Goal: Task Accomplishment & Management: Use online tool/utility

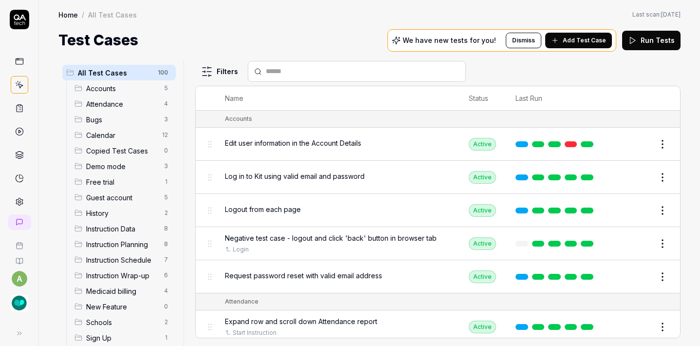
click at [15, 302] on img "button" at bounding box center [20, 303] width 18 height 18
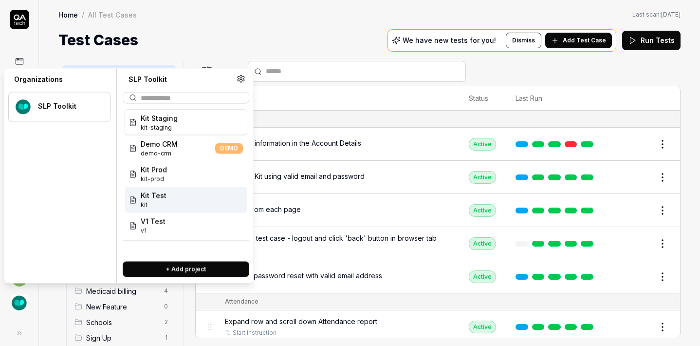
click at [149, 197] on span "Kit Test" at bounding box center [154, 195] width 26 height 10
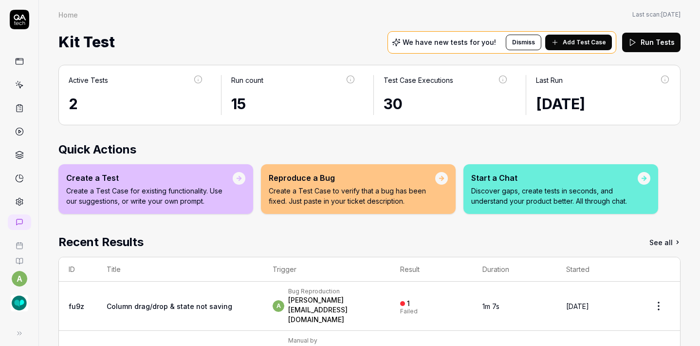
click at [18, 88] on icon at bounding box center [20, 86] width 4 height 4
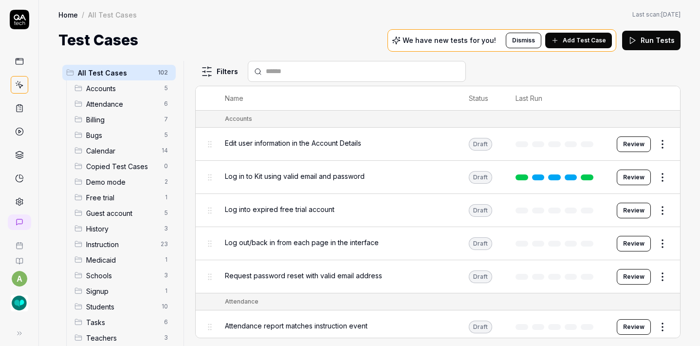
click at [162, 71] on html "a Home / All Test Cases Home / All Test Cases Last scan: [DATE] Test Cases We h…" at bounding box center [350, 173] width 700 height 346
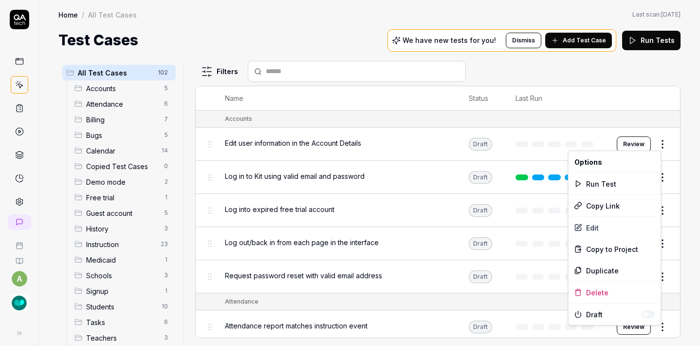
click at [657, 146] on html "a Home / All Test Cases Home / All Test Cases Last scan: [DATE] Test Cases We h…" at bounding box center [350, 173] width 700 height 346
click at [607, 292] on div "Delete" at bounding box center [615, 291] width 93 height 21
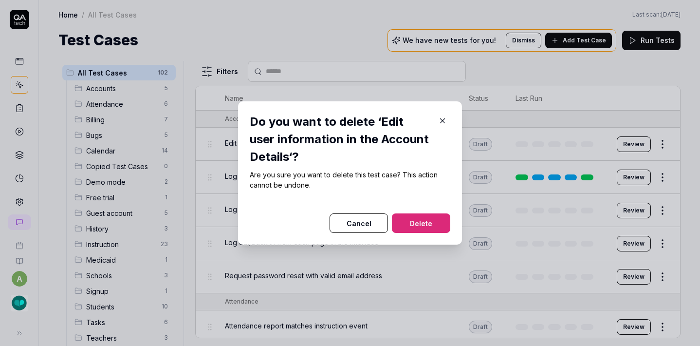
click at [438, 222] on button "Delete" at bounding box center [421, 222] width 58 height 19
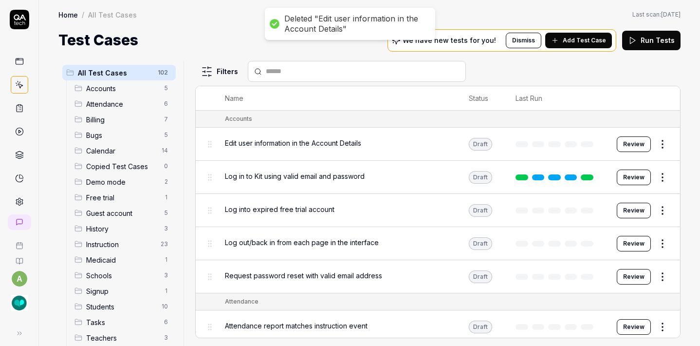
click at [654, 144] on html "Deleted "Edit user information in the Account Details" a Home / All Test Cases …" at bounding box center [350, 173] width 700 height 346
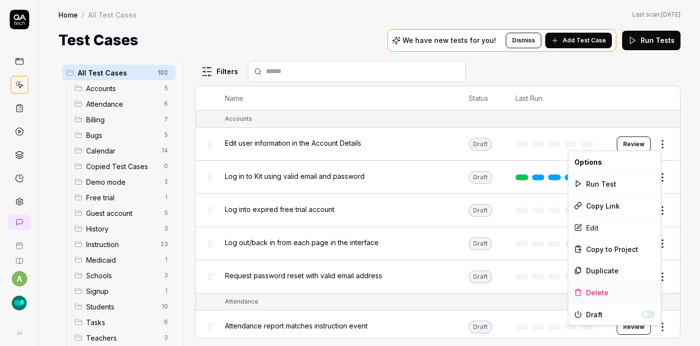
click at [595, 287] on div "Delete" at bounding box center [615, 291] width 93 height 21
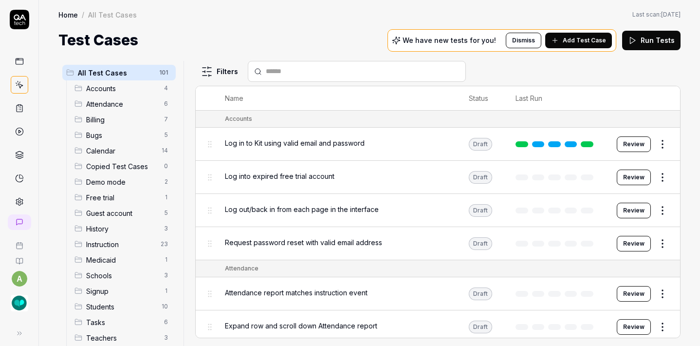
click at [654, 144] on html "a Home / All Test Cases Home / All Test Cases Last scan: [DATE] Test Cases We h…" at bounding box center [350, 173] width 700 height 346
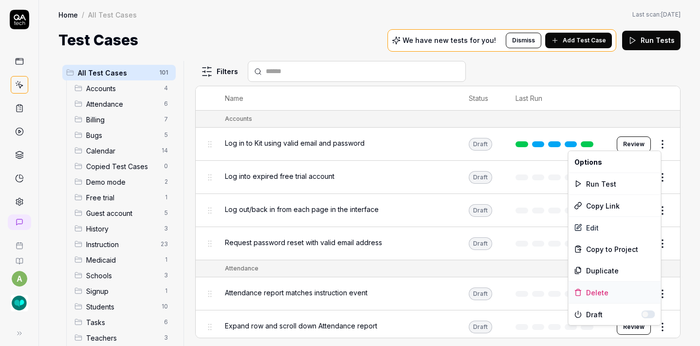
click at [604, 284] on div "Delete" at bounding box center [615, 291] width 93 height 21
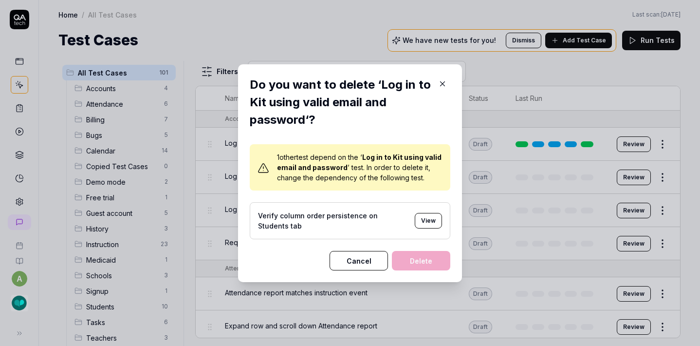
click at [367, 256] on button "Cancel" at bounding box center [359, 260] width 58 height 19
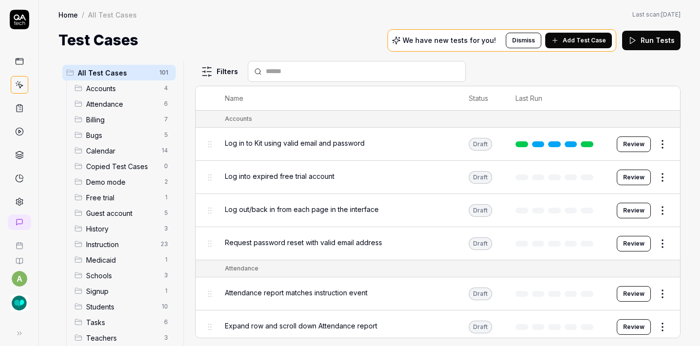
click at [652, 174] on html "a Home / All Test Cases Home / All Test Cases Last scan: [DATE] Test Cases We h…" at bounding box center [350, 173] width 700 height 346
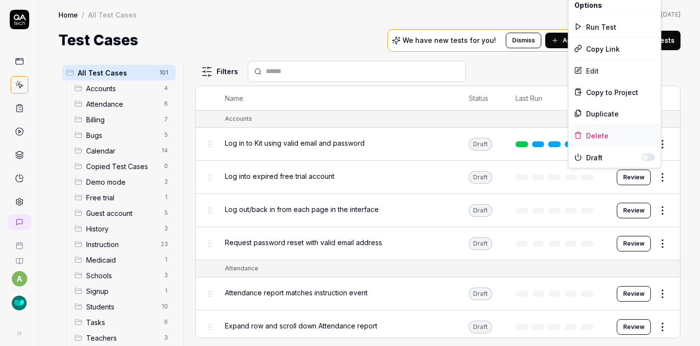
click at [611, 135] on div "Delete" at bounding box center [615, 135] width 93 height 21
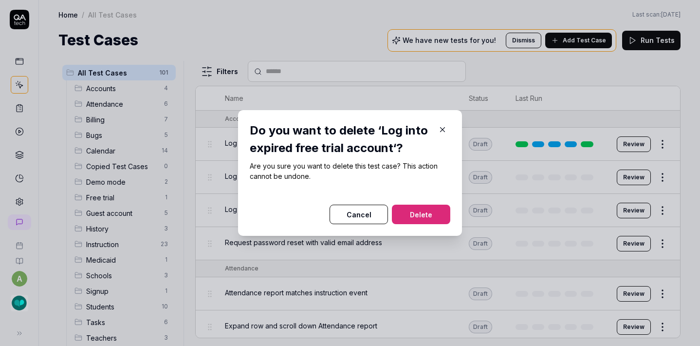
click at [439, 209] on button "Delete" at bounding box center [421, 213] width 58 height 19
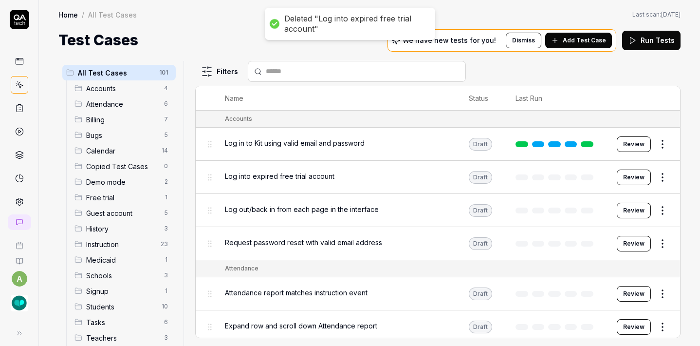
click at [656, 176] on html "Deleted "Log into expired free trial account" a Home / All Test Cases Home / Al…" at bounding box center [350, 173] width 700 height 346
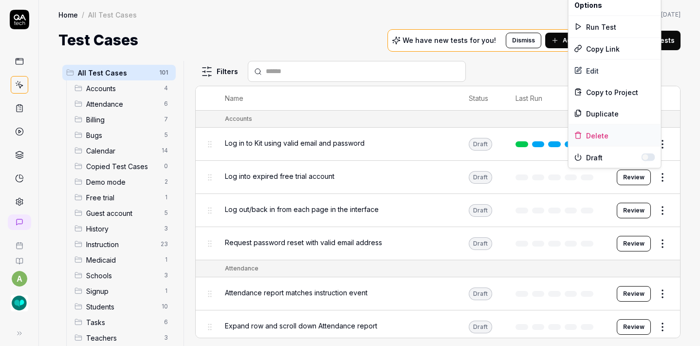
click at [613, 133] on div "Delete" at bounding box center [615, 135] width 93 height 21
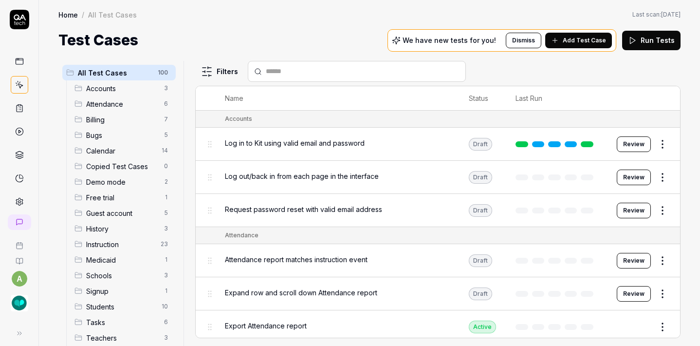
click at [656, 179] on html "a Home / All Test Cases Home / All Test Cases Last scan: [DATE] Test Cases We h…" at bounding box center [350, 173] width 700 height 346
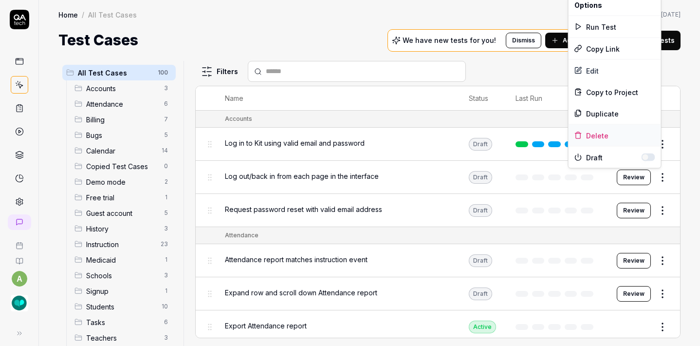
click at [605, 128] on div "Delete" at bounding box center [615, 135] width 93 height 21
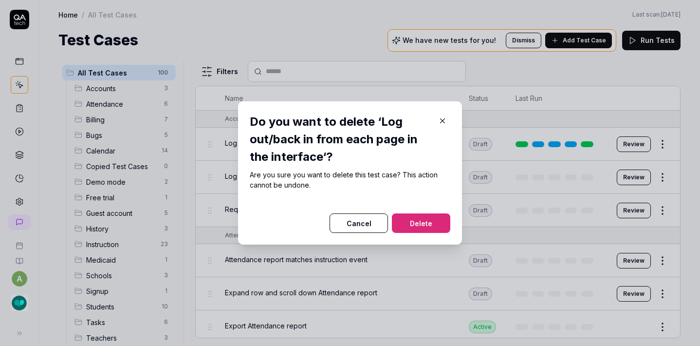
click at [427, 228] on button "Delete" at bounding box center [421, 222] width 58 height 19
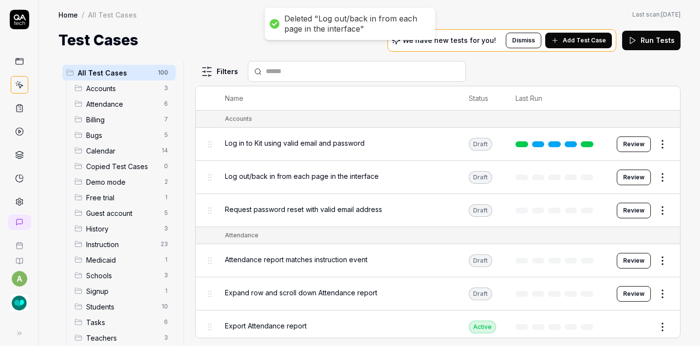
click at [653, 179] on html "Deleted "Log out/back in from each page in the interface" a Home / All Test Cas…" at bounding box center [350, 173] width 700 height 346
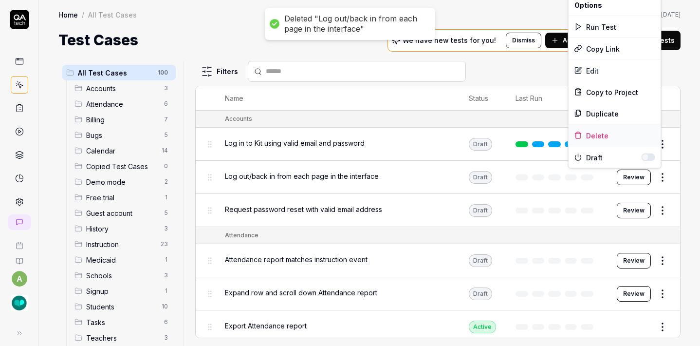
click at [609, 134] on div "Delete" at bounding box center [615, 135] width 93 height 21
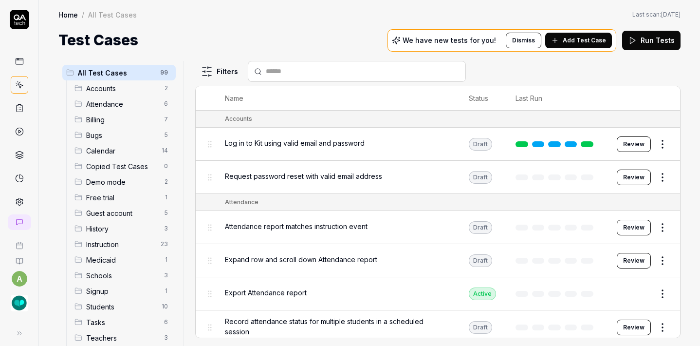
click at [420, 224] on div "Attendance report matches instruction event" at bounding box center [337, 226] width 224 height 10
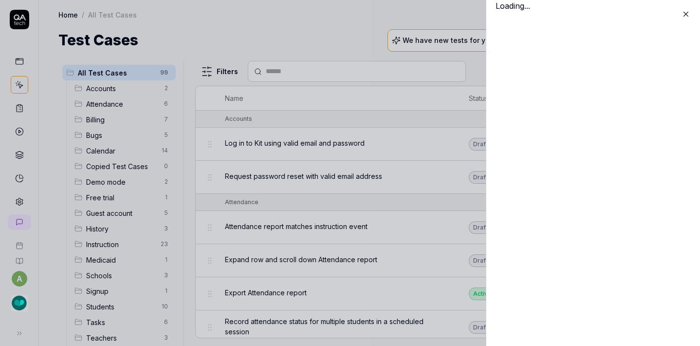
click at [652, 181] on div "Loading..." at bounding box center [593, 173] width 214 height 346
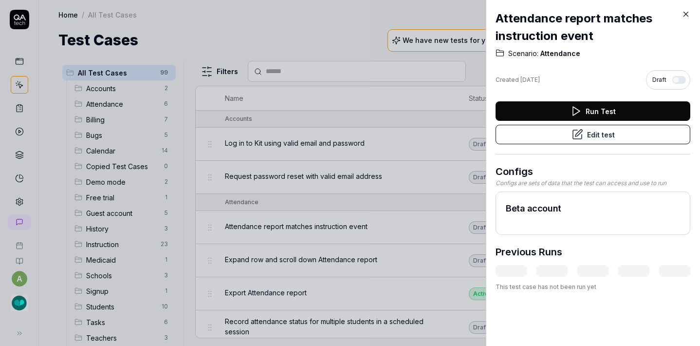
click at [688, 16] on icon at bounding box center [686, 14] width 9 height 9
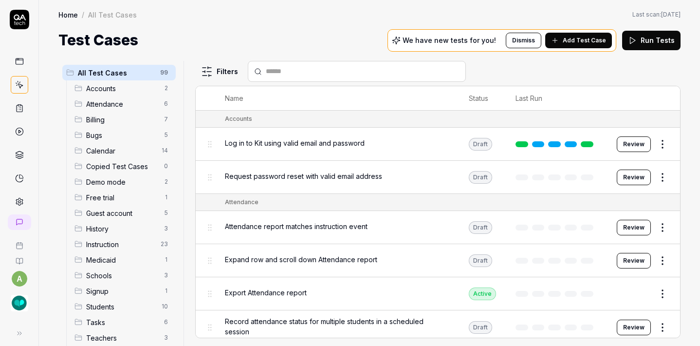
click at [660, 177] on html "a Home / All Test Cases Home / All Test Cases Last scan: [DATE] Test Cases We h…" at bounding box center [350, 173] width 700 height 346
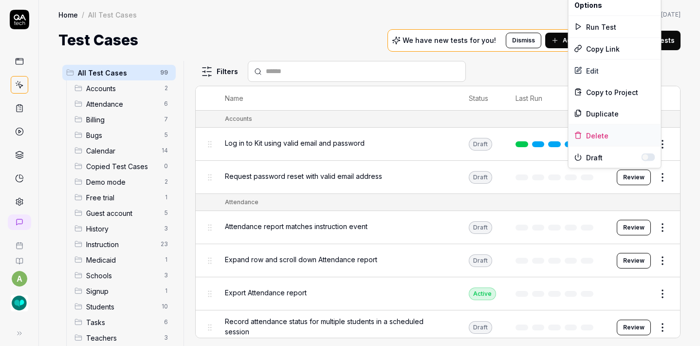
click at [610, 132] on div "Delete" at bounding box center [615, 135] width 93 height 21
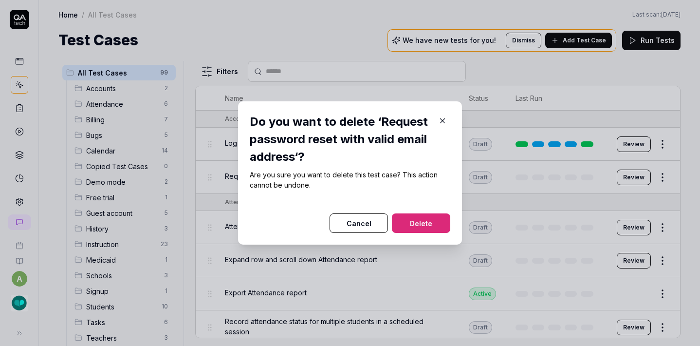
click at [434, 223] on button "Delete" at bounding box center [421, 222] width 58 height 19
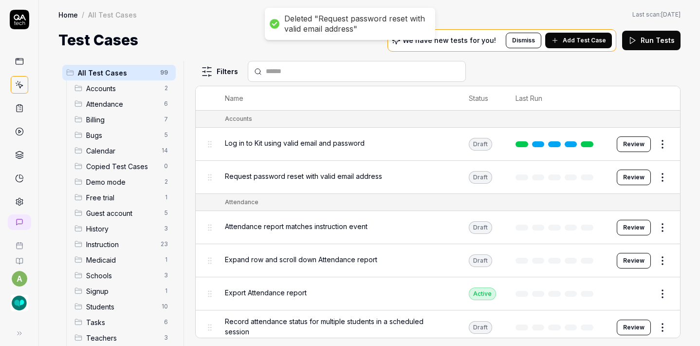
click at [657, 180] on html "Deleted "Request password reset with valid email address" a Home / All Test Cas…" at bounding box center [350, 173] width 700 height 346
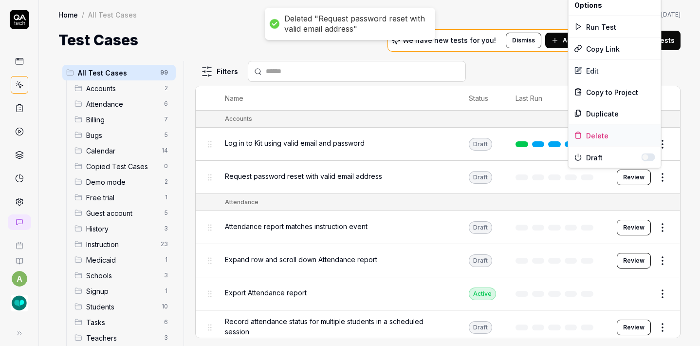
click at [614, 125] on div "Delete" at bounding box center [615, 135] width 93 height 21
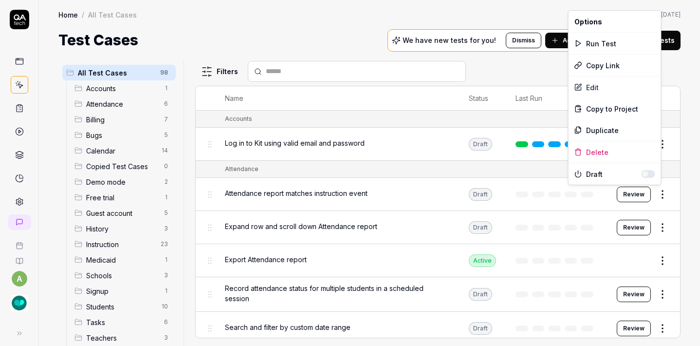
click at [653, 185] on body "a Home / All Test Cases Home / All Test Cases Last scan: [DATE] Test Cases We h…" at bounding box center [350, 173] width 700 height 346
click at [625, 145] on div "Delete" at bounding box center [615, 151] width 93 height 21
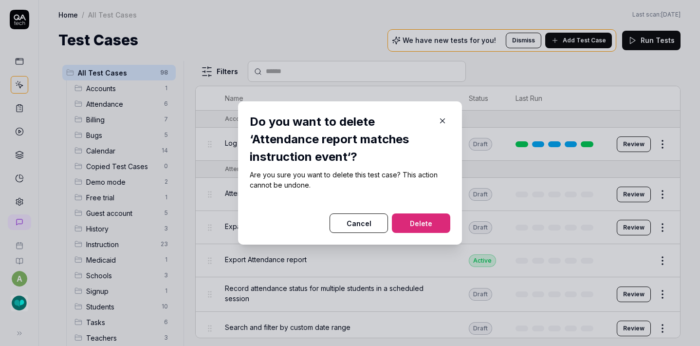
click at [413, 225] on button "Delete" at bounding box center [421, 222] width 58 height 19
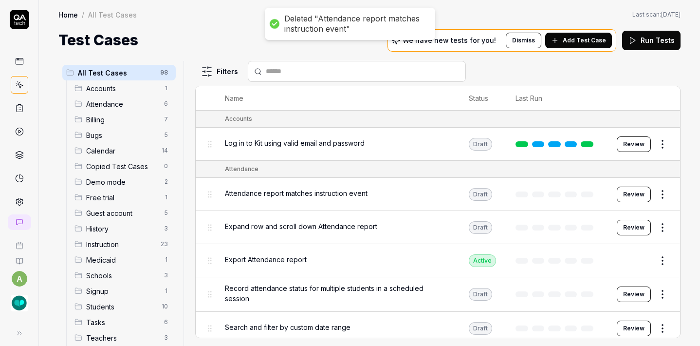
click at [660, 198] on html "Deleted "Attendance report matches instruction event" a Home / All Test Cases H…" at bounding box center [350, 173] width 700 height 346
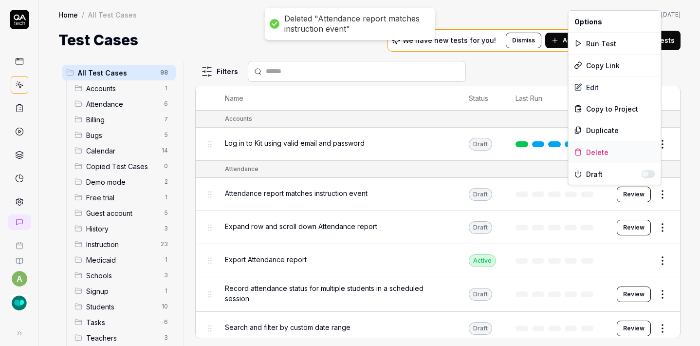
click at [622, 148] on div "Delete" at bounding box center [615, 151] width 93 height 21
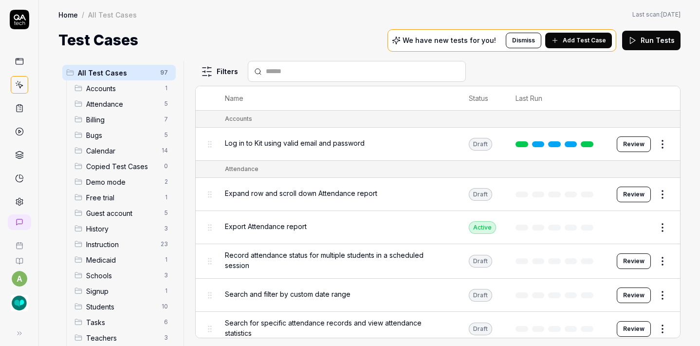
click at [429, 221] on div "Export Attendance report" at bounding box center [337, 226] width 224 height 10
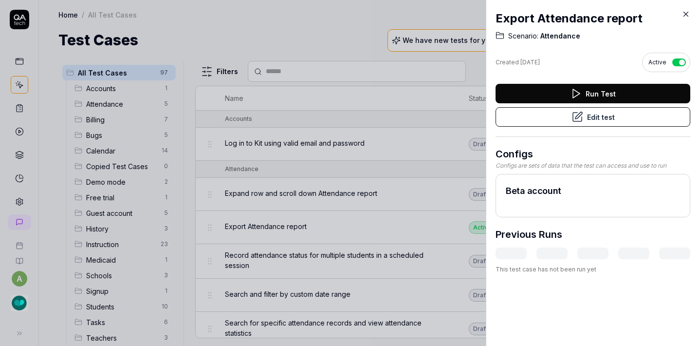
click at [686, 11] on icon at bounding box center [686, 14] width 9 height 9
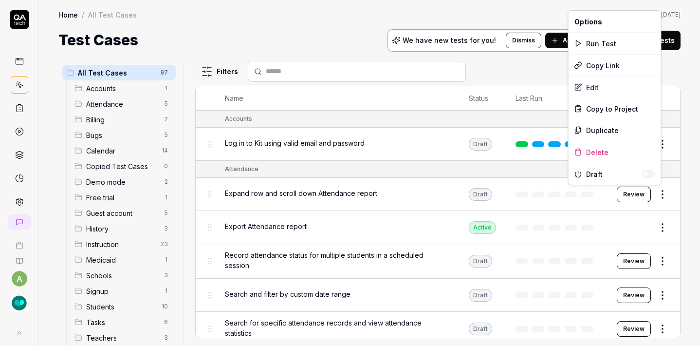
click at [656, 193] on html "a Home / All Test Cases Home / All Test Cases Last scan: [DATE] Test Cases We h…" at bounding box center [350, 173] width 700 height 346
click at [614, 150] on div "Delete" at bounding box center [615, 151] width 93 height 21
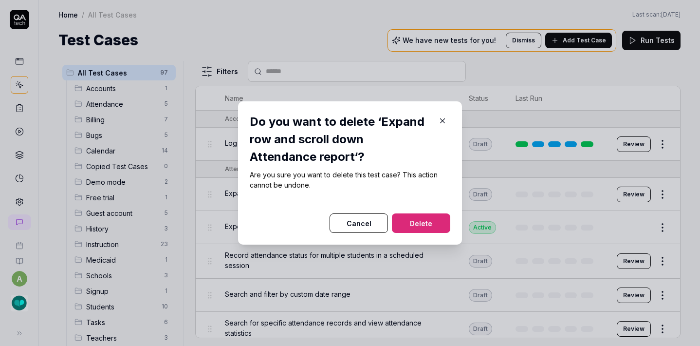
click at [432, 216] on button "Delete" at bounding box center [421, 222] width 58 height 19
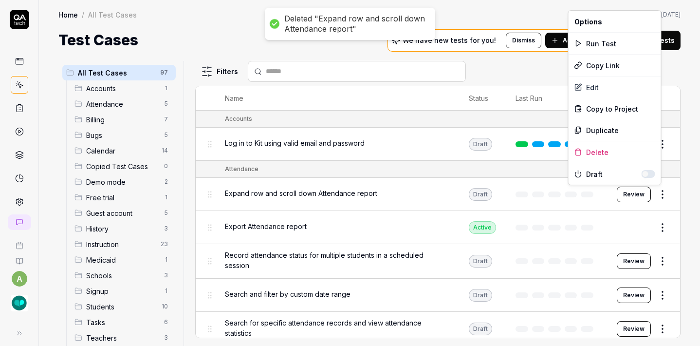
click at [651, 192] on html "Deleted "Expand row and scroll down Attendance report" a Home / All Test Cases …" at bounding box center [350, 173] width 700 height 346
click at [613, 147] on div "Delete" at bounding box center [615, 151] width 93 height 21
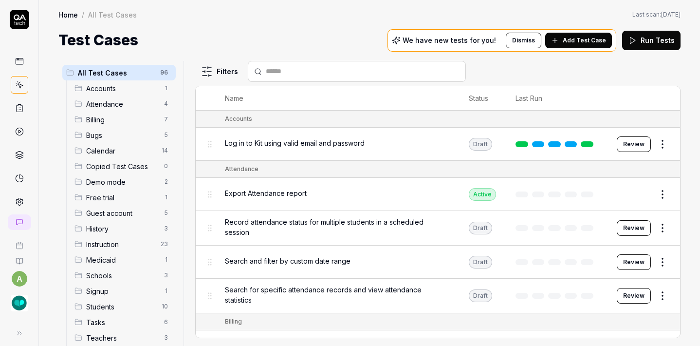
click at [411, 221] on span "Record attendance status for multiple students in a scheduled session" at bounding box center [337, 227] width 224 height 20
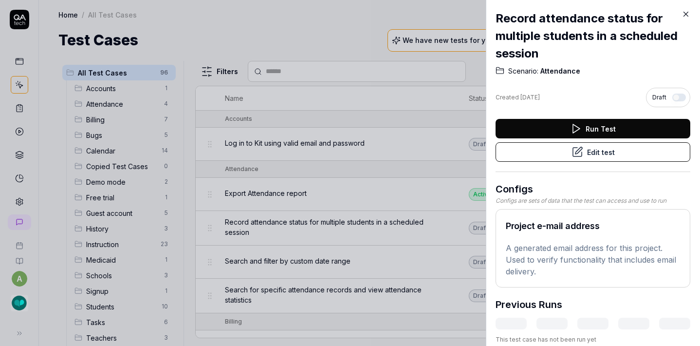
click at [688, 15] on icon at bounding box center [686, 14] width 9 height 9
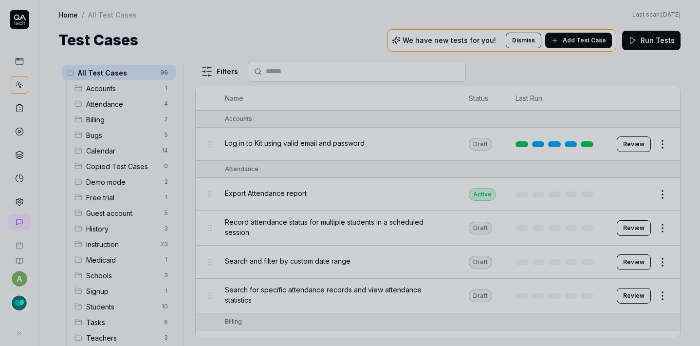
click at [656, 190] on div at bounding box center [350, 173] width 700 height 346
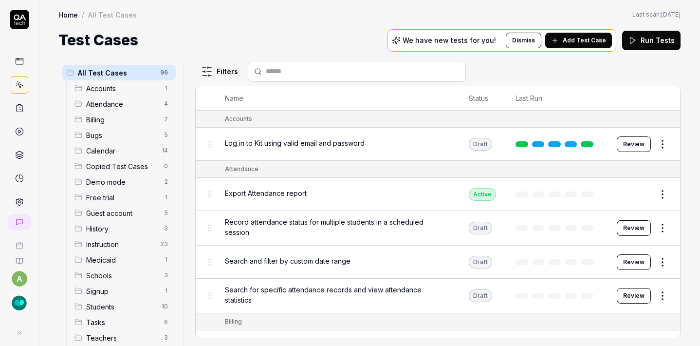
click at [648, 196] on html "a Home / All Test Cases Home / All Test Cases Last scan: [DATE] Test Cases We h…" at bounding box center [350, 173] width 700 height 346
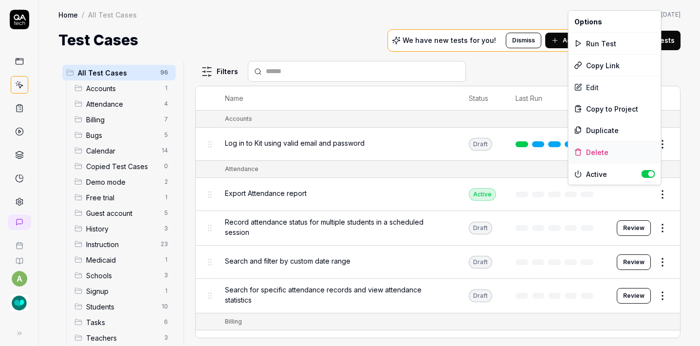
click at [606, 154] on div "Delete" at bounding box center [615, 151] width 93 height 21
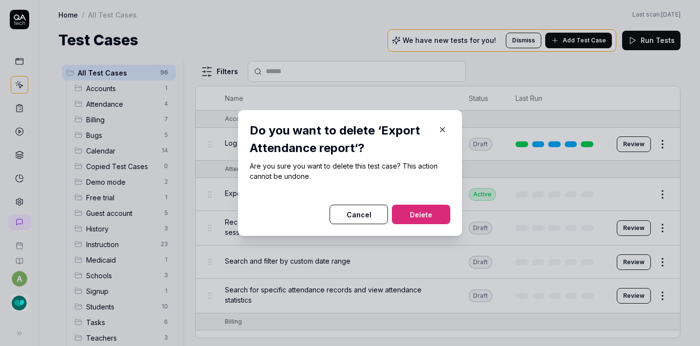
click at [433, 214] on button "Delete" at bounding box center [421, 213] width 58 height 19
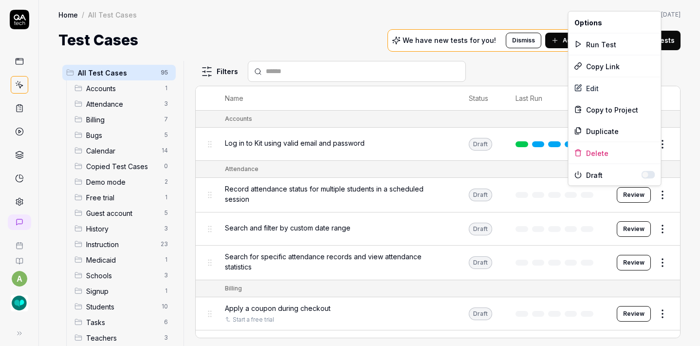
click at [654, 193] on html "a Home / All Test Cases Home / All Test Cases Last scan: [DATE] Test Cases We h…" at bounding box center [350, 173] width 700 height 346
click at [612, 152] on div "Delete" at bounding box center [615, 152] width 93 height 21
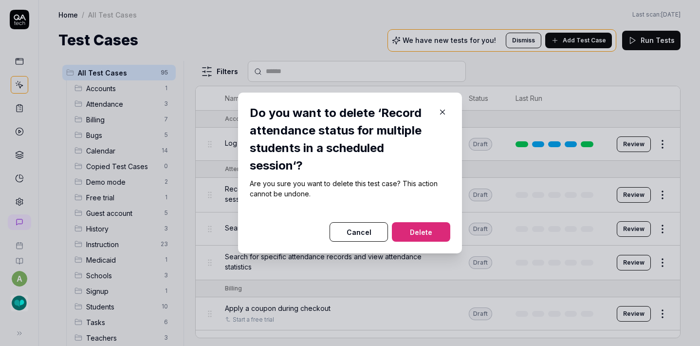
click at [424, 231] on button "Delete" at bounding box center [421, 231] width 58 height 19
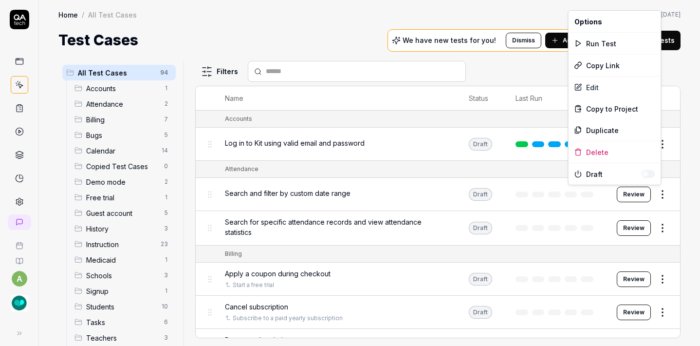
click at [658, 192] on html "a Home / All Test Cases Home / All Test Cases Last scan: [DATE] Test Cases We h…" at bounding box center [350, 173] width 700 height 346
click at [620, 151] on div "Delete" at bounding box center [615, 151] width 93 height 21
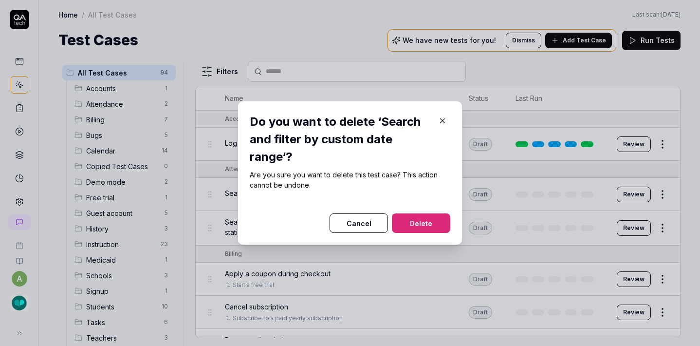
click at [409, 230] on button "Delete" at bounding box center [421, 222] width 58 height 19
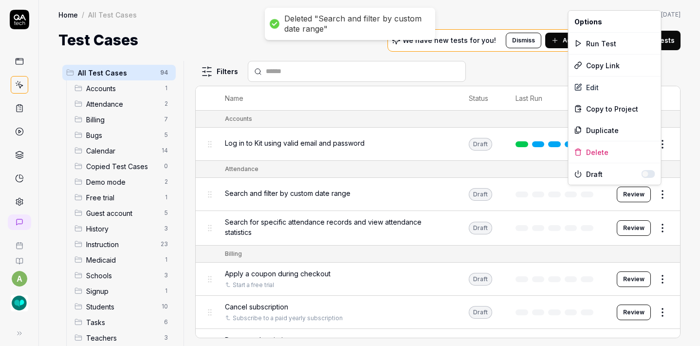
click at [650, 185] on body "Deleted "Search and filter by custom date range" a Home / All Test Cases Home /…" at bounding box center [350, 173] width 700 height 346
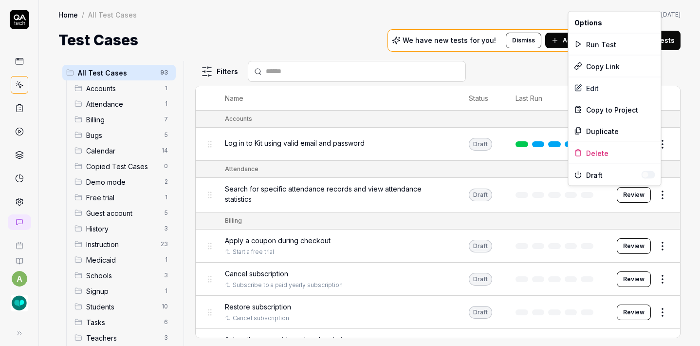
click at [648, 201] on html "a Home / All Test Cases Home / All Test Cases Last scan: [DATE] Test Cases We h…" at bounding box center [350, 173] width 700 height 346
click at [617, 154] on div "Delete" at bounding box center [615, 152] width 93 height 21
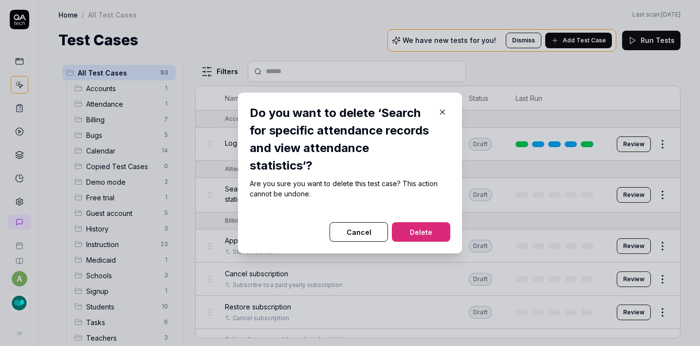
click at [420, 232] on button "Delete" at bounding box center [421, 231] width 58 height 19
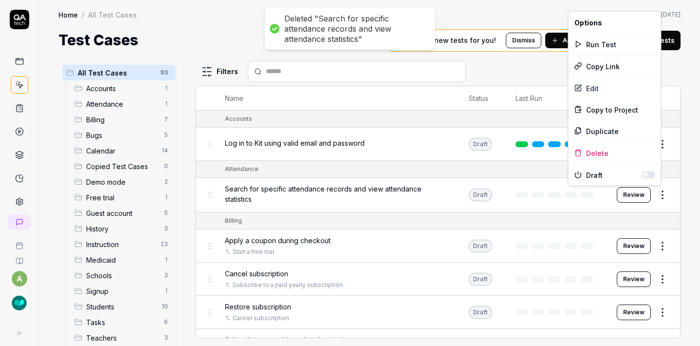
click at [654, 196] on html "Deleted "Search for specific attendance records and view attendance statistics"…" at bounding box center [350, 173] width 700 height 346
click at [617, 154] on div "Delete" at bounding box center [615, 152] width 93 height 21
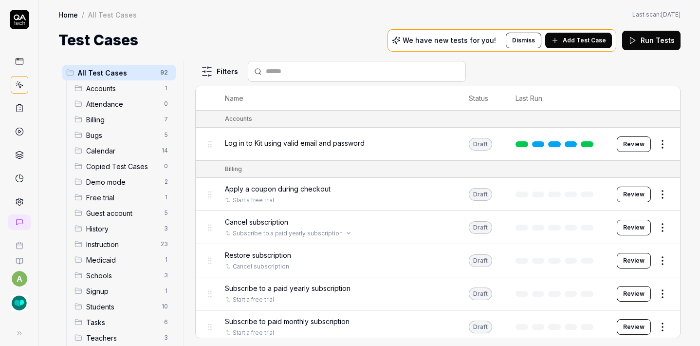
click at [422, 232] on div "Subscribe to a paid yearly subscription" at bounding box center [337, 233] width 224 height 9
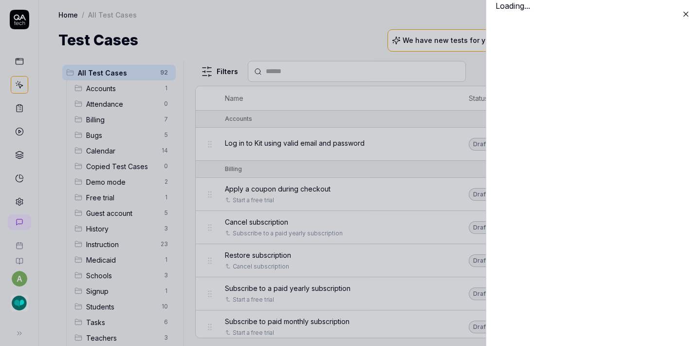
click at [649, 195] on div "Loading..." at bounding box center [593, 173] width 214 height 346
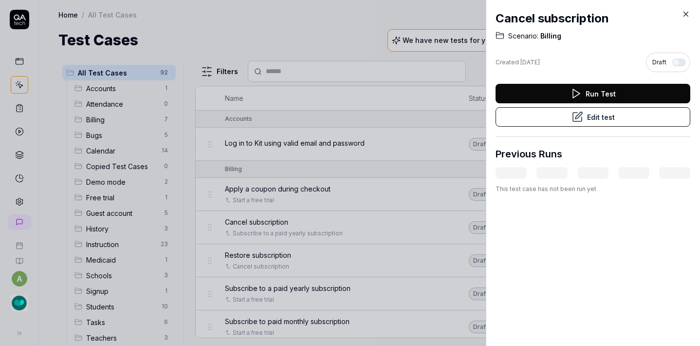
click at [688, 15] on icon at bounding box center [686, 14] width 9 height 9
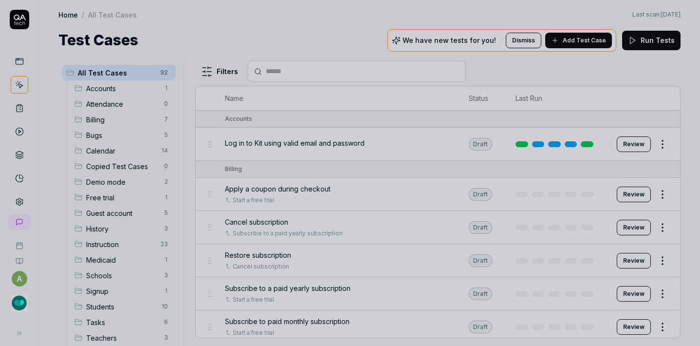
click at [655, 195] on div at bounding box center [350, 173] width 700 height 346
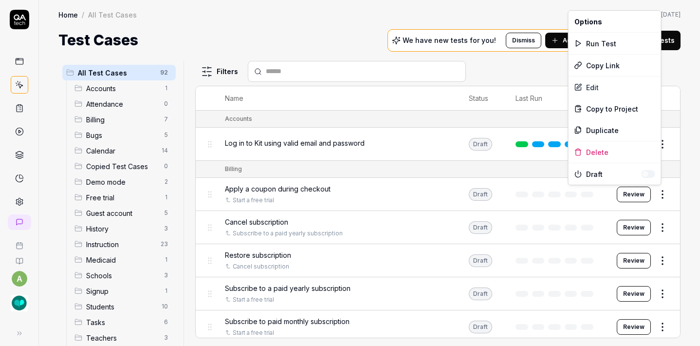
click at [655, 195] on html "a Home / All Test Cases Home / All Test Cases Last scan: [DATE] Test Cases We h…" at bounding box center [350, 173] width 700 height 346
click at [609, 153] on div "Delete" at bounding box center [615, 151] width 93 height 21
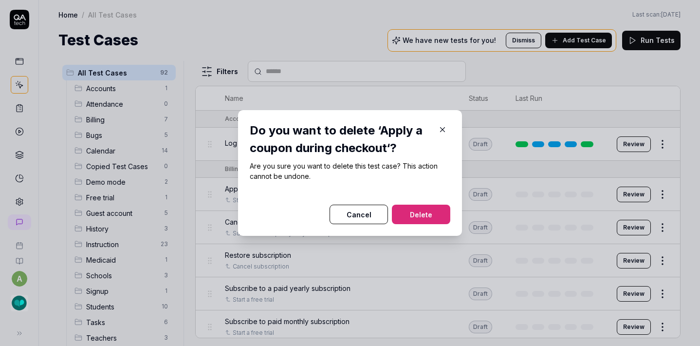
click at [438, 214] on button "Delete" at bounding box center [421, 213] width 58 height 19
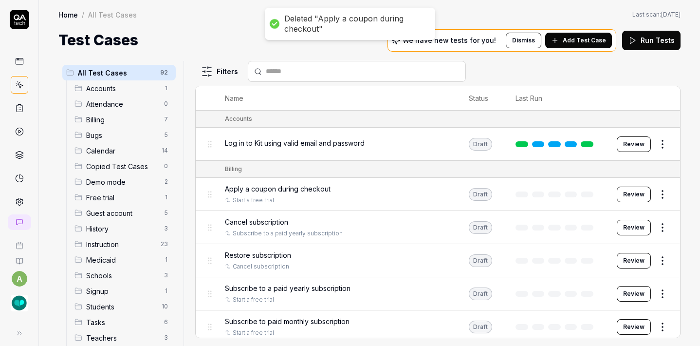
click at [652, 196] on html "Deleted "Apply a coupon during checkout" a Home / All Test Cases Home / All Tes…" at bounding box center [350, 173] width 700 height 346
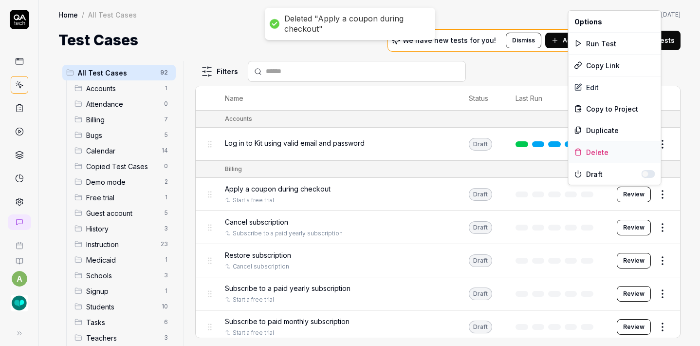
click at [621, 147] on div "Delete" at bounding box center [615, 151] width 93 height 21
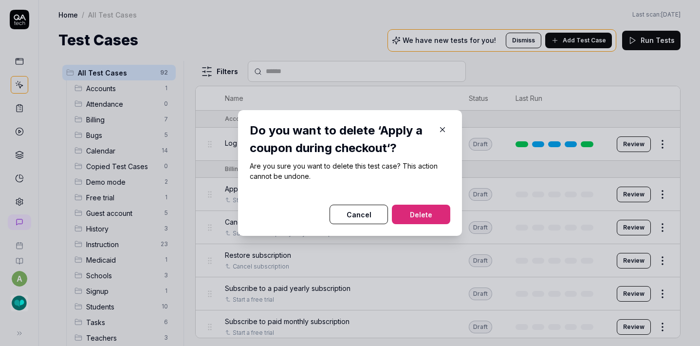
click button "Cancel" at bounding box center [359, 213] width 58 height 19
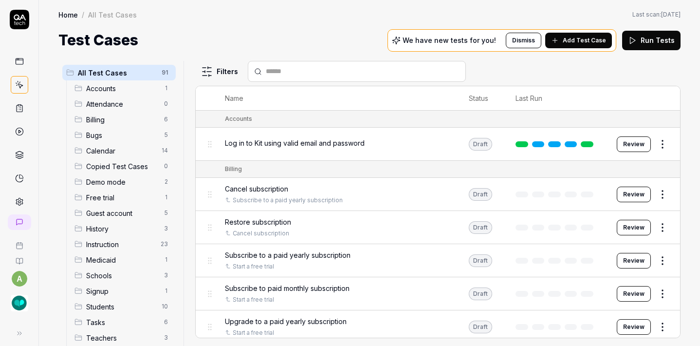
click at [651, 189] on html "a Home / All Test Cases Home / All Test Cases Last scan: [DATE] Test Cases We h…" at bounding box center [350, 173] width 700 height 346
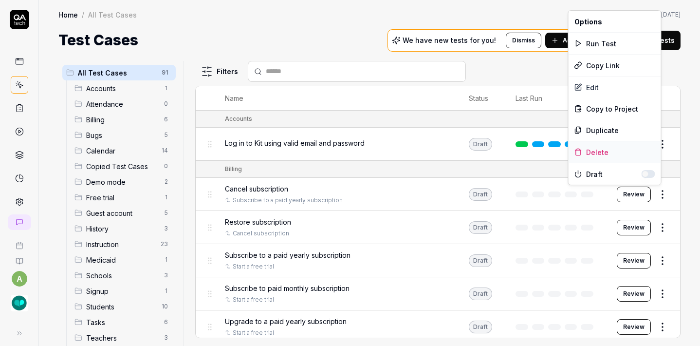
click at [614, 154] on div "Delete" at bounding box center [615, 151] width 93 height 21
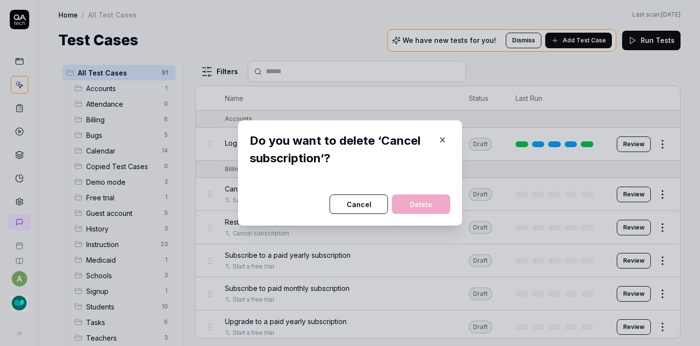
click button "Cancel" at bounding box center [359, 203] width 58 height 19
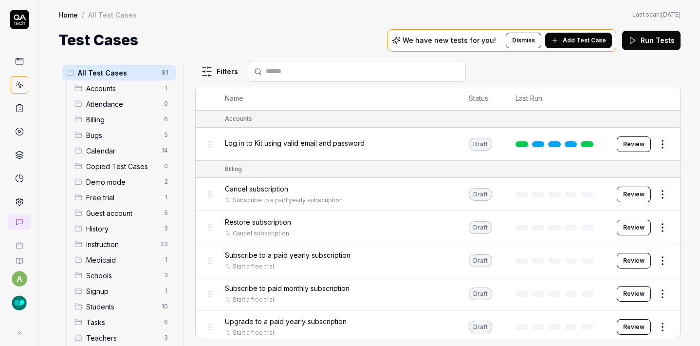
click at [654, 194] on html "a Home / All Test Cases Home / All Test Cases Last scan: [DATE] Test Cases We h…" at bounding box center [350, 173] width 700 height 346
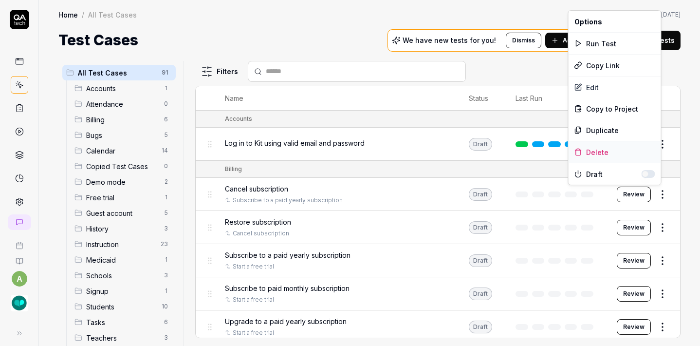
click at [618, 159] on div "Delete" at bounding box center [615, 151] width 93 height 21
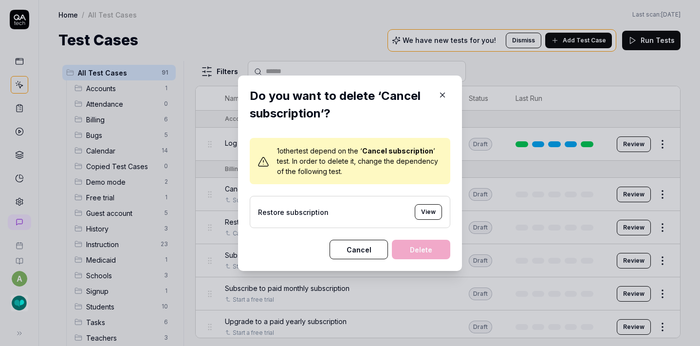
click at [358, 254] on button "Cancel" at bounding box center [359, 249] width 58 height 19
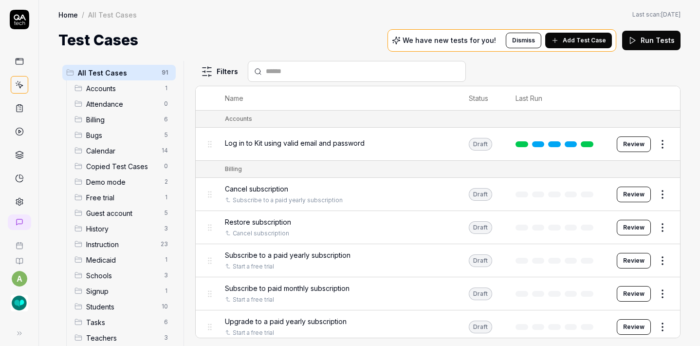
click at [659, 231] on html "a Home / All Test Cases Home / All Test Cases Last scan: [DATE] Test Cases We h…" at bounding box center [350, 173] width 700 height 346
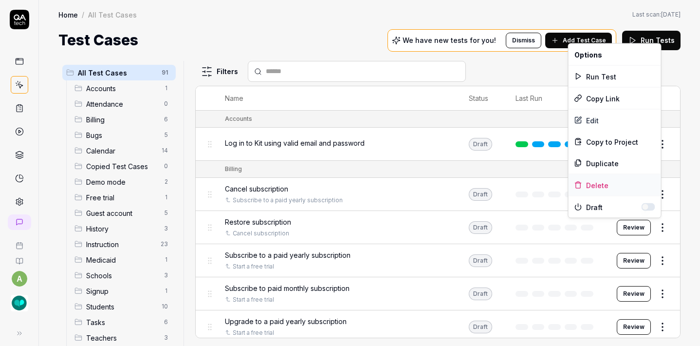
click at [626, 185] on div "Delete" at bounding box center [615, 184] width 93 height 21
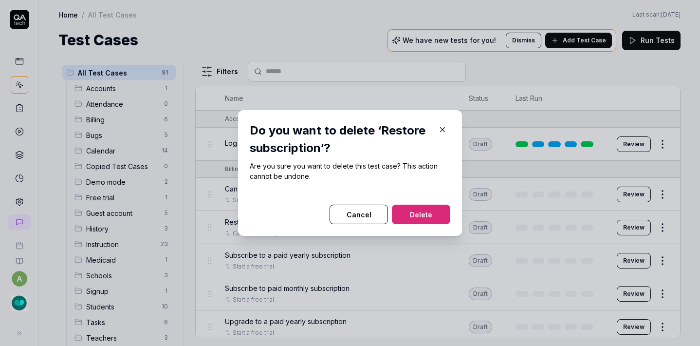
click at [436, 206] on button "Delete" at bounding box center [421, 213] width 58 height 19
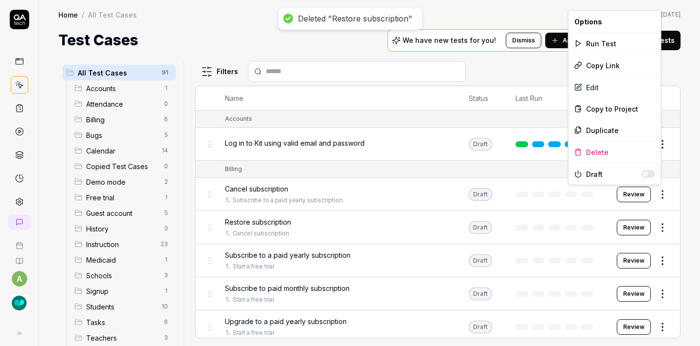
click at [654, 194] on html "Deleted "Restore subscription" a Home / All Test Cases Home / All Test Cases La…" at bounding box center [350, 173] width 700 height 346
click at [618, 148] on div "Delete" at bounding box center [615, 151] width 93 height 21
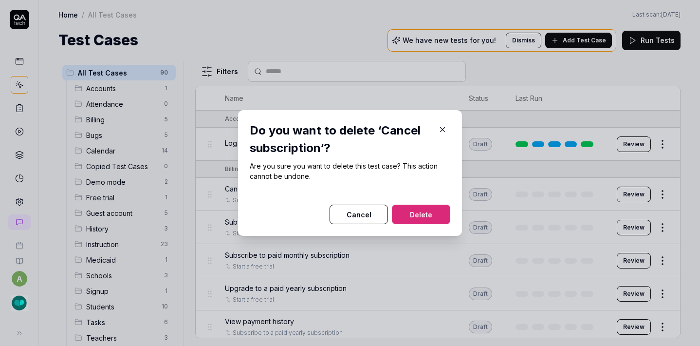
click at [425, 209] on button "Delete" at bounding box center [421, 213] width 58 height 19
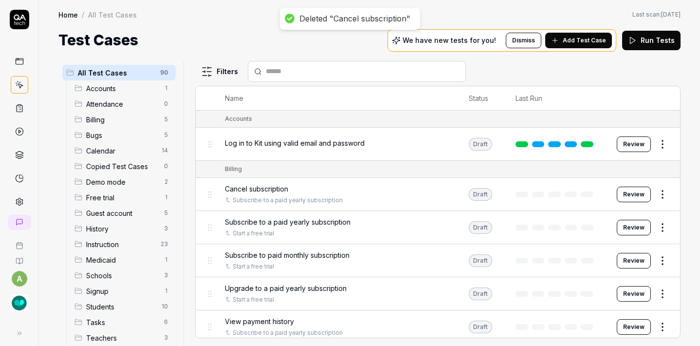
click at [654, 196] on html "Deleted "Cancel subscription" a Home / All Test Cases Home / All Test Cases Las…" at bounding box center [350, 173] width 700 height 346
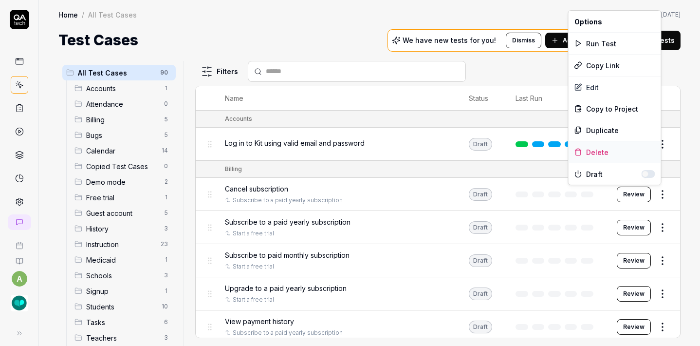
click at [616, 152] on div "Delete" at bounding box center [615, 151] width 93 height 21
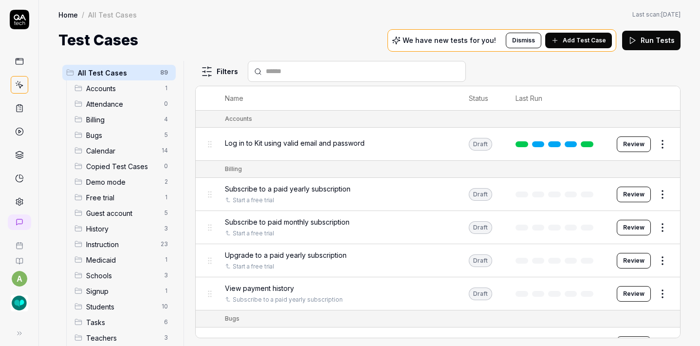
click at [655, 200] on html "a Home / All Test Cases Home / All Test Cases Last scan: [DATE] Test Cases We h…" at bounding box center [350, 173] width 700 height 346
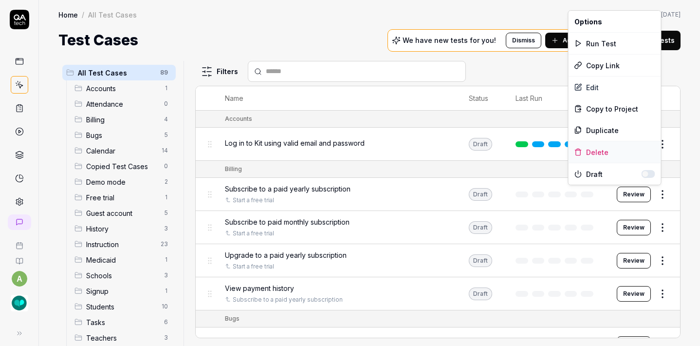
click at [597, 150] on div "Delete" at bounding box center [615, 151] width 93 height 21
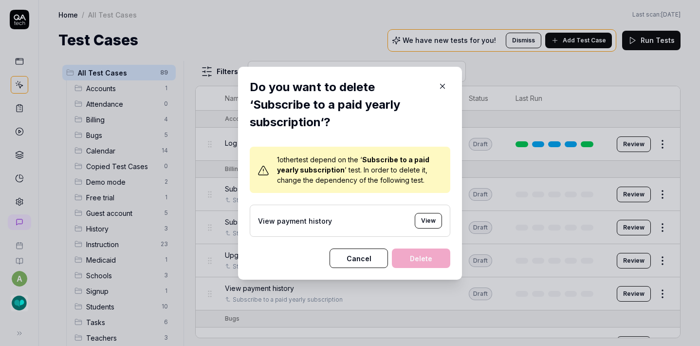
click at [438, 83] on icon "button" at bounding box center [442, 86] width 9 height 9
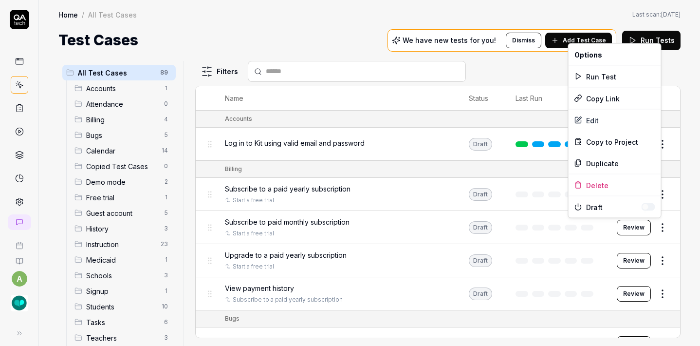
click at [652, 223] on html "a Home / All Test Cases Home / All Test Cases Last scan: [DATE] Test Cases We h…" at bounding box center [350, 173] width 700 height 346
click at [610, 183] on div "Delete" at bounding box center [615, 184] width 93 height 21
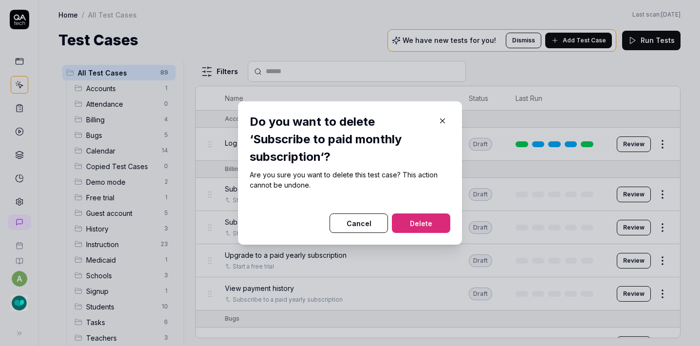
click at [417, 223] on button "Delete" at bounding box center [421, 222] width 58 height 19
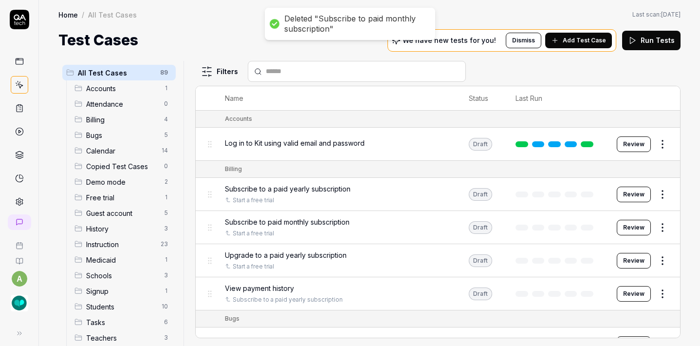
click at [654, 228] on html "Deleted "Subscribe to paid monthly subscription" a Home / All Test Cases Home /…" at bounding box center [350, 173] width 700 height 346
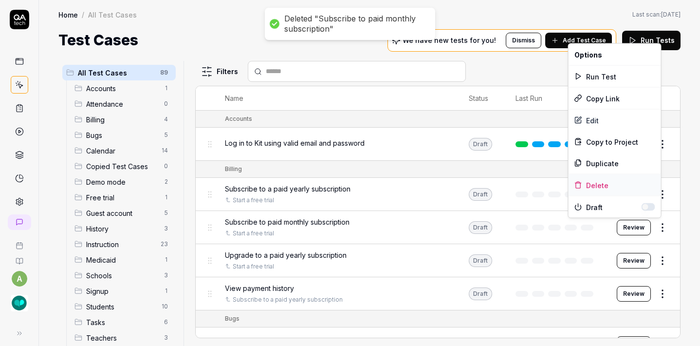
click at [599, 183] on div "Delete" at bounding box center [615, 184] width 93 height 21
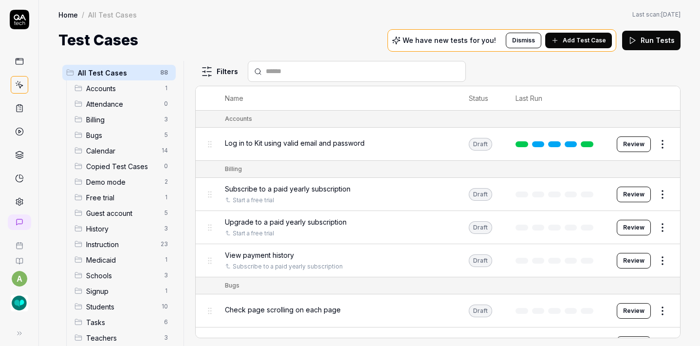
click at [656, 226] on html "a Home / All Test Cases Home / All Test Cases Last scan: [DATE] Test Cases We h…" at bounding box center [350, 173] width 700 height 346
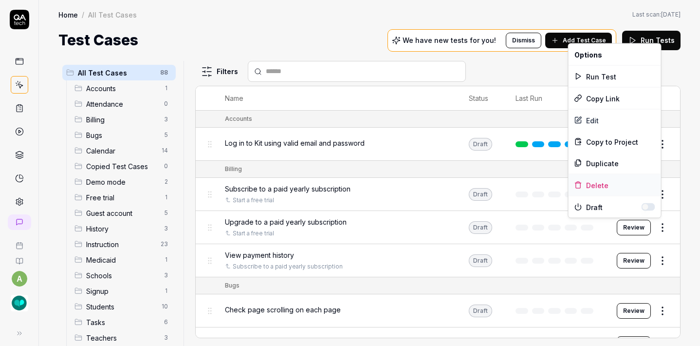
click at [603, 185] on div "Delete" at bounding box center [615, 184] width 93 height 21
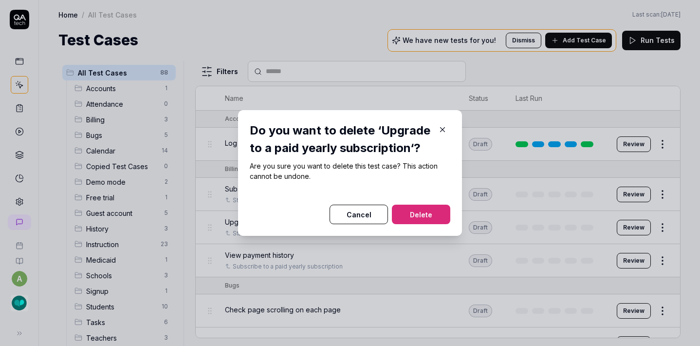
click at [426, 214] on button "Delete" at bounding box center [421, 213] width 58 height 19
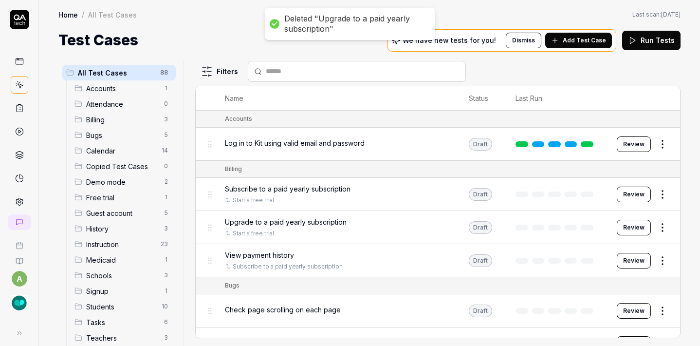
click at [657, 222] on html "Deleted "Upgrade to a paid yearly subscription" a Home / All Test Cases Home / …" at bounding box center [350, 173] width 700 height 346
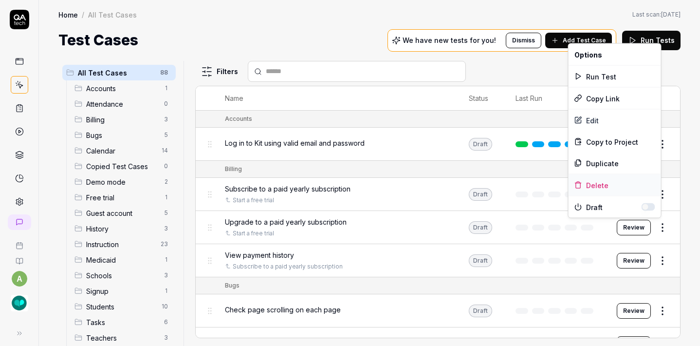
click at [603, 180] on div "Delete" at bounding box center [615, 184] width 93 height 21
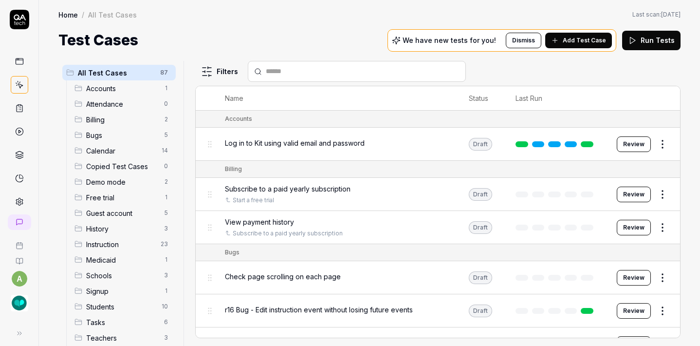
click at [651, 222] on html "a Home / All Test Cases Home / All Test Cases Last scan: [DATE] Test Cases We h…" at bounding box center [350, 173] width 700 height 346
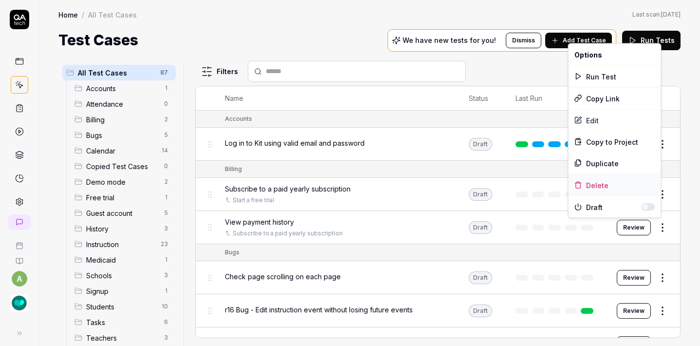
click at [602, 187] on div "Delete" at bounding box center [615, 184] width 93 height 21
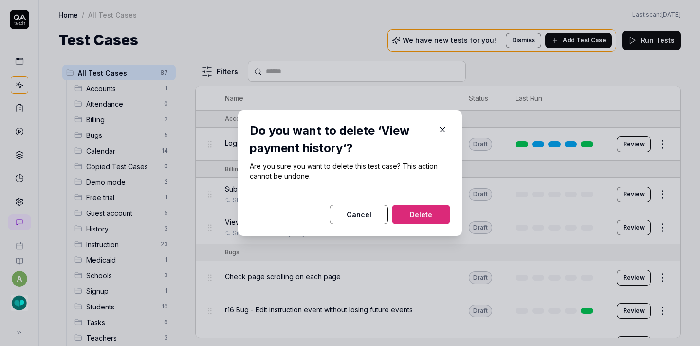
click at [425, 210] on button "Delete" at bounding box center [421, 213] width 58 height 19
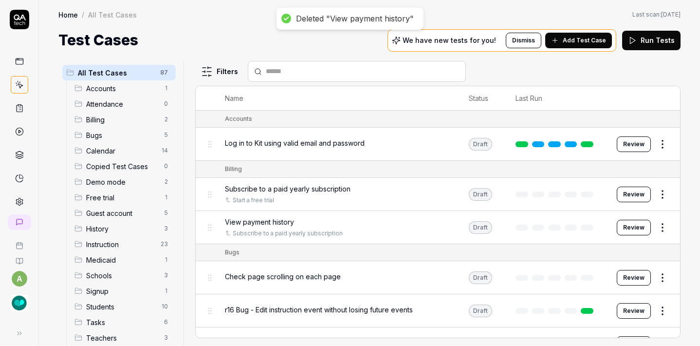
click at [656, 227] on html "Deleted "View payment history" a Home / All Test Cases Home / All Test Cases La…" at bounding box center [350, 173] width 700 height 346
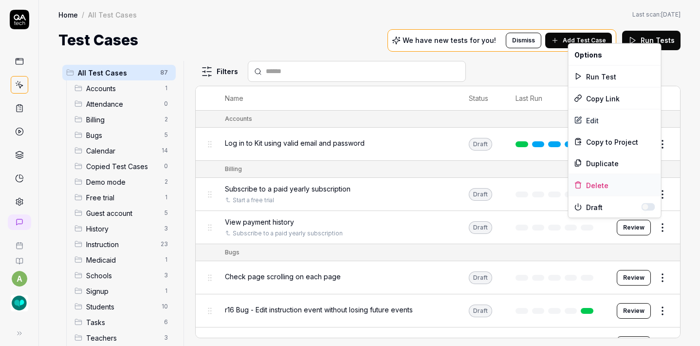
click at [613, 186] on div "Delete" at bounding box center [615, 184] width 93 height 21
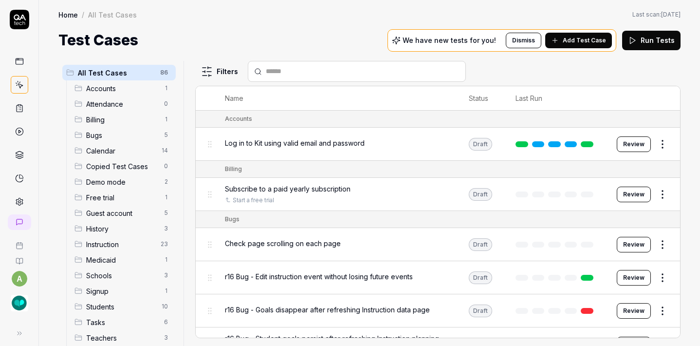
click at [657, 241] on html "a Home / All Test Cases Home / All Test Cases Last scan: [DATE] Test Cases We h…" at bounding box center [350, 173] width 700 height 346
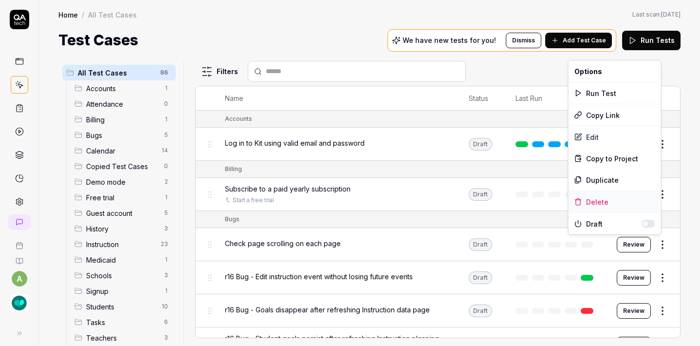
click at [592, 195] on div "Delete" at bounding box center [615, 201] width 93 height 21
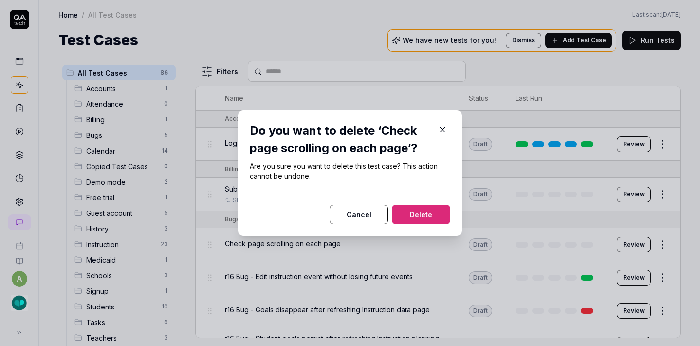
click at [422, 213] on button "Delete" at bounding box center [421, 213] width 58 height 19
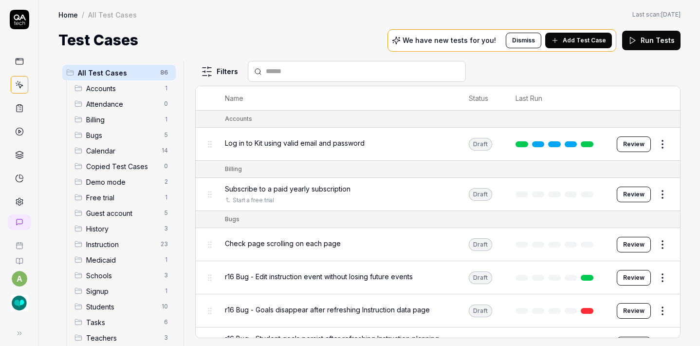
click at [655, 241] on html "Deleted "Check page scrolling on each page" a Home / All Test Cases Home / All …" at bounding box center [350, 173] width 700 height 346
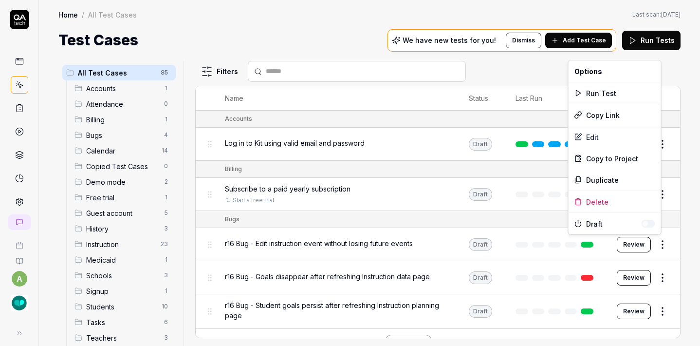
click at [650, 241] on html "a Home / All Test Cases Home / All Test Cases Last scan: [DATE] Test Cases We h…" at bounding box center [350, 173] width 700 height 346
click at [606, 202] on div "Delete" at bounding box center [615, 201] width 93 height 21
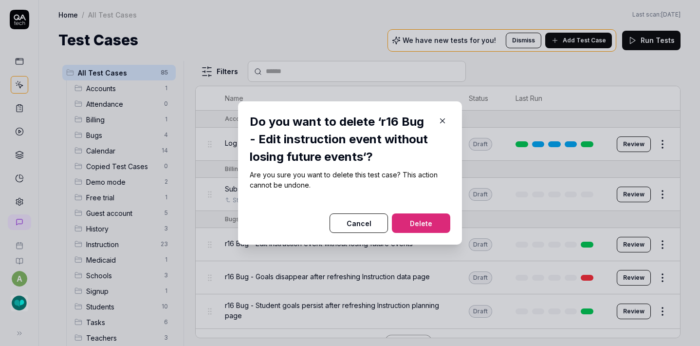
click at [418, 232] on button "Delete" at bounding box center [421, 222] width 58 height 19
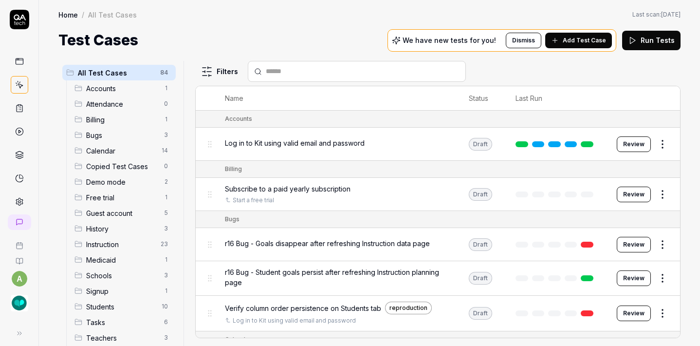
click at [655, 193] on html "a Home / All Test Cases Home / All Test Cases Last scan: [DATE] Test Cases We h…" at bounding box center [350, 173] width 700 height 346
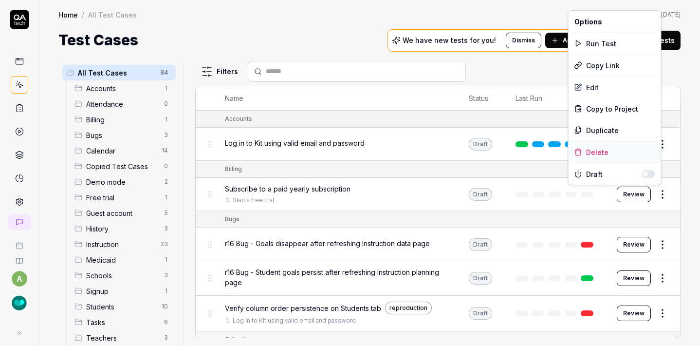
click at [612, 151] on div "Delete" at bounding box center [615, 151] width 93 height 21
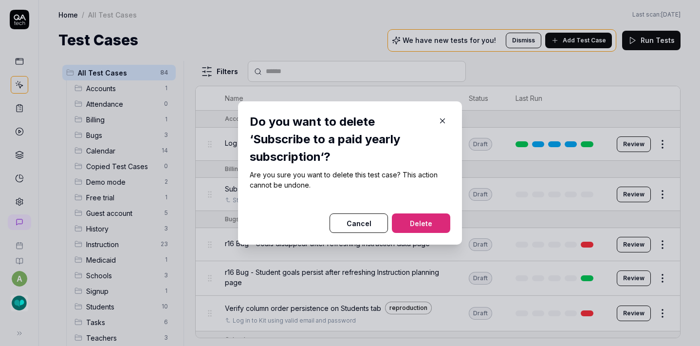
click at [420, 227] on button "Delete" at bounding box center [421, 222] width 58 height 19
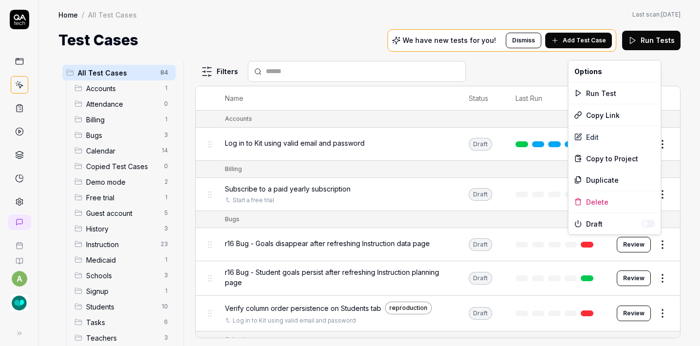
click at [658, 242] on html "Deleted "Subscribe to a paid yearly subscription" a Home / All Test Cases Home …" at bounding box center [350, 173] width 700 height 346
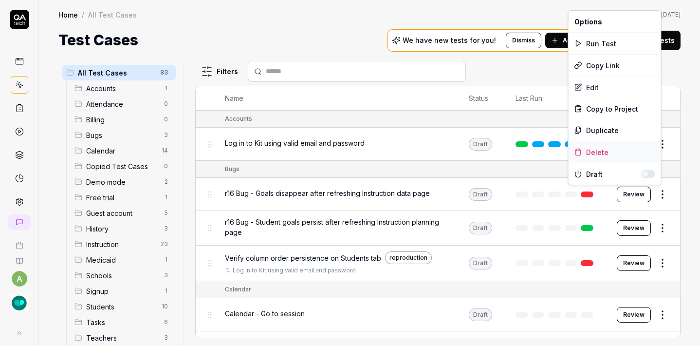
click at [603, 154] on div "Delete" at bounding box center [615, 151] width 93 height 21
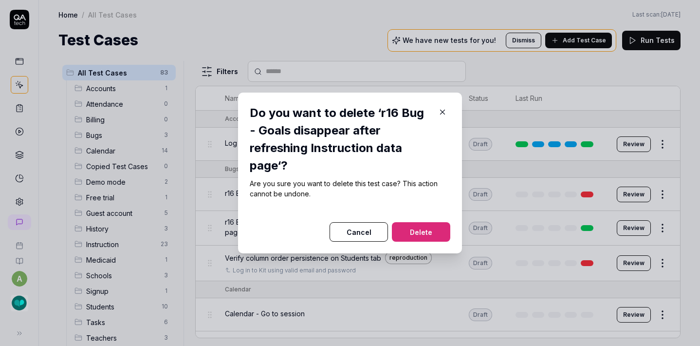
click at [410, 230] on button "Delete" at bounding box center [421, 231] width 58 height 19
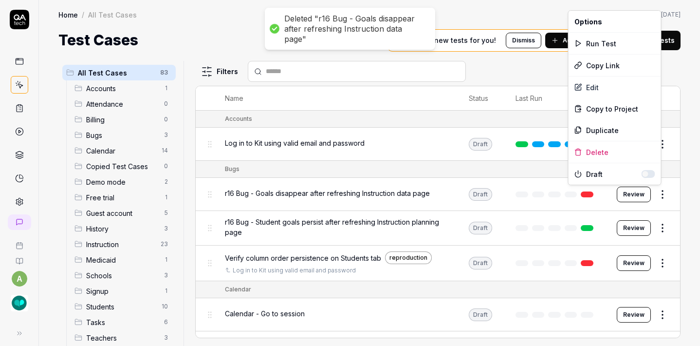
click at [657, 189] on html "Deleted "r16 Bug - Goals disappear after refreshing Instruction data page" a Ho…" at bounding box center [350, 173] width 700 height 346
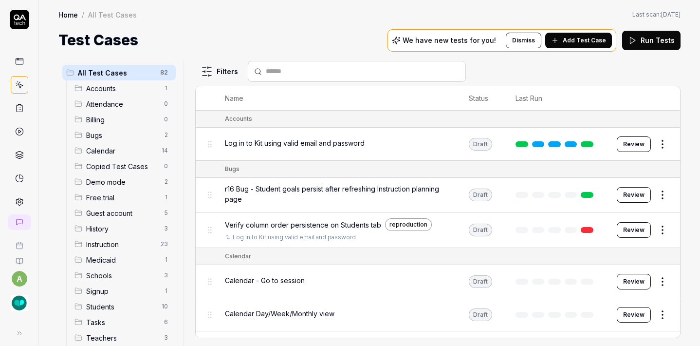
click at [658, 201] on html "a Home / All Test Cases Home / All Test Cases Last scan: [DATE] Test Cases We h…" at bounding box center [350, 173] width 700 height 346
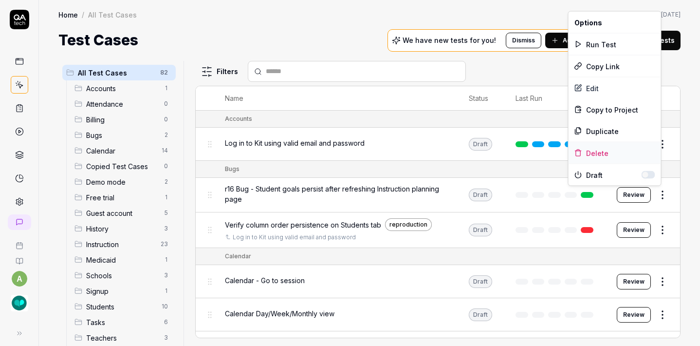
click at [596, 156] on div "Delete" at bounding box center [615, 152] width 93 height 21
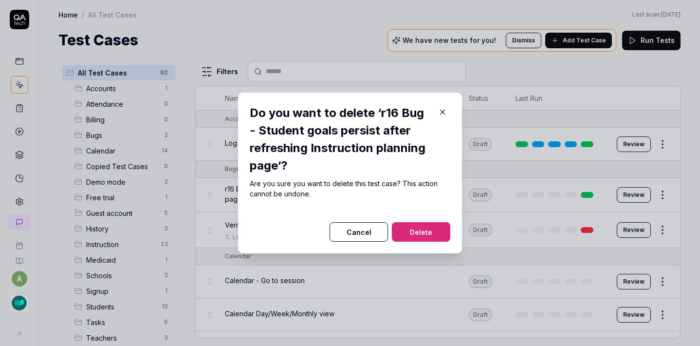
click at [435, 229] on button "Delete" at bounding box center [421, 231] width 58 height 19
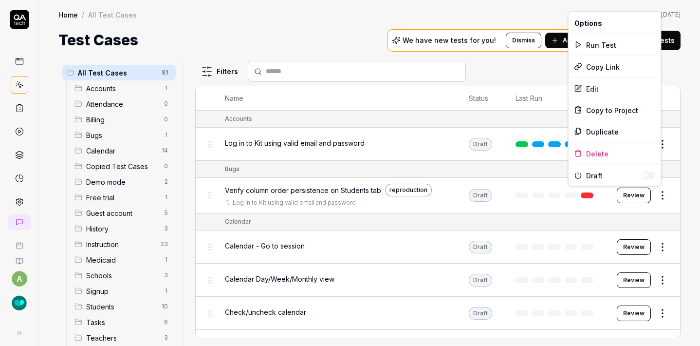
click at [657, 191] on html "a Home / All Test Cases Home / All Test Cases Last scan: [DATE] Test Cases We h…" at bounding box center [350, 173] width 700 height 346
click at [585, 148] on div "Delete" at bounding box center [615, 153] width 93 height 21
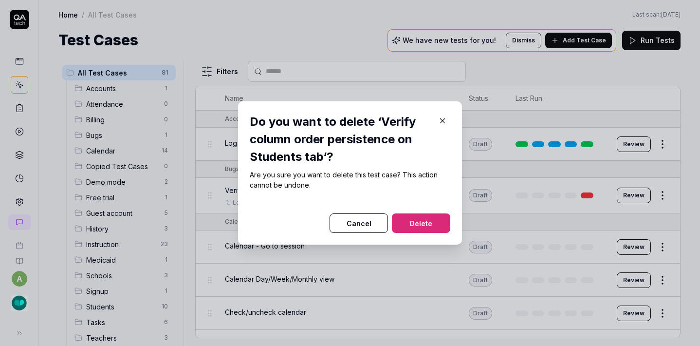
click at [411, 221] on button "Delete" at bounding box center [421, 222] width 58 height 19
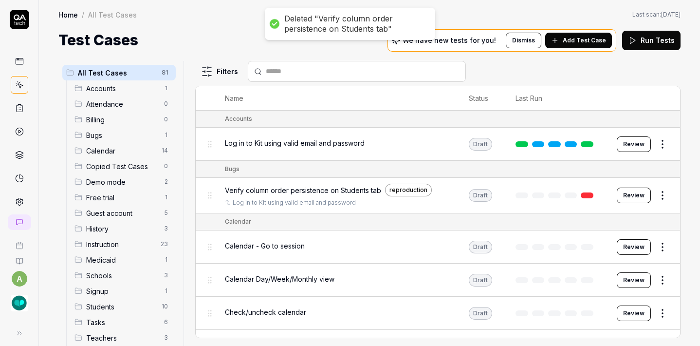
click at [660, 194] on html "Deleted "Verify column order persistence on Students tab" a Home / All Test Cas…" at bounding box center [350, 173] width 700 height 346
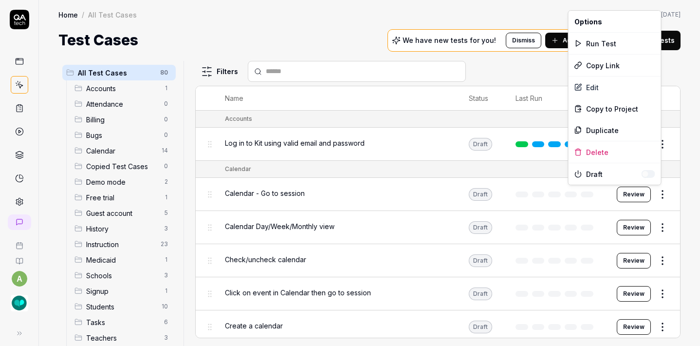
click at [654, 197] on html "a Home / All Test Cases Home / All Test Cases Last scan: [DATE] Test Cases We h…" at bounding box center [350, 173] width 700 height 346
click at [603, 152] on div "Delete" at bounding box center [615, 151] width 93 height 21
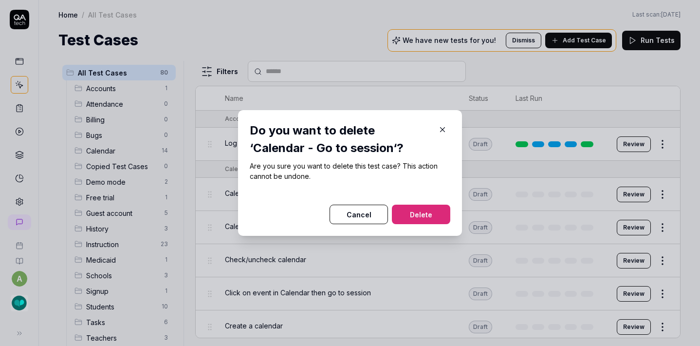
click at [428, 209] on button "Delete" at bounding box center [421, 213] width 58 height 19
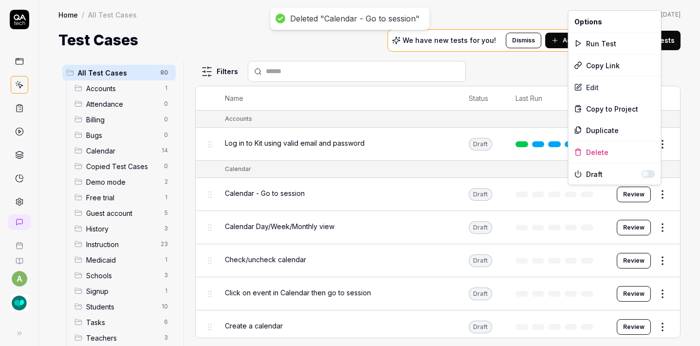
click at [656, 194] on html "Deleted "Calendar - Go to session" a Home / All Test Cases Home / All Test Case…" at bounding box center [350, 173] width 700 height 346
click at [595, 143] on div "Delete" at bounding box center [615, 151] width 93 height 21
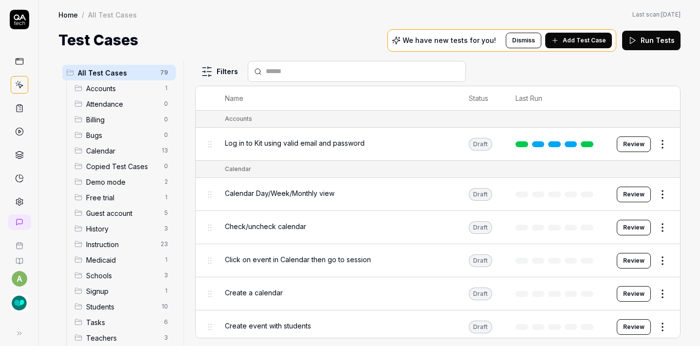
click at [661, 197] on html "a Home / All Test Cases Home / All Test Cases Last scan: [DATE] Test Cases We h…" at bounding box center [350, 173] width 700 height 346
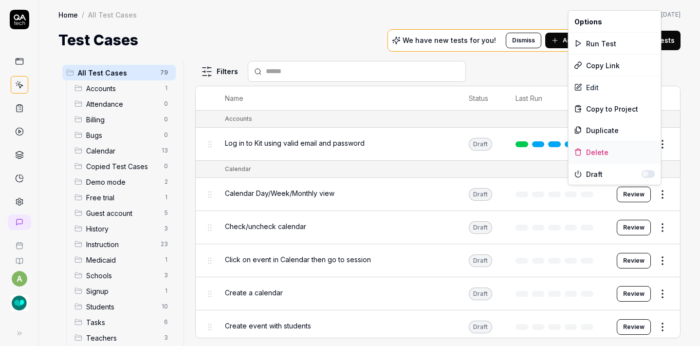
click at [598, 152] on div "Delete" at bounding box center [615, 151] width 93 height 21
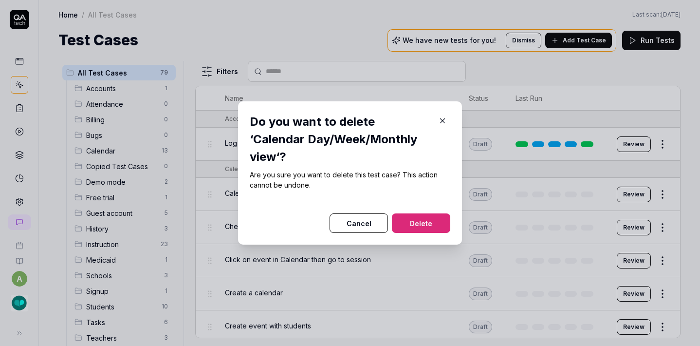
click at [402, 223] on button "Delete" at bounding box center [421, 222] width 58 height 19
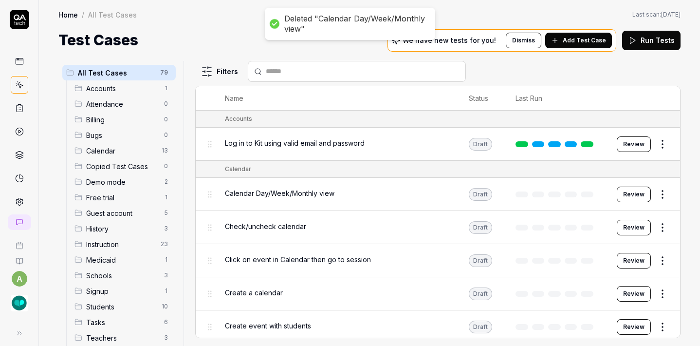
click at [659, 195] on html "Deleted "Calendar Day/Week/Monthly view" a Home / All Test Cases Home / All Tes…" at bounding box center [350, 173] width 700 height 346
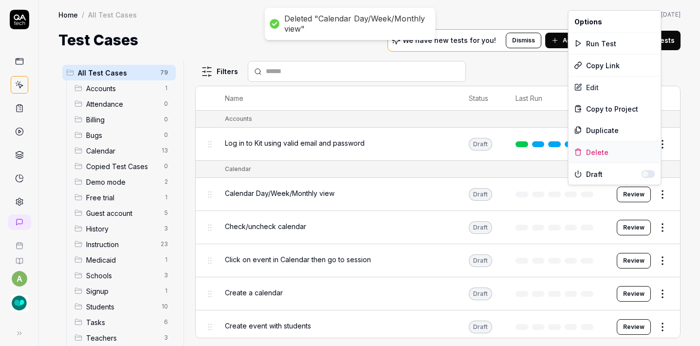
click at [612, 149] on div "Delete" at bounding box center [615, 151] width 93 height 21
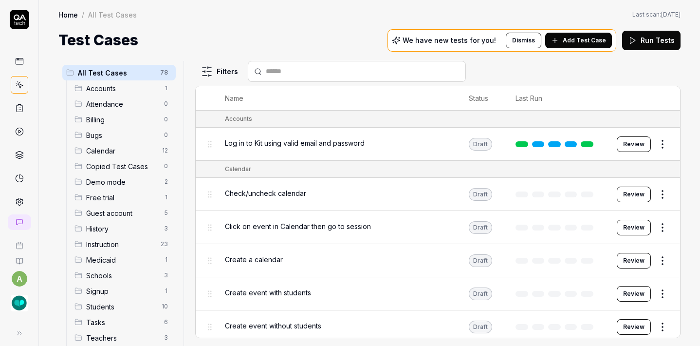
click at [441, 221] on div "Click on event in Calendar then go to session" at bounding box center [337, 226] width 224 height 10
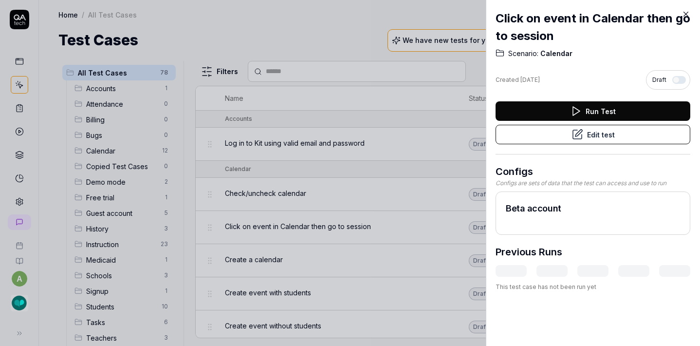
click at [685, 17] on icon at bounding box center [686, 14] width 9 height 9
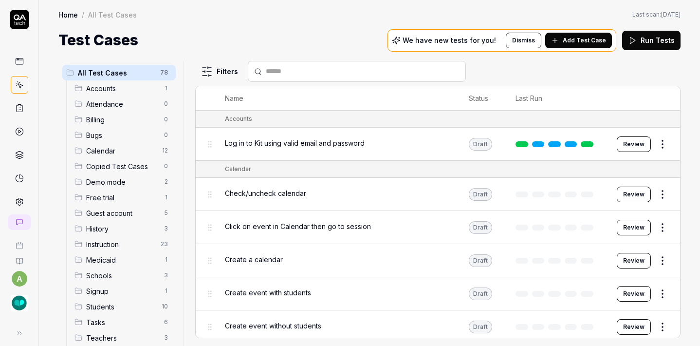
click at [650, 196] on html "a Home / All Test Cases Home / All Test Cases Last scan: [DATE] Test Cases We h…" at bounding box center [350, 173] width 700 height 346
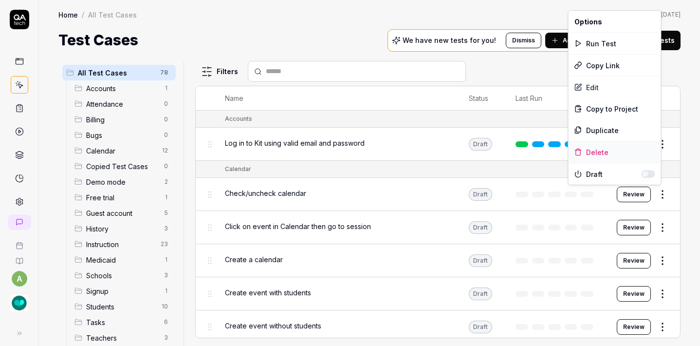
click at [597, 148] on div "Delete" at bounding box center [615, 151] width 93 height 21
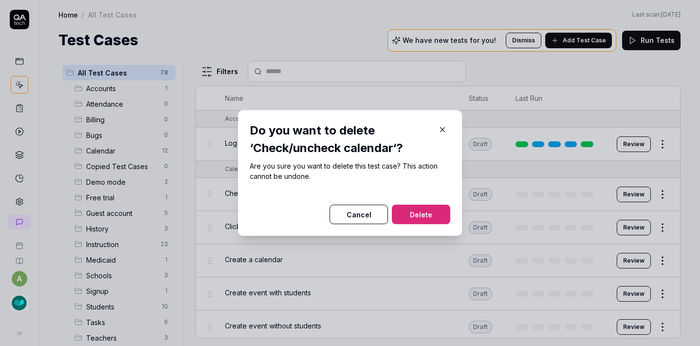
click at [437, 212] on button "Delete" at bounding box center [421, 213] width 58 height 19
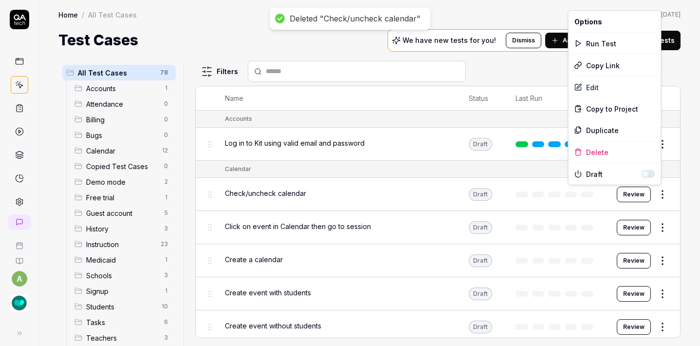
click at [658, 194] on html "Deleted "Check/uncheck calendar" a Home / All Test Cases Home / All Test Cases …" at bounding box center [350, 173] width 700 height 346
click at [599, 150] on div "Delete" at bounding box center [615, 151] width 93 height 21
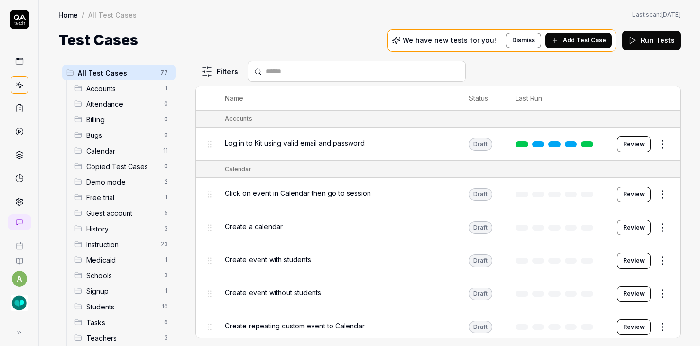
click at [655, 191] on html "a Home / All Test Cases Home / All Test Cases Last scan: [DATE] Test Cases We h…" at bounding box center [350, 173] width 700 height 346
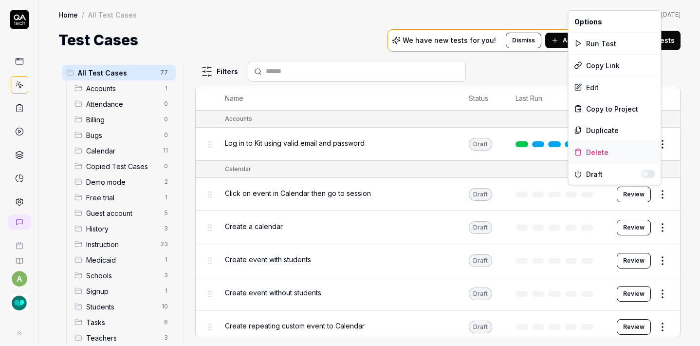
click at [594, 151] on div "Delete" at bounding box center [615, 151] width 93 height 21
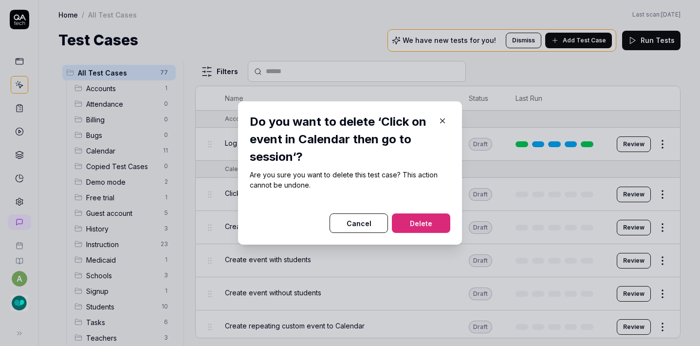
click at [413, 224] on button "Delete" at bounding box center [421, 222] width 58 height 19
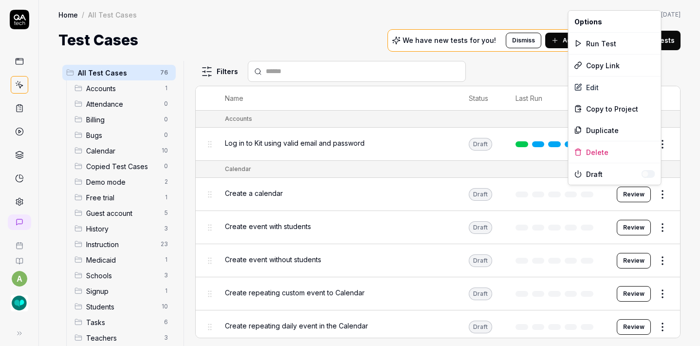
click at [659, 189] on html "a Home / All Test Cases Home / All Test Cases Last scan: [DATE] Test Cases We h…" at bounding box center [350, 173] width 700 height 346
click at [597, 148] on div "Delete" at bounding box center [615, 151] width 93 height 21
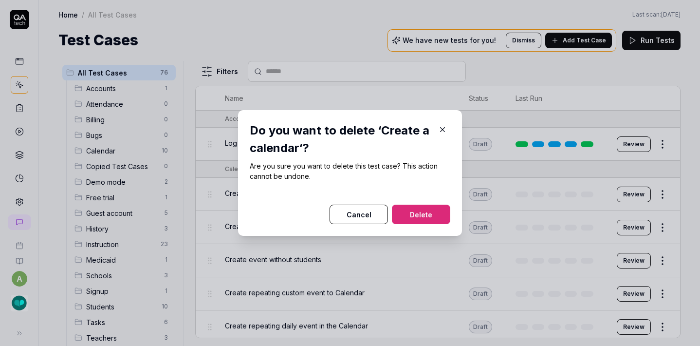
click at [423, 220] on button "Delete" at bounding box center [421, 213] width 58 height 19
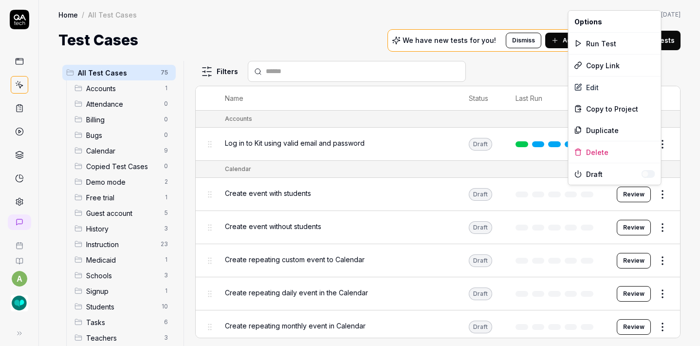
click at [657, 192] on html "a Home / All Test Cases Home / All Test Cases Last scan: [DATE] Test Cases We h…" at bounding box center [350, 173] width 700 height 346
click at [593, 154] on div "Delete" at bounding box center [615, 151] width 93 height 21
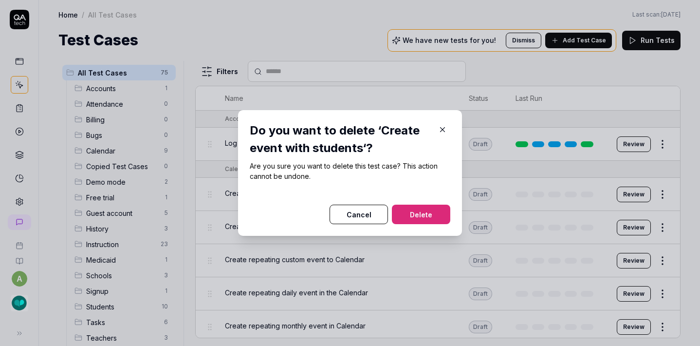
click at [424, 212] on button "Delete" at bounding box center [421, 213] width 58 height 19
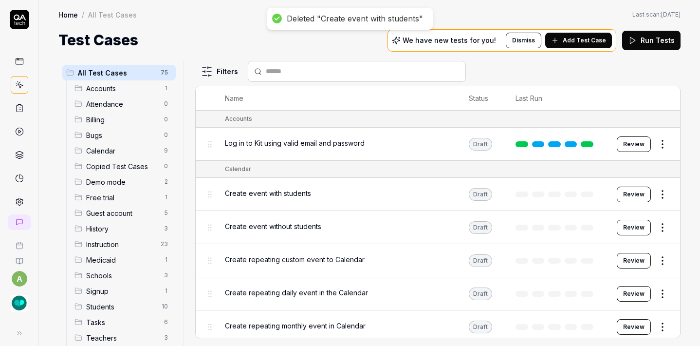
click at [657, 197] on html "Deleted "Create event with students" a Home / All Test Cases Home / All Test Ca…" at bounding box center [350, 173] width 700 height 346
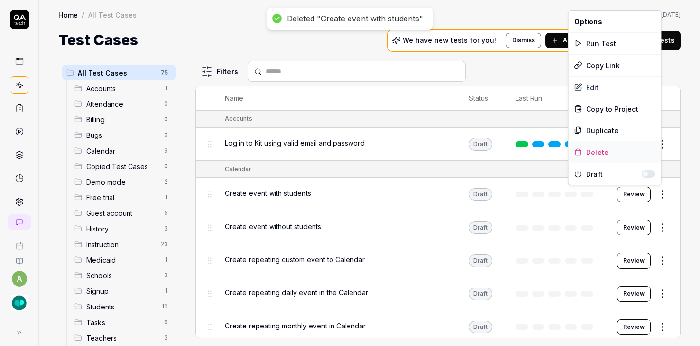
click at [602, 148] on div "Delete" at bounding box center [615, 151] width 93 height 21
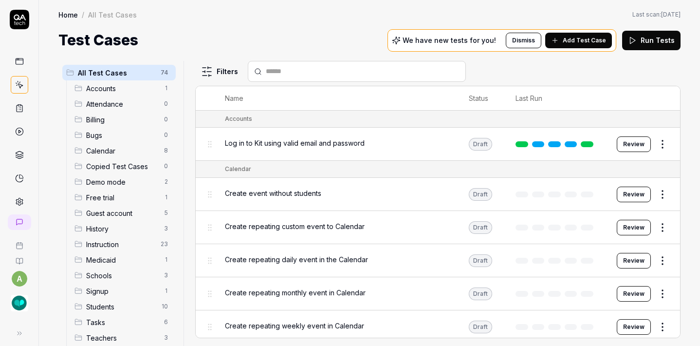
click at [657, 189] on html "a Home / All Test Cases Home / All Test Cases Last scan: [DATE] Test Cases We h…" at bounding box center [350, 173] width 700 height 346
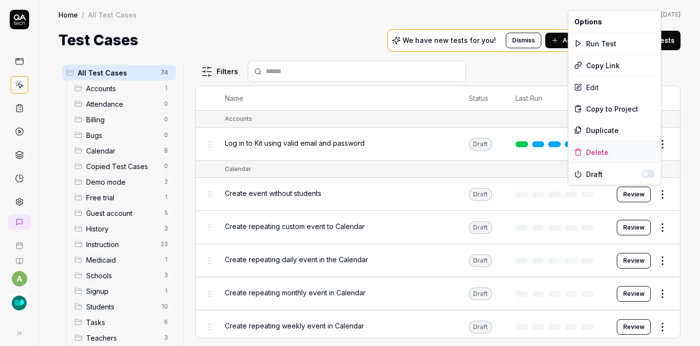
click at [602, 154] on div "Delete" at bounding box center [615, 151] width 93 height 21
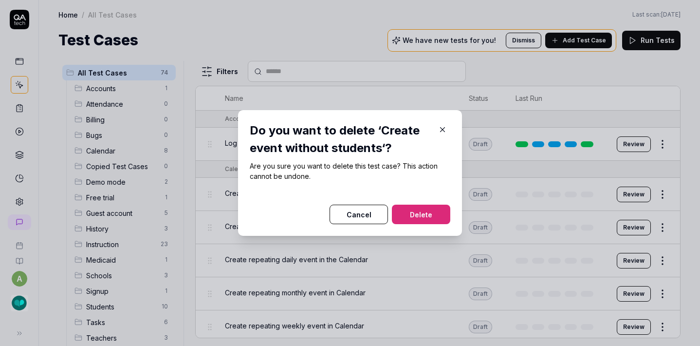
click at [432, 213] on button "Delete" at bounding box center [421, 213] width 58 height 19
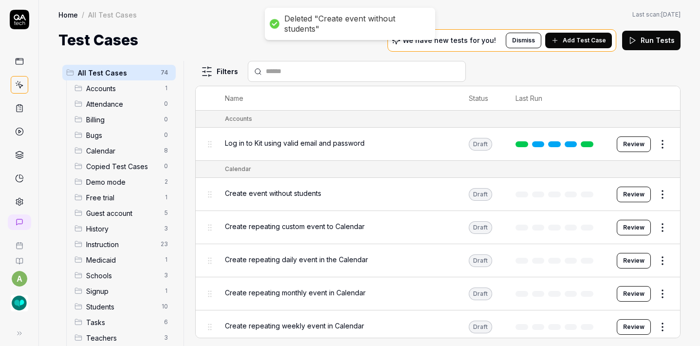
click at [652, 191] on html "Deleted "Create event without students" a Home / All Test Cases Home / All Test…" at bounding box center [350, 173] width 700 height 346
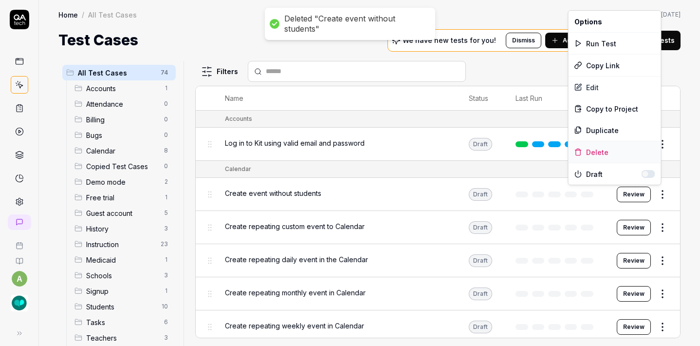
click at [602, 150] on div "Delete" at bounding box center [615, 151] width 93 height 21
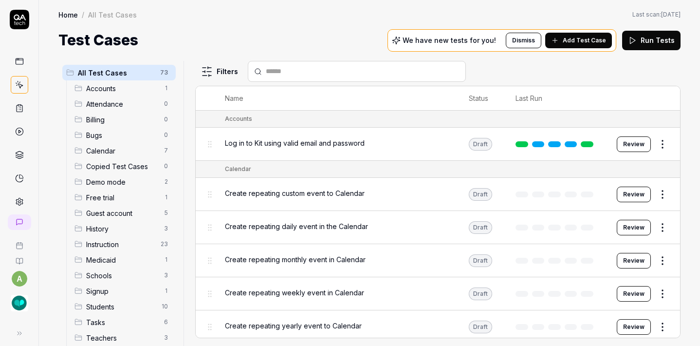
click at [431, 217] on div "Create repeating daily event in the Calendar" at bounding box center [337, 227] width 224 height 21
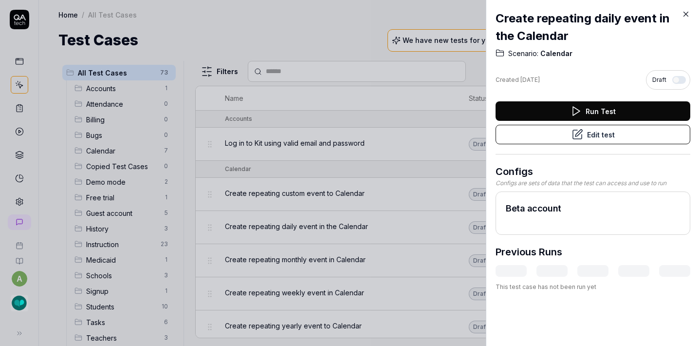
click at [687, 15] on icon at bounding box center [686, 14] width 4 height 4
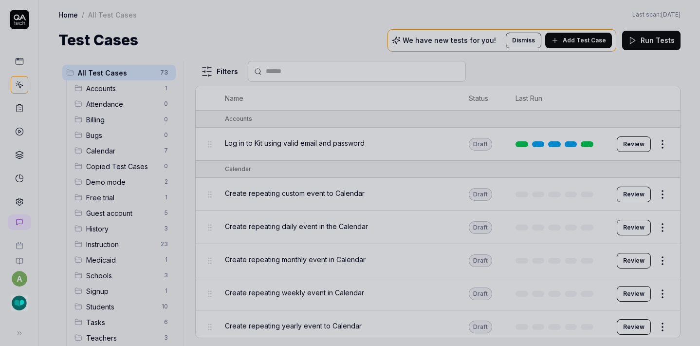
click at [656, 202] on html "a Home / All Test Cases Home / All Test Cases Last scan: [DATE] Test Cases We h…" at bounding box center [350, 173] width 700 height 346
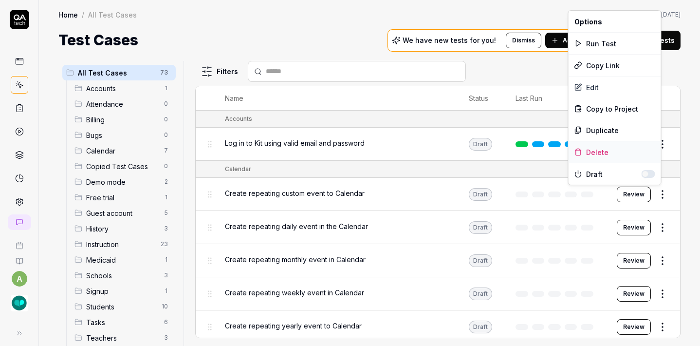
click at [598, 152] on div "Delete" at bounding box center [615, 151] width 93 height 21
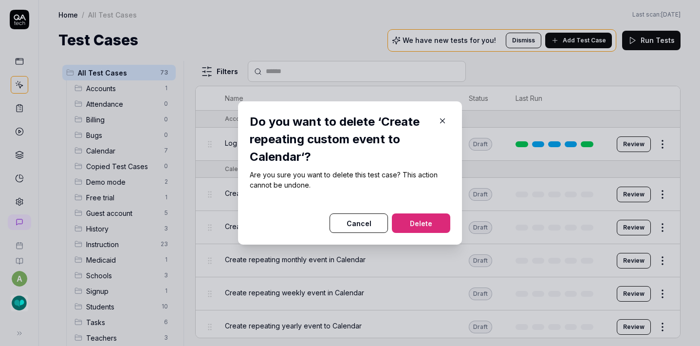
click at [420, 225] on button "Delete" at bounding box center [421, 222] width 58 height 19
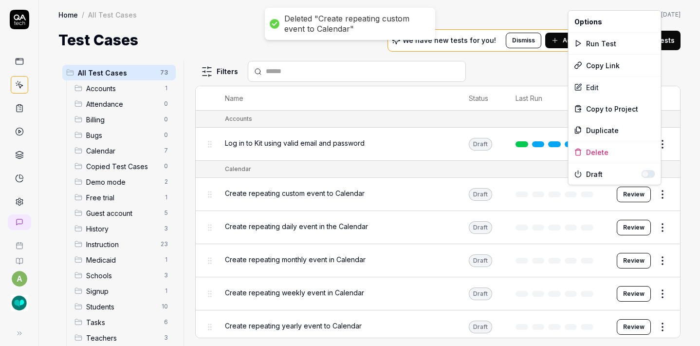
click at [655, 190] on html "Deleted "Create repeating custom event to Calendar" a Home / All Test Cases Hom…" at bounding box center [350, 173] width 700 height 346
click at [606, 154] on div "Delete" at bounding box center [615, 151] width 93 height 21
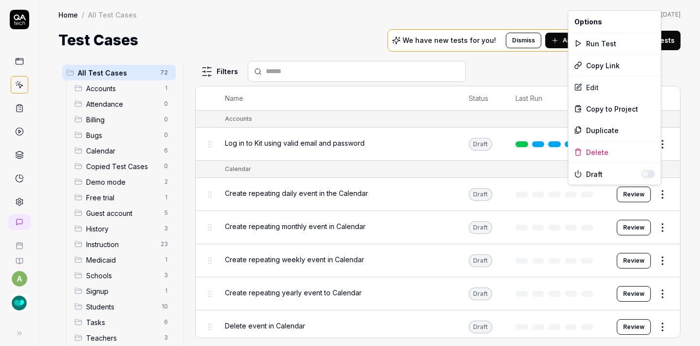
click at [660, 197] on html "a Home / All Test Cases Home / All Test Cases Last scan: [DATE] Test Cases We h…" at bounding box center [350, 173] width 700 height 346
click at [597, 151] on div "Delete" at bounding box center [615, 151] width 93 height 21
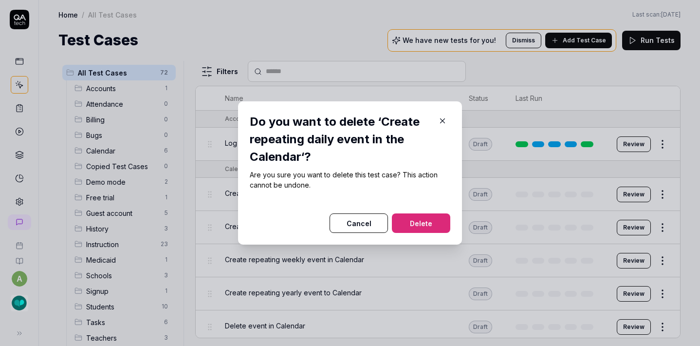
click at [418, 224] on button "Delete" at bounding box center [421, 222] width 58 height 19
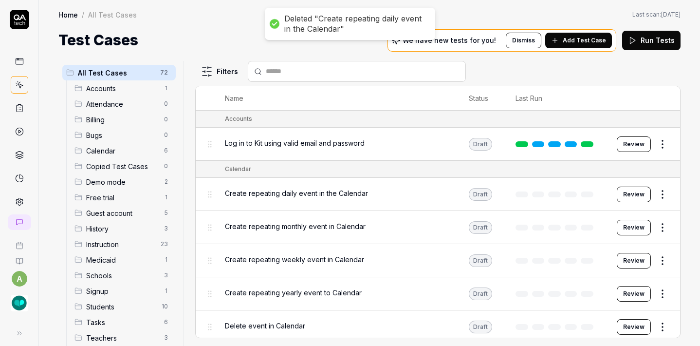
click at [658, 189] on html "Deleted "Create repeating daily event in the Calendar" a Home / All Test Cases …" at bounding box center [350, 173] width 700 height 346
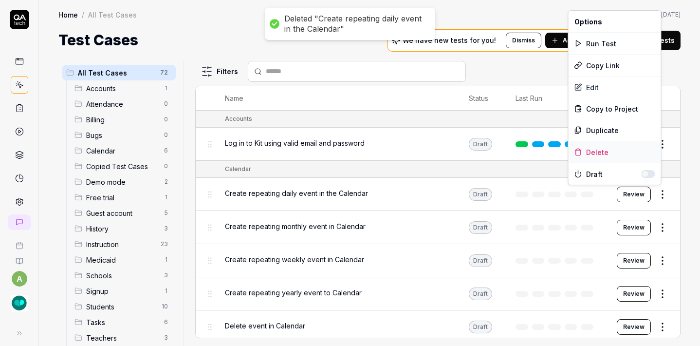
click at [615, 143] on div "Delete" at bounding box center [615, 151] width 93 height 21
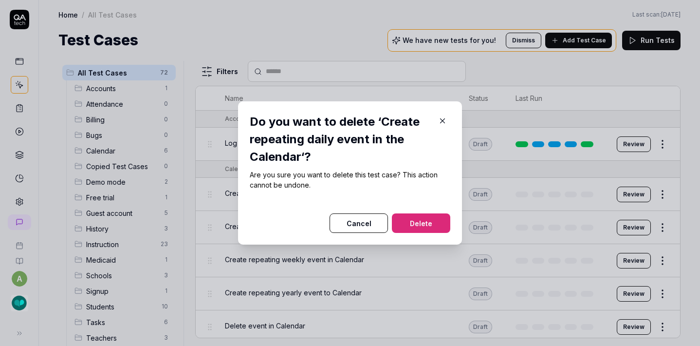
click at [418, 254] on div "Create repeating weekly event in Calendar" at bounding box center [337, 259] width 224 height 10
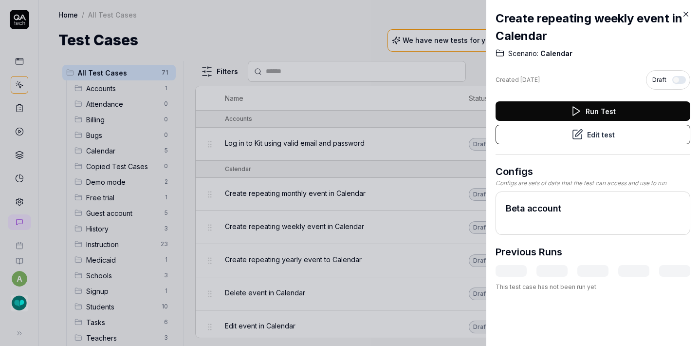
click at [684, 13] on icon at bounding box center [686, 14] width 9 height 9
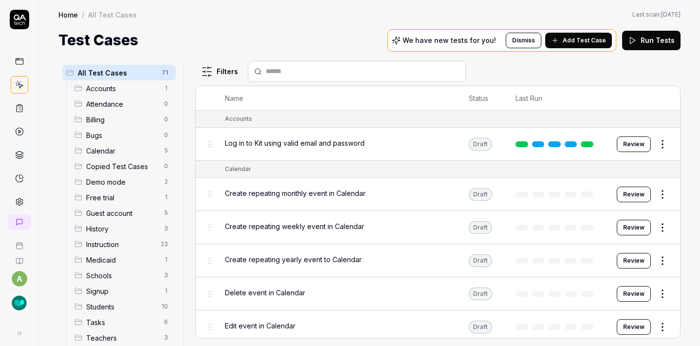
click at [655, 190] on html "a Home / All Test Cases Home / All Test Cases Last scan: [DATE] Test Cases We h…" at bounding box center [350, 173] width 700 height 346
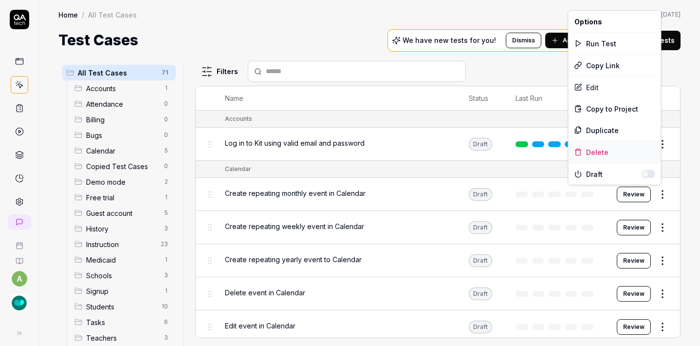
click at [597, 148] on div "Delete" at bounding box center [615, 151] width 93 height 21
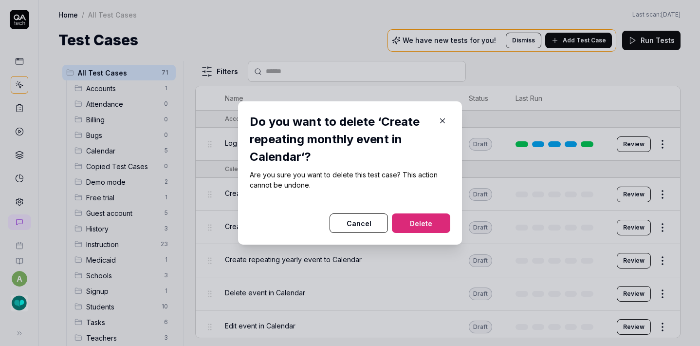
click at [439, 230] on button "Delete" at bounding box center [421, 222] width 58 height 19
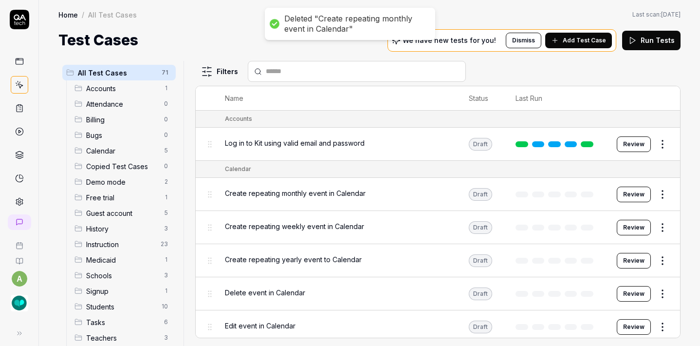
click at [654, 199] on html "Deleted "Create repeating monthly event in Calendar" a Home / All Test Cases Ho…" at bounding box center [350, 173] width 700 height 346
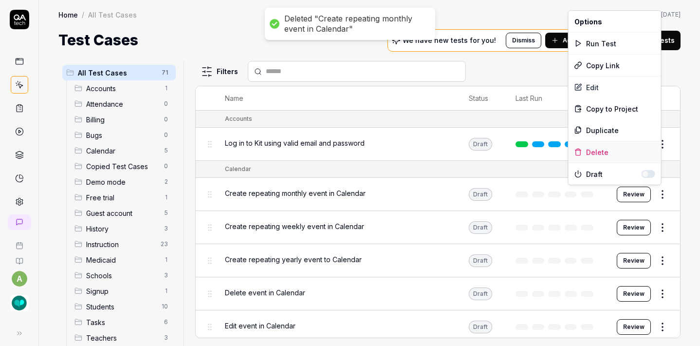
click at [616, 146] on div "Delete" at bounding box center [615, 151] width 93 height 21
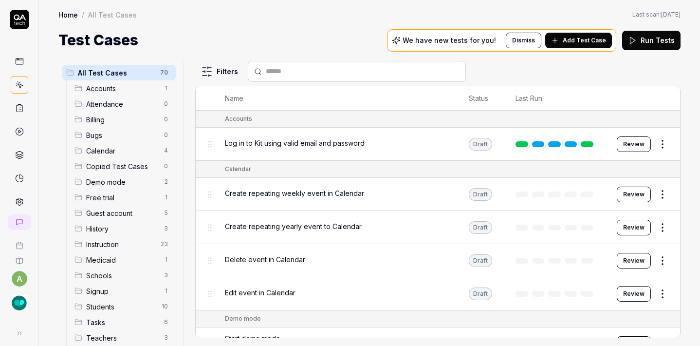
click at [412, 225] on div "Create repeating yearly event to Calendar" at bounding box center [337, 226] width 224 height 10
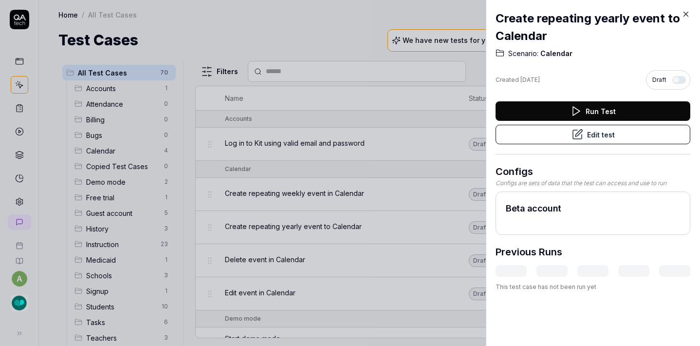
click at [687, 17] on icon at bounding box center [686, 14] width 9 height 9
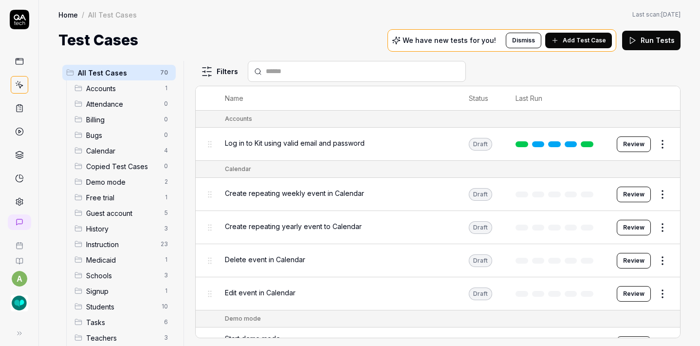
click at [659, 194] on html "a Home / All Test Cases Home / All Test Cases Last scan: [DATE] Test Cases We h…" at bounding box center [350, 173] width 700 height 346
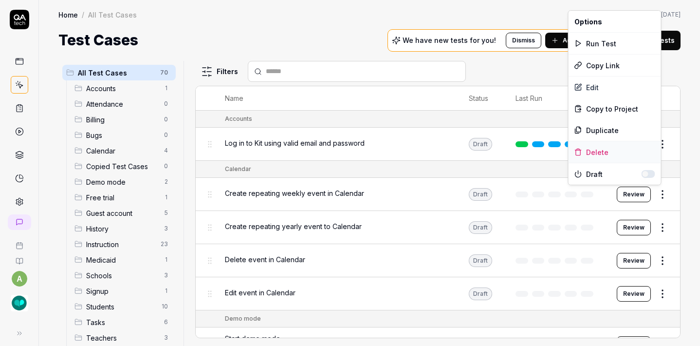
click at [612, 154] on div "Delete" at bounding box center [615, 151] width 93 height 21
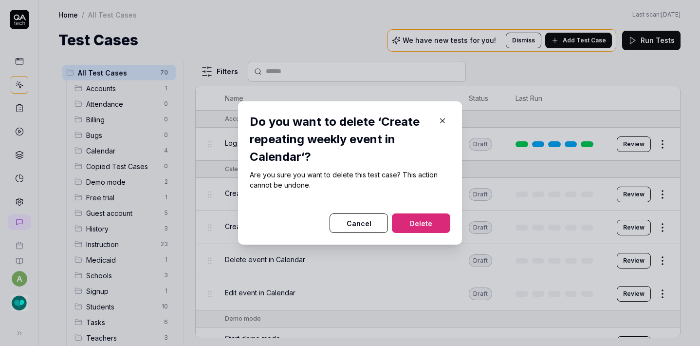
click at [401, 224] on button "Delete" at bounding box center [421, 222] width 58 height 19
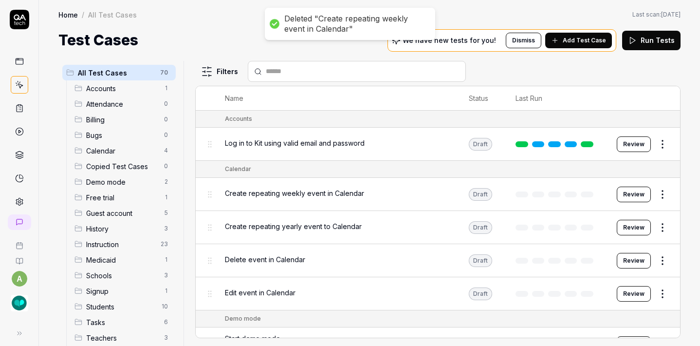
click at [649, 195] on html "Deleted "Create repeating weekly event in Calendar" a Home / All Test Cases Hom…" at bounding box center [350, 173] width 700 height 346
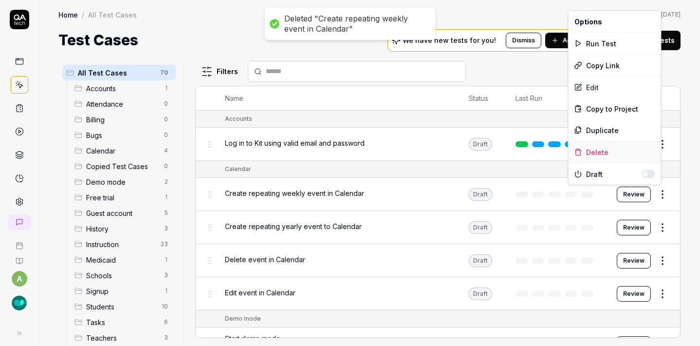
click at [615, 151] on div "Delete" at bounding box center [615, 151] width 93 height 21
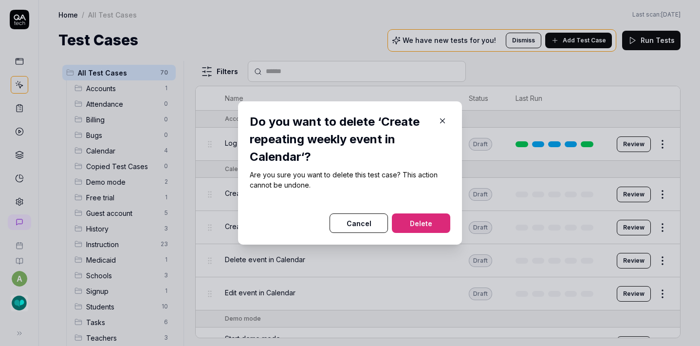
click at [433, 221] on button "Delete" at bounding box center [421, 222] width 58 height 19
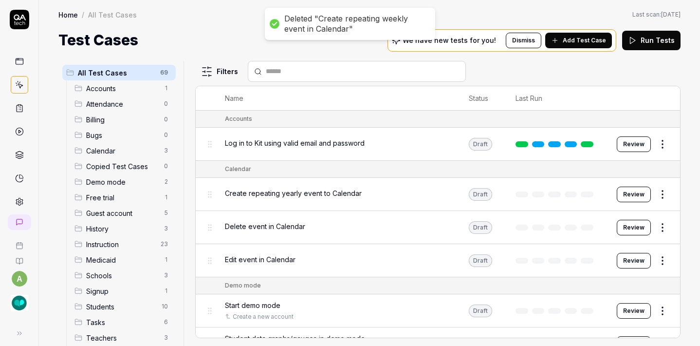
click at [661, 191] on html "Deleted "Create repeating weekly event in Calendar" a Home / All Test Cases Hom…" at bounding box center [350, 173] width 700 height 346
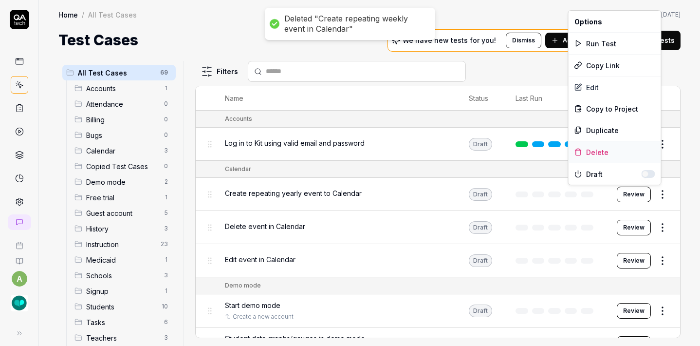
click at [616, 154] on div "Delete" at bounding box center [615, 151] width 93 height 21
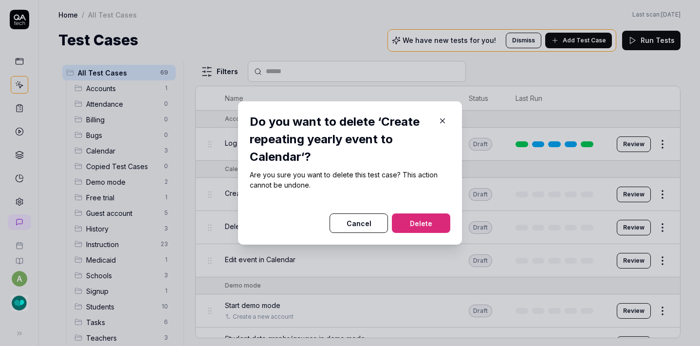
click at [420, 217] on button "Delete" at bounding box center [421, 222] width 58 height 19
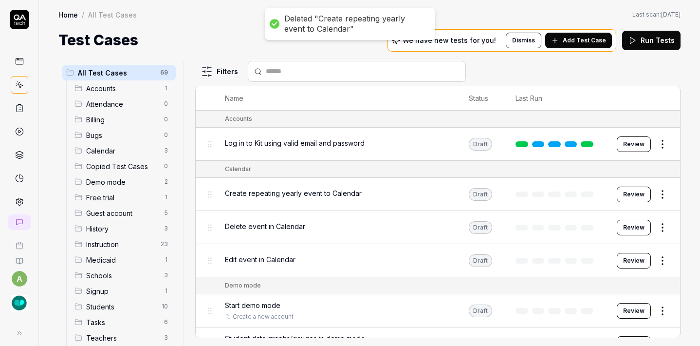
click at [653, 195] on html "Deleted "Create repeating yearly event to Calendar" a Home / All Test Cases Hom…" at bounding box center [350, 173] width 700 height 346
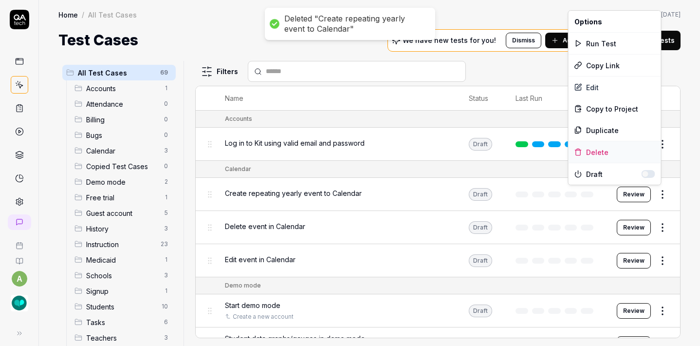
click at [618, 144] on div "Delete" at bounding box center [615, 151] width 93 height 21
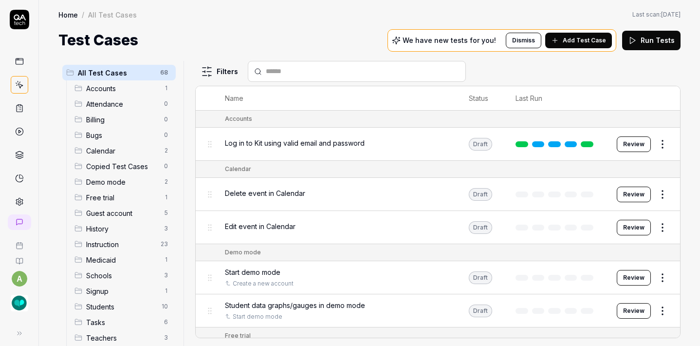
click at [657, 192] on html "a Home / All Test Cases Home / All Test Cases Last scan: [DATE] Test Cases We h…" at bounding box center [350, 173] width 700 height 346
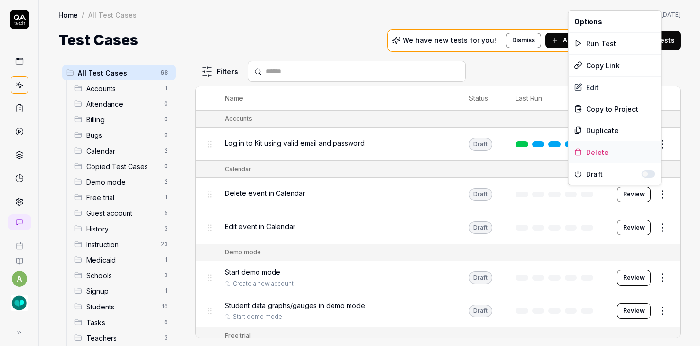
click at [605, 146] on div "Delete" at bounding box center [615, 151] width 93 height 21
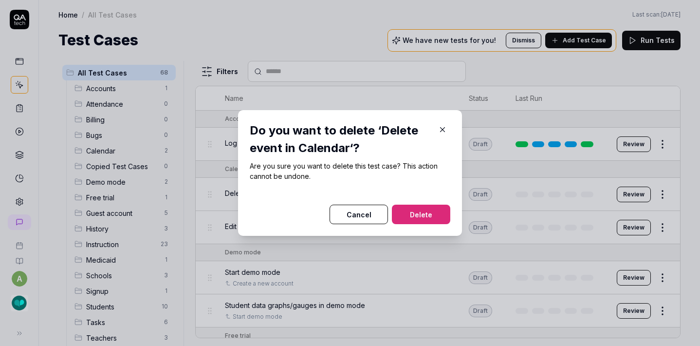
click at [417, 212] on button "Delete" at bounding box center [421, 213] width 58 height 19
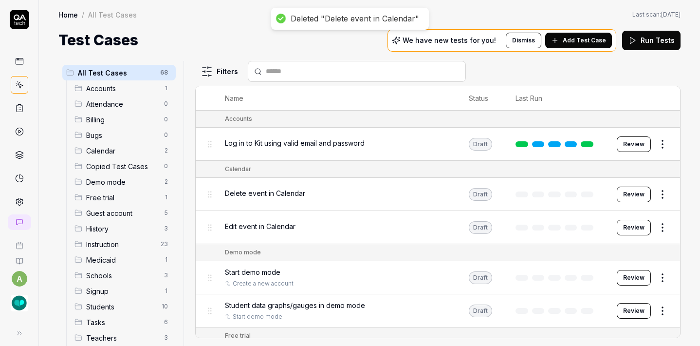
click at [656, 186] on body "Deleted "Delete event in Calendar" a Home / All Test Cases Home / All Test Case…" at bounding box center [350, 173] width 700 height 346
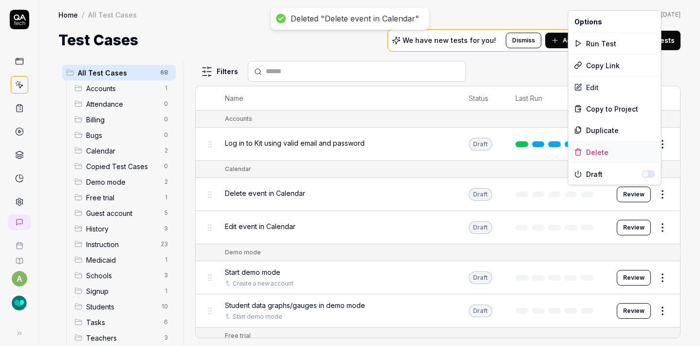
click at [606, 151] on div "Delete" at bounding box center [615, 151] width 93 height 21
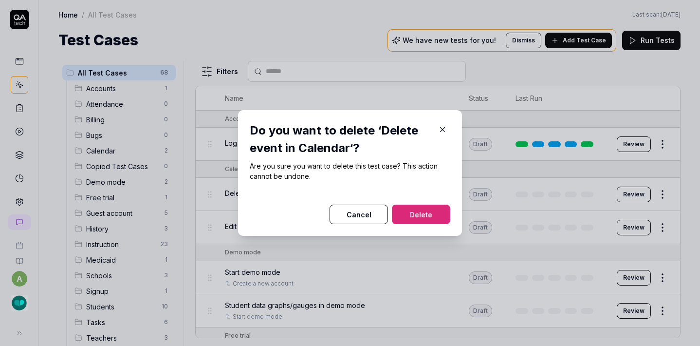
click at [423, 208] on button "Delete" at bounding box center [421, 213] width 58 height 19
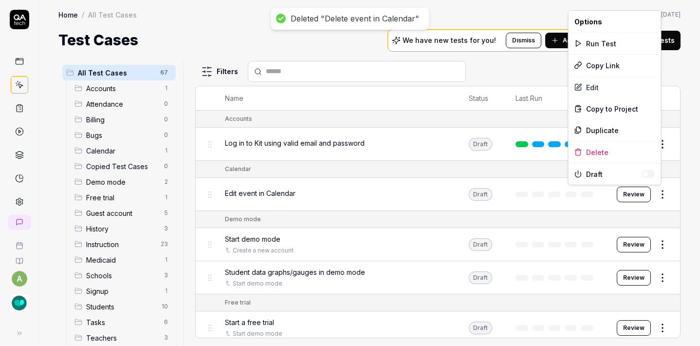
click at [656, 194] on html "Deleted "Delete event in Calendar" a Home / All Test Cases Home / All Test Case…" at bounding box center [350, 173] width 700 height 346
click at [613, 152] on div "Delete" at bounding box center [615, 151] width 93 height 21
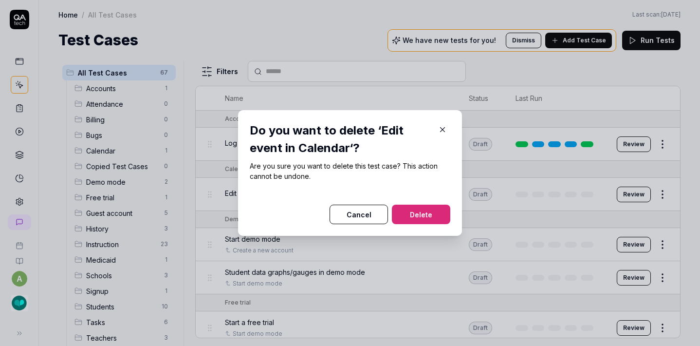
click at [413, 210] on button "Delete" at bounding box center [421, 213] width 58 height 19
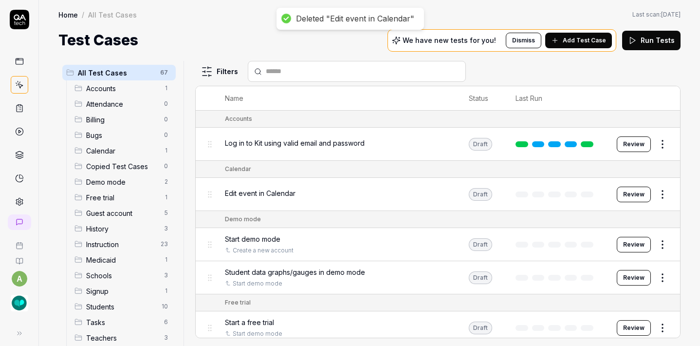
click at [655, 197] on html "Deleted "Edit event in Calendar" a Home / All Test Cases Home / All Test Cases …" at bounding box center [350, 173] width 700 height 346
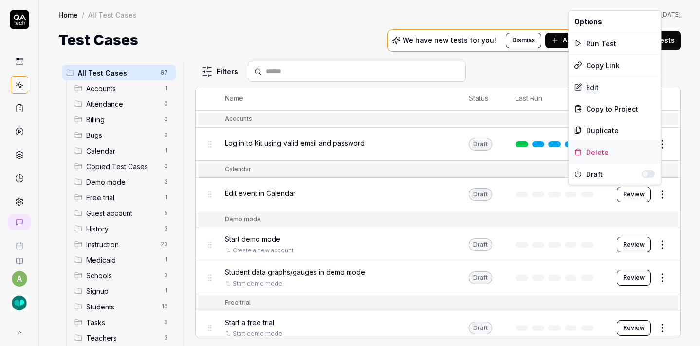
click at [603, 150] on div "Delete" at bounding box center [615, 151] width 93 height 21
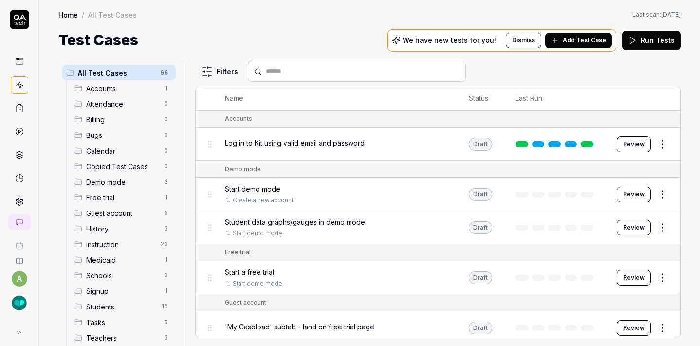
click at [653, 193] on html "a Home / All Test Cases Home / All Test Cases Last scan: [DATE] Test Cases We h…" at bounding box center [350, 173] width 700 height 346
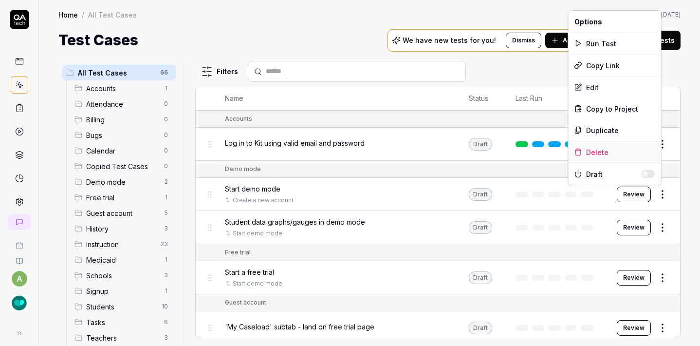
click at [598, 150] on div "Delete" at bounding box center [615, 151] width 93 height 21
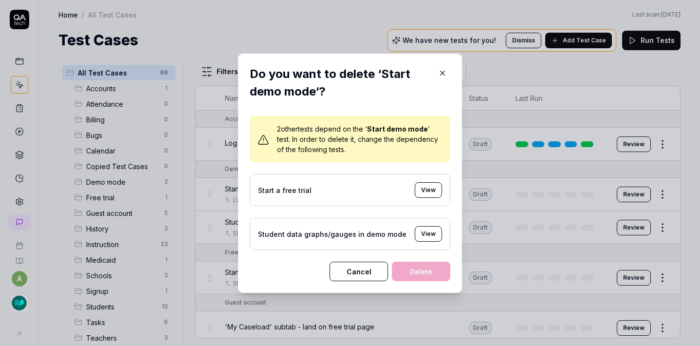
click at [441, 75] on icon "button" at bounding box center [443, 73] width 4 height 4
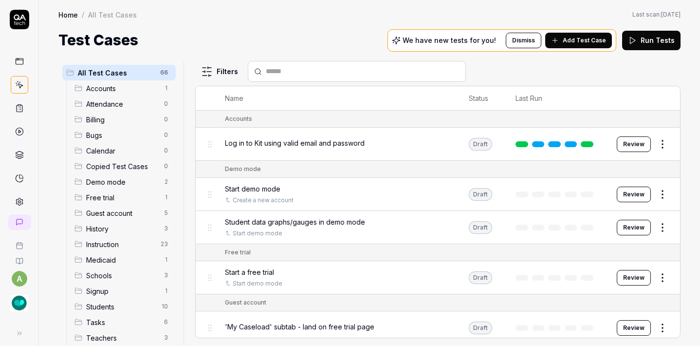
click at [664, 228] on html "a Home / All Test Cases Home / All Test Cases Last scan: [DATE] Test Cases We h…" at bounding box center [350, 173] width 700 height 346
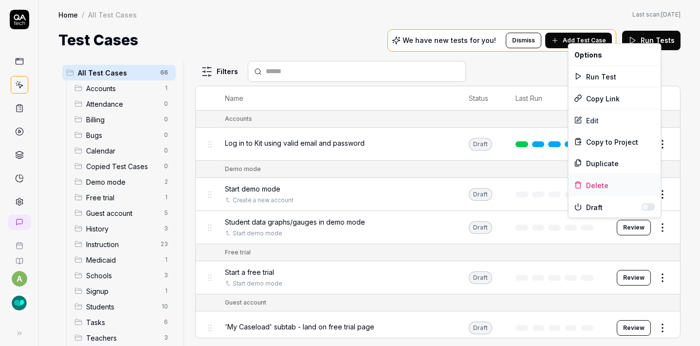
click at [592, 181] on div "Delete" at bounding box center [615, 184] width 93 height 21
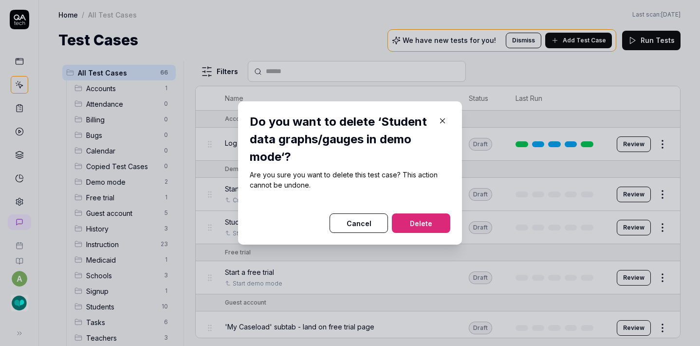
click at [424, 220] on button "Delete" at bounding box center [421, 222] width 58 height 19
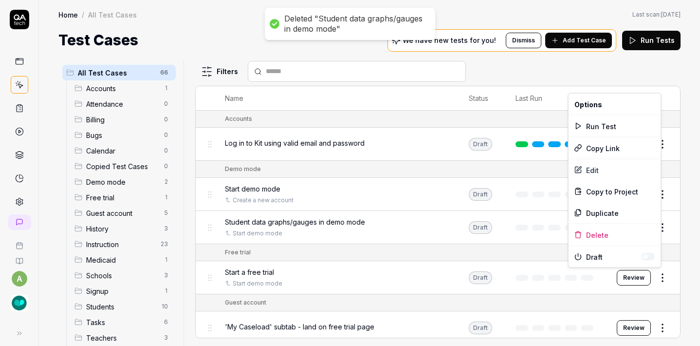
click at [657, 275] on html "Deleted "Student data graphs/gauges in demo mode" a Home / All Test Cases Home …" at bounding box center [350, 173] width 700 height 346
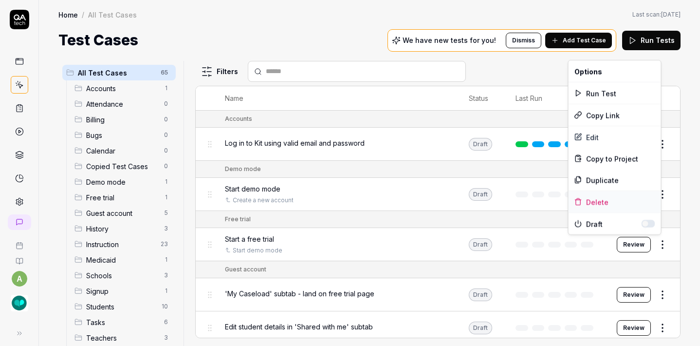
click at [596, 201] on div "Delete" at bounding box center [615, 201] width 93 height 21
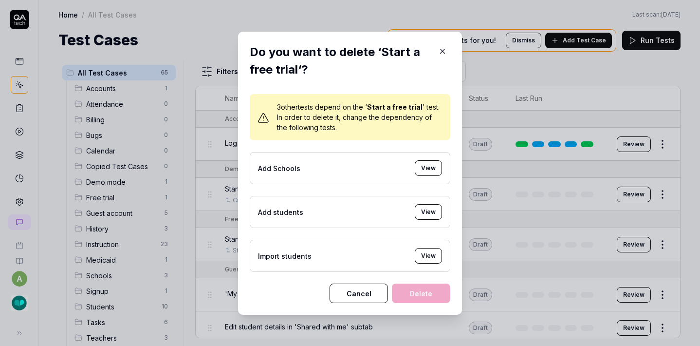
click at [441, 50] on icon "button" at bounding box center [443, 51] width 4 height 4
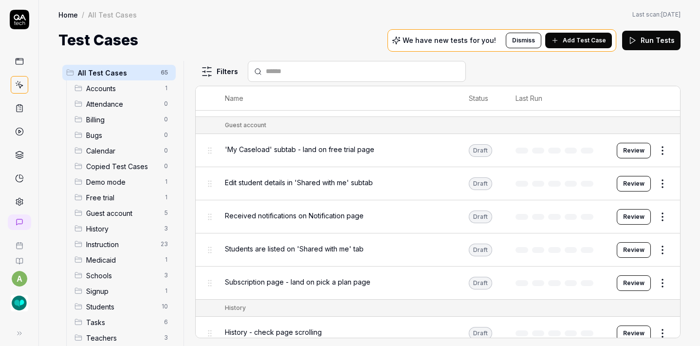
scroll to position [142, 0]
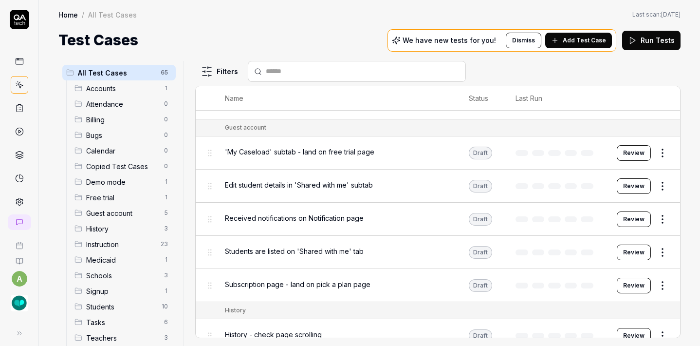
click at [653, 156] on body "a Home / All Test Cases Home / All Test Cases Last scan: [DATE] Test Cases We h…" at bounding box center [350, 173] width 700 height 346
click at [650, 151] on html "a Home / All Test Cases Home / All Test Cases Last scan: [DATE] Test Cases We h…" at bounding box center [350, 173] width 700 height 346
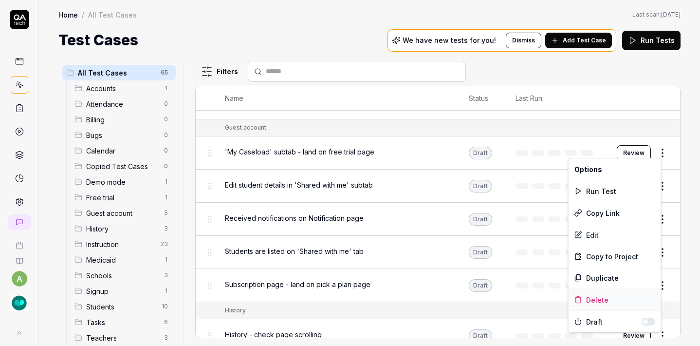
click at [584, 297] on div "Delete" at bounding box center [615, 299] width 93 height 21
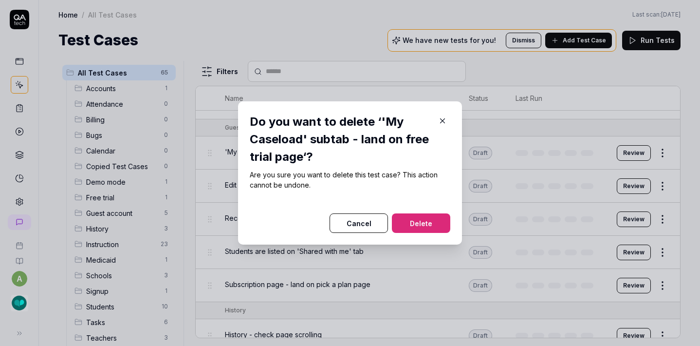
click at [426, 223] on button "Delete" at bounding box center [421, 222] width 58 height 19
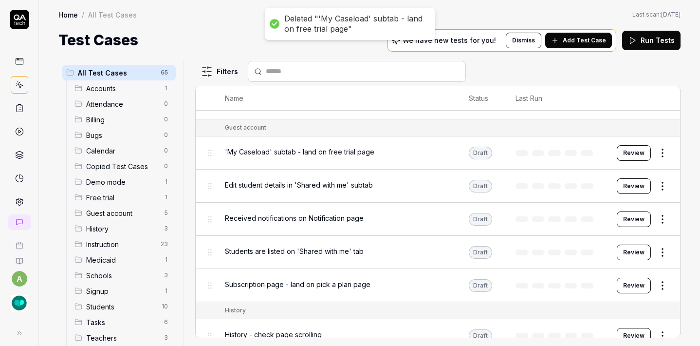
click at [653, 149] on html "Deleted "'My Caseload' subtab - land on free trial page" a Home / All Test Case…" at bounding box center [350, 173] width 700 height 346
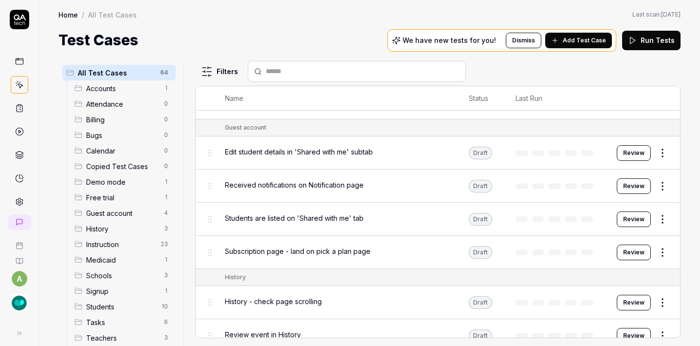
click at [589, 294] on td at bounding box center [556, 302] width 101 height 33
click at [648, 169] on td "Review" at bounding box center [643, 185] width 73 height 33
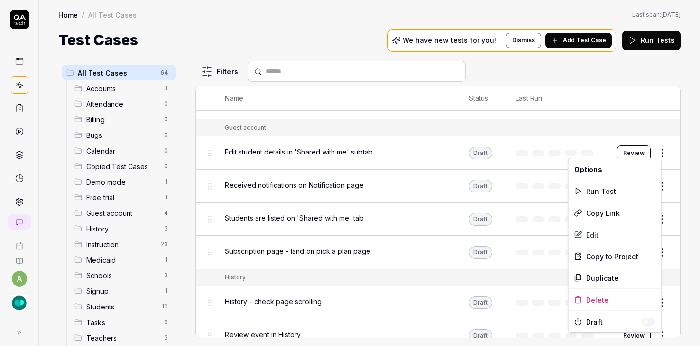
click at [650, 154] on html "a Home / All Test Cases Home / All Test Cases Last scan: [DATE] Test Cases We h…" at bounding box center [350, 173] width 700 height 346
click at [587, 302] on div "Delete" at bounding box center [615, 299] width 93 height 21
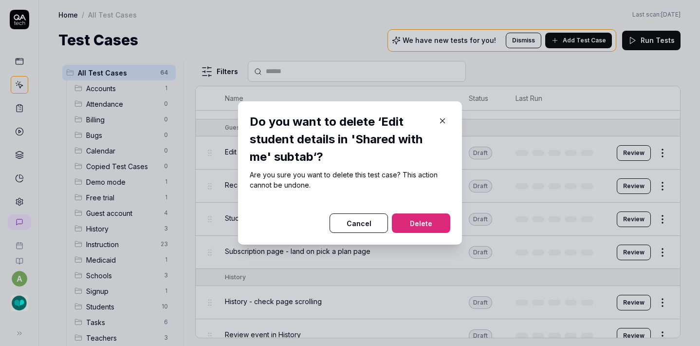
click at [433, 217] on button "Delete" at bounding box center [421, 222] width 58 height 19
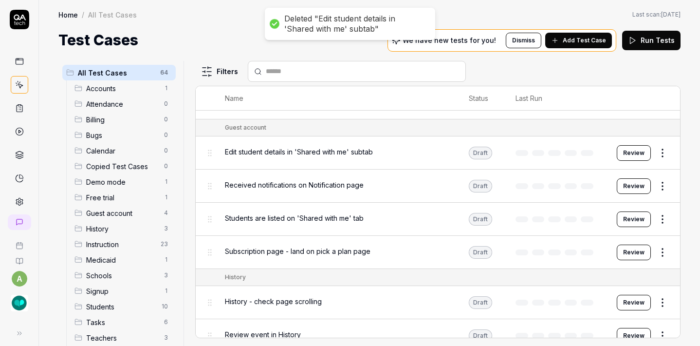
click at [660, 149] on html "Deleted "Edit student details in 'Shared with me' subtab" a Home / All Test Cas…" at bounding box center [350, 173] width 700 height 346
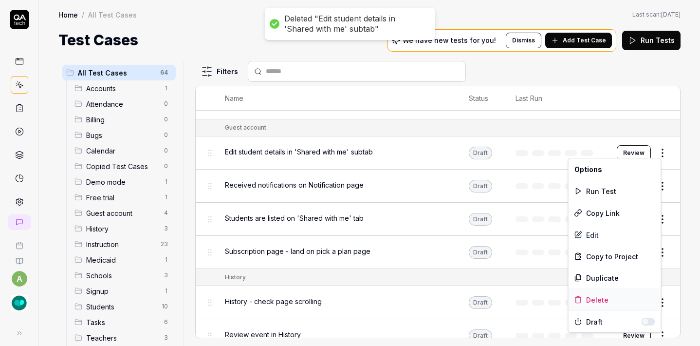
click at [593, 298] on div "Delete" at bounding box center [615, 299] width 93 height 21
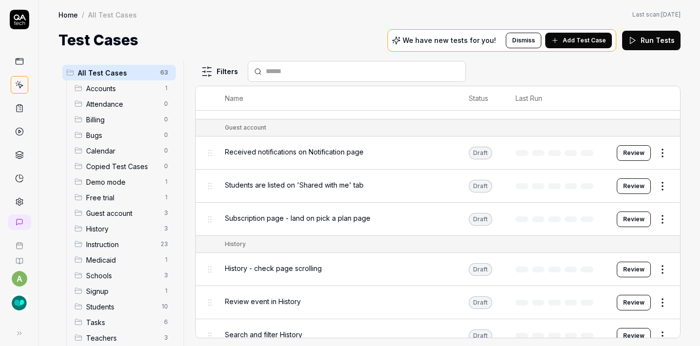
click at [434, 223] on div "Subscription page - land on pick a plan page" at bounding box center [337, 218] width 224 height 21
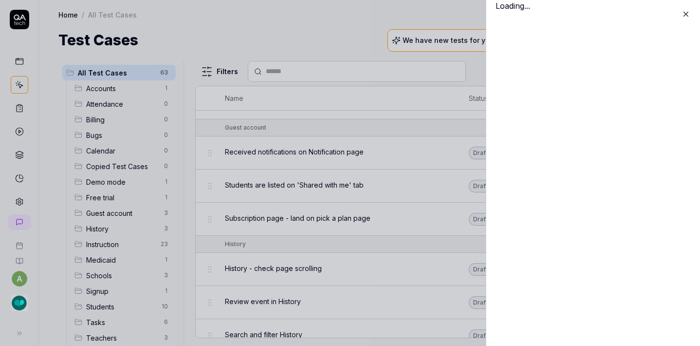
click at [659, 150] on div "Loading..." at bounding box center [593, 173] width 214 height 346
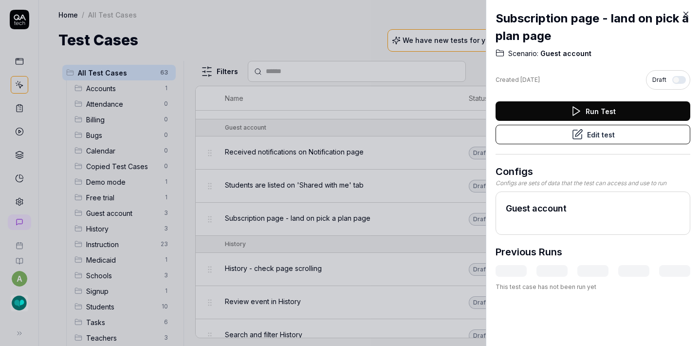
click at [683, 14] on icon at bounding box center [686, 14] width 9 height 9
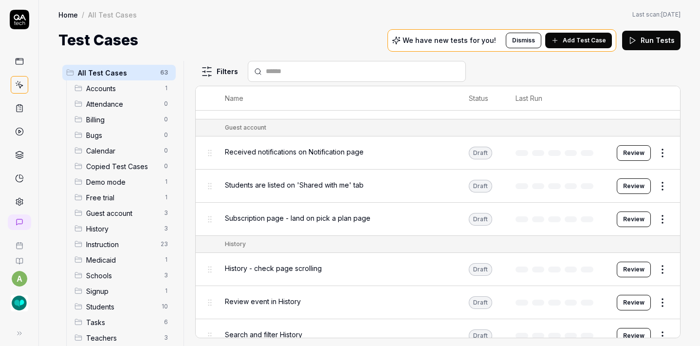
click at [652, 150] on html "a Home / All Test Cases Home / All Test Cases Last scan: [DATE] Test Cases We h…" at bounding box center [350, 173] width 700 height 346
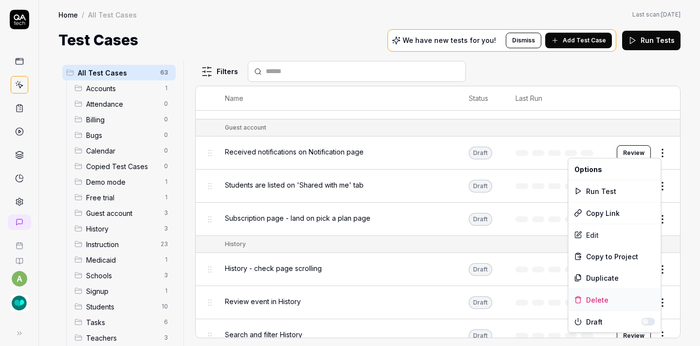
click at [588, 297] on div "Delete" at bounding box center [615, 299] width 93 height 21
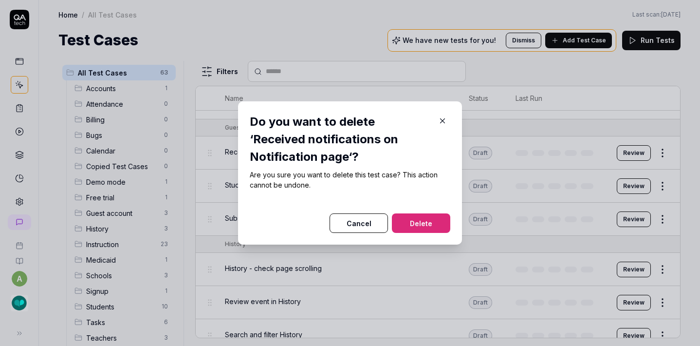
click at [428, 222] on button "Delete" at bounding box center [421, 222] width 58 height 19
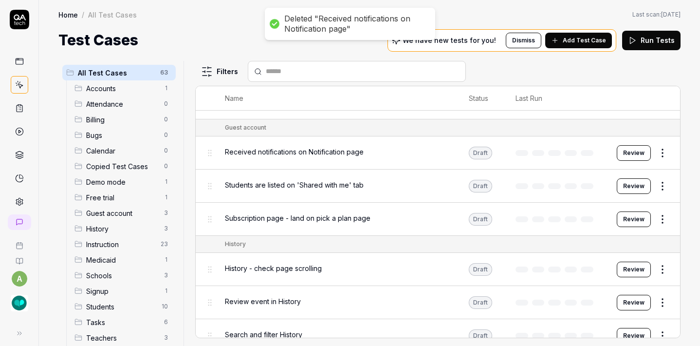
click at [654, 146] on html "Deleted "Received notifications on Notification page" a Home / All Test Cases H…" at bounding box center [350, 173] width 700 height 346
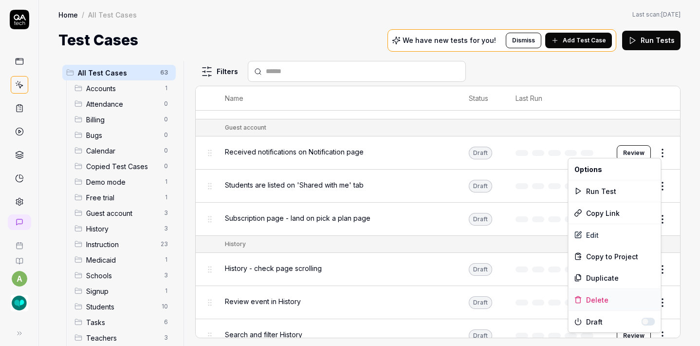
click at [596, 296] on div "Delete" at bounding box center [615, 299] width 93 height 21
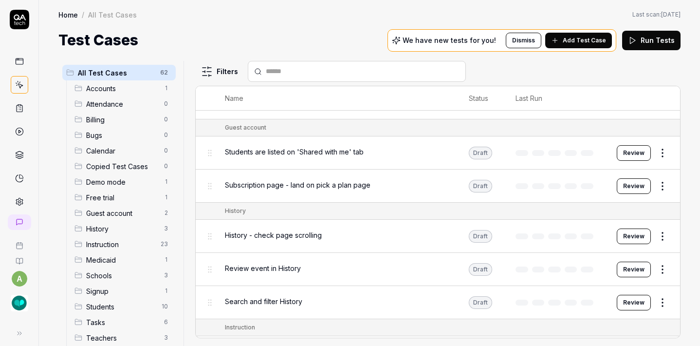
click at [657, 142] on html "a Home / All Test Cases Home / All Test Cases Last scan: [DATE] Test Cases We h…" at bounding box center [350, 173] width 700 height 346
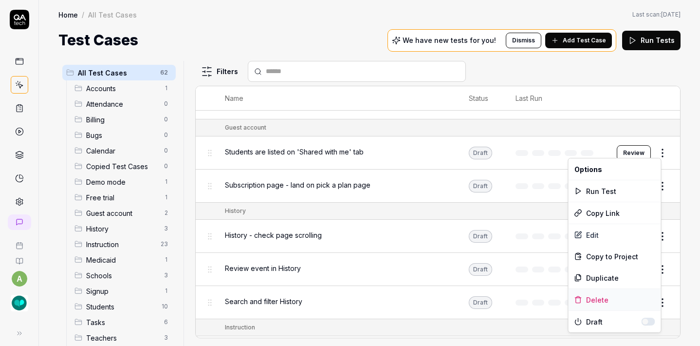
click at [594, 298] on div "Delete" at bounding box center [615, 299] width 93 height 21
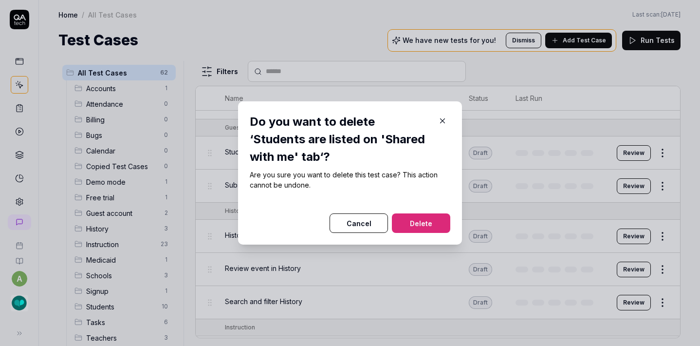
click at [426, 220] on button "Delete" at bounding box center [421, 222] width 58 height 19
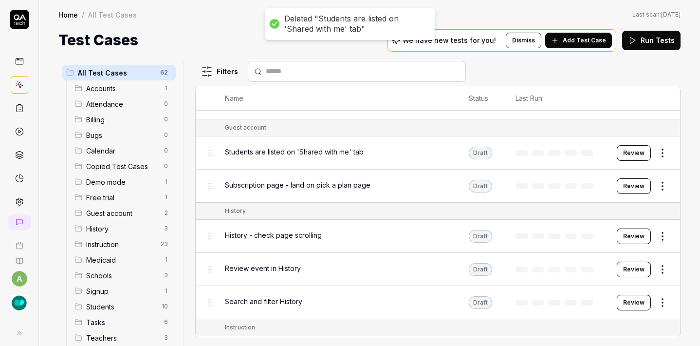
click at [654, 148] on html "Deleted "Students are listed on 'Shared with me' tab" a Home / All Test Cases H…" at bounding box center [350, 173] width 700 height 346
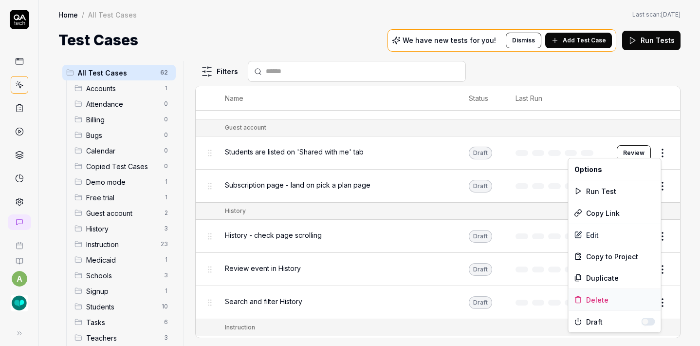
click at [599, 296] on div "Delete" at bounding box center [615, 299] width 93 height 21
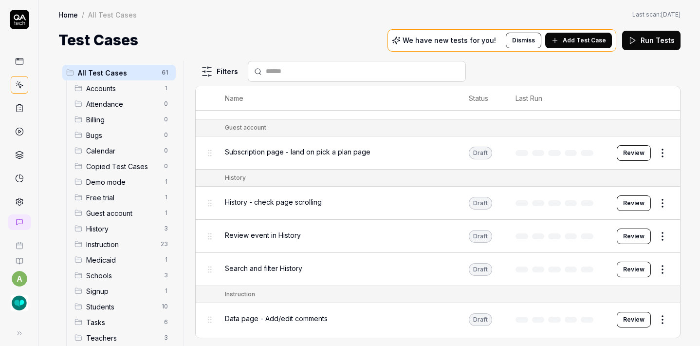
click at [651, 145] on html "a Home / All Test Cases Home / All Test Cases Last scan: [DATE] Test Cases We h…" at bounding box center [350, 173] width 700 height 346
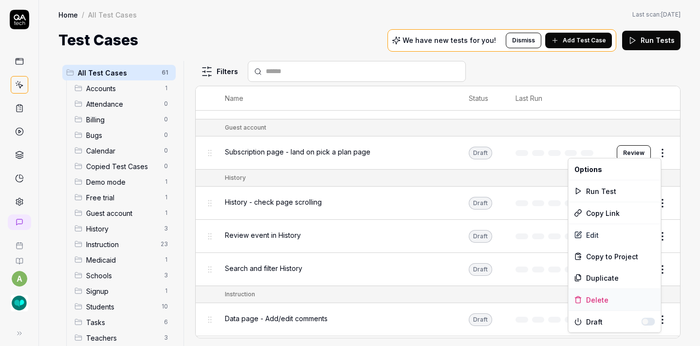
click at [599, 293] on div "Delete" at bounding box center [615, 299] width 93 height 21
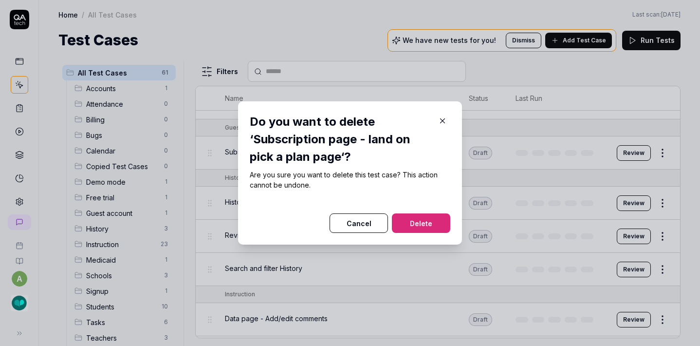
click at [419, 214] on button "Delete" at bounding box center [421, 222] width 58 height 19
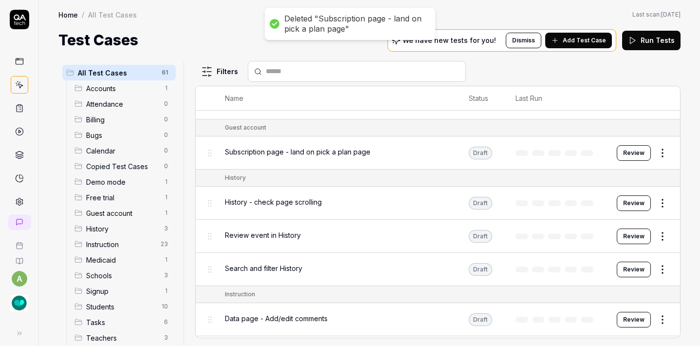
click at [656, 151] on html "Deleted "Subscription page - land on pick a plan page" a Home / All Test Cases …" at bounding box center [350, 173] width 700 height 346
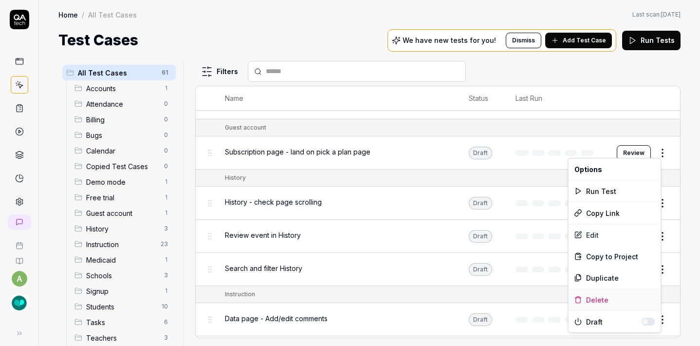
click at [604, 298] on div "Delete" at bounding box center [615, 299] width 93 height 21
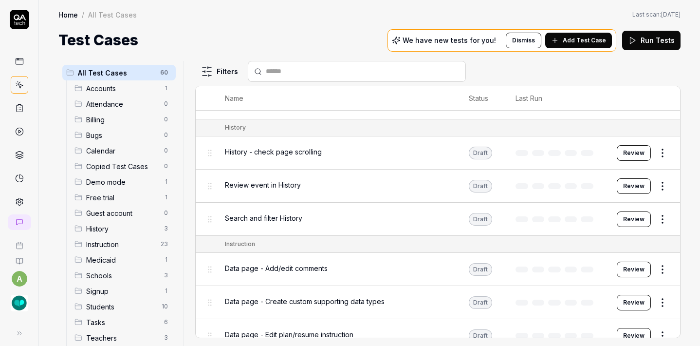
click at [658, 147] on html "a Home / All Test Cases Home / All Test Cases Last scan: [DATE] Test Cases We h…" at bounding box center [350, 173] width 700 height 346
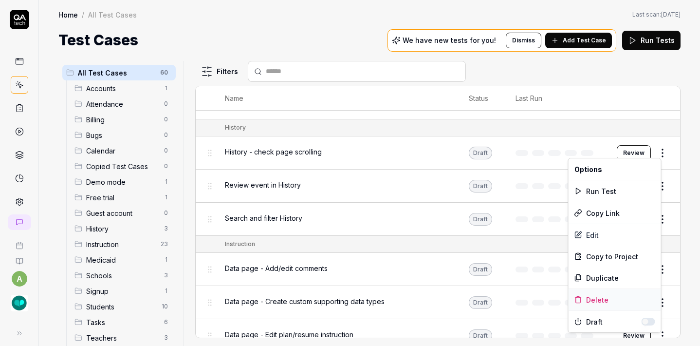
click at [595, 305] on div "Delete" at bounding box center [615, 299] width 93 height 21
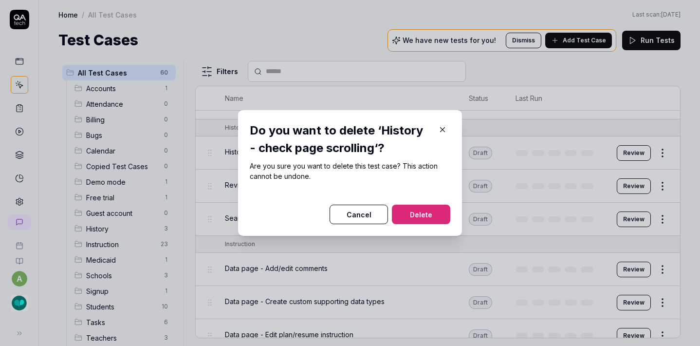
click at [437, 210] on button "Delete" at bounding box center [421, 213] width 58 height 19
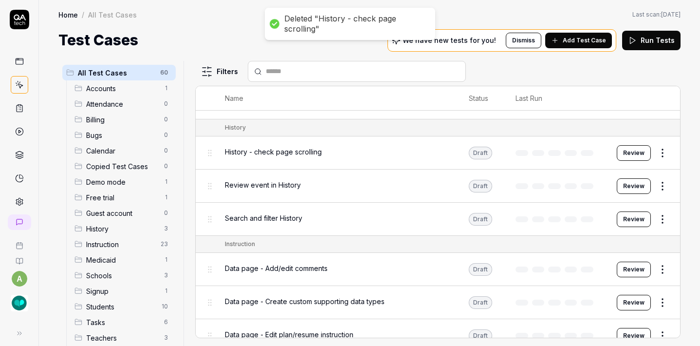
click at [654, 150] on html "Deleted "History - check page scrolling" a Home / All Test Cases Home / All Tes…" at bounding box center [350, 173] width 700 height 346
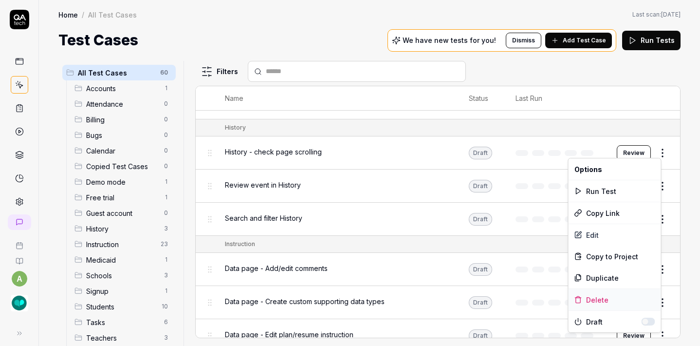
click at [593, 297] on div "Delete" at bounding box center [615, 299] width 93 height 21
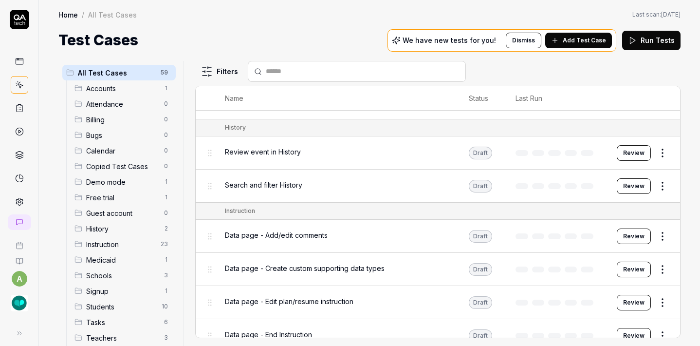
click at [654, 140] on td "Review" at bounding box center [643, 152] width 73 height 33
click at [654, 145] on html "a Home / All Test Cases Home / All Test Cases Last scan: [DATE] Test Cases We h…" at bounding box center [350, 173] width 700 height 346
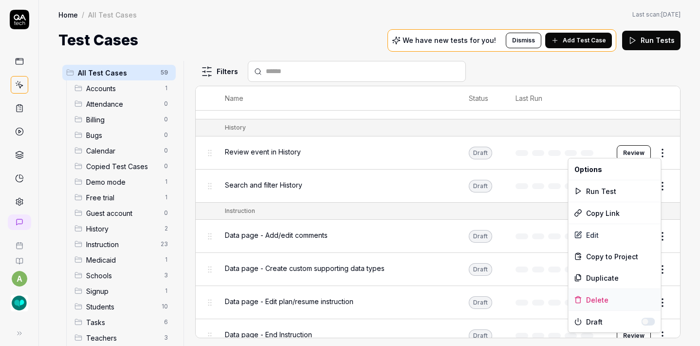
click at [587, 298] on div "Delete" at bounding box center [615, 299] width 93 height 21
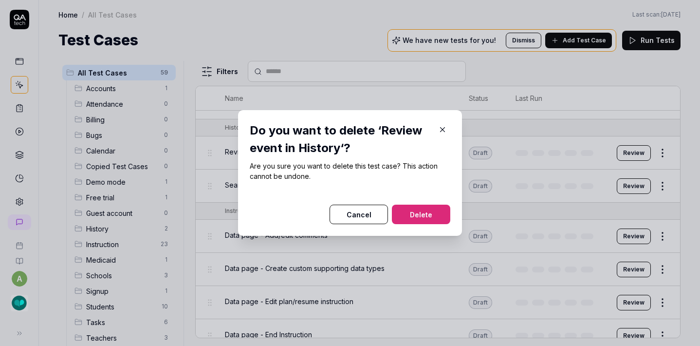
click at [407, 209] on button "Delete" at bounding box center [421, 213] width 58 height 19
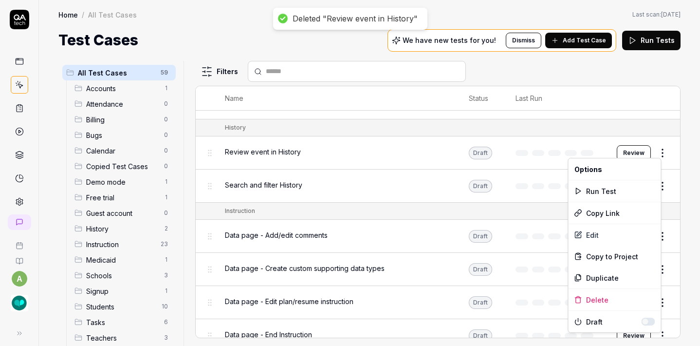
click at [656, 149] on html "Deleted "Review event in History" a Home / All Test Cases Home / All Test Cases…" at bounding box center [350, 173] width 700 height 346
click at [587, 299] on div "Delete" at bounding box center [615, 299] width 93 height 21
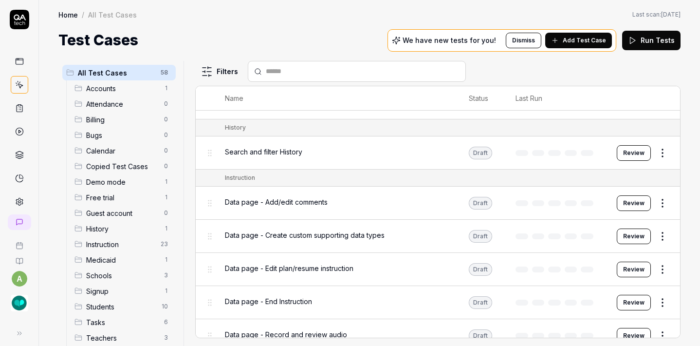
click at [654, 150] on html "a Home / All Test Cases Home / All Test Cases Last scan: [DATE] Test Cases We h…" at bounding box center [350, 173] width 700 height 346
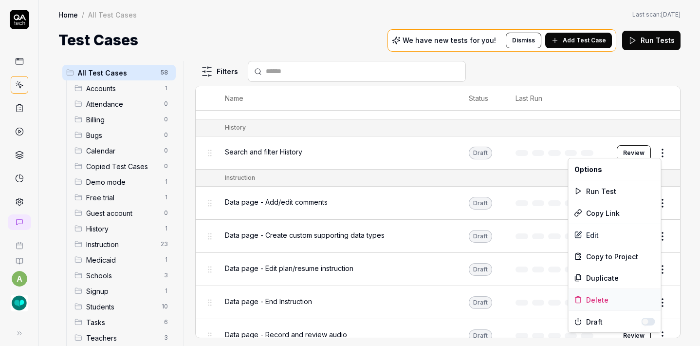
click at [586, 297] on div "Delete" at bounding box center [615, 299] width 93 height 21
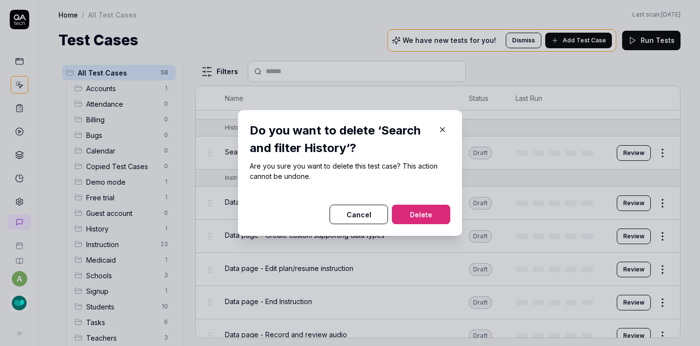
click at [426, 221] on button "Delete" at bounding box center [421, 213] width 58 height 19
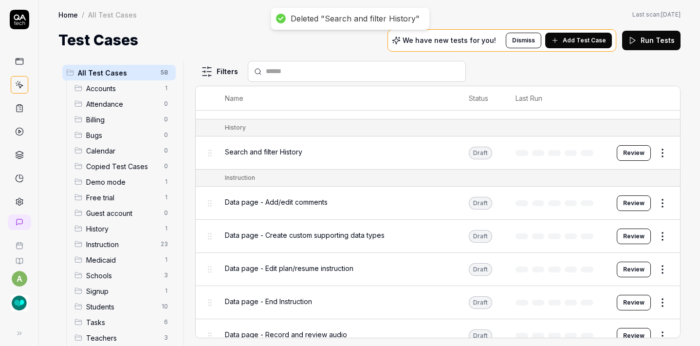
click at [652, 153] on html "Deleted "Search and filter History" a Home / All Test Cases Home / All Test Cas…" at bounding box center [350, 173] width 700 height 346
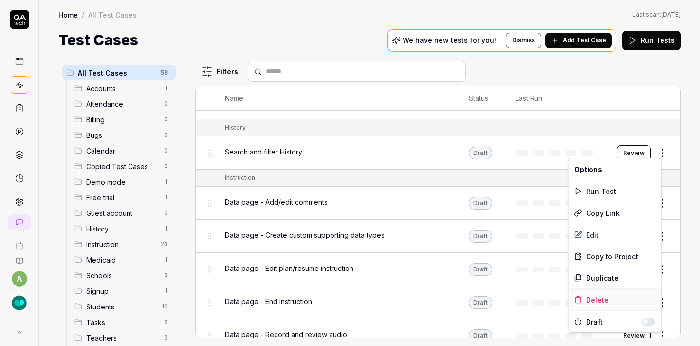
click at [603, 299] on div "Delete" at bounding box center [615, 299] width 93 height 21
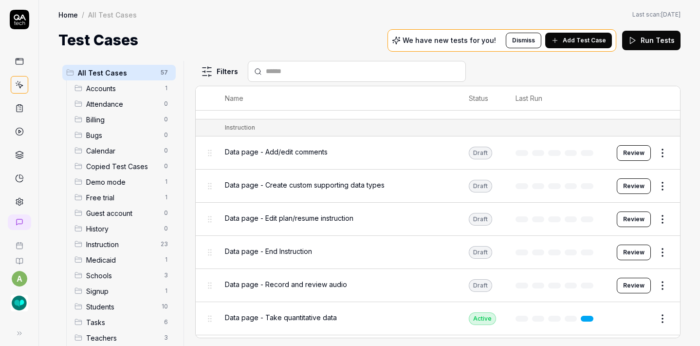
click at [660, 154] on html "a Home / All Test Cases Home / All Test Cases Last scan: [DATE] Test Cases We h…" at bounding box center [350, 173] width 700 height 346
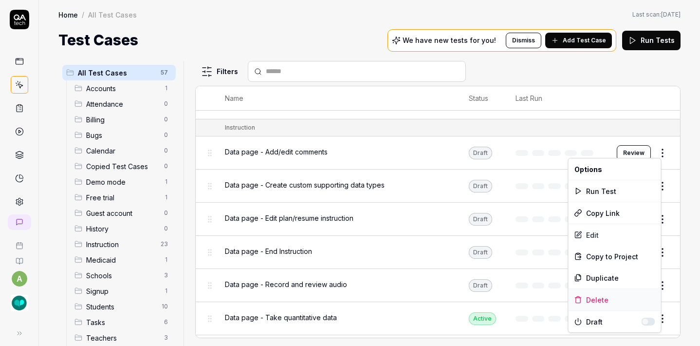
click at [589, 305] on div "Delete" at bounding box center [615, 299] width 93 height 21
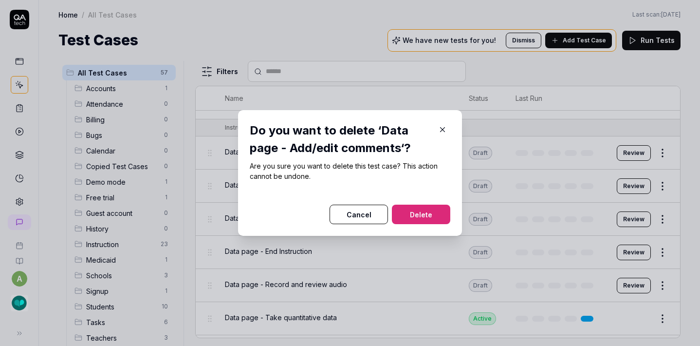
click at [423, 211] on button "Delete" at bounding box center [421, 213] width 58 height 19
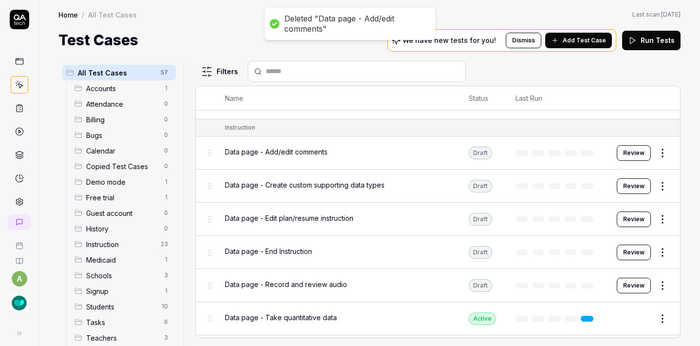
click at [660, 149] on html "Deleted "Data page - Add/edit comments" a Home / All Test Cases Home / All Test…" at bounding box center [350, 173] width 700 height 346
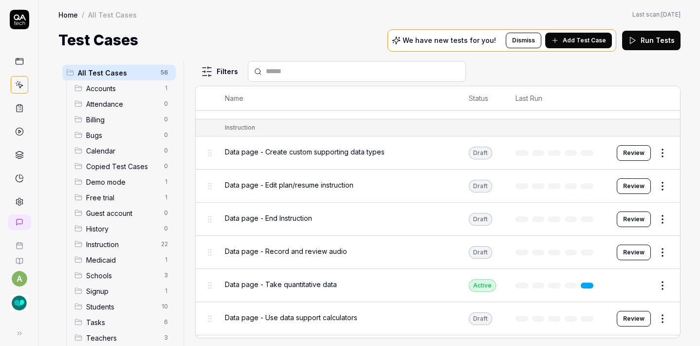
click at [607, 297] on td "Edit" at bounding box center [643, 285] width 73 height 33
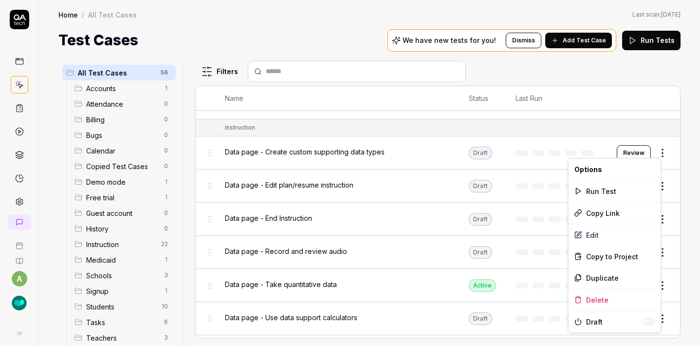
click at [658, 144] on html "a Home / All Test Cases Home / All Test Cases Last scan: [DATE] Test Cases We h…" at bounding box center [350, 173] width 700 height 346
click at [587, 296] on div "Delete" at bounding box center [615, 299] width 93 height 21
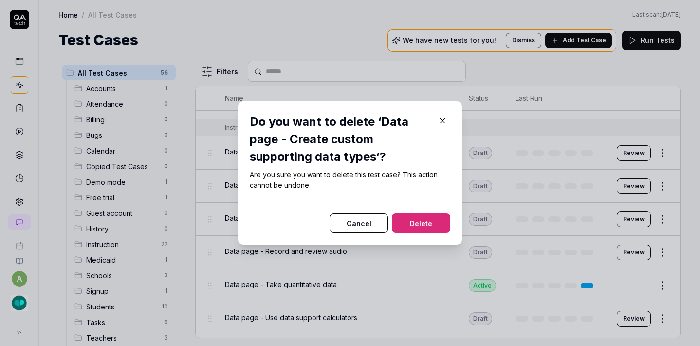
click at [438, 216] on button "Delete" at bounding box center [421, 222] width 58 height 19
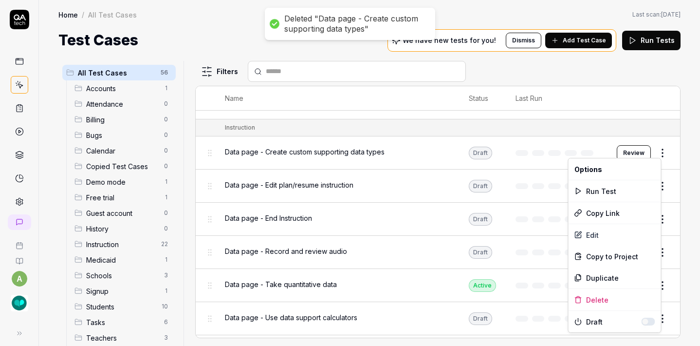
click at [656, 148] on html "Deleted "Data page - Create custom supporting data types" a Home / All Test Cas…" at bounding box center [350, 173] width 700 height 346
click at [602, 297] on div "Delete" at bounding box center [615, 299] width 93 height 21
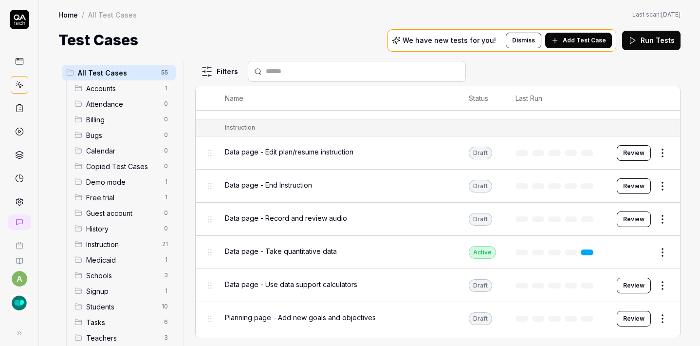
click at [651, 149] on html "a Home / All Test Cases Home / All Test Cases Last scan: [DATE] Test Cases We h…" at bounding box center [350, 173] width 700 height 346
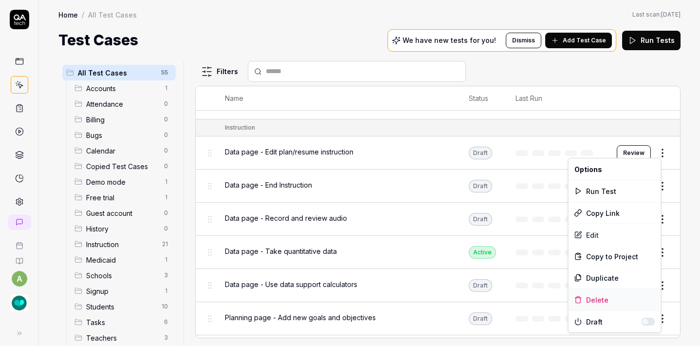
click at [585, 299] on div "Delete" at bounding box center [615, 299] width 93 height 21
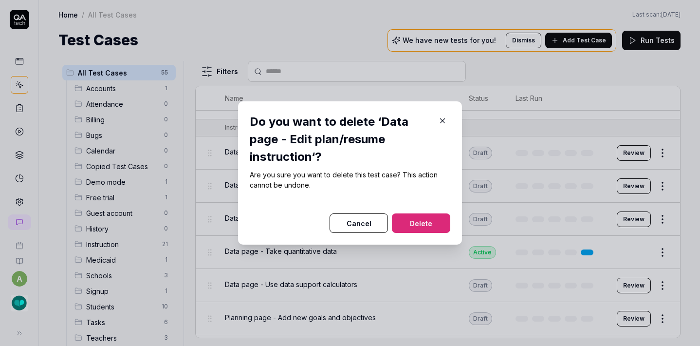
click at [422, 232] on button "Delete" at bounding box center [421, 222] width 58 height 19
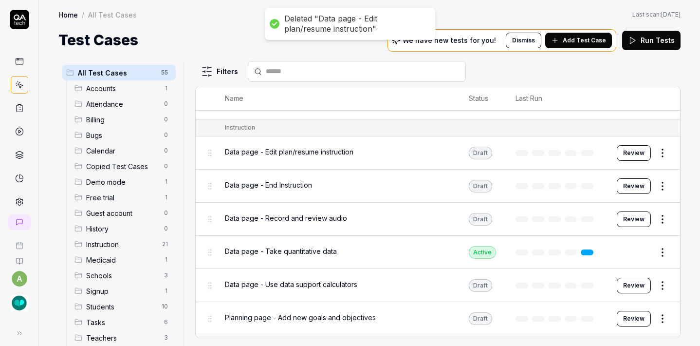
click at [658, 148] on html "Deleted "Data page - Edit plan/resume instruction" a Home / All Test Cases Home…" at bounding box center [350, 173] width 700 height 346
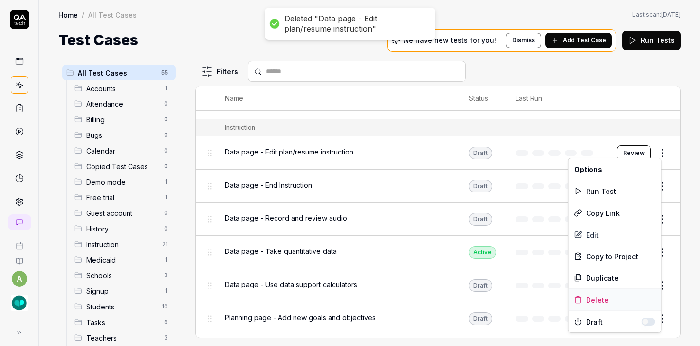
click at [601, 299] on div "Delete" at bounding box center [615, 299] width 93 height 21
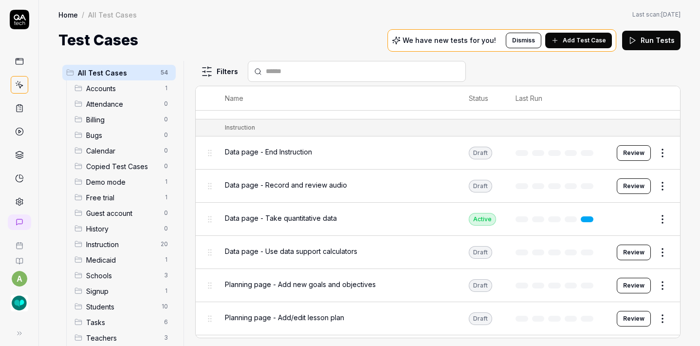
click at [655, 152] on html "a Home / All Test Cases Home / All Test Cases Last scan: [DATE] Test Cases We h…" at bounding box center [350, 173] width 700 height 346
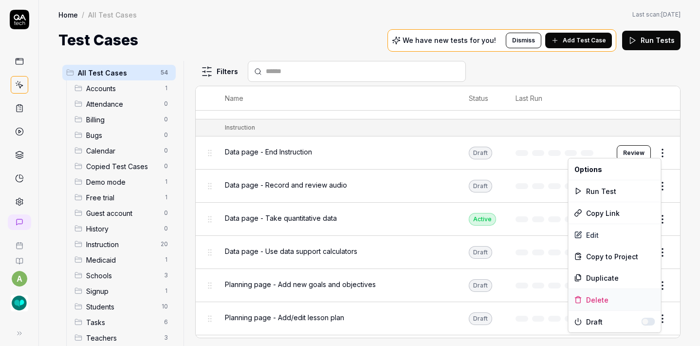
click at [601, 299] on div "Delete" at bounding box center [615, 299] width 93 height 21
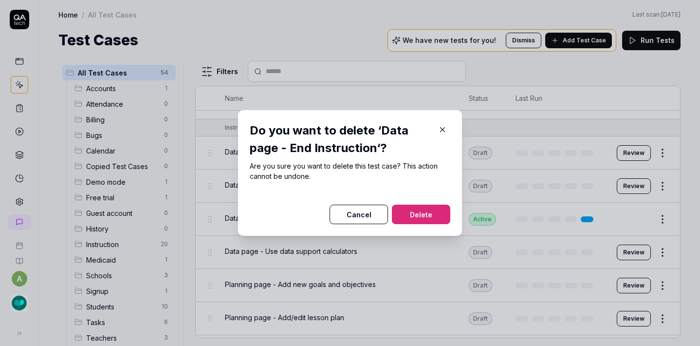
click at [427, 209] on button "Delete" at bounding box center [421, 213] width 58 height 19
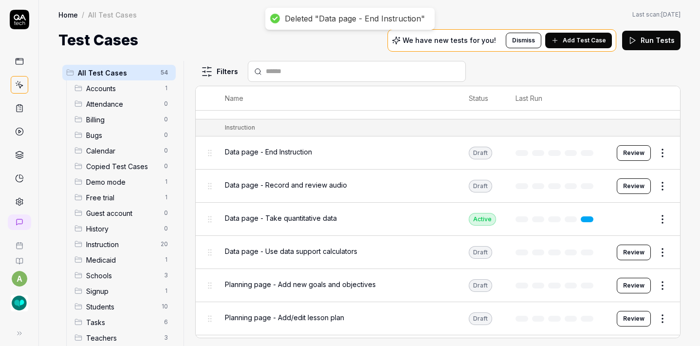
click at [655, 148] on html "Deleted "Data page - End Instruction" a Home / All Test Cases Home / All Test C…" at bounding box center [350, 173] width 700 height 346
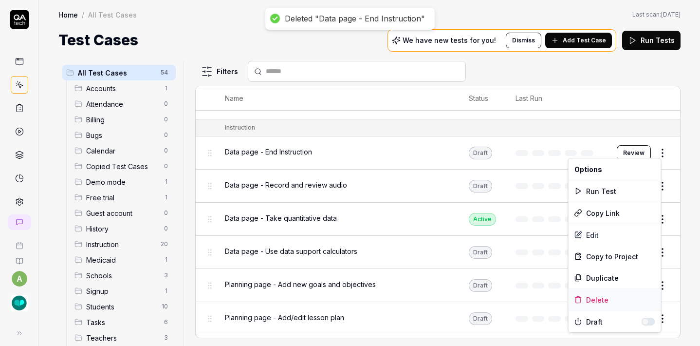
click at [602, 299] on div "Delete" at bounding box center [615, 299] width 93 height 21
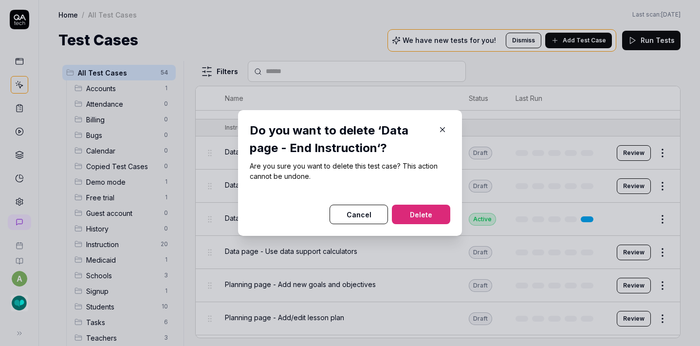
click at [420, 246] on div "Data page - Use data support calculators" at bounding box center [337, 251] width 224 height 10
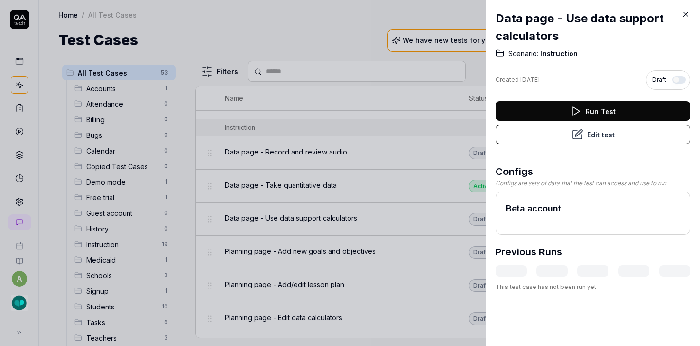
click at [686, 18] on icon at bounding box center [686, 14] width 9 height 9
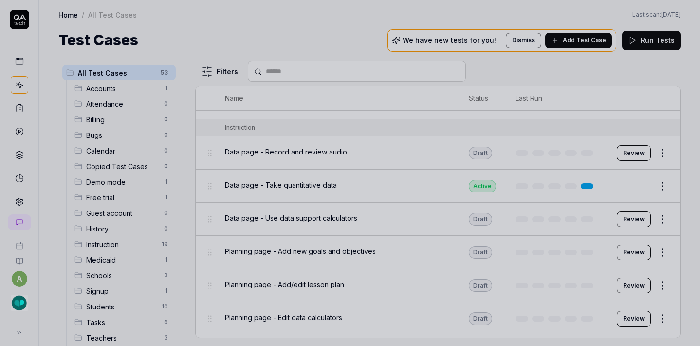
click at [657, 147] on div at bounding box center [350, 173] width 700 height 346
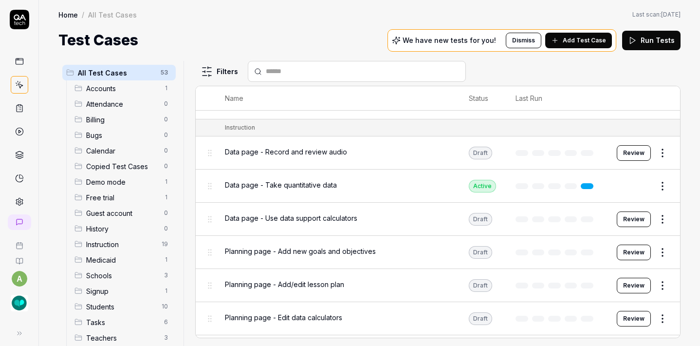
click at [654, 153] on html "a Home / All Test Cases Home / All Test Cases Last scan: [DATE] Test Cases We h…" at bounding box center [350, 173] width 700 height 346
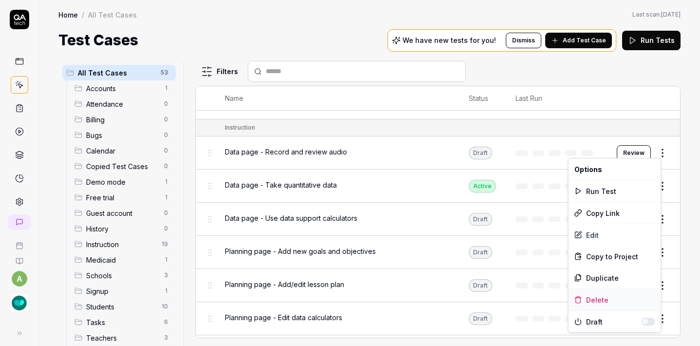
click at [586, 298] on div "Delete" at bounding box center [615, 299] width 93 height 21
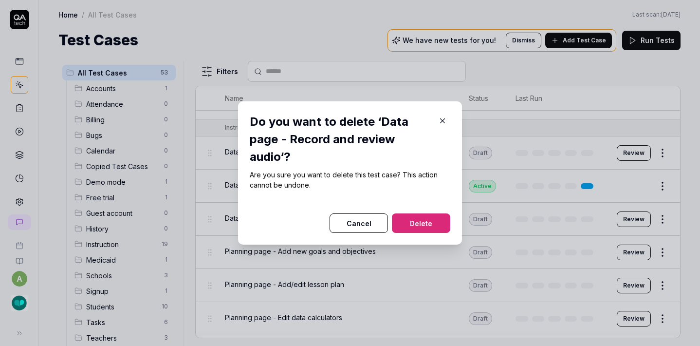
click at [433, 227] on button "Delete" at bounding box center [421, 222] width 58 height 19
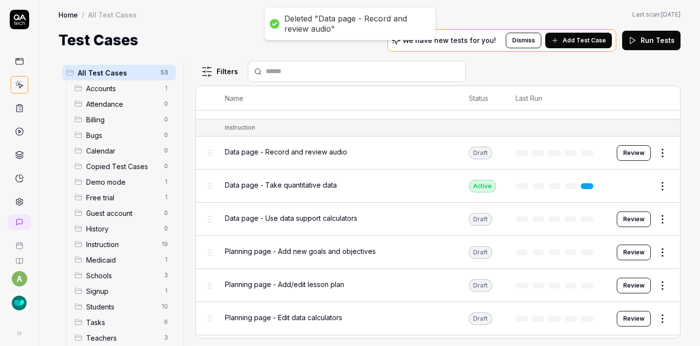
click at [659, 150] on html "Deleted "Data page - Record and review audio" a Home / All Test Cases Home / Al…" at bounding box center [350, 173] width 700 height 346
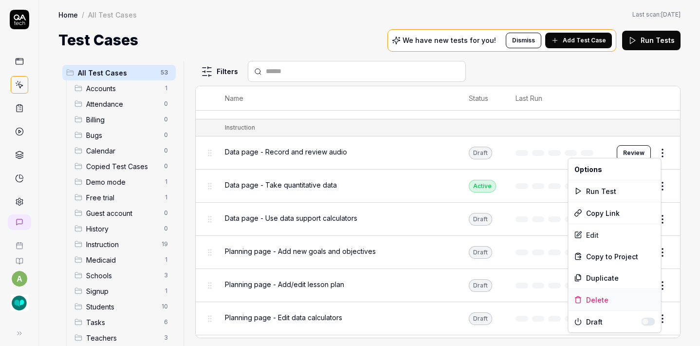
click at [593, 294] on div "Delete" at bounding box center [615, 299] width 93 height 21
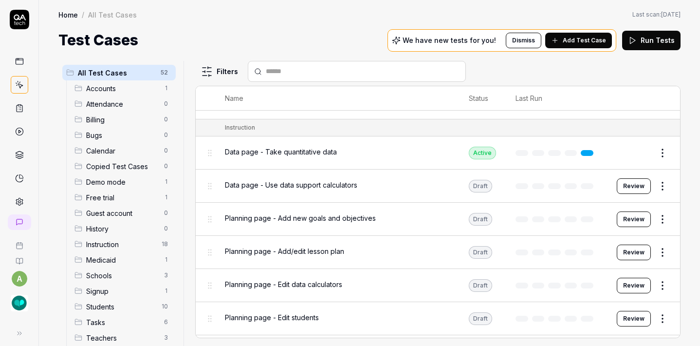
click at [655, 184] on html "a Home / All Test Cases Home / All Test Cases Last scan: [DATE] Test Cases We h…" at bounding box center [350, 173] width 700 height 346
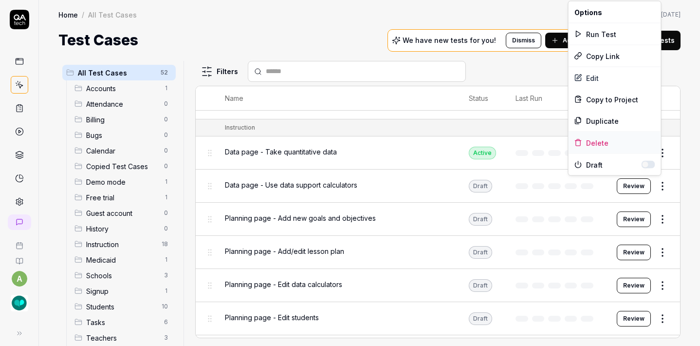
click at [597, 144] on div "Delete" at bounding box center [615, 142] width 93 height 21
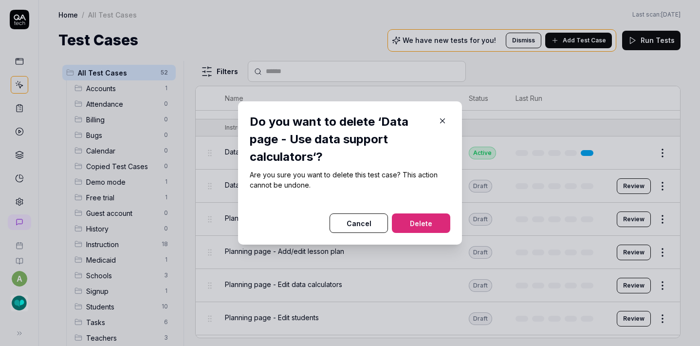
click at [417, 227] on button "Delete" at bounding box center [421, 222] width 58 height 19
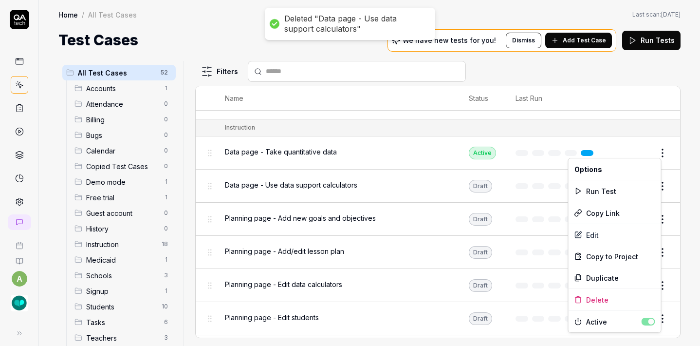
click at [658, 146] on html "Deleted "Data page - Use data support calculators" a Home / All Test Cases Home…" at bounding box center [350, 173] width 700 height 346
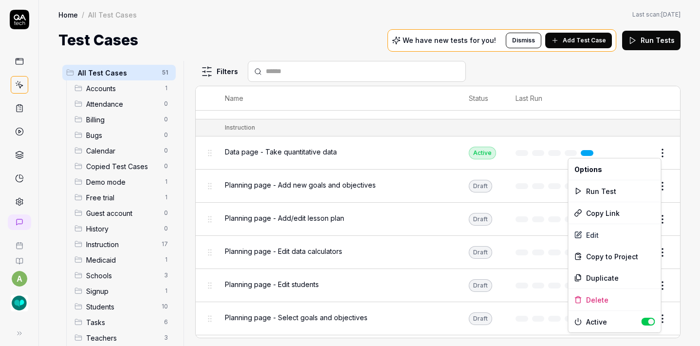
click at [650, 321] on button "button" at bounding box center [649, 321] width 14 height 8
click at [648, 84] on html "a Home / All Test Cases Home / All Test Cases Last scan: [DATE] Test Cases We h…" at bounding box center [350, 173] width 700 height 346
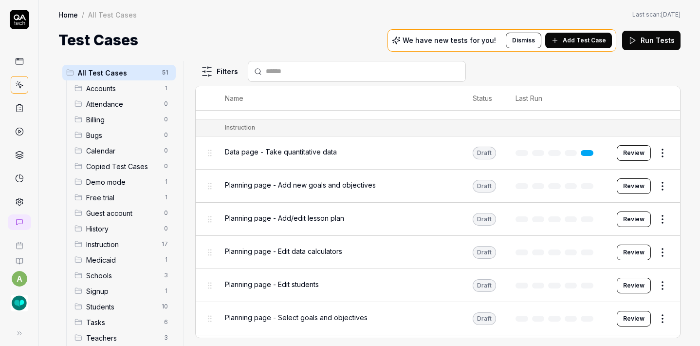
click at [658, 150] on html "a Home / All Test Cases Home / All Test Cases Last scan: [DATE] Test Cases We h…" at bounding box center [350, 173] width 700 height 346
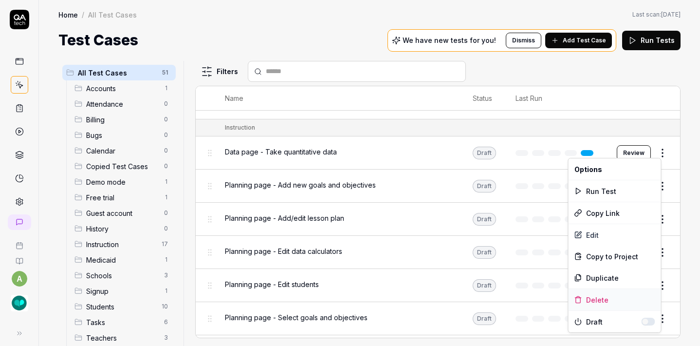
click at [603, 300] on div "Delete" at bounding box center [615, 299] width 93 height 21
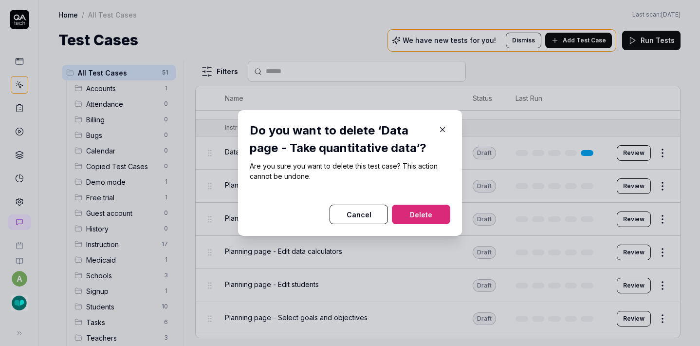
click at [444, 211] on button "Delete" at bounding box center [421, 213] width 58 height 19
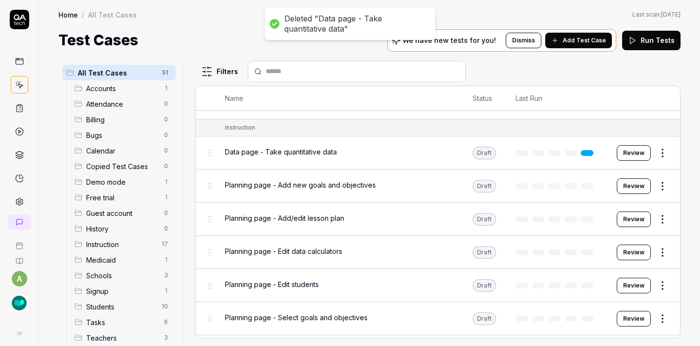
click at [661, 147] on html "Deleted "Data page - Take quantitative data" a Home / All Test Cases Home / All…" at bounding box center [350, 173] width 700 height 346
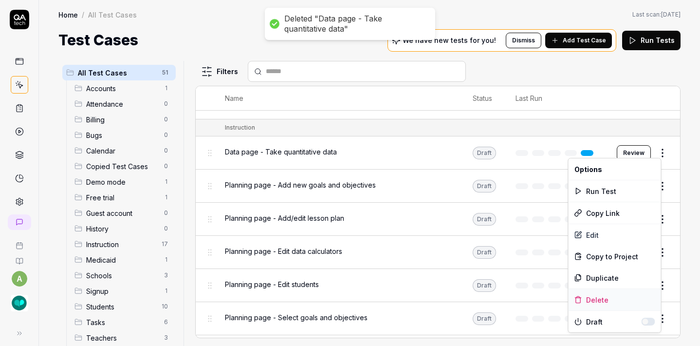
click at [598, 307] on div "Delete" at bounding box center [615, 299] width 93 height 21
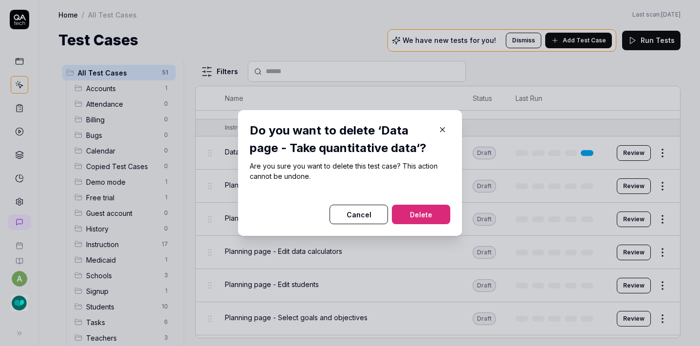
click at [425, 241] on div "Planning page - Edit data calculators" at bounding box center [339, 251] width 228 height 21
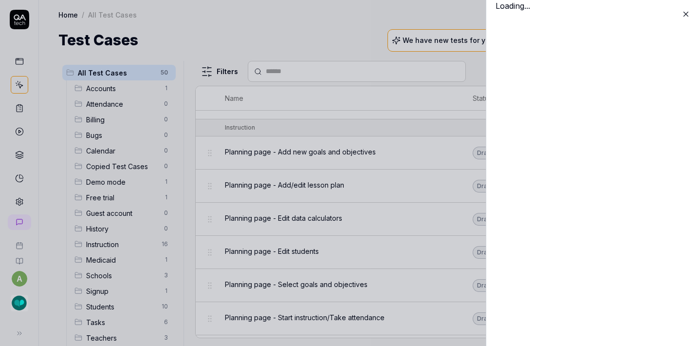
click at [652, 147] on div "Loading..." at bounding box center [593, 173] width 214 height 346
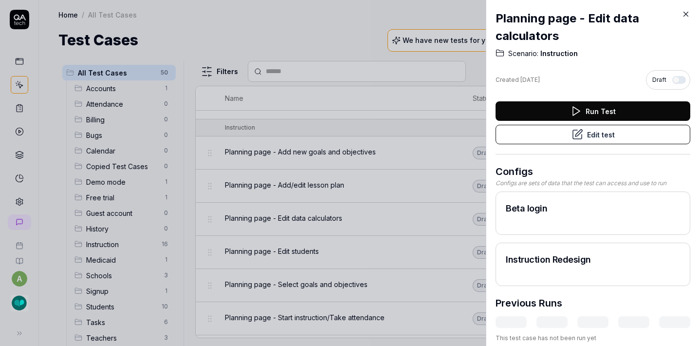
click at [684, 13] on icon at bounding box center [686, 14] width 9 height 9
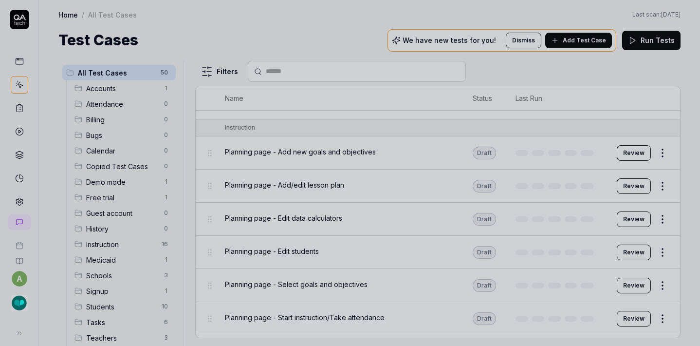
click at [652, 151] on html "a Home / All Test Cases Home / All Test Cases Last scan: [DATE] Test Cases We h…" at bounding box center [350, 173] width 700 height 346
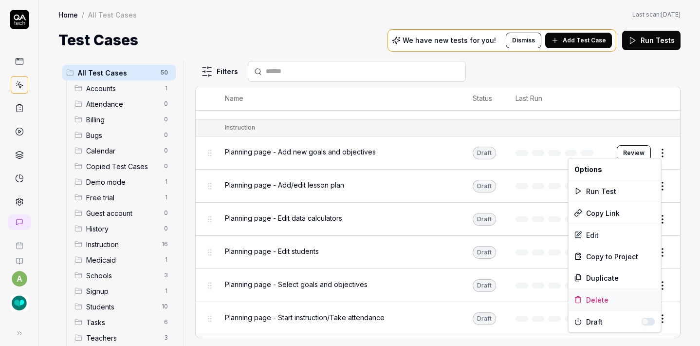
click at [591, 296] on div "Delete" at bounding box center [615, 299] width 93 height 21
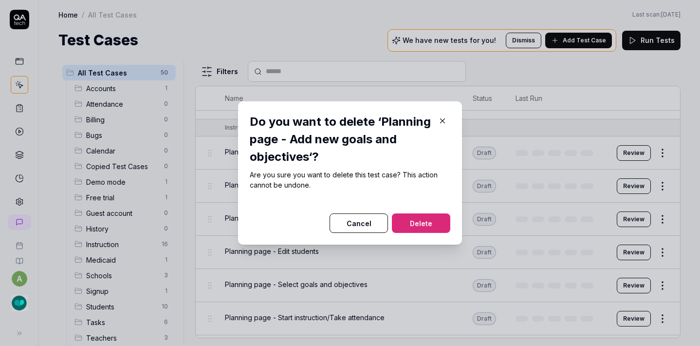
click at [426, 224] on button "Delete" at bounding box center [421, 222] width 58 height 19
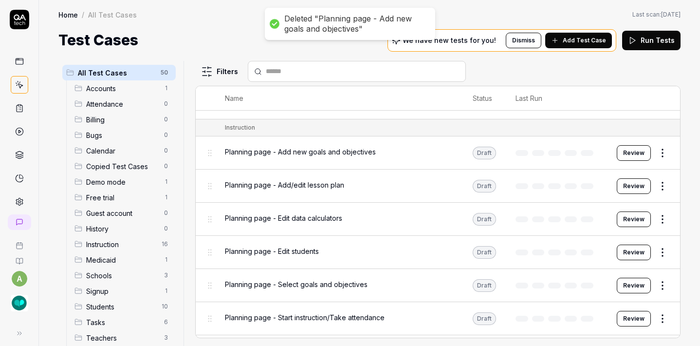
click at [660, 141] on html "Deleted "Planning page - Add new goals and objectives" a Home / All Test Cases …" at bounding box center [350, 173] width 700 height 346
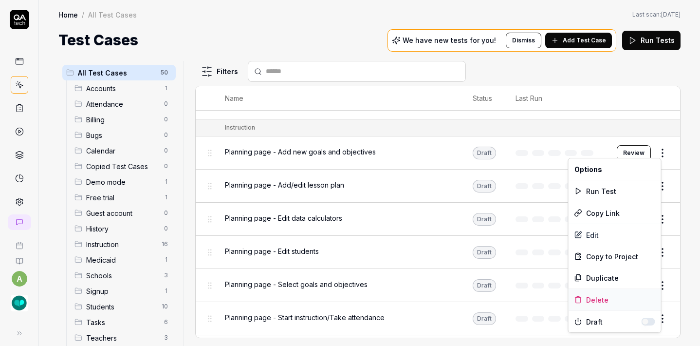
click at [607, 304] on div "Delete" at bounding box center [615, 299] width 93 height 21
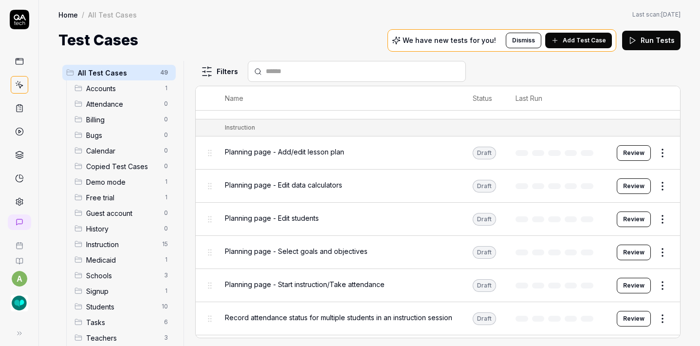
click at [659, 150] on html "a Home / All Test Cases Home / All Test Cases Last scan: [DATE] Test Cases We h…" at bounding box center [350, 173] width 700 height 346
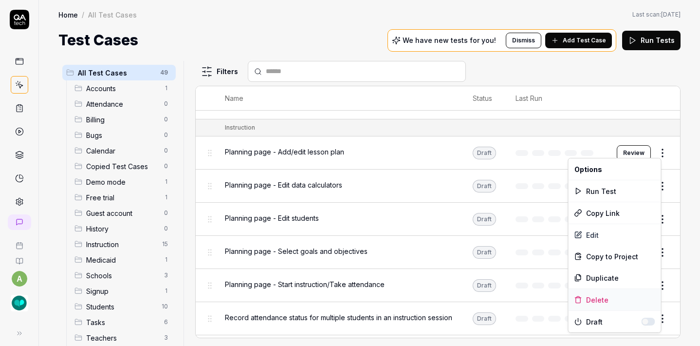
click at [598, 297] on div "Delete" at bounding box center [615, 299] width 93 height 21
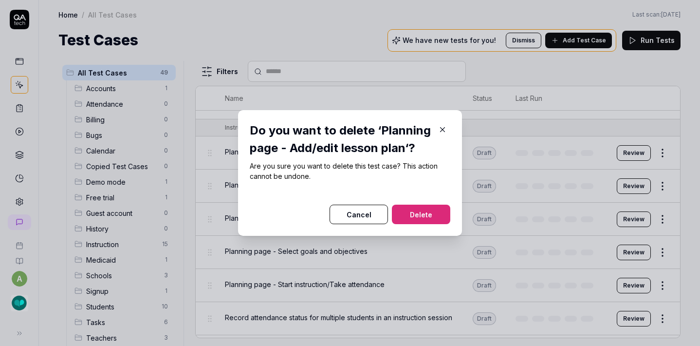
click at [441, 216] on button "Delete" at bounding box center [421, 213] width 58 height 19
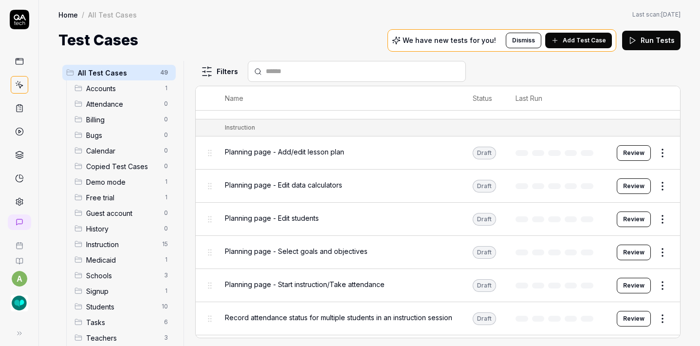
click at [655, 158] on body "Deleted "Planning page - Add/edit lesson plan" a Home / All Test Cases Home / A…" at bounding box center [350, 173] width 700 height 346
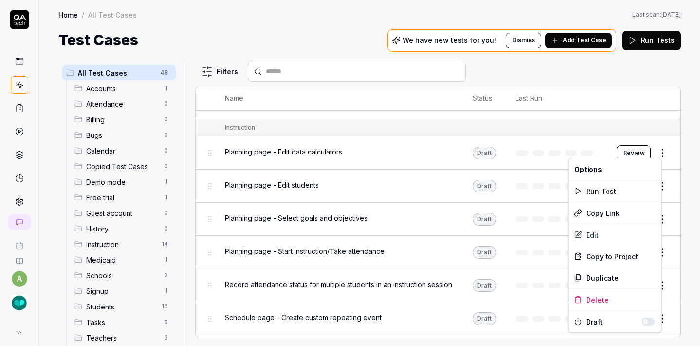
click at [649, 151] on html "a Home / All Test Cases Home / All Test Cases Last scan: [DATE] Test Cases We h…" at bounding box center [350, 173] width 700 height 346
click at [597, 296] on div "Delete" at bounding box center [615, 299] width 93 height 21
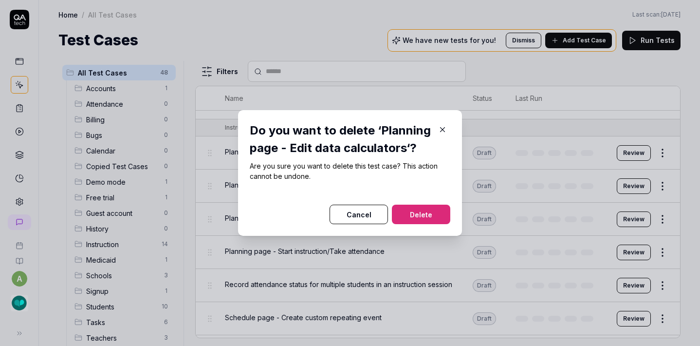
click at [404, 214] on button "Delete" at bounding box center [421, 213] width 58 height 19
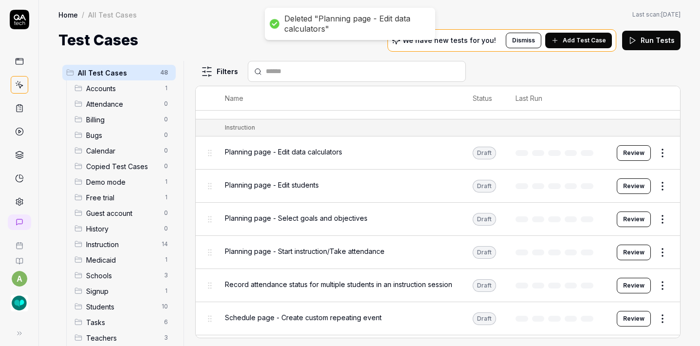
click at [650, 152] on html "Deleted "Planning page - Edit data calculators" a Home / All Test Cases Home / …" at bounding box center [350, 173] width 700 height 346
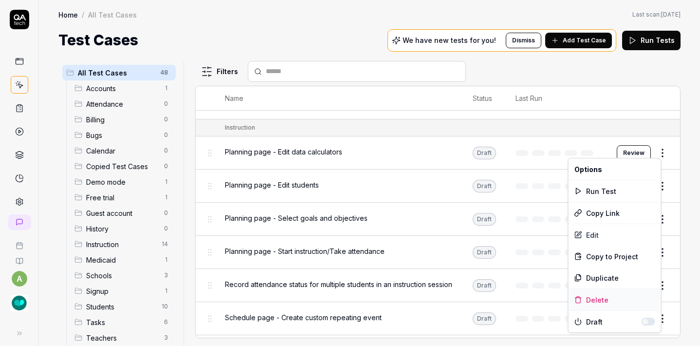
click at [596, 297] on div "Delete" at bounding box center [615, 299] width 93 height 21
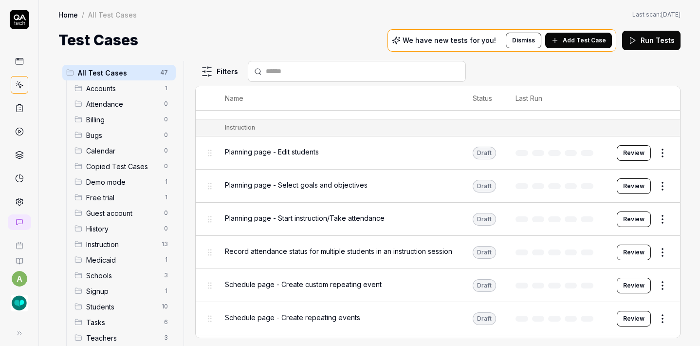
click at [654, 155] on body "a Home / All Test Cases Home / All Test Cases Last scan: [DATE] Test Cases We h…" at bounding box center [350, 173] width 700 height 346
click at [657, 148] on html "a Home / All Test Cases Home / All Test Cases Last scan: [DATE] Test Cases We h…" at bounding box center [350, 173] width 700 height 346
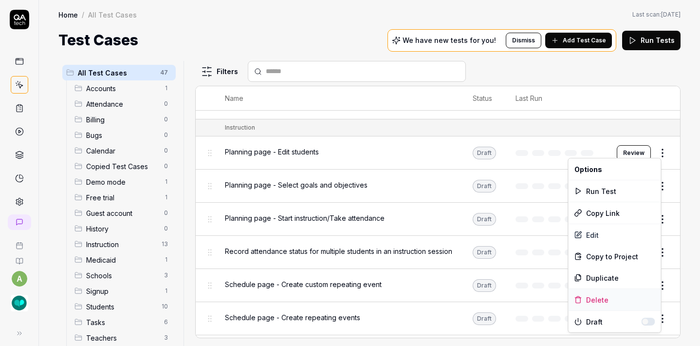
click at [593, 297] on div "Delete" at bounding box center [615, 299] width 93 height 21
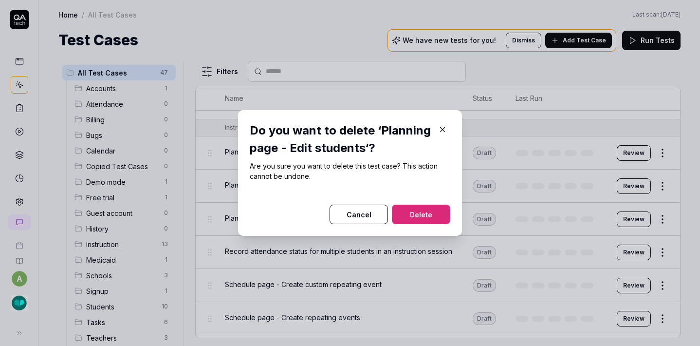
click at [418, 212] on button "Delete" at bounding box center [421, 213] width 58 height 19
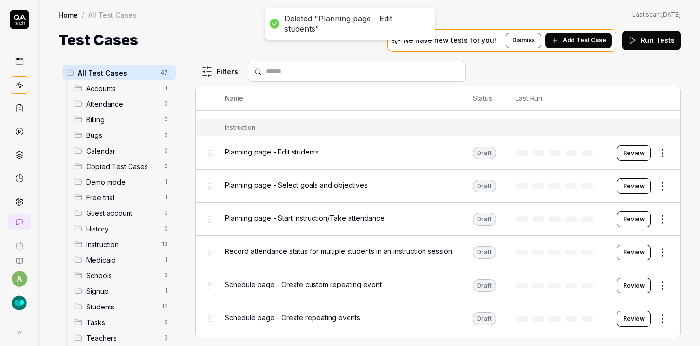
click at [659, 148] on html "Deleted "Planning page - Edit students" a Home / All Test Cases Home / All Test…" at bounding box center [350, 173] width 700 height 346
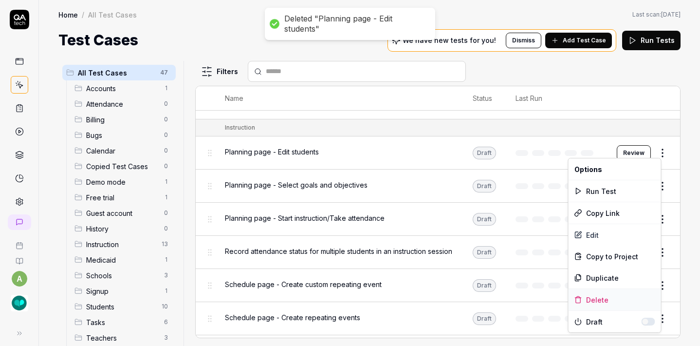
click at [597, 301] on div "Delete" at bounding box center [615, 299] width 93 height 21
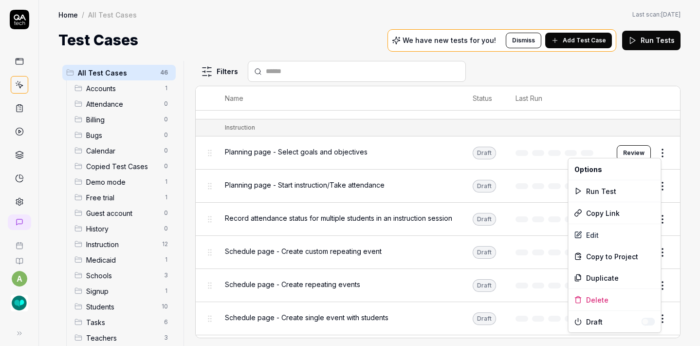
click at [658, 148] on html "a Home / All Test Cases Home / All Test Cases Last scan: [DATE] Test Cases We h…" at bounding box center [350, 173] width 700 height 346
click at [603, 297] on div "Delete" at bounding box center [615, 299] width 93 height 21
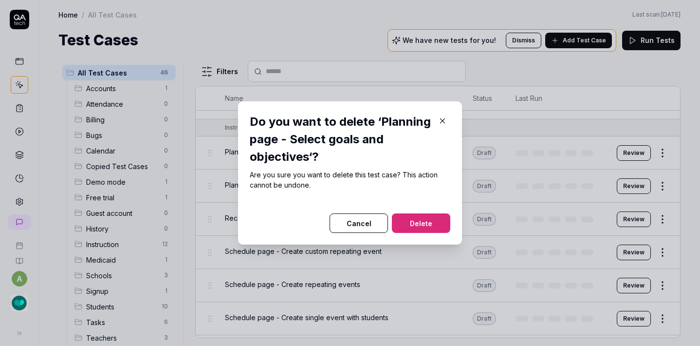
click at [418, 216] on button "Delete" at bounding box center [421, 222] width 58 height 19
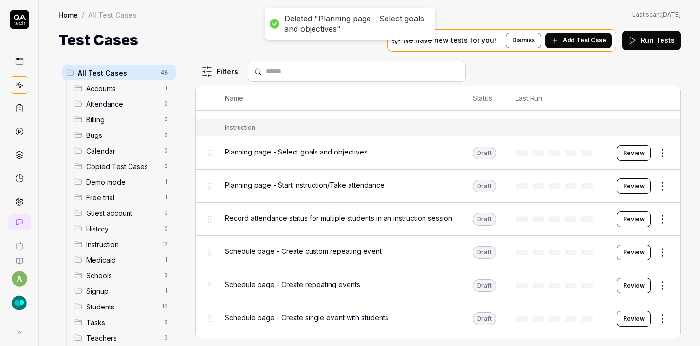
click at [656, 147] on html "Deleted "Planning page - Select goals and objectives" a Home / All Test Cases H…" at bounding box center [350, 173] width 700 height 346
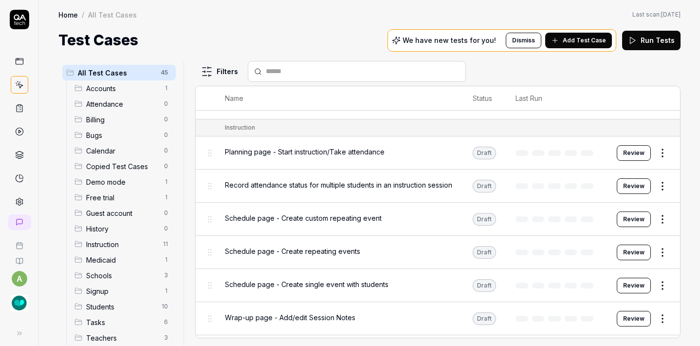
click at [582, 303] on td at bounding box center [556, 318] width 101 height 33
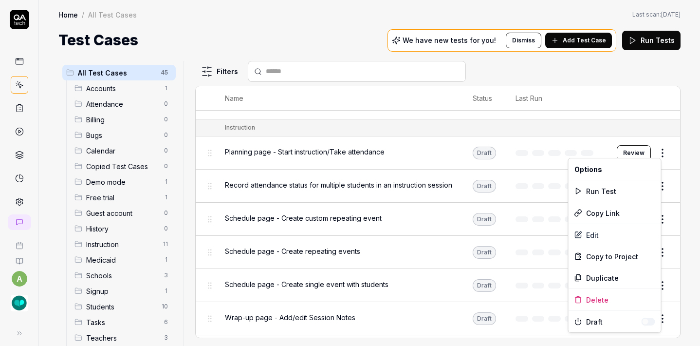
click at [651, 150] on html "a Home / All Test Cases Home / All Test Cases Last scan: [DATE] Test Cases We h…" at bounding box center [350, 173] width 700 height 346
click at [591, 302] on div "Delete" at bounding box center [615, 299] width 93 height 21
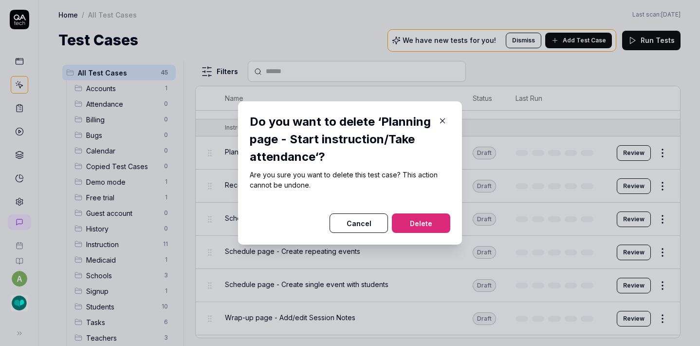
click at [433, 222] on button "Delete" at bounding box center [421, 222] width 58 height 19
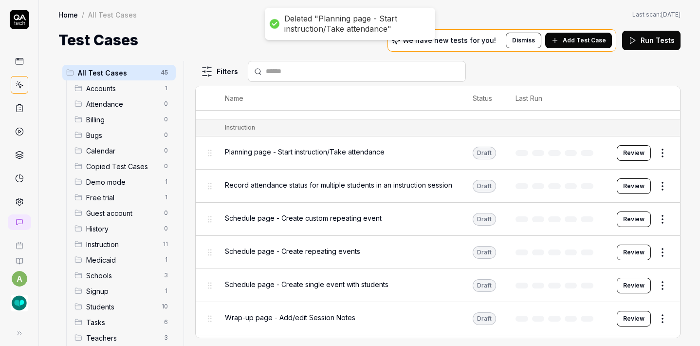
click at [657, 156] on body "Deleted "Planning page - Start instruction/Take attendance" a Home / All Test C…" at bounding box center [350, 173] width 700 height 346
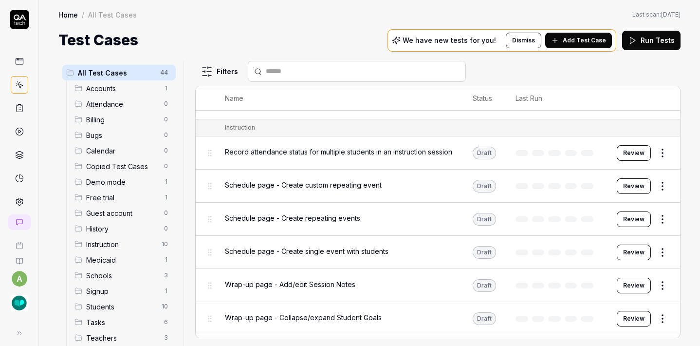
click at [658, 150] on html "a Home / All Test Cases Home / All Test Cases Last scan: [DATE] Test Cases We h…" at bounding box center [350, 173] width 700 height 346
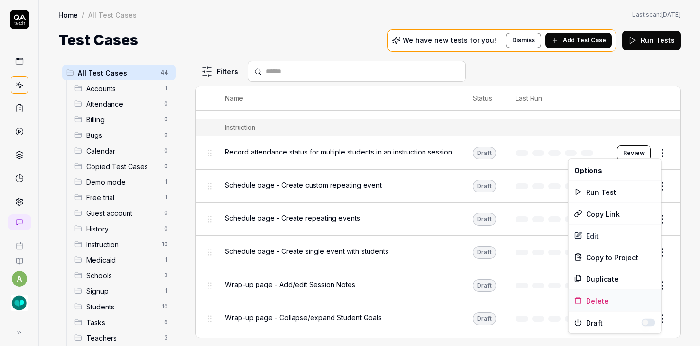
click at [604, 300] on div "Delete" at bounding box center [615, 300] width 93 height 21
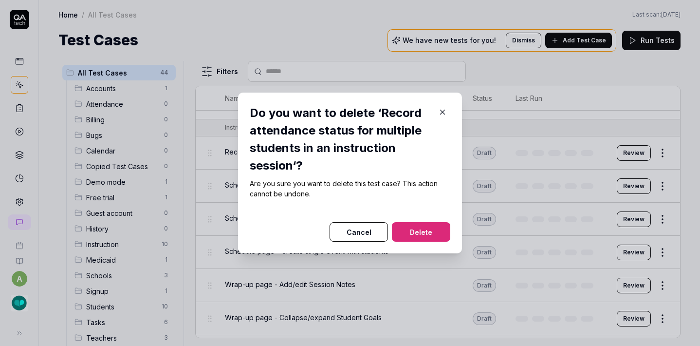
click at [436, 229] on button "Delete" at bounding box center [421, 231] width 58 height 19
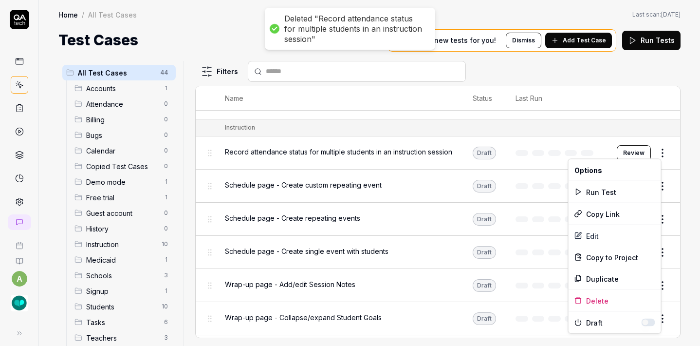
click at [651, 151] on html "Deleted "Record attendance status for multiple students in an instruction sessi…" at bounding box center [350, 173] width 700 height 346
click at [599, 299] on div "Delete" at bounding box center [615, 300] width 93 height 21
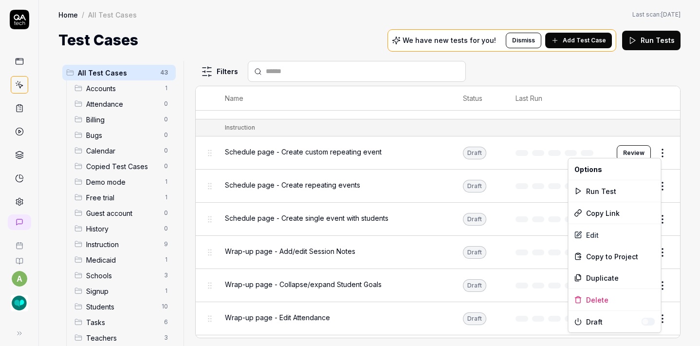
click at [652, 146] on html "a Home / All Test Cases Home / All Test Cases Last scan: [DATE] Test Cases We h…" at bounding box center [350, 173] width 700 height 346
click at [596, 301] on div "Delete" at bounding box center [615, 299] width 93 height 21
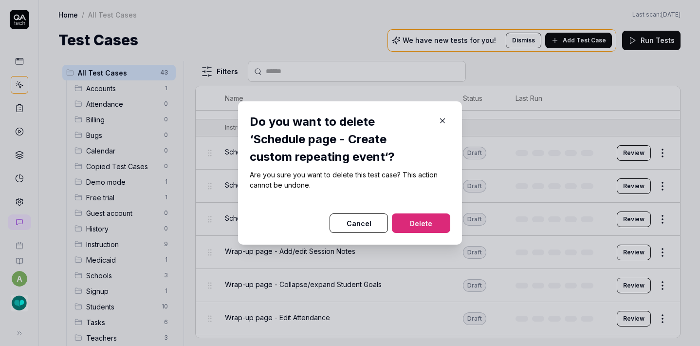
click at [423, 223] on button "Delete" at bounding box center [421, 222] width 58 height 19
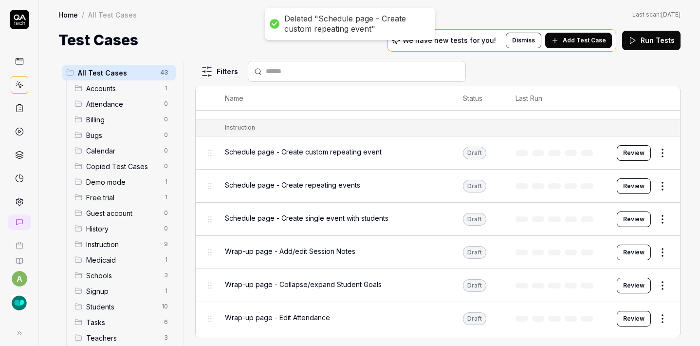
click at [655, 151] on html "Deleted "Schedule page - Create custom repeating event" a Home / All Test Cases…" at bounding box center [350, 173] width 700 height 346
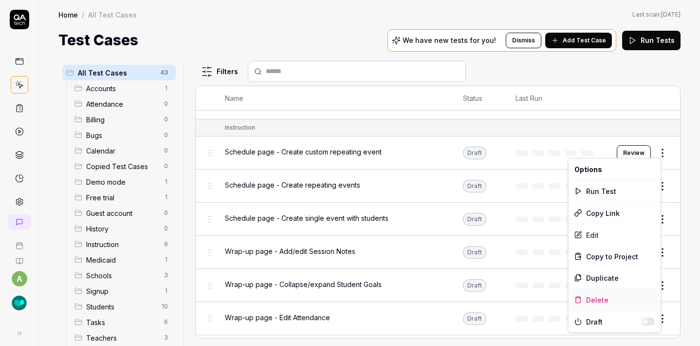
click at [594, 298] on div "Delete" at bounding box center [615, 299] width 93 height 21
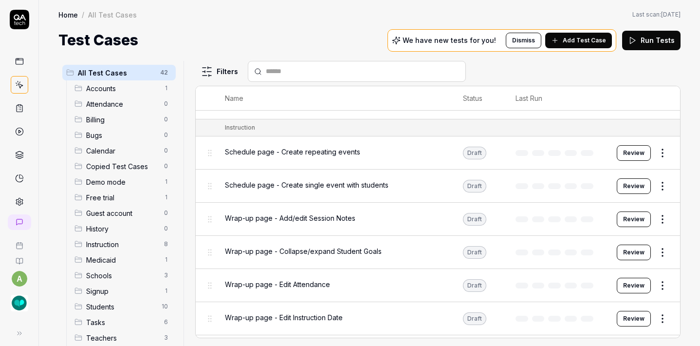
click at [657, 149] on html "a Home / All Test Cases Home / All Test Cases Last scan: [DATE] Test Cases We h…" at bounding box center [350, 173] width 700 height 346
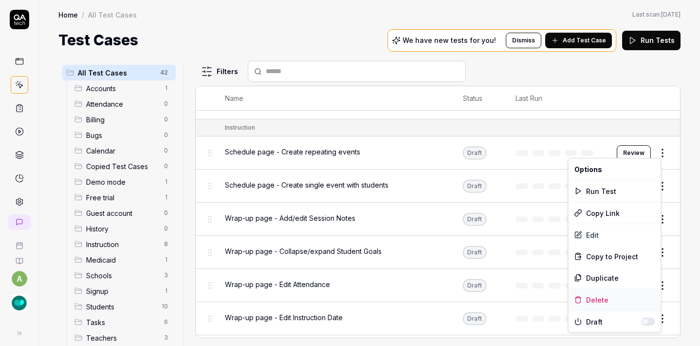
click at [602, 297] on div "Delete" at bounding box center [615, 299] width 93 height 21
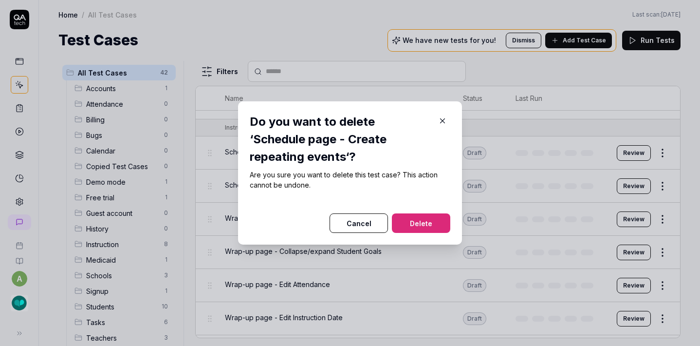
click at [403, 223] on button "Delete" at bounding box center [421, 222] width 58 height 19
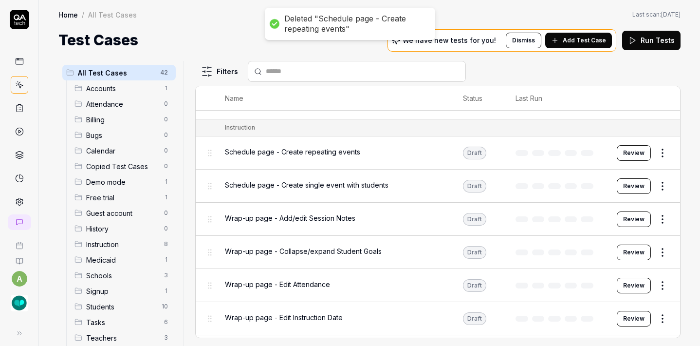
click at [657, 154] on body "Deleted "Schedule page - Create repeating events" a Home / All Test Cases Home …" at bounding box center [350, 173] width 700 height 346
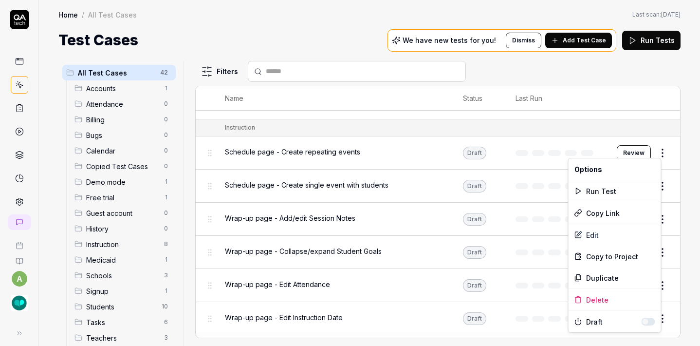
click at [660, 149] on html "Deleted "Schedule page - Create repeating events" a Home / All Test Cases Home …" at bounding box center [350, 173] width 700 height 346
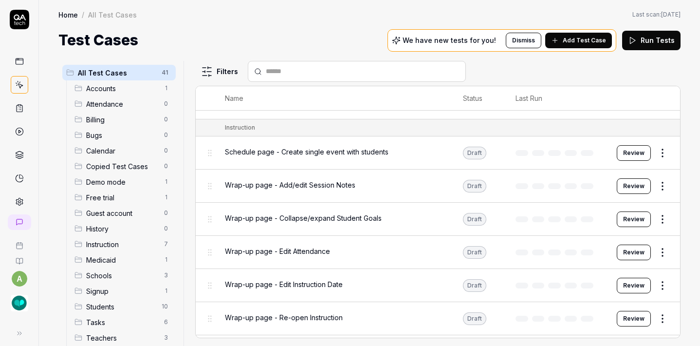
click at [664, 141] on html "a Home / All Test Cases Home / All Test Cases Last scan: [DATE] Test Cases We h…" at bounding box center [350, 173] width 700 height 346
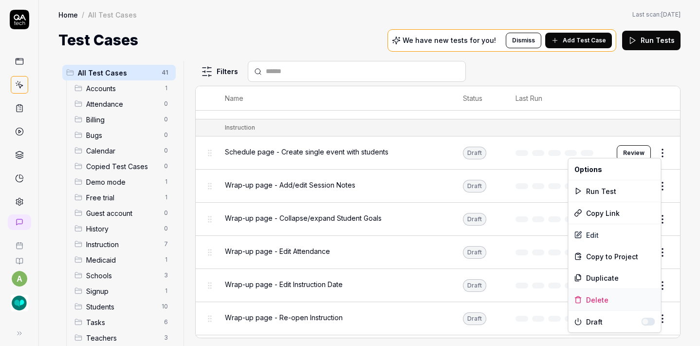
click at [596, 298] on div "Delete" at bounding box center [615, 299] width 93 height 21
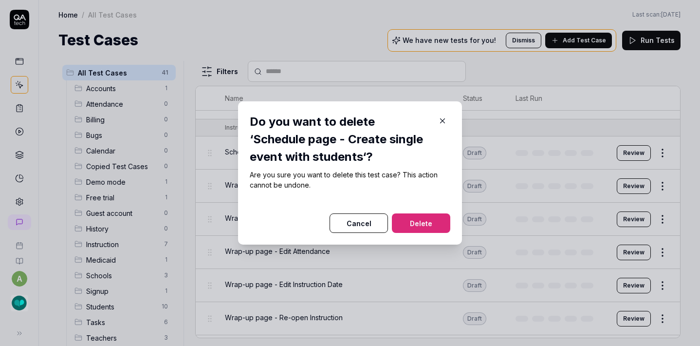
click at [426, 219] on button "Delete" at bounding box center [421, 222] width 58 height 19
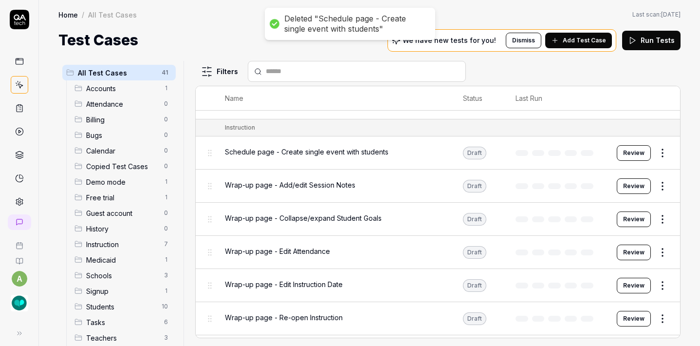
click at [657, 154] on html "Deleted "Schedule page - Create single event with students" a Home / All Test C…" at bounding box center [350, 173] width 700 height 346
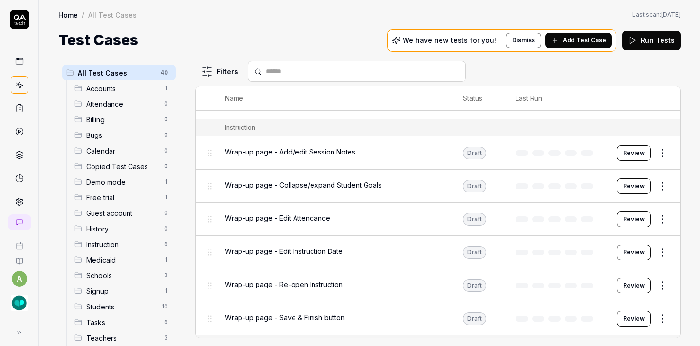
click at [583, 302] on td at bounding box center [556, 318] width 101 height 33
click at [659, 142] on html "a Home / All Test Cases Home / All Test Cases Last scan: [DATE] Test Cases We h…" at bounding box center [350, 173] width 700 height 346
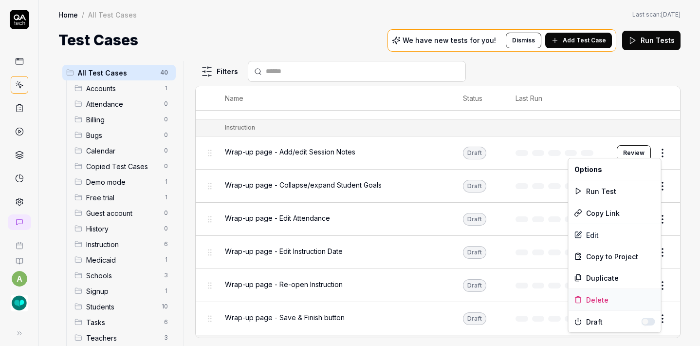
click at [598, 297] on div "Delete" at bounding box center [615, 299] width 93 height 21
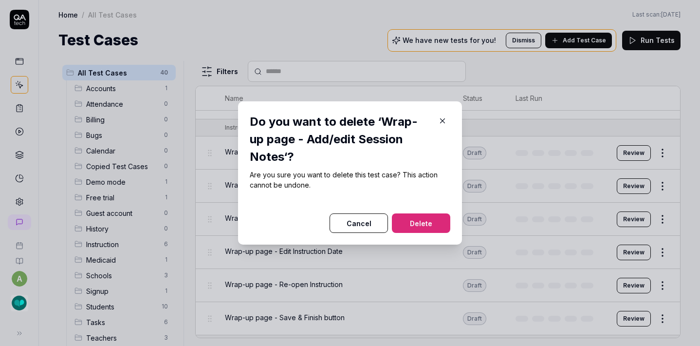
click at [404, 224] on button "Delete" at bounding box center [421, 222] width 58 height 19
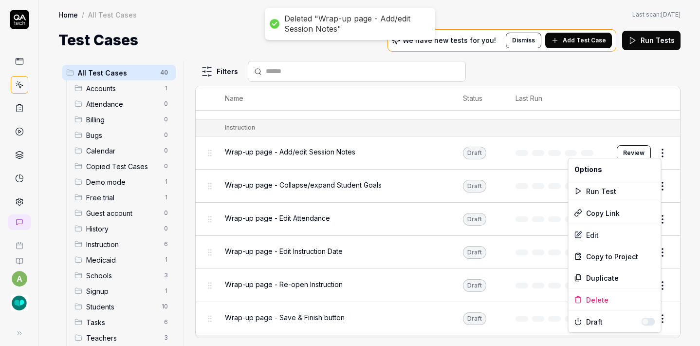
click at [654, 152] on html "Deleted "Wrap-up page - Add/edit Session Notes" a Home / All Test Cases Home / …" at bounding box center [350, 173] width 700 height 346
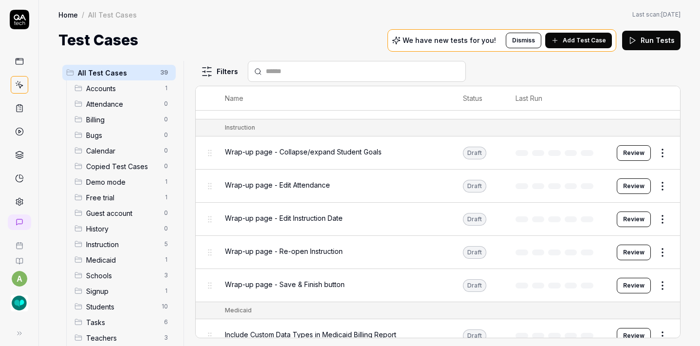
click at [605, 306] on div "Medicaid" at bounding box center [447, 310] width 445 height 9
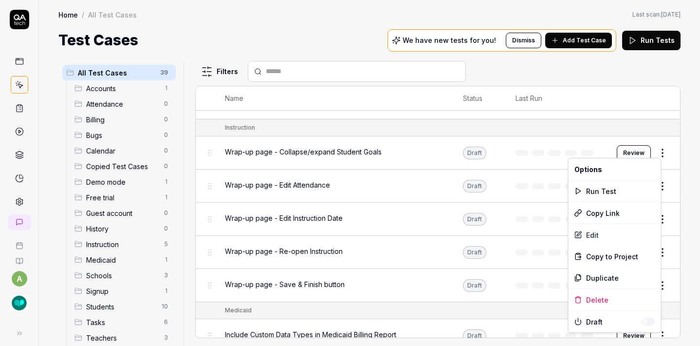
click at [657, 150] on html "a Home / All Test Cases Home / All Test Cases Last scan: [DATE] Test Cases We h…" at bounding box center [350, 173] width 700 height 346
click at [598, 295] on div "Delete" at bounding box center [615, 299] width 93 height 21
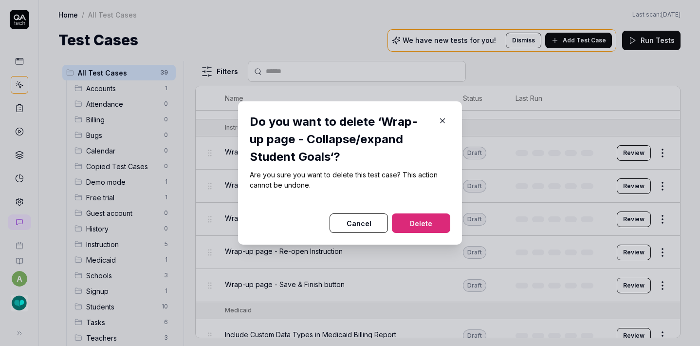
click at [410, 222] on button "Delete" at bounding box center [421, 222] width 58 height 19
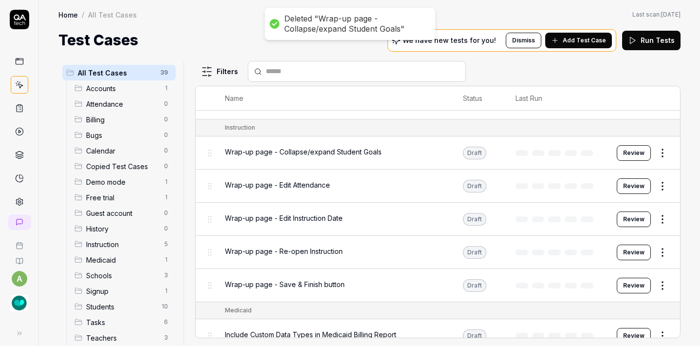
click at [655, 152] on html "Deleted "Wrap-up page - Collapse/expand Student Goals" a Home / All Test Cases …" at bounding box center [350, 173] width 700 height 346
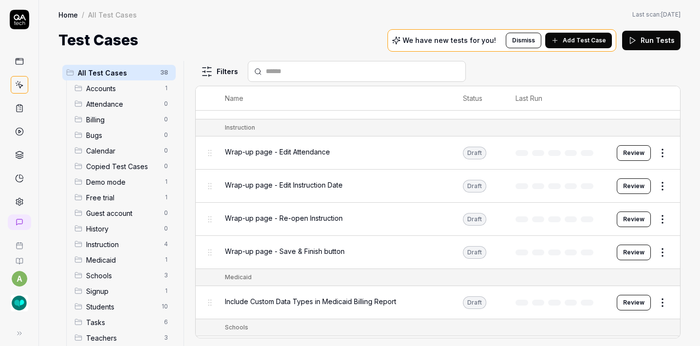
click at [655, 151] on html "a Home / All Test Cases Home / All Test Cases Last scan: [DATE] Test Cases We h…" at bounding box center [350, 173] width 700 height 346
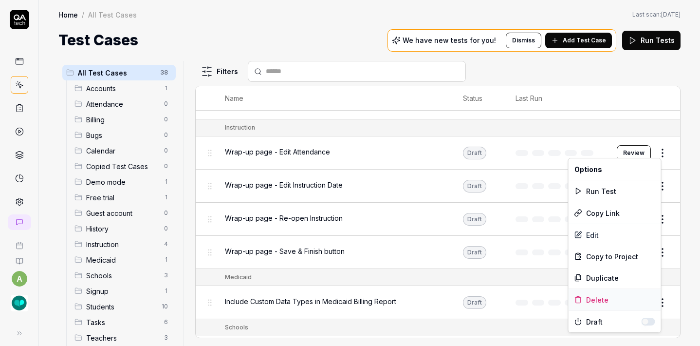
click at [594, 296] on div "Delete" at bounding box center [615, 299] width 93 height 21
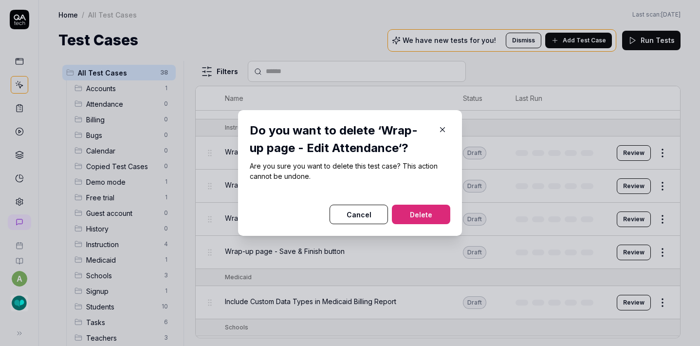
click at [436, 219] on button "Delete" at bounding box center [421, 213] width 58 height 19
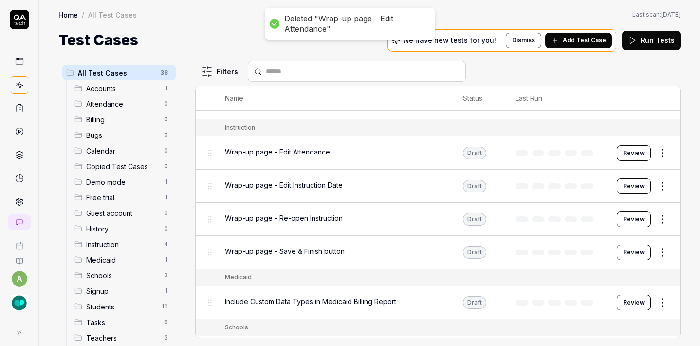
click at [658, 155] on html "Deleted "Wrap-up page - Edit Attendance" a Home / All Test Cases Home / All Tes…" at bounding box center [350, 173] width 700 height 346
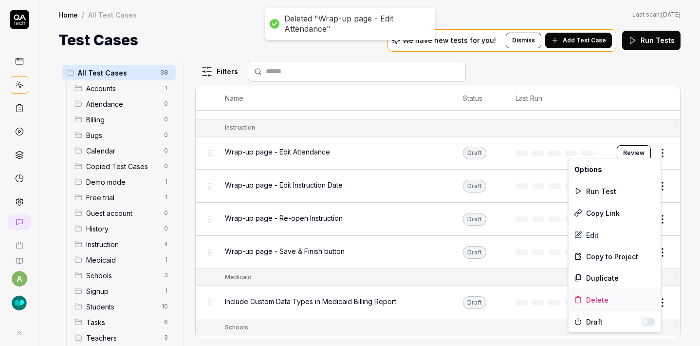
click at [586, 295] on div "Delete" at bounding box center [615, 299] width 93 height 21
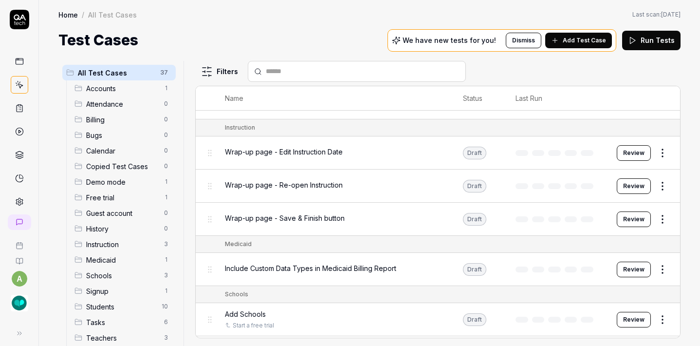
click at [431, 214] on div "Wrap-up page - Save & Finish button" at bounding box center [334, 218] width 219 height 10
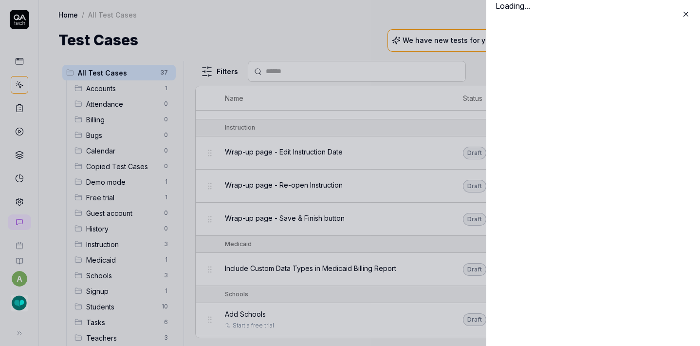
click at [650, 150] on div "Loading..." at bounding box center [593, 173] width 214 height 346
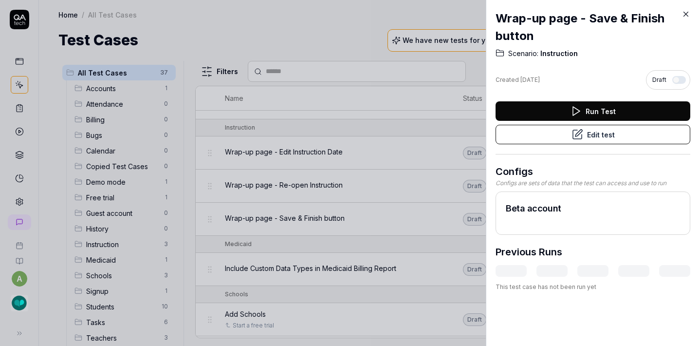
click at [687, 13] on icon at bounding box center [686, 14] width 9 height 9
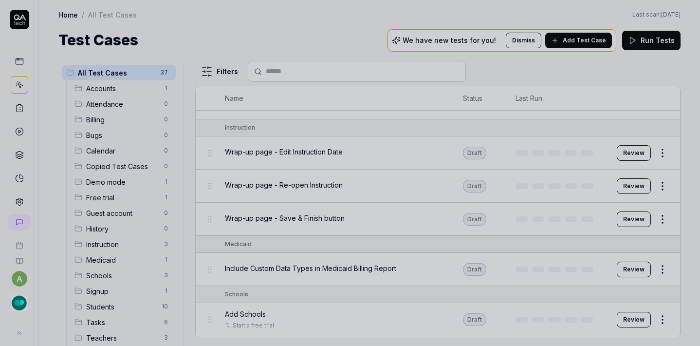
click at [653, 154] on div at bounding box center [350, 173] width 700 height 346
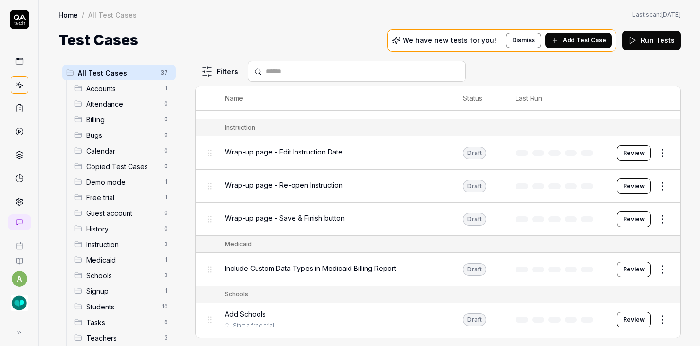
click at [653, 154] on html "a Home / All Test Cases Home / All Test Cases Last scan: [DATE] Test Cases We h…" at bounding box center [350, 173] width 700 height 346
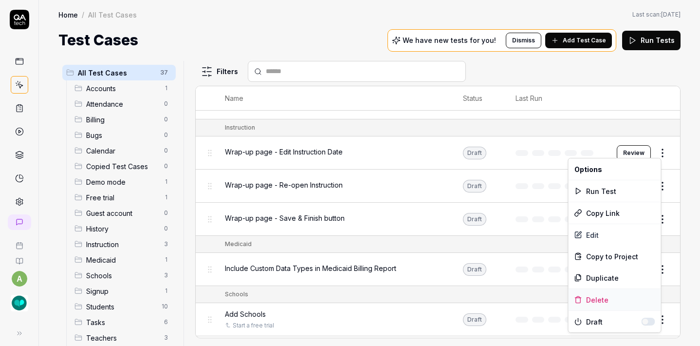
click at [594, 296] on div "Delete" at bounding box center [615, 299] width 93 height 21
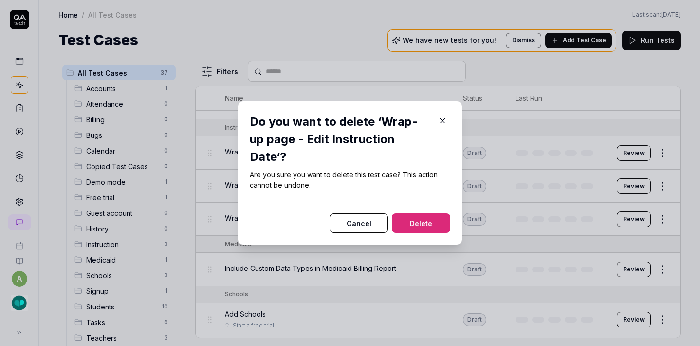
click at [430, 213] on button "Delete" at bounding box center [421, 222] width 58 height 19
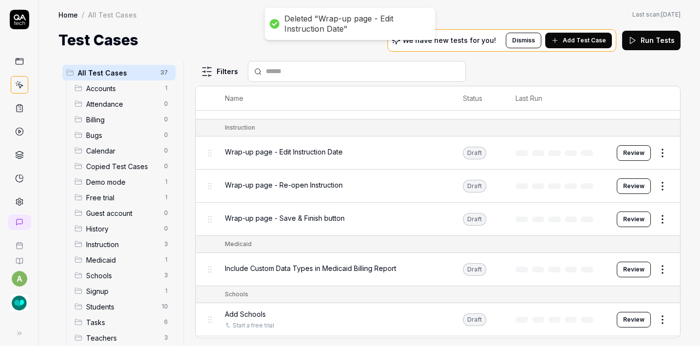
click at [656, 153] on html "Deleted "Wrap-up page - Edit Instruction Date" a Home / All Test Cases Home / A…" at bounding box center [350, 173] width 700 height 346
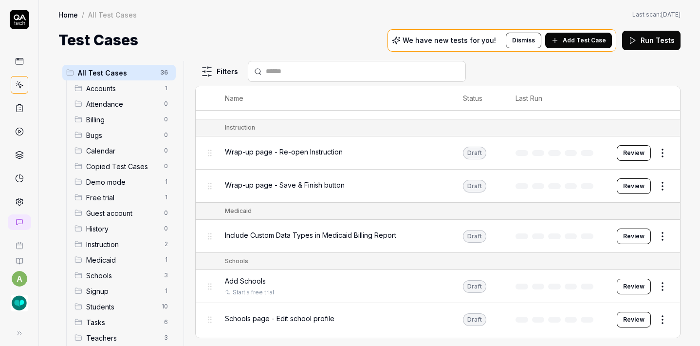
click at [654, 152] on html "a Home / All Test Cases Home / All Test Cases Last scan: [DATE] Test Cases We h…" at bounding box center [350, 173] width 700 height 346
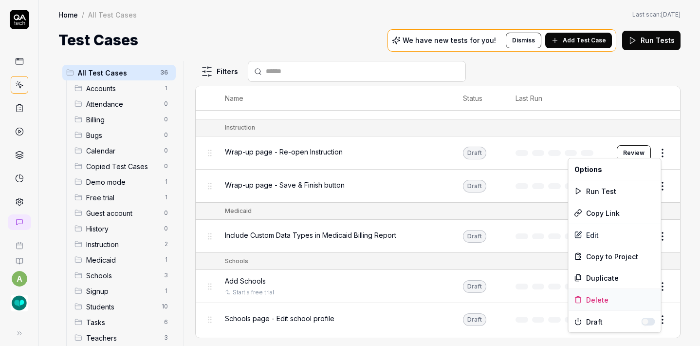
click at [584, 305] on div "Delete" at bounding box center [615, 299] width 93 height 21
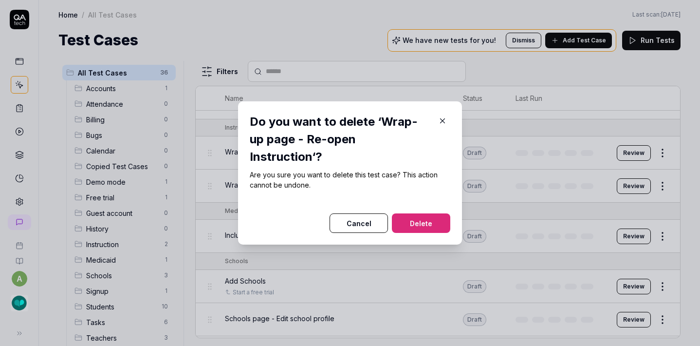
click at [429, 213] on button "Delete" at bounding box center [421, 222] width 58 height 19
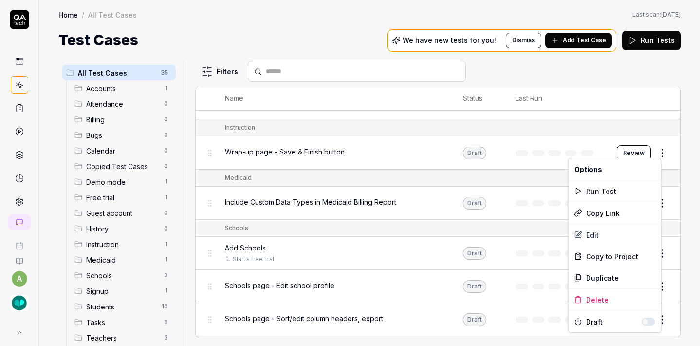
click at [659, 149] on html "a Home / All Test Cases Home / All Test Cases Last scan: [DATE] Test Cases We h…" at bounding box center [350, 173] width 700 height 346
click at [605, 299] on div "Delete" at bounding box center [615, 299] width 93 height 21
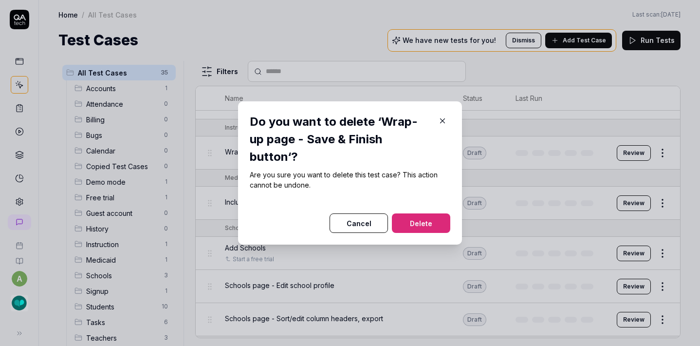
click at [434, 219] on button "Delete" at bounding box center [421, 222] width 58 height 19
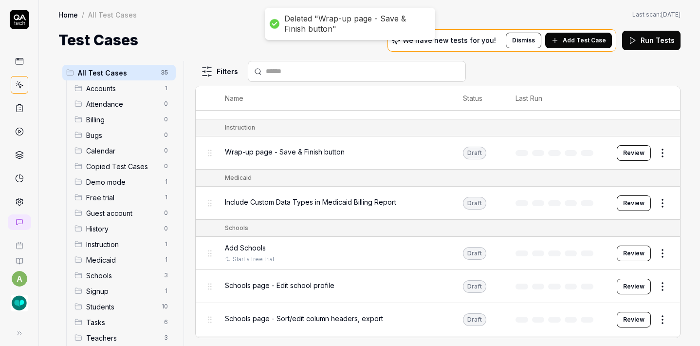
click at [649, 154] on html "Deleted "Wrap-up page - Save & Finish button" a Home / All Test Cases Home / Al…" at bounding box center [350, 173] width 700 height 346
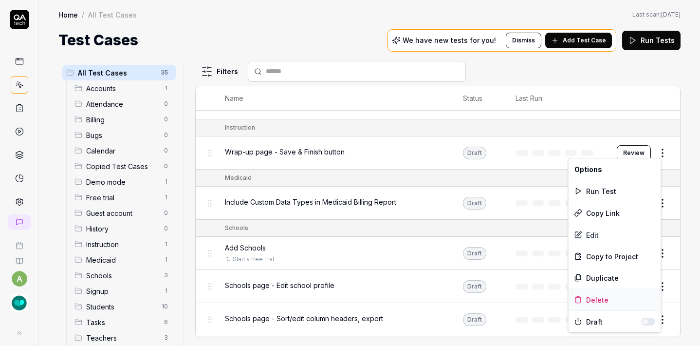
click at [595, 301] on div "Delete" at bounding box center [615, 299] width 93 height 21
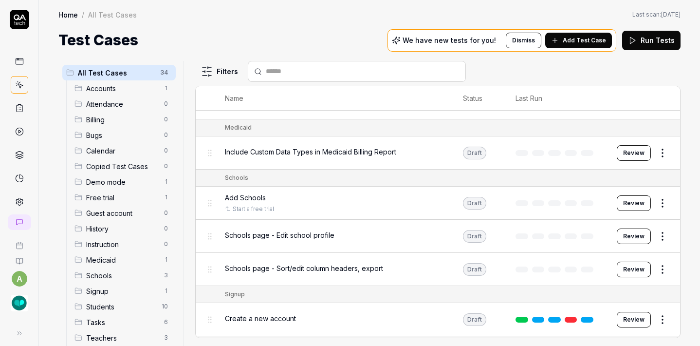
click at [654, 155] on html "a Home / All Test Cases Home / All Test Cases Last scan: [DATE] Test Cases We h…" at bounding box center [350, 173] width 700 height 346
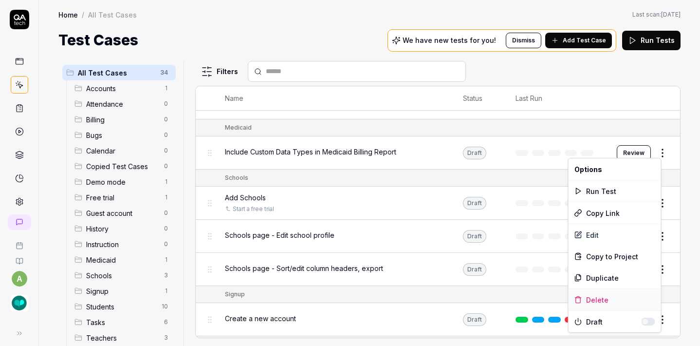
click at [597, 303] on div "Delete" at bounding box center [615, 299] width 93 height 21
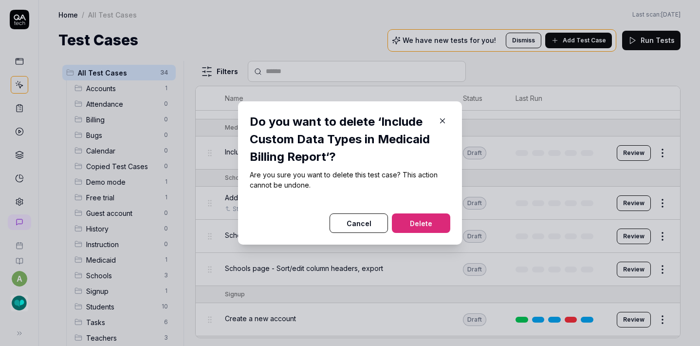
click at [434, 220] on button "Delete" at bounding box center [421, 222] width 58 height 19
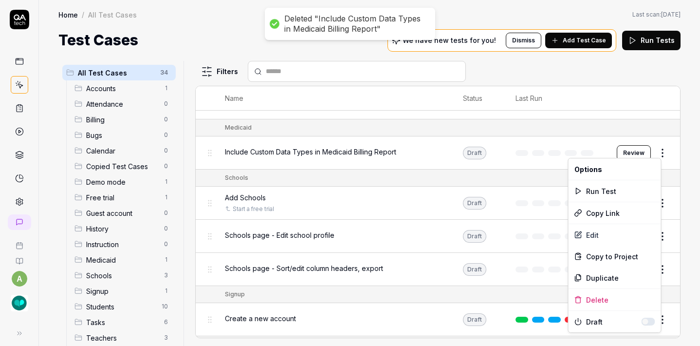
click at [656, 149] on html "Deleted "Include Custom Data Types in Medicaid Billing Report" a Home / All Tes…" at bounding box center [350, 173] width 700 height 346
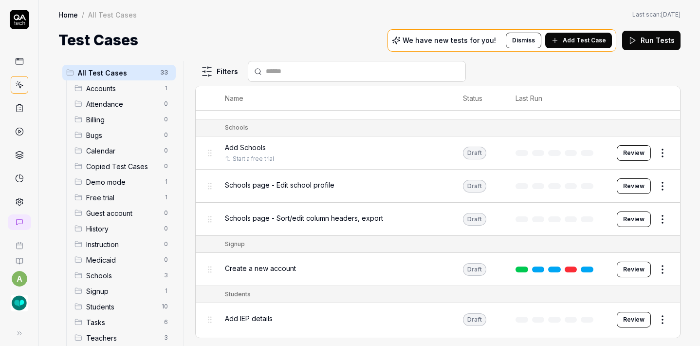
click at [598, 296] on td "Students" at bounding box center [447, 294] width 465 height 17
click at [656, 143] on html "a Home / All Test Cases Home / All Test Cases Last scan: [DATE] Test Cases We h…" at bounding box center [350, 173] width 700 height 346
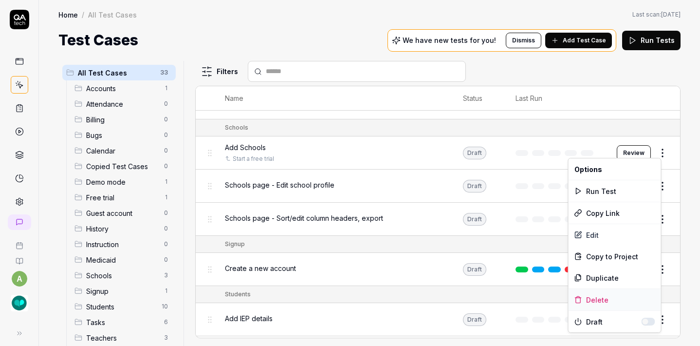
click at [586, 297] on div "Delete" at bounding box center [615, 299] width 93 height 21
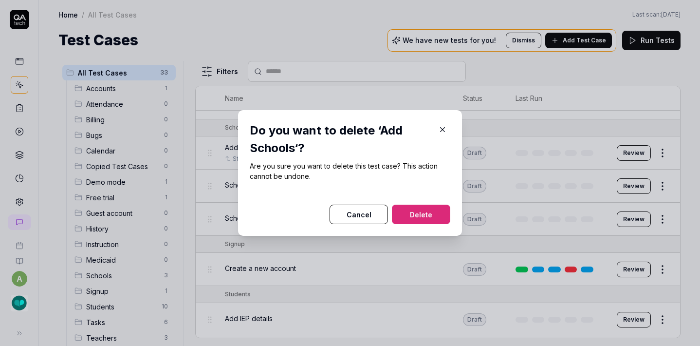
click at [420, 216] on button "Delete" at bounding box center [421, 213] width 58 height 19
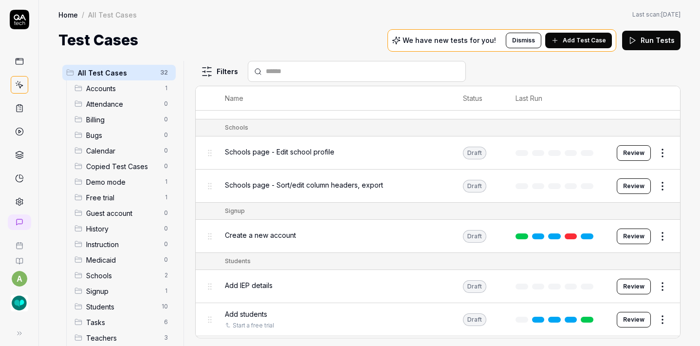
click at [656, 149] on html "a Home / All Test Cases Home / All Test Cases Last scan: [DATE] Test Cases We h…" at bounding box center [350, 173] width 700 height 346
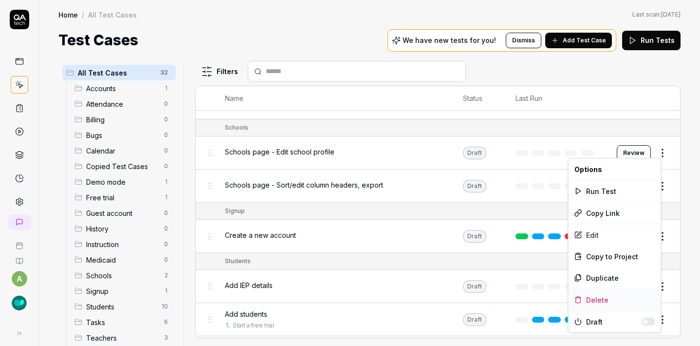
click at [602, 296] on div "Delete" at bounding box center [615, 299] width 93 height 21
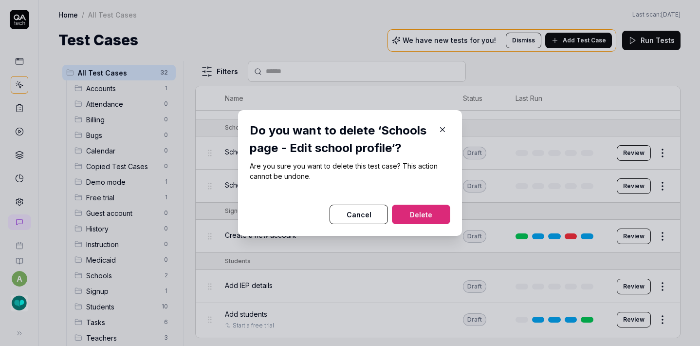
click at [433, 213] on button "Delete" at bounding box center [421, 213] width 58 height 19
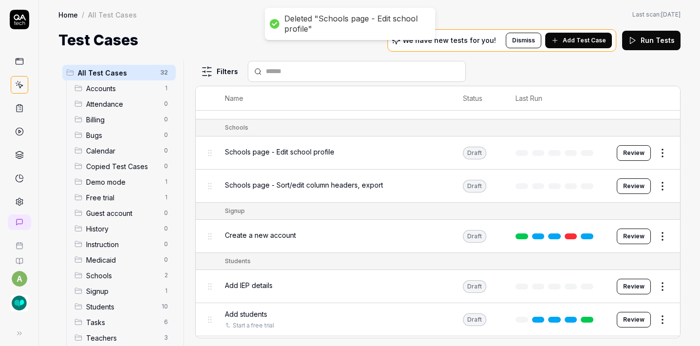
click at [664, 149] on html "Deleted "Schools page - Edit school profile" a Home / All Test Cases Home / All…" at bounding box center [350, 173] width 700 height 346
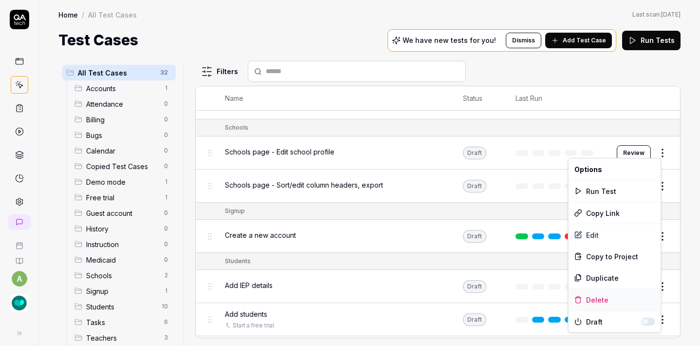
click at [608, 299] on div "Delete" at bounding box center [615, 299] width 93 height 21
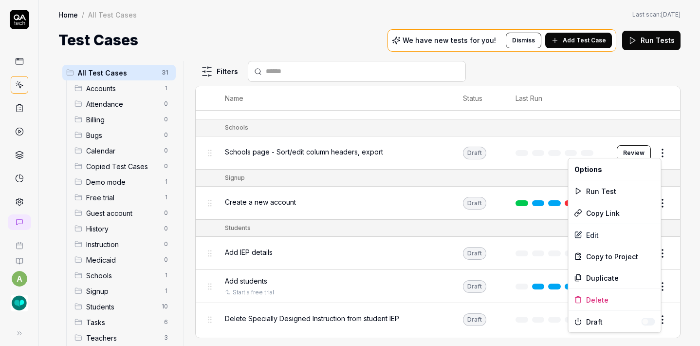
click at [662, 148] on html "a Home / All Test Cases Home / All Test Cases Last scan: [DATE] Test Cases We h…" at bounding box center [350, 173] width 700 height 346
click at [590, 301] on div "Delete" at bounding box center [615, 299] width 93 height 21
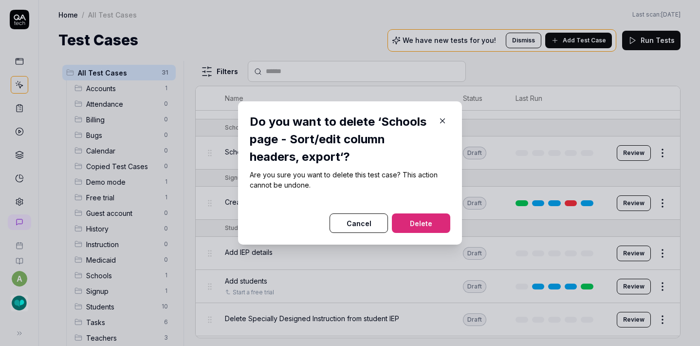
click at [441, 223] on button "Delete" at bounding box center [421, 222] width 58 height 19
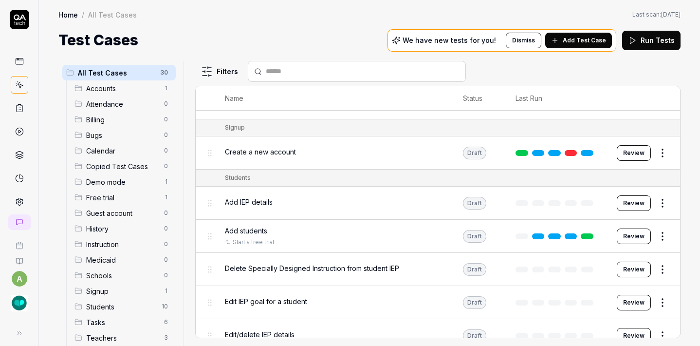
click at [651, 150] on html "a Home / All Test Cases Home / All Test Cases Last scan: [DATE] Test Cases We h…" at bounding box center [350, 173] width 700 height 346
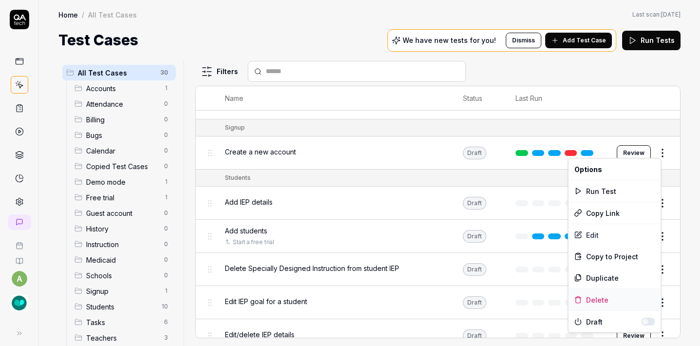
click at [594, 298] on div "Delete" at bounding box center [615, 299] width 93 height 21
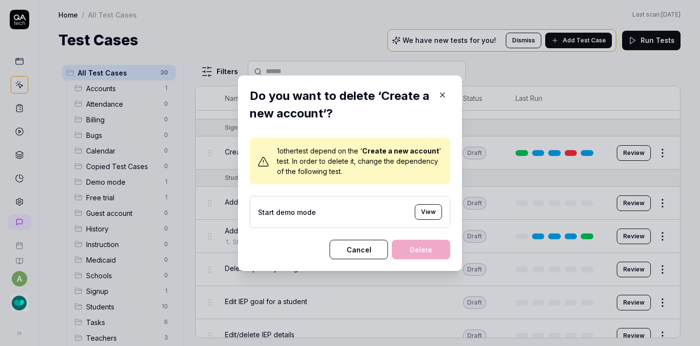
click at [441, 93] on icon "button" at bounding box center [443, 95] width 4 height 4
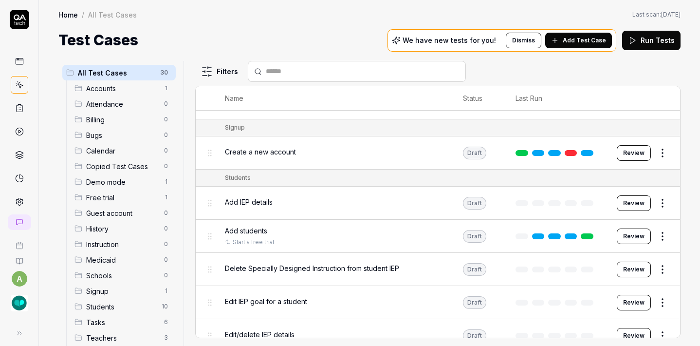
click at [654, 200] on html "a Home / All Test Cases Home / All Test Cases Last scan: [DATE] Test Cases We h…" at bounding box center [350, 173] width 700 height 346
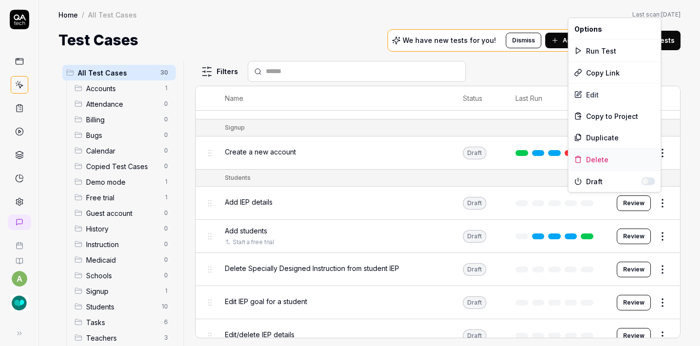
click at [604, 160] on div "Delete" at bounding box center [615, 158] width 93 height 21
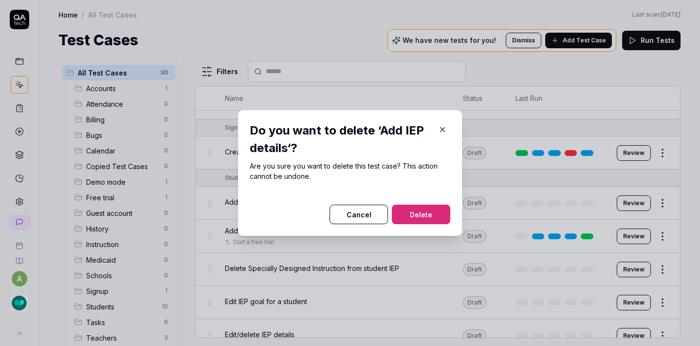
click at [431, 213] on button "Delete" at bounding box center [421, 213] width 58 height 19
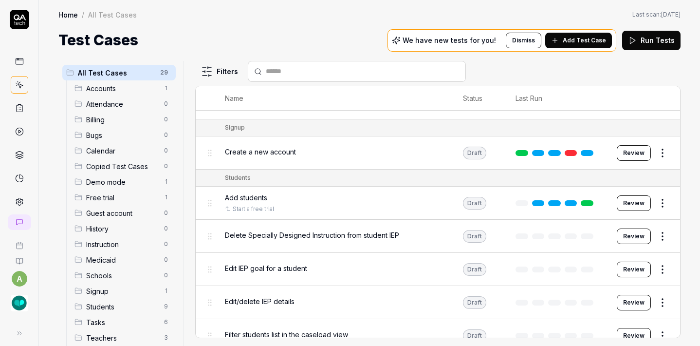
click at [653, 234] on html "a Home / All Test Cases Home / All Test Cases Last scan: [DATE] Test Cases We h…" at bounding box center [350, 173] width 700 height 346
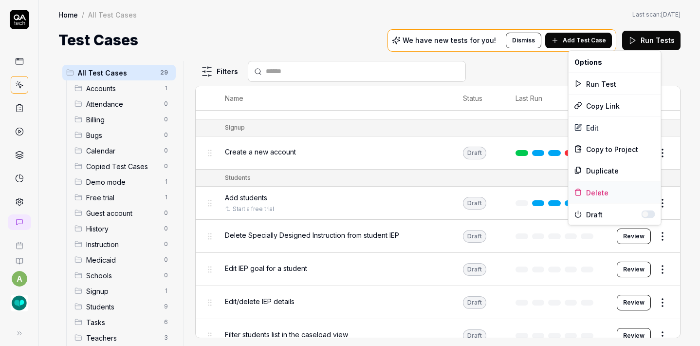
click at [597, 190] on div "Delete" at bounding box center [615, 192] width 93 height 21
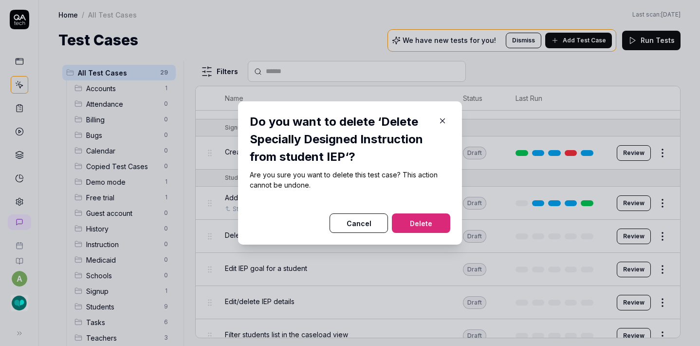
click at [408, 220] on button "Delete" at bounding box center [421, 222] width 58 height 19
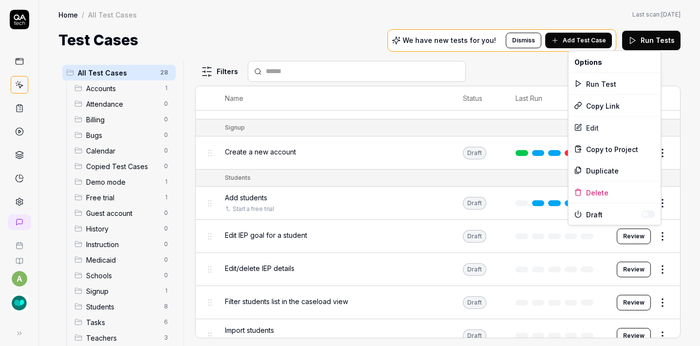
click at [659, 231] on html "a Home / All Test Cases Home / All Test Cases Last scan: [DATE] Test Cases We h…" at bounding box center [350, 173] width 700 height 346
click at [599, 191] on div "Delete" at bounding box center [615, 192] width 93 height 21
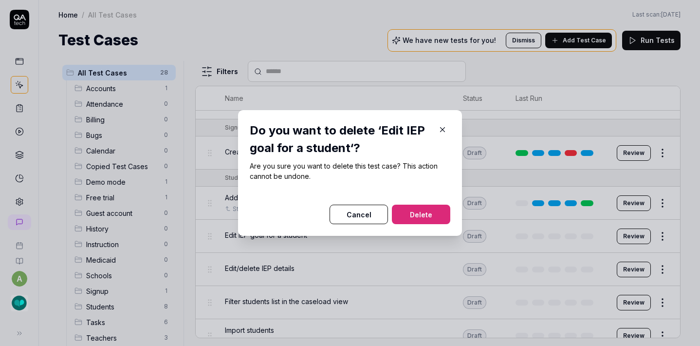
click at [419, 218] on button "Delete" at bounding box center [421, 213] width 58 height 19
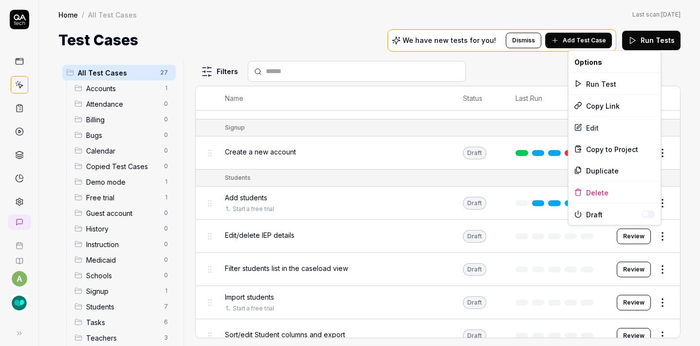
click at [650, 233] on html "Deleted "Edit IEP goal for a student" a Home / All Test Cases Home / All Test C…" at bounding box center [350, 173] width 700 height 346
click at [607, 195] on div "Delete" at bounding box center [615, 192] width 93 height 21
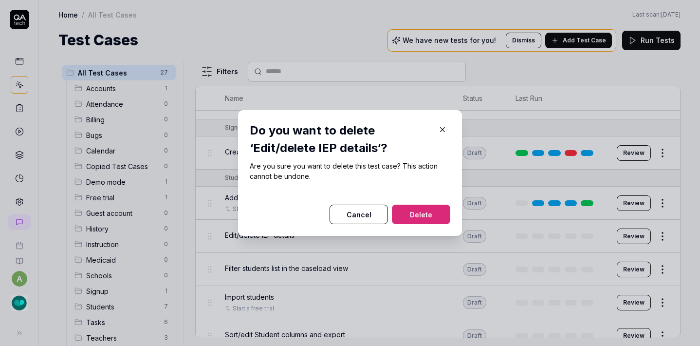
click at [412, 217] on button "Delete" at bounding box center [421, 213] width 58 height 19
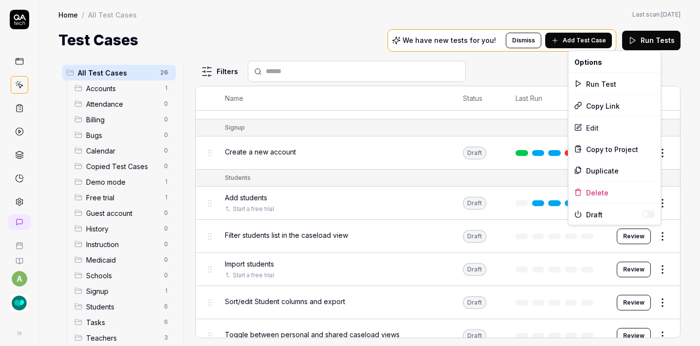
click at [655, 230] on html "a Home / All Test Cases Home / All Test Cases Last scan: [DATE] Test Cases We h…" at bounding box center [350, 173] width 700 height 346
click at [626, 196] on div "Delete" at bounding box center [615, 192] width 93 height 21
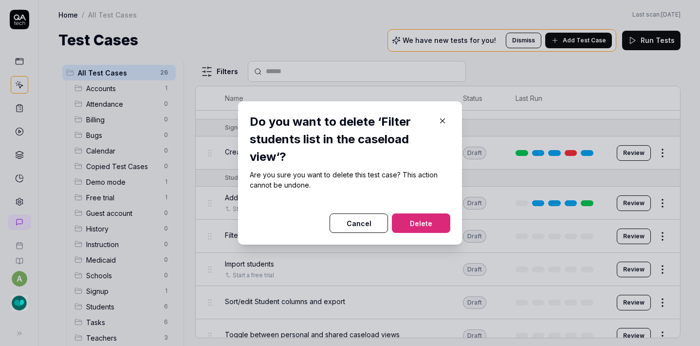
click at [436, 224] on button "Delete" at bounding box center [421, 222] width 58 height 19
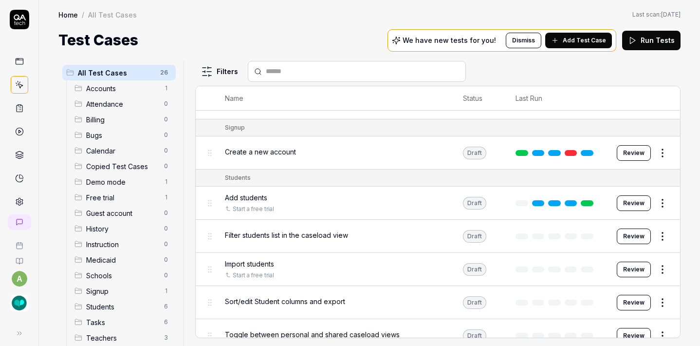
click at [658, 233] on html "Deleted "Filter students list in the caseload view" a Home / All Test Cases Hom…" at bounding box center [350, 173] width 700 height 346
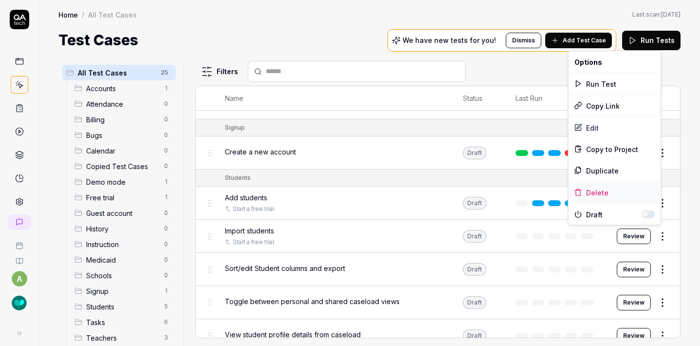
click at [615, 192] on div "Delete" at bounding box center [615, 192] width 93 height 21
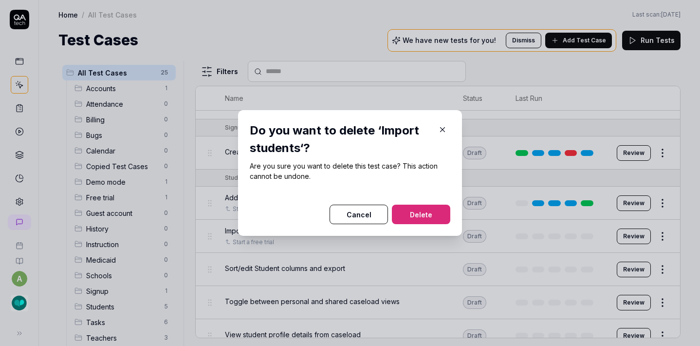
click at [423, 212] on button "Delete" at bounding box center [421, 213] width 58 height 19
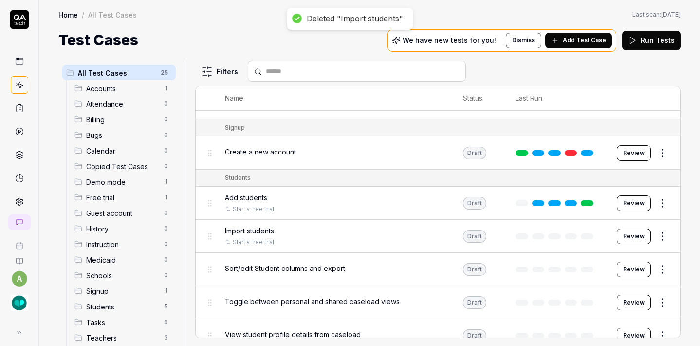
click at [657, 229] on html "Deleted "Import students" a Home / All Test Cases Home / All Test Cases Last sc…" at bounding box center [350, 173] width 700 height 346
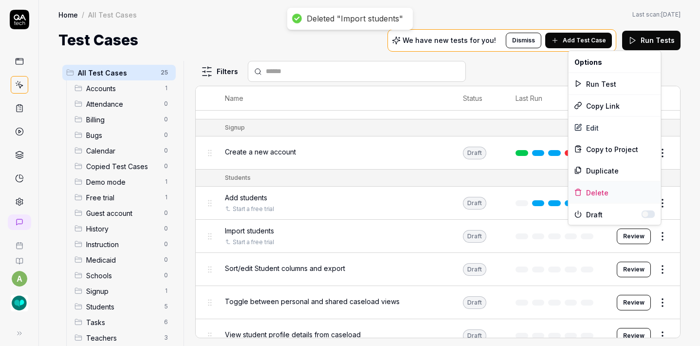
click at [604, 191] on div "Delete" at bounding box center [615, 192] width 93 height 21
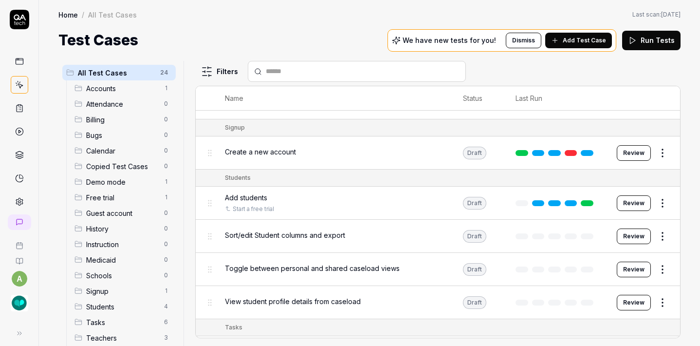
click at [661, 229] on html "a Home / All Test Cases Home / All Test Cases Last scan: [DATE] Test Cases We h…" at bounding box center [350, 173] width 700 height 346
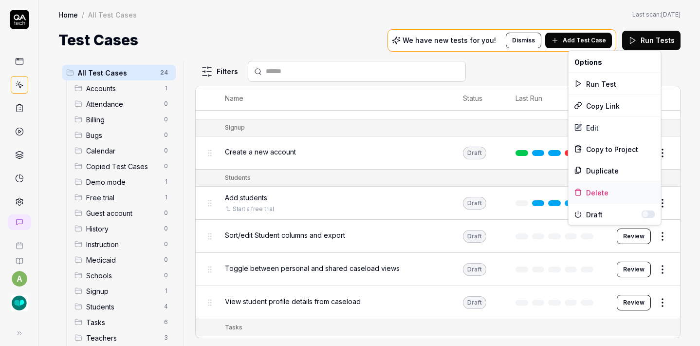
click at [605, 186] on div "Delete" at bounding box center [615, 192] width 93 height 21
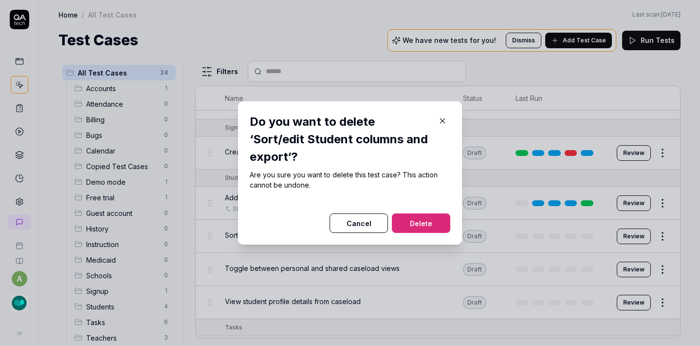
click at [420, 215] on button "Delete" at bounding box center [421, 222] width 58 height 19
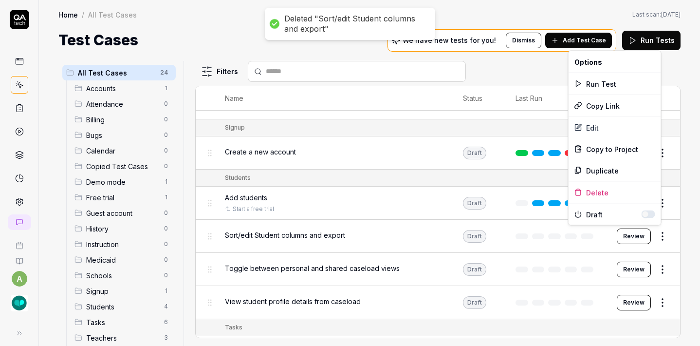
click at [659, 233] on html "Deleted "Sort/edit Student columns and export" a Home / All Test Cases Home / A…" at bounding box center [350, 173] width 700 height 346
click at [602, 190] on div "Delete" at bounding box center [615, 192] width 93 height 21
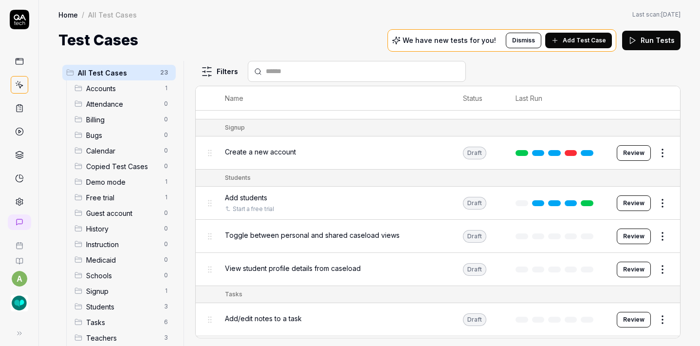
click at [430, 215] on td "Add students Start a free trial" at bounding box center [334, 202] width 238 height 33
click at [659, 230] on html "a Home / All Test Cases Home / All Test Cases Last scan: [DATE] Test Cases We h…" at bounding box center [350, 173] width 700 height 346
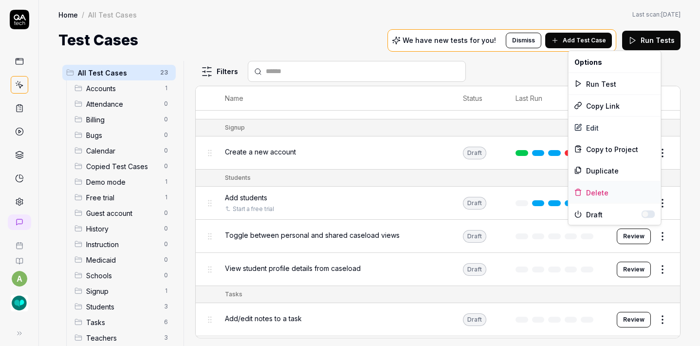
click at [606, 185] on div "Delete" at bounding box center [615, 192] width 93 height 21
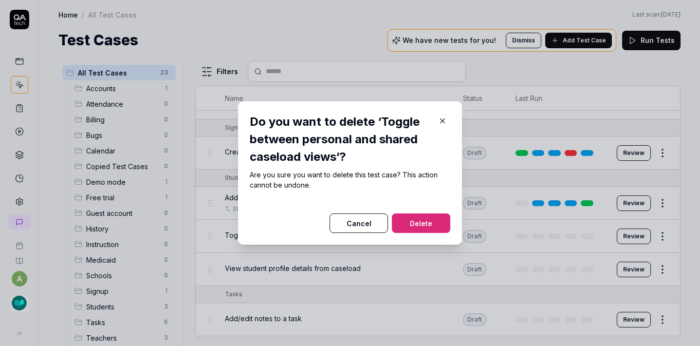
click at [421, 209] on div at bounding box center [350, 208] width 201 height 12
click at [421, 220] on button "Delete" at bounding box center [421, 222] width 58 height 19
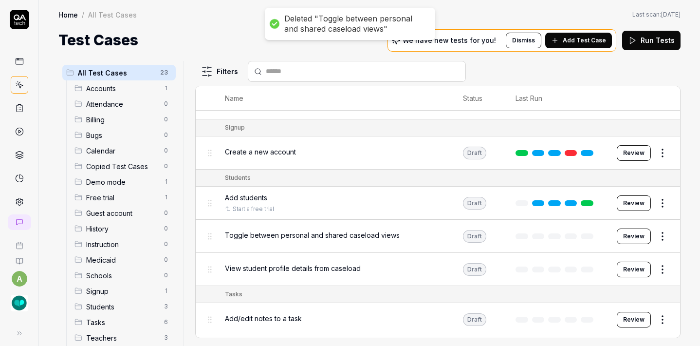
click at [648, 228] on html "Deleted "Toggle between personal and shared caseload views" a Home / All Test C…" at bounding box center [350, 173] width 700 height 346
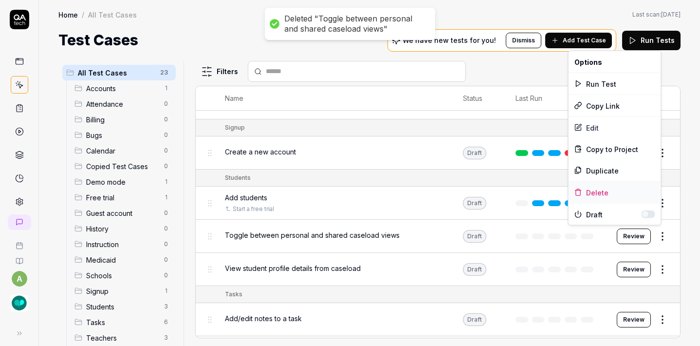
click at [593, 191] on div "Delete" at bounding box center [615, 192] width 93 height 21
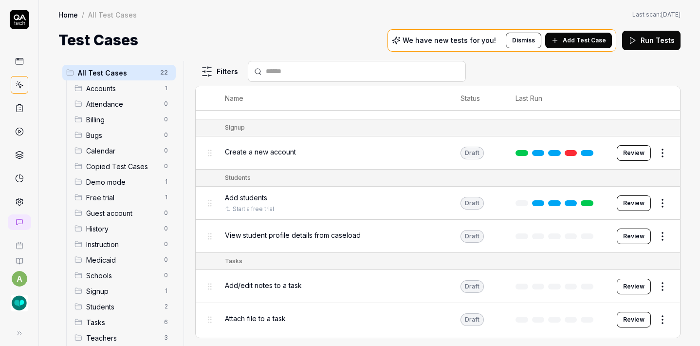
click at [423, 213] on td "Add students Start a free trial" at bounding box center [332, 202] width 235 height 33
click at [660, 238] on html "a Home / All Test Cases Home / All Test Cases Last scan: [DATE] Test Cases We h…" at bounding box center [350, 173] width 700 height 346
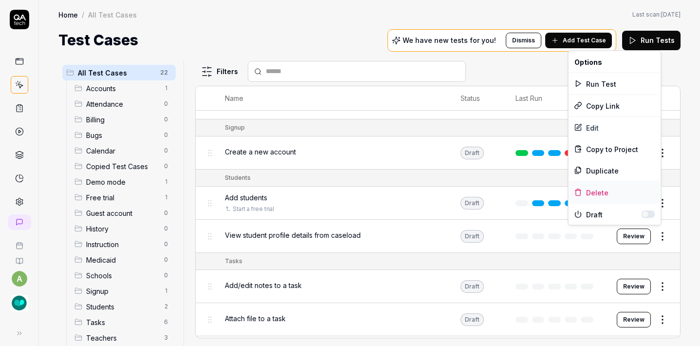
click at [610, 191] on div "Delete" at bounding box center [615, 192] width 93 height 21
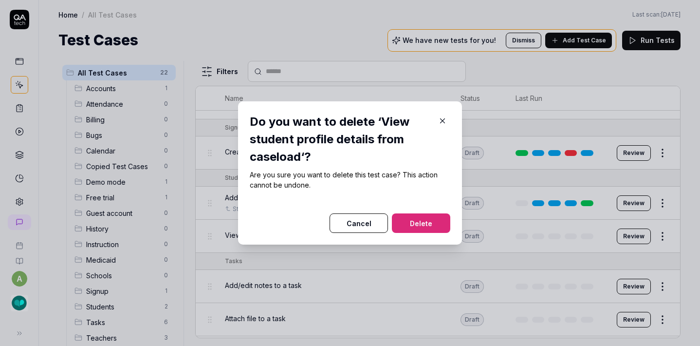
click at [436, 219] on button "Delete" at bounding box center [421, 222] width 58 height 19
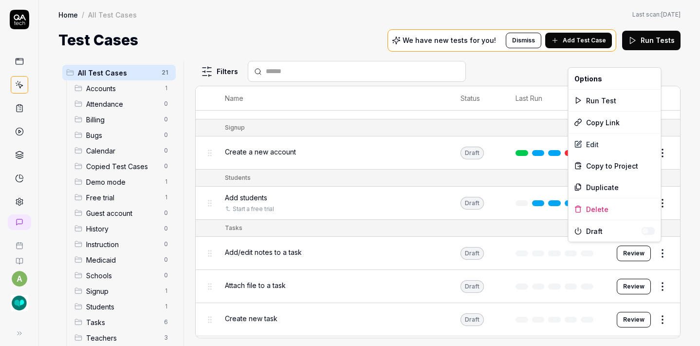
click at [656, 248] on html "a Home / All Test Cases Home / All Test Cases Last scan: [DATE] Test Cases We h…" at bounding box center [350, 173] width 700 height 346
click at [621, 209] on div "Delete" at bounding box center [615, 208] width 93 height 21
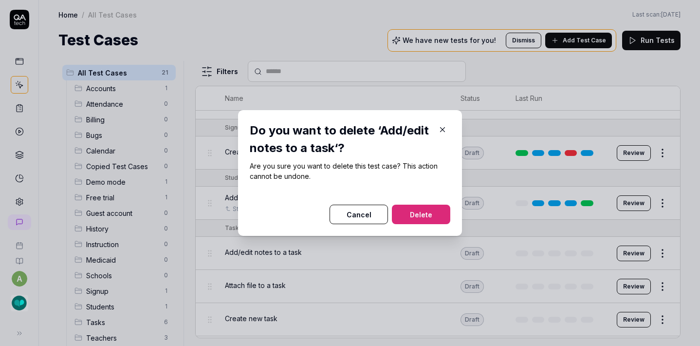
click at [412, 217] on button "Delete" at bounding box center [421, 213] width 58 height 19
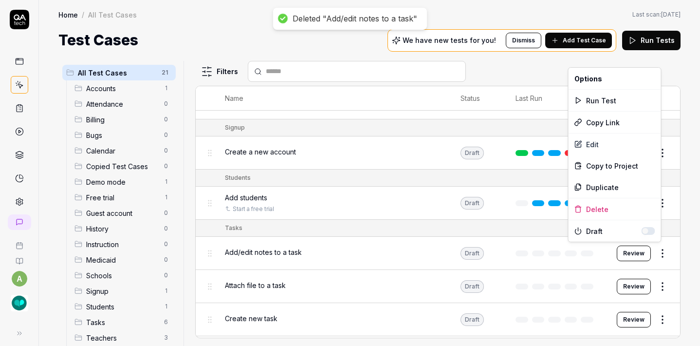
click at [659, 250] on html "Deleted "Add/edit notes to a task" a Home / All Test Cases Home / All Test Case…" at bounding box center [350, 173] width 700 height 346
click at [617, 201] on div "Delete" at bounding box center [615, 208] width 93 height 21
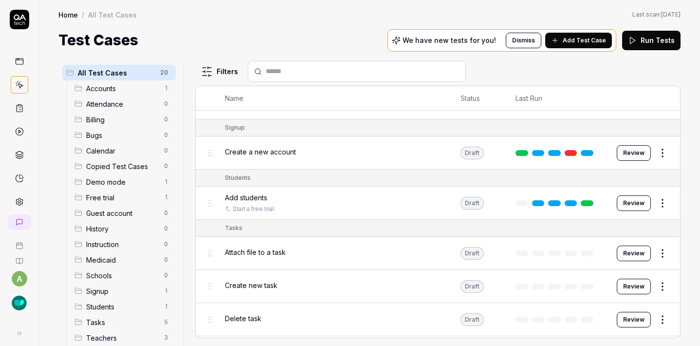
click at [426, 214] on td "Add students Start a free trial" at bounding box center [332, 202] width 235 height 33
click at [660, 250] on html "a Home / All Test Cases Home / All Test Cases Last scan: [DATE] Test Cases We h…" at bounding box center [350, 173] width 700 height 346
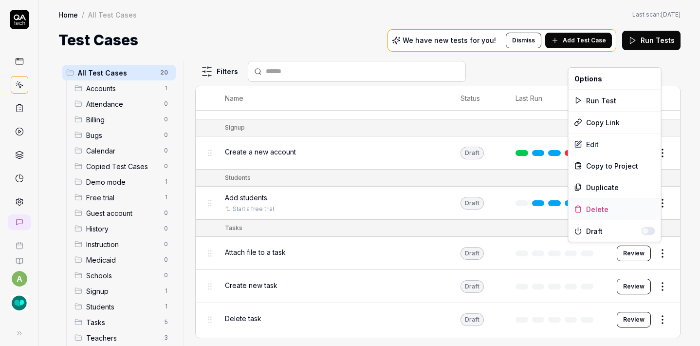
click at [599, 209] on div "Delete" at bounding box center [615, 208] width 93 height 21
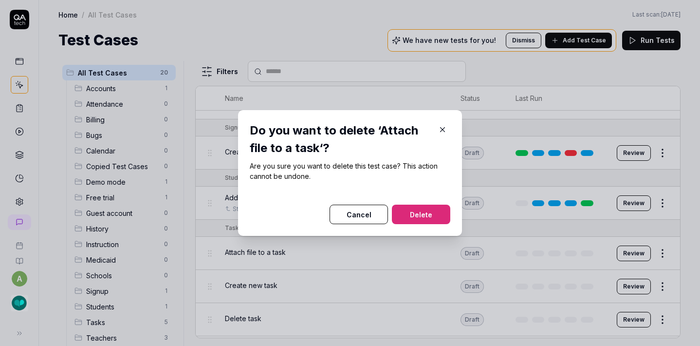
click at [424, 207] on button "Delete" at bounding box center [421, 213] width 58 height 19
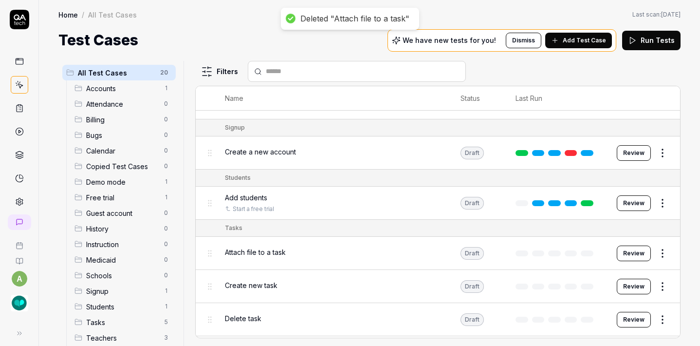
click at [658, 244] on html "Deleted "Attach file to a task" a Home / All Test Cases Home / All Test Cases L…" at bounding box center [350, 173] width 700 height 346
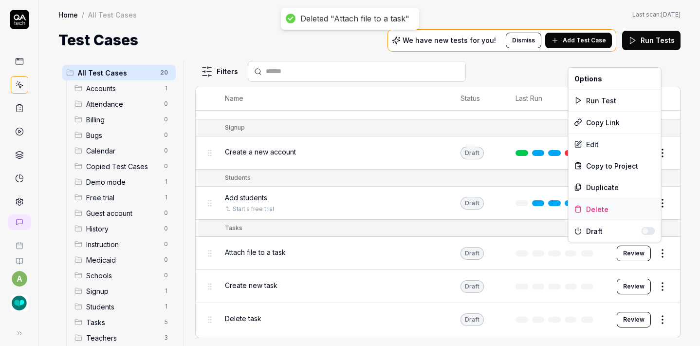
click at [602, 204] on div "Delete" at bounding box center [615, 208] width 93 height 21
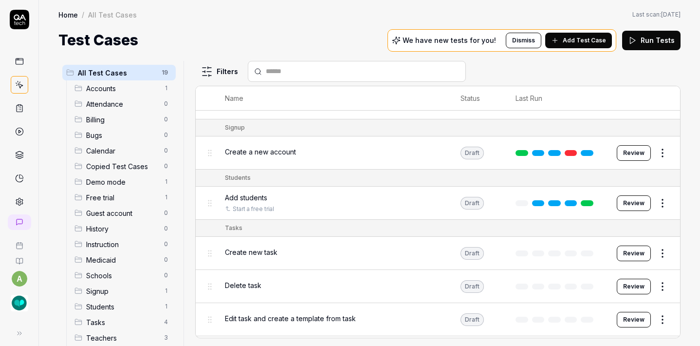
click at [661, 247] on html "a Home / All Test Cases Home / All Test Cases Last scan: [DATE] Test Cases We h…" at bounding box center [350, 173] width 700 height 346
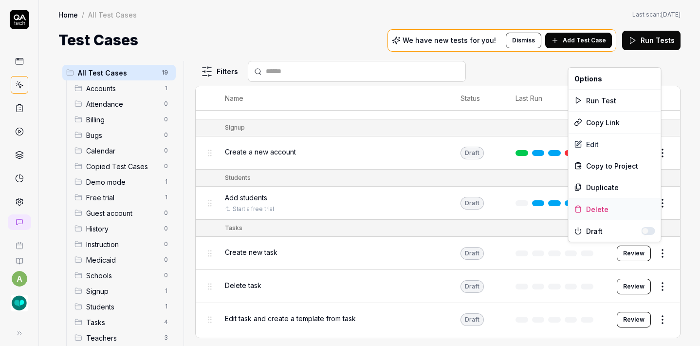
click at [607, 210] on div "Delete" at bounding box center [615, 208] width 93 height 21
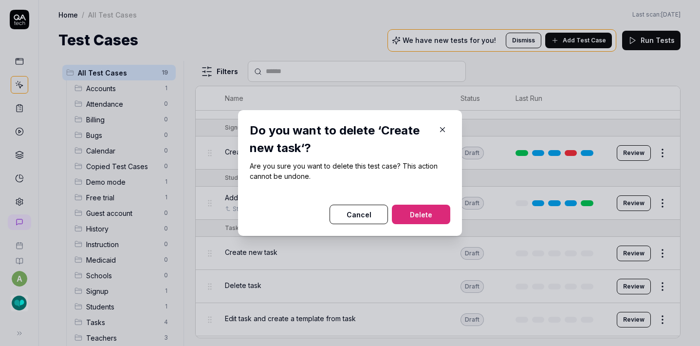
click at [437, 214] on button "Delete" at bounding box center [421, 213] width 58 height 19
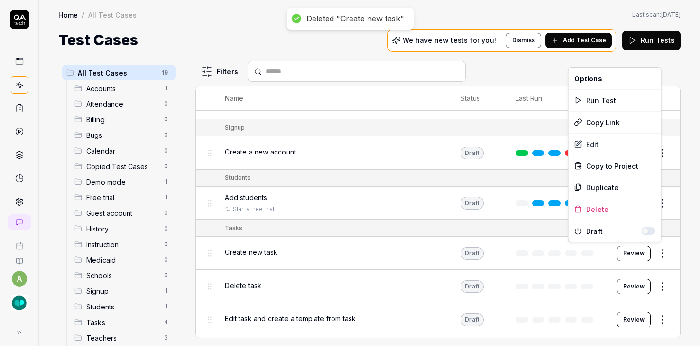
click at [651, 247] on html "Deleted "Create new task" a Home / All Test Cases Home / All Test Cases Last sc…" at bounding box center [350, 173] width 700 height 346
click at [612, 213] on div "Delete" at bounding box center [615, 208] width 93 height 21
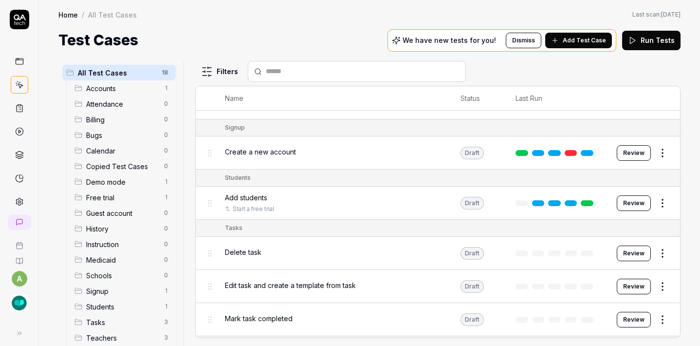
click at [430, 220] on td "Tasks" at bounding box center [447, 228] width 465 height 17
click at [657, 248] on html "a Home / All Test Cases Home / All Test Cases Last scan: [DATE] Test Cases We h…" at bounding box center [350, 173] width 700 height 346
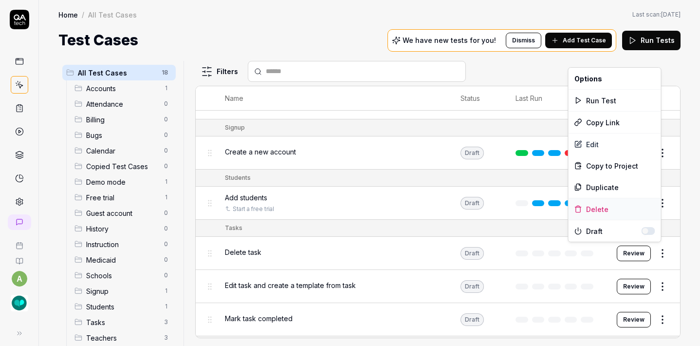
click at [609, 201] on div "Delete" at bounding box center [615, 208] width 93 height 21
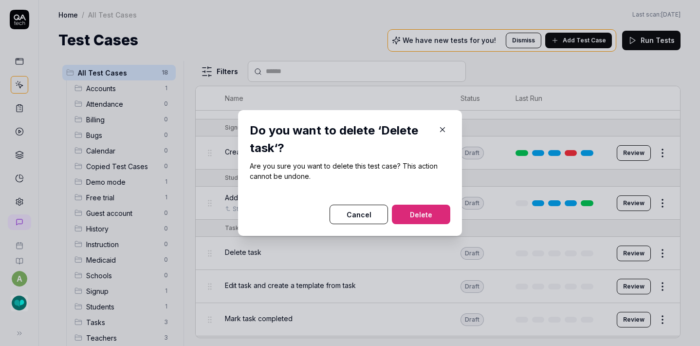
click at [415, 212] on button "Delete" at bounding box center [421, 213] width 58 height 19
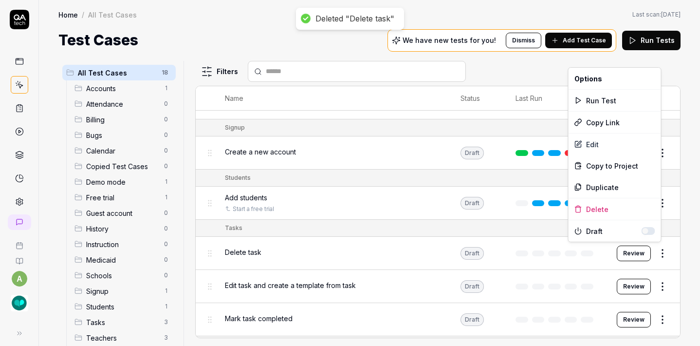
click at [661, 247] on html "Deleted "Delete task" a Home / All Test Cases Home / All Test Cases Last scan: …" at bounding box center [350, 173] width 700 height 346
click at [612, 212] on div "Delete" at bounding box center [615, 208] width 93 height 21
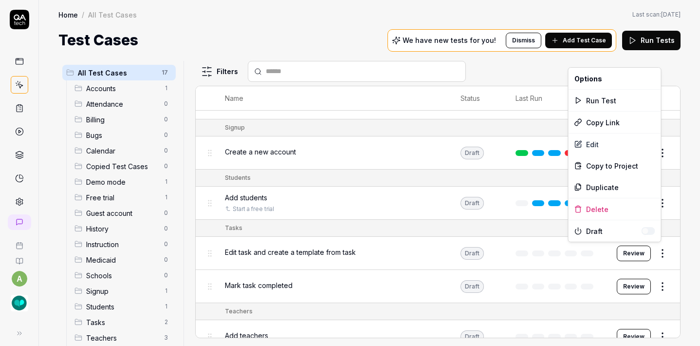
click at [654, 252] on html "a Home / All Test Cases Home / All Test Cases Last scan: [DATE] Test Cases We h…" at bounding box center [350, 173] width 700 height 346
click at [607, 210] on div "Delete" at bounding box center [615, 208] width 93 height 21
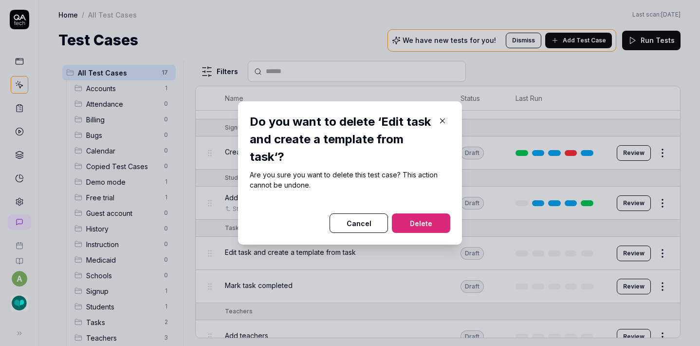
click at [436, 227] on button "Delete" at bounding box center [421, 222] width 58 height 19
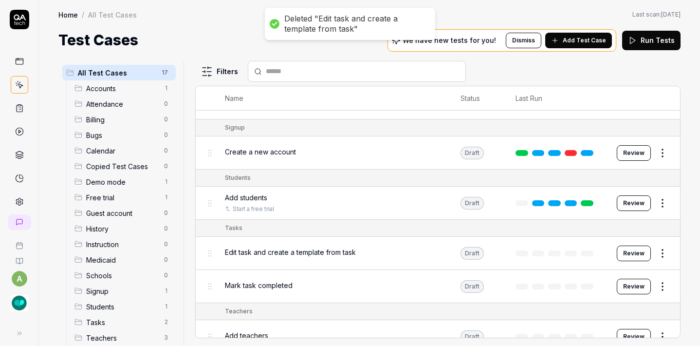
click at [657, 253] on html "Deleted "Edit task and create a template from task" a Home / All Test Cases Hom…" at bounding box center [350, 173] width 700 height 346
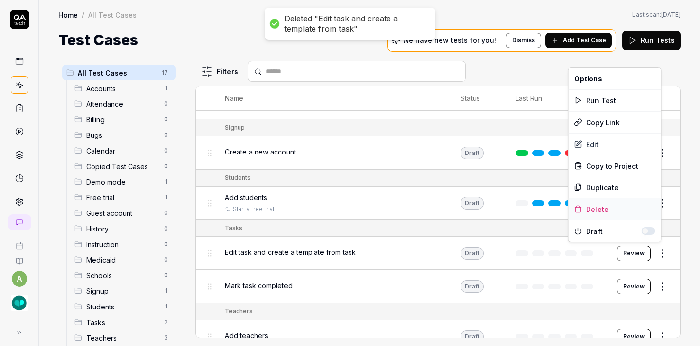
click at [612, 204] on div "Delete" at bounding box center [615, 208] width 93 height 21
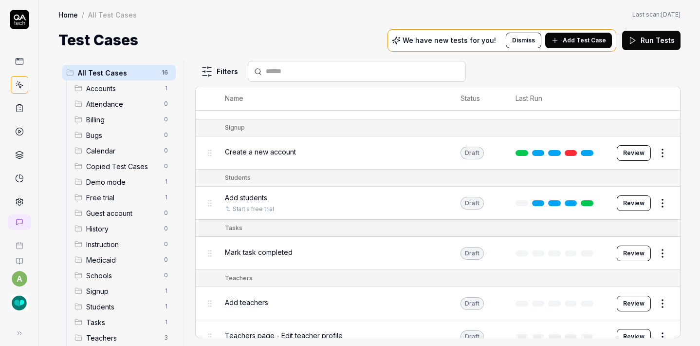
click at [657, 253] on html "a Home / All Test Cases Home / All Test Cases Last scan: [DATE] Test Cases We h…" at bounding box center [350, 173] width 700 height 346
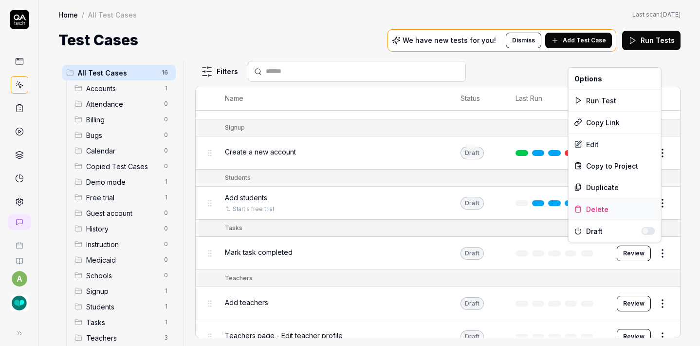
click at [605, 208] on div "Delete" at bounding box center [615, 208] width 93 height 21
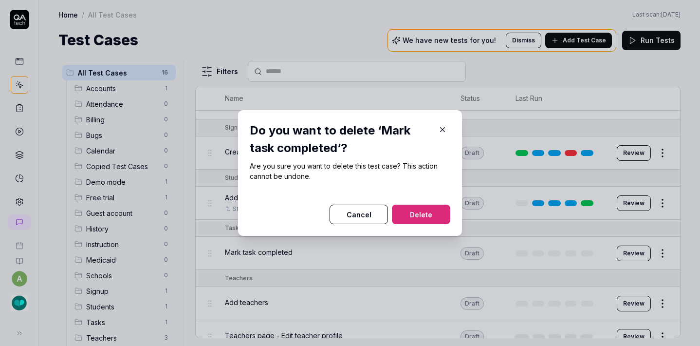
click at [436, 208] on button "Delete" at bounding box center [421, 213] width 58 height 19
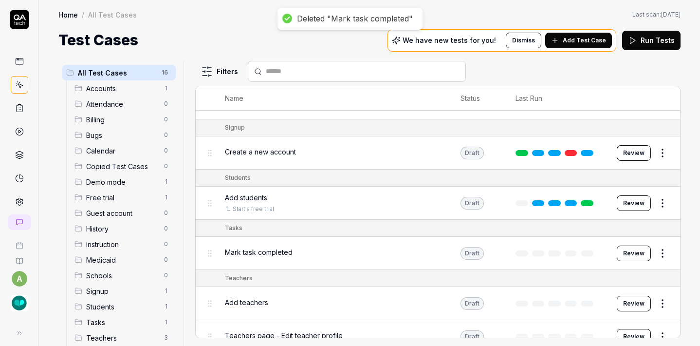
click at [654, 251] on html "Deleted "Mark task completed" a Home / All Test Cases Home / All Test Cases Las…" at bounding box center [350, 173] width 700 height 346
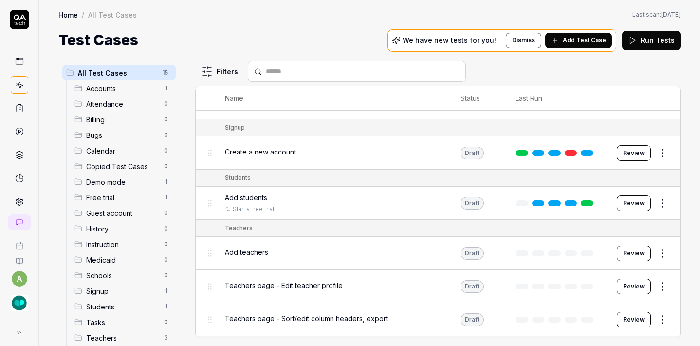
click at [607, 209] on td "Review" at bounding box center [643, 202] width 73 height 33
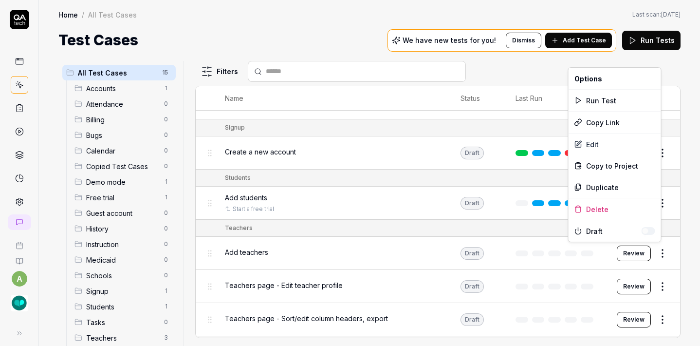
click at [653, 248] on html "a Home / All Test Cases Home / All Test Cases Last scan: [DATE] Test Cases We h…" at bounding box center [350, 173] width 700 height 346
click at [603, 204] on div "Delete" at bounding box center [615, 208] width 93 height 21
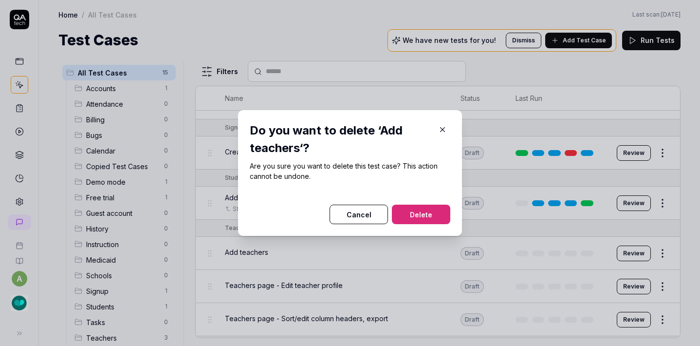
click at [409, 219] on button "Delete" at bounding box center [421, 213] width 58 height 19
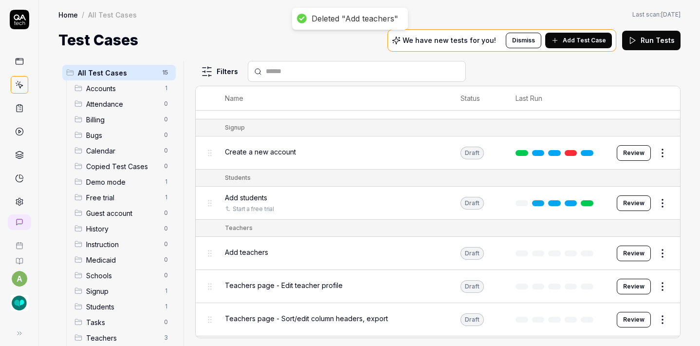
click at [655, 249] on html "Deleted "Add teachers" a Home / All Test Cases Home / All Test Cases Last scan:…" at bounding box center [350, 173] width 700 height 346
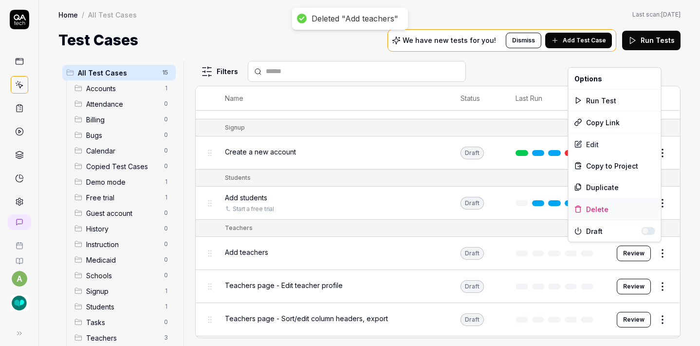
click at [619, 204] on div "Delete" at bounding box center [615, 208] width 93 height 21
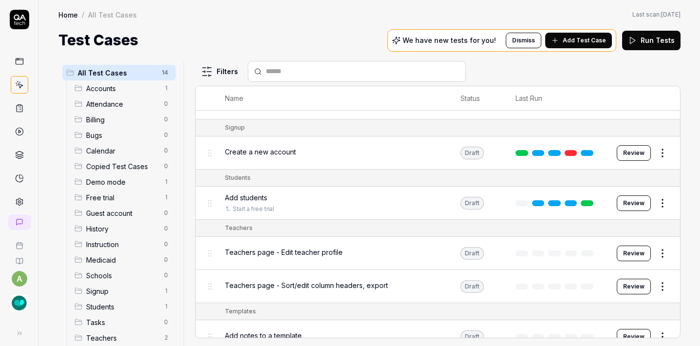
click at [439, 220] on td "Teachers" at bounding box center [447, 228] width 465 height 17
click at [659, 253] on html "a Home / All Test Cases Home / All Test Cases Last scan: [DATE] Test Cases We h…" at bounding box center [350, 173] width 700 height 346
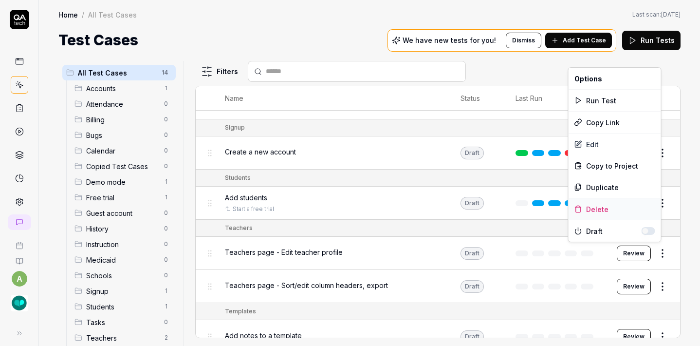
click at [598, 205] on div "Delete" at bounding box center [615, 208] width 93 height 21
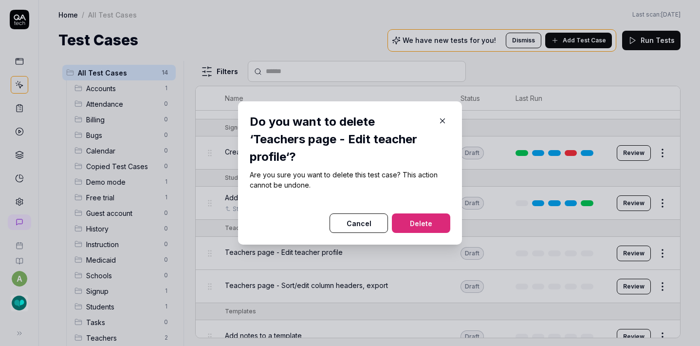
click at [422, 217] on button "Delete" at bounding box center [421, 222] width 58 height 19
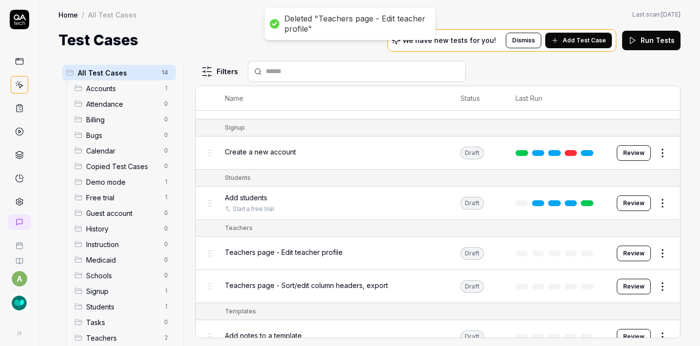
click at [656, 256] on html "Deleted "Teachers page - Edit teacher profile" a Home / All Test Cases Home / A…" at bounding box center [350, 173] width 700 height 346
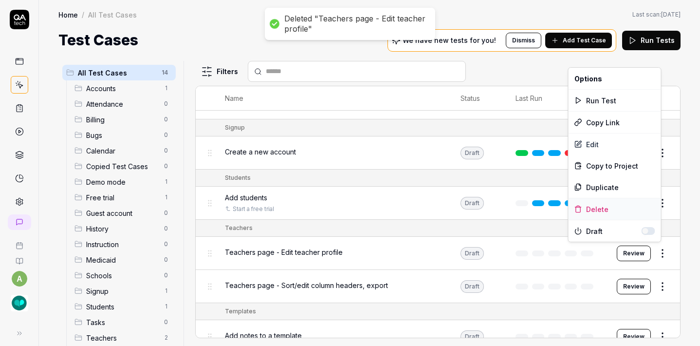
click at [613, 205] on div "Delete" at bounding box center [615, 208] width 93 height 21
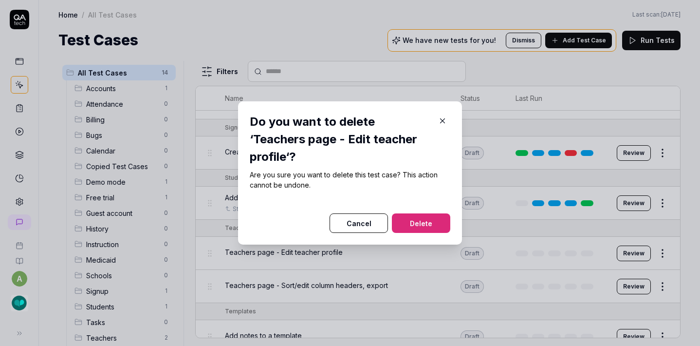
click at [426, 223] on button "Delete" at bounding box center [421, 222] width 58 height 19
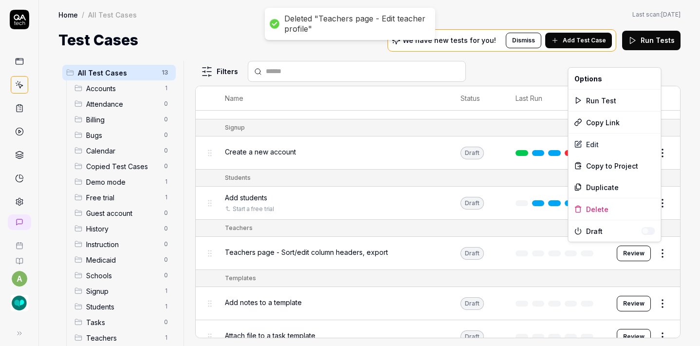
click at [657, 255] on html "Deleted "Teachers page - Edit teacher profile" a Home / All Test Cases Home / A…" at bounding box center [350, 173] width 700 height 346
click at [606, 210] on div "Delete" at bounding box center [615, 208] width 93 height 21
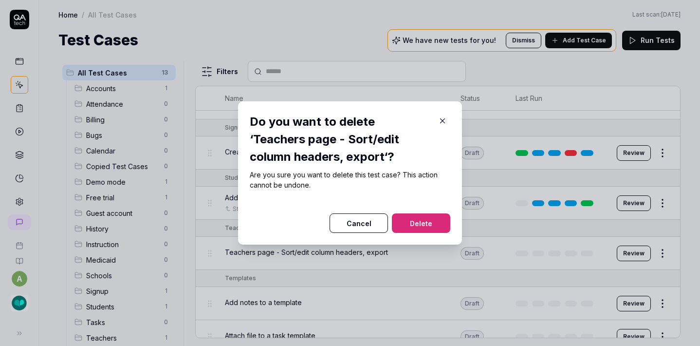
click at [420, 213] on div at bounding box center [350, 208] width 201 height 12
click at [420, 224] on button "Delete" at bounding box center [421, 222] width 58 height 19
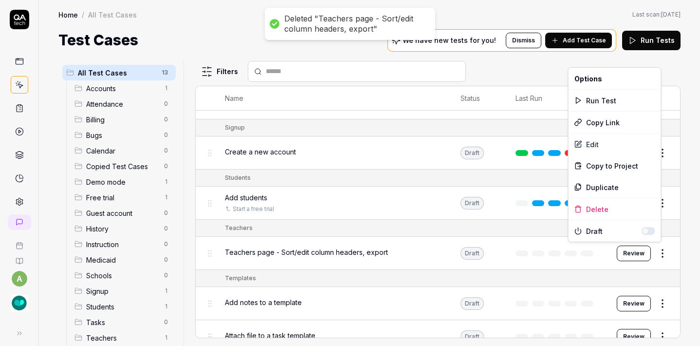
click at [650, 250] on html "Deleted "Teachers page - Sort/edit column headers, export" a Home / All Test Ca…" at bounding box center [350, 173] width 700 height 346
click at [599, 205] on div "Delete" at bounding box center [615, 208] width 93 height 21
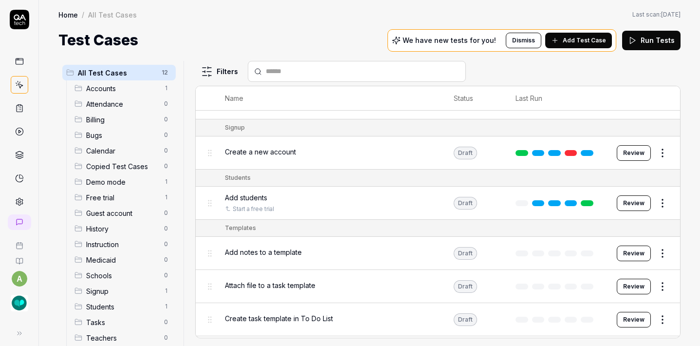
click at [661, 250] on html "a Home / All Test Cases Home / All Test Cases Last scan: [DATE] Test Cases We h…" at bounding box center [350, 173] width 700 height 346
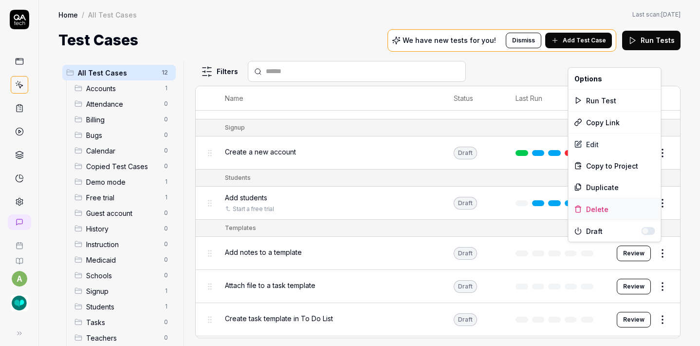
click at [603, 204] on div "Delete" at bounding box center [615, 208] width 93 height 21
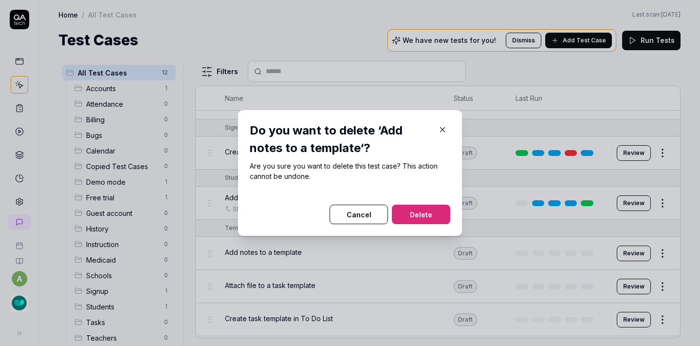
click at [405, 215] on button "Delete" at bounding box center [421, 213] width 58 height 19
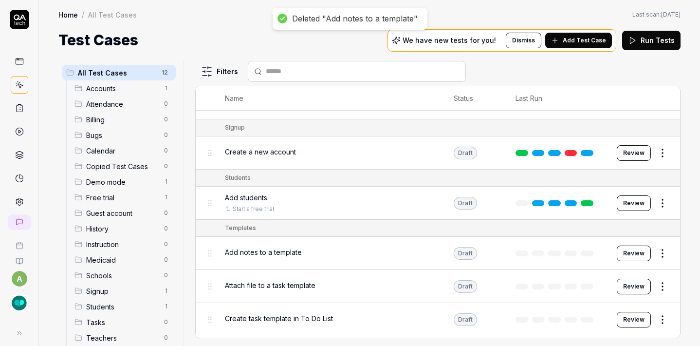
click at [658, 248] on html "Deleted "Add notes to a template" a Home / All Test Cases Home / All Test Cases…" at bounding box center [350, 173] width 700 height 346
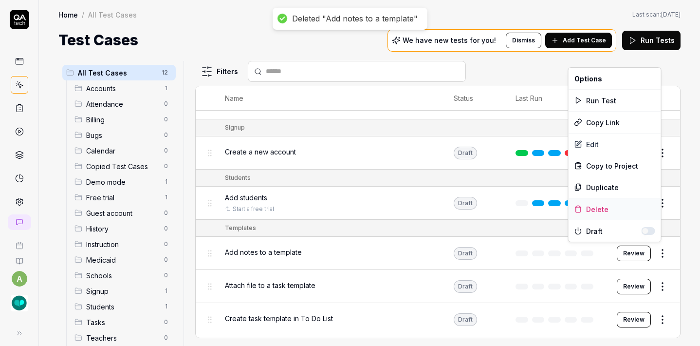
click at [604, 205] on div "Delete" at bounding box center [615, 208] width 93 height 21
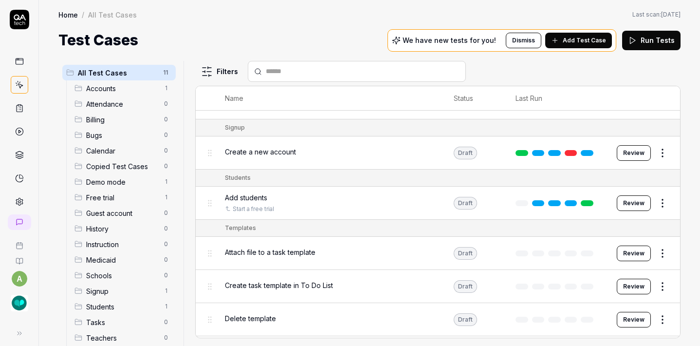
click at [664, 248] on html "a Home / All Test Cases Home / All Test Cases Last scan: [DATE] Test Cases We h…" at bounding box center [350, 173] width 700 height 346
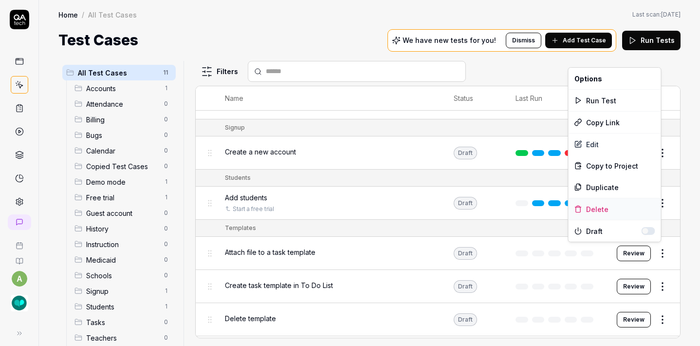
click at [625, 209] on div "Delete" at bounding box center [615, 208] width 93 height 21
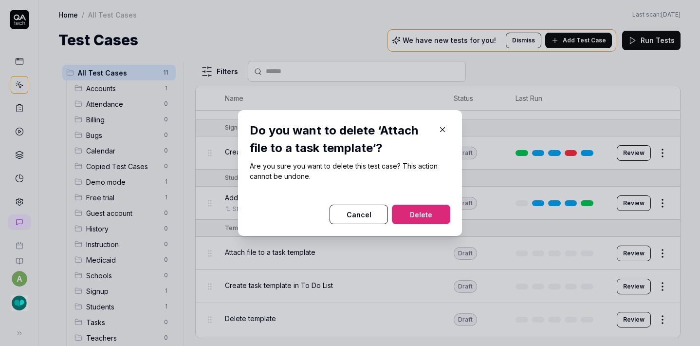
click at [430, 209] on button "Delete" at bounding box center [421, 213] width 58 height 19
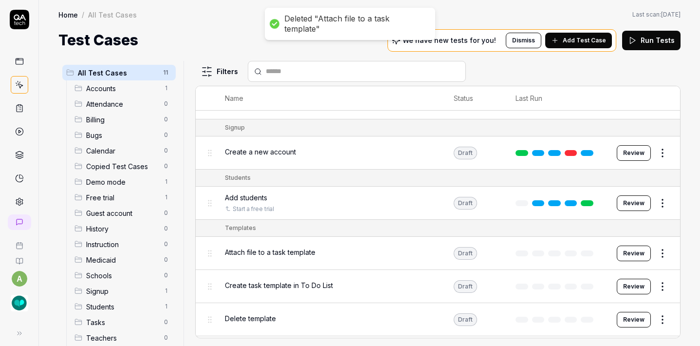
click at [660, 245] on html "Deleted "Attach file to a task template" a Home / All Test Cases Home / All Tes…" at bounding box center [350, 173] width 700 height 346
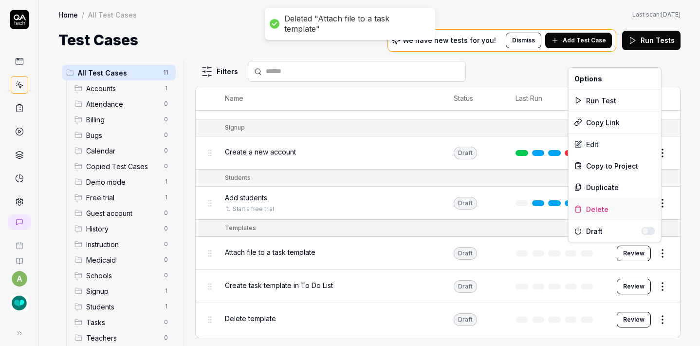
click at [613, 206] on div "Delete" at bounding box center [615, 208] width 93 height 21
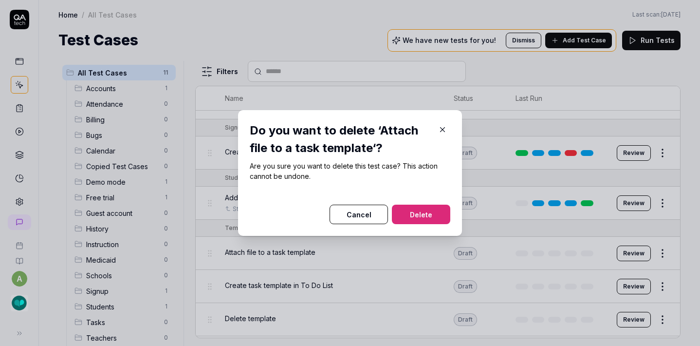
click at [418, 209] on button "Delete" at bounding box center [421, 213] width 58 height 19
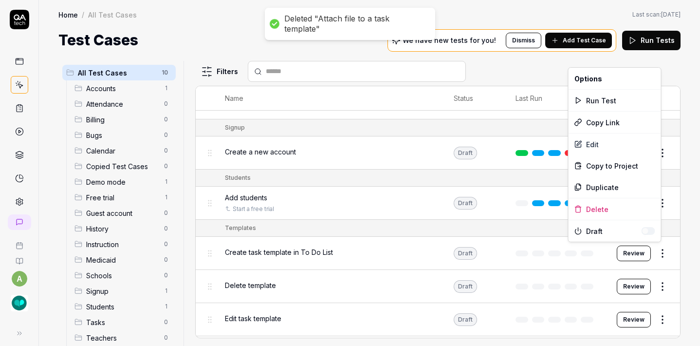
click at [662, 248] on html "Deleted "Attach file to a task template" a Home / All Test Cases Home / All Tes…" at bounding box center [350, 173] width 700 height 346
click at [617, 210] on div "Delete" at bounding box center [615, 208] width 93 height 21
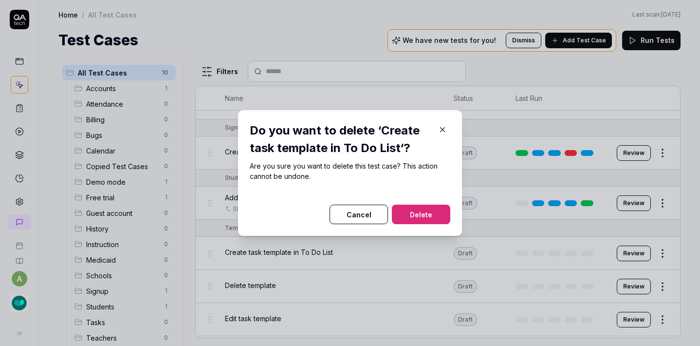
click at [442, 210] on button "Delete" at bounding box center [421, 213] width 58 height 19
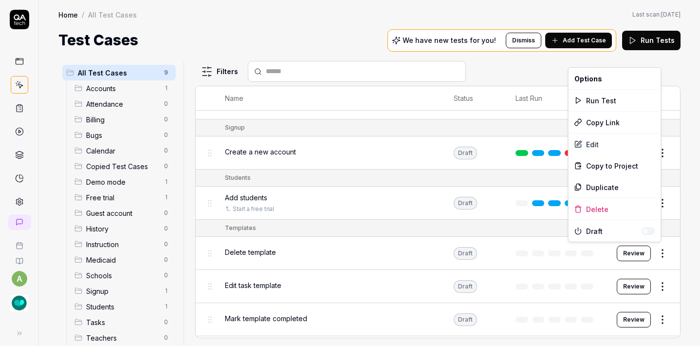
click at [654, 245] on html "a Home / All Test Cases Home / All Test Cases Last scan: [DATE] Test Cases We h…" at bounding box center [350, 173] width 700 height 346
click at [605, 212] on div "Delete" at bounding box center [615, 208] width 93 height 21
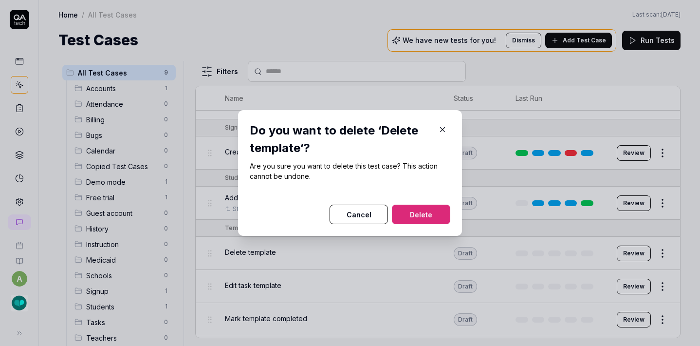
click at [418, 209] on button "Delete" at bounding box center [421, 213] width 58 height 19
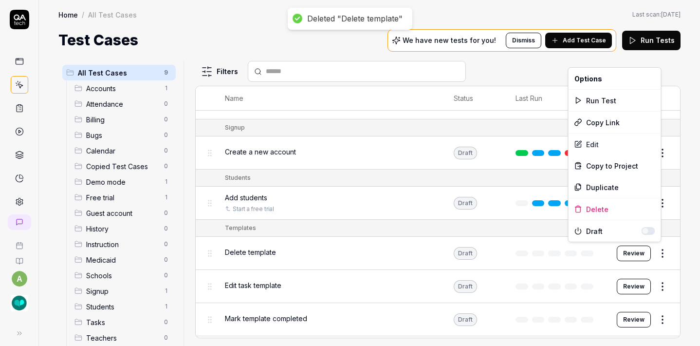
click at [655, 241] on body "Deleted "Delete template" a Home / All Test Cases Home / All Test Cases Last sc…" at bounding box center [350, 173] width 700 height 346
click at [612, 207] on div "Delete" at bounding box center [615, 208] width 93 height 21
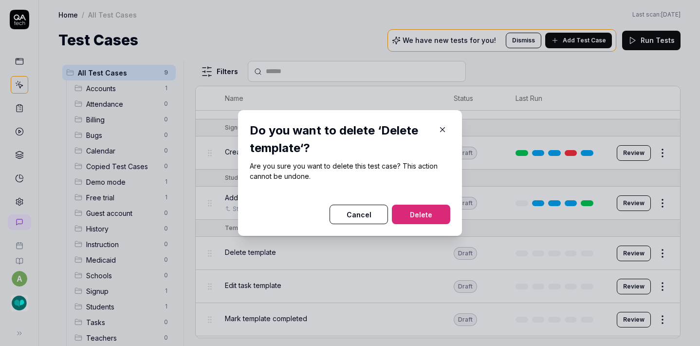
scroll to position [135, 0]
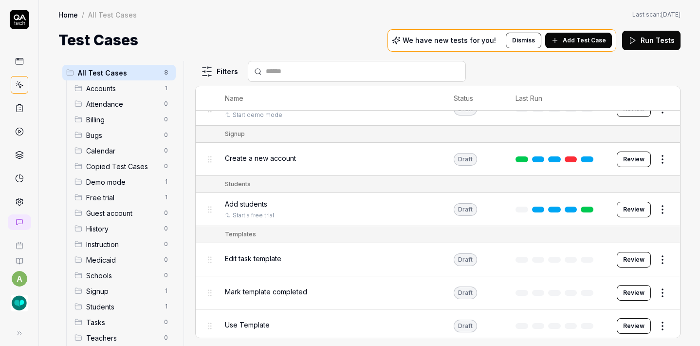
click at [656, 258] on html "a Home / All Test Cases Home / All Test Cases Last scan: [DATE] Test Cases We h…" at bounding box center [350, 173] width 700 height 346
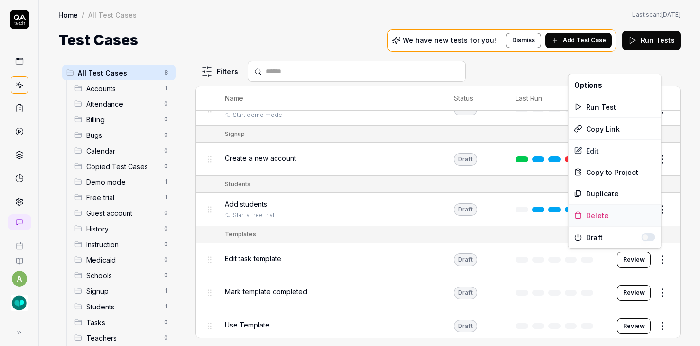
click at [614, 216] on div "Delete" at bounding box center [615, 214] width 93 height 21
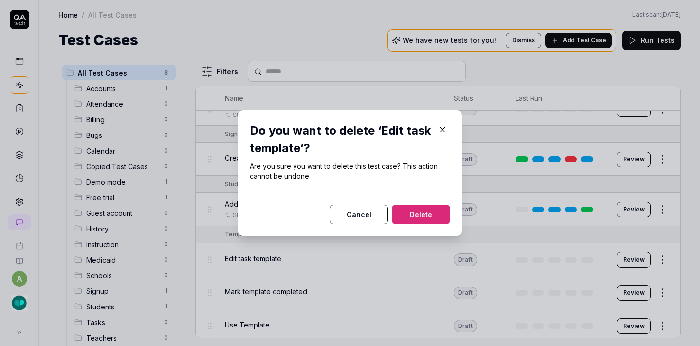
click at [440, 212] on button "Delete" at bounding box center [421, 213] width 58 height 19
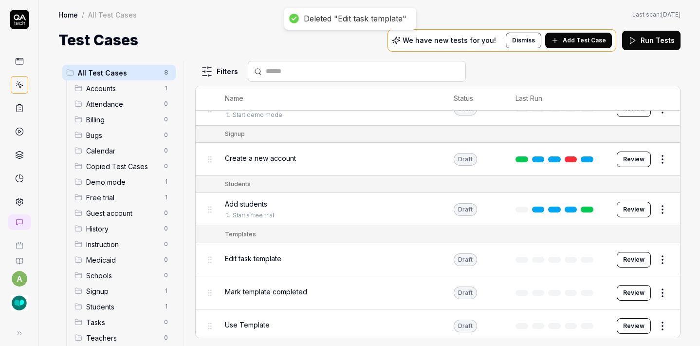
click at [652, 249] on html "Deleted "Edit task template" a Home / All Test Cases Home / All Test Cases Last…" at bounding box center [350, 173] width 700 height 346
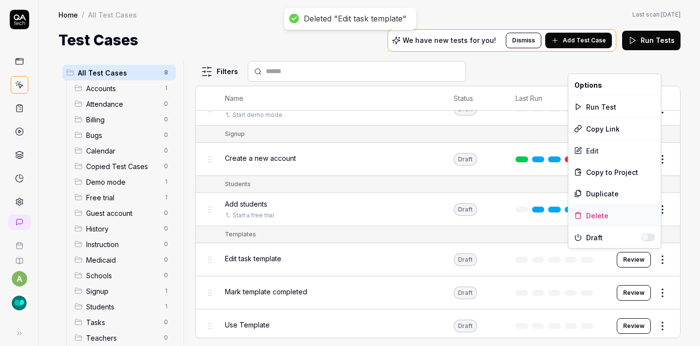
click at [611, 214] on div "Delete" at bounding box center [615, 214] width 93 height 21
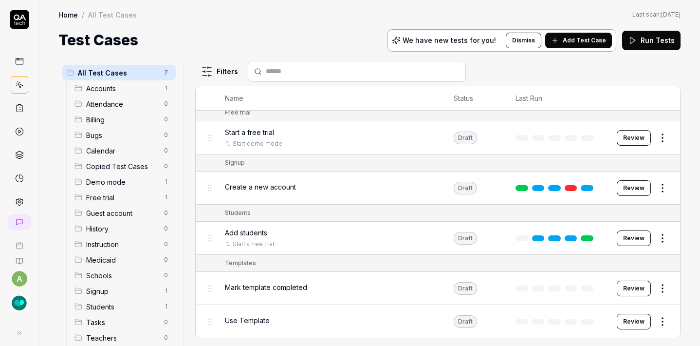
scroll to position [102, 0]
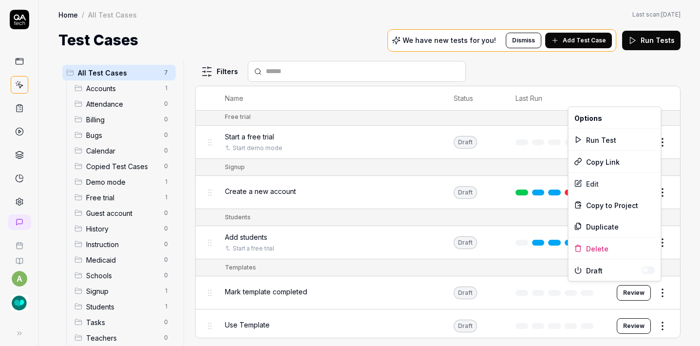
click at [665, 285] on html "a Home / All Test Cases Home / All Test Cases Last scan: [DATE] Test Cases We h…" at bounding box center [350, 173] width 700 height 346
click at [614, 245] on div "Delete" at bounding box center [615, 248] width 93 height 21
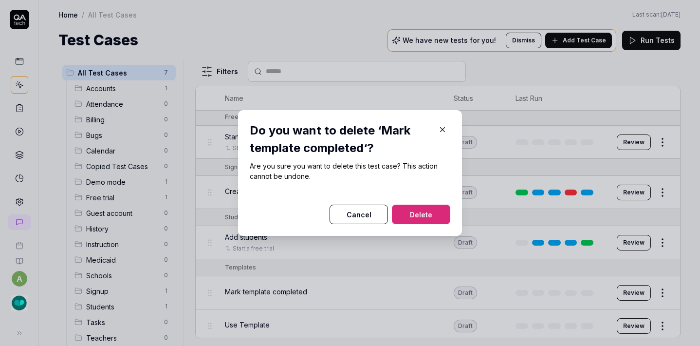
click at [436, 207] on button "Delete" at bounding box center [421, 213] width 58 height 19
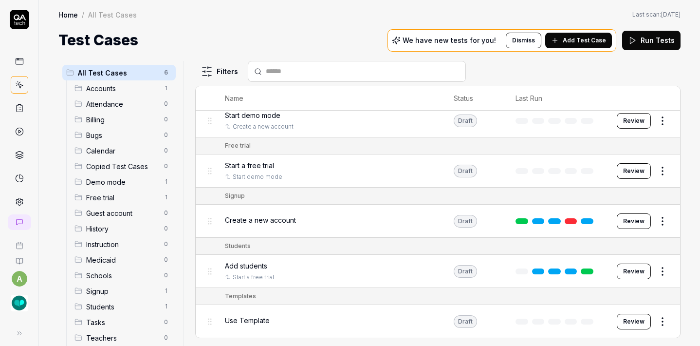
scroll to position [70, 0]
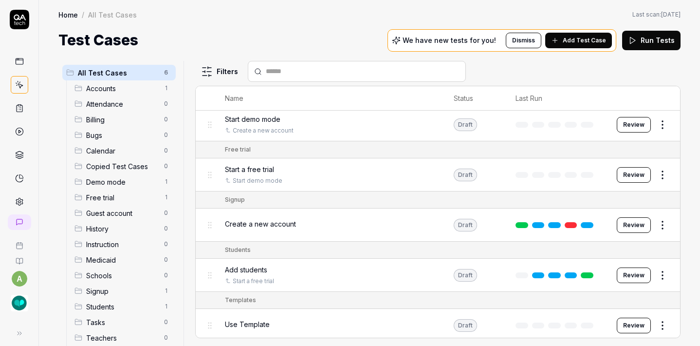
click at [657, 174] on html "a Home / All Test Cases Home / All Test Cases Last scan: [DATE] Test Cases We h…" at bounding box center [350, 173] width 700 height 346
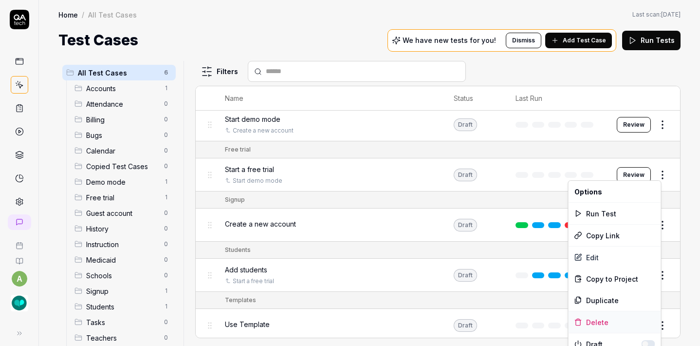
click at [595, 318] on div "Delete" at bounding box center [615, 321] width 93 height 21
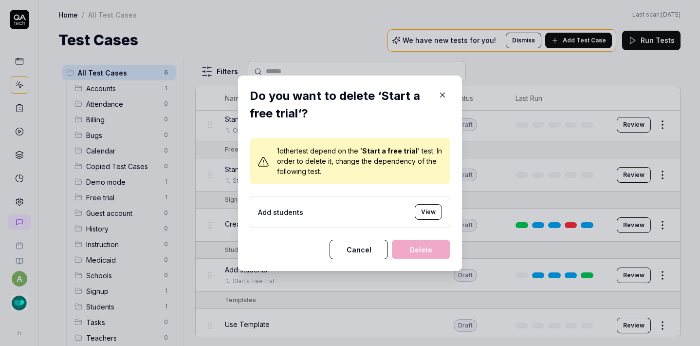
click at [440, 88] on button "button" at bounding box center [443, 95] width 16 height 16
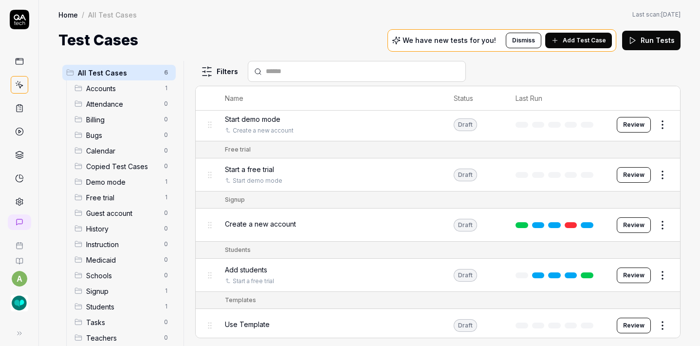
click at [653, 324] on html "a Home / All Test Cases Home / All Test Cases Last scan: [DATE] Test Cases We h…" at bounding box center [350, 173] width 700 height 346
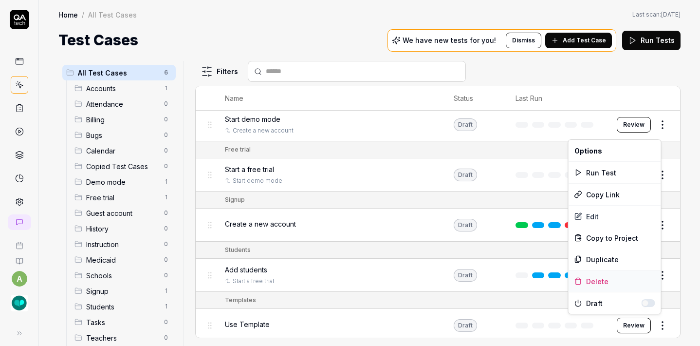
click at [601, 278] on div "Delete" at bounding box center [615, 280] width 93 height 21
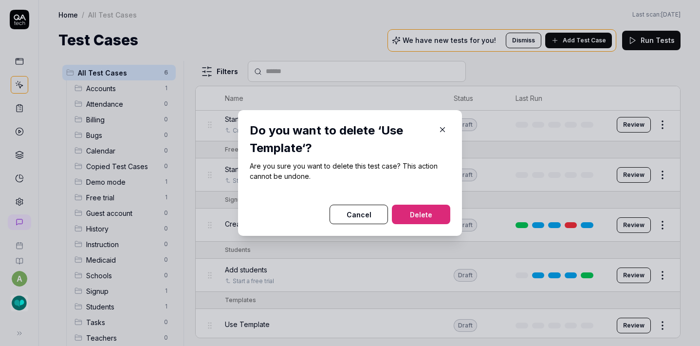
click at [426, 212] on button "Delete" at bounding box center [421, 213] width 58 height 19
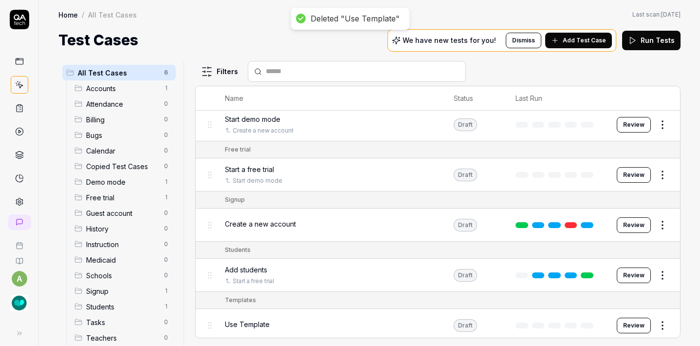
click at [661, 270] on html "Deleted "Use Template" a Home / All Test Cases Home / All Test Cases Last scan:…" at bounding box center [350, 173] width 700 height 346
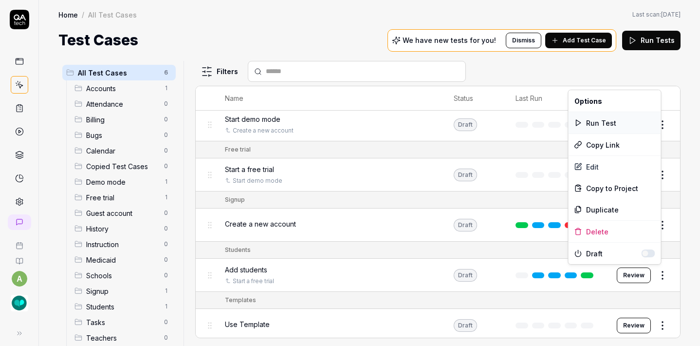
scroll to position [20, 0]
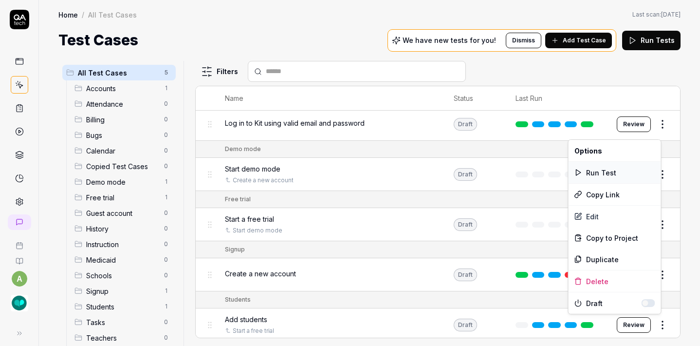
click at [600, 167] on div "Run Test" at bounding box center [615, 172] width 93 height 21
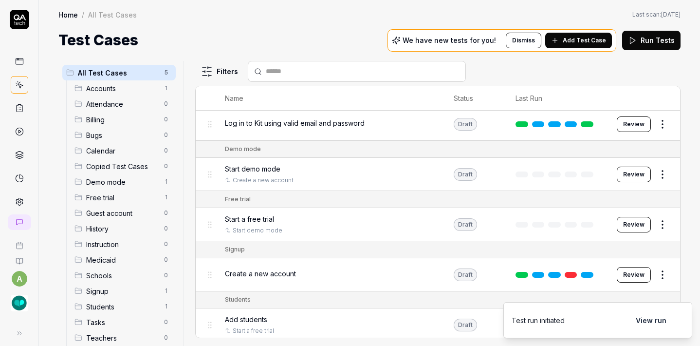
click at [617, 272] on button "Review" at bounding box center [634, 275] width 34 height 16
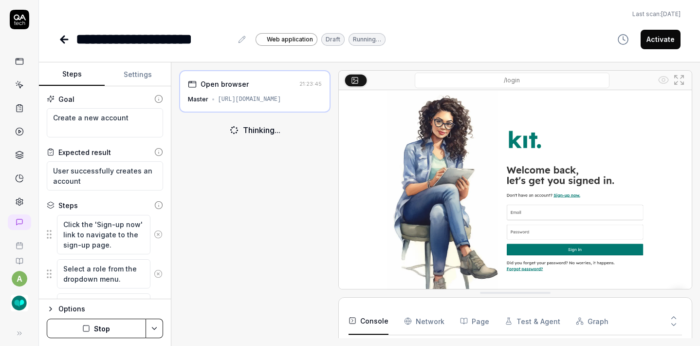
click at [141, 77] on button "Settings" at bounding box center [138, 74] width 66 height 23
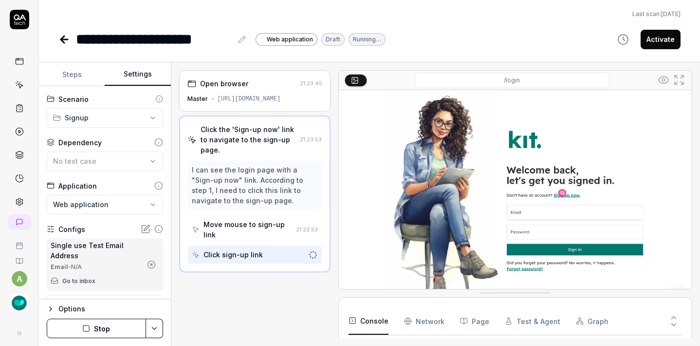
click at [147, 261] on icon "button" at bounding box center [151, 264] width 9 height 9
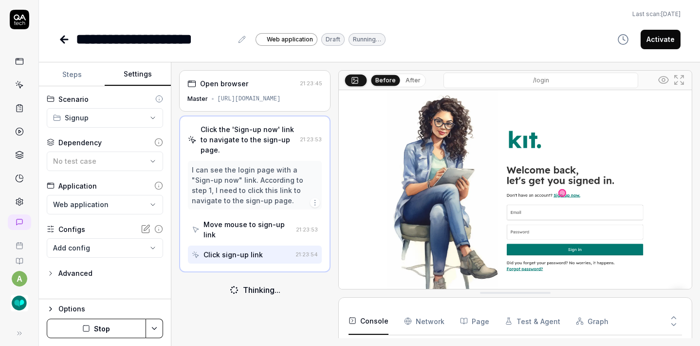
click at [64, 42] on icon at bounding box center [62, 39] width 3 height 7
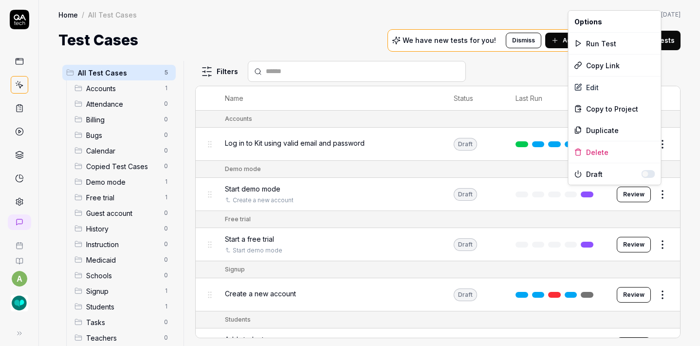
click at [654, 191] on html "a Home / All Test Cases Home / All Test Cases Last scan: [DATE] Test Cases We h…" at bounding box center [350, 173] width 700 height 346
click at [594, 149] on div "Delete" at bounding box center [615, 151] width 93 height 21
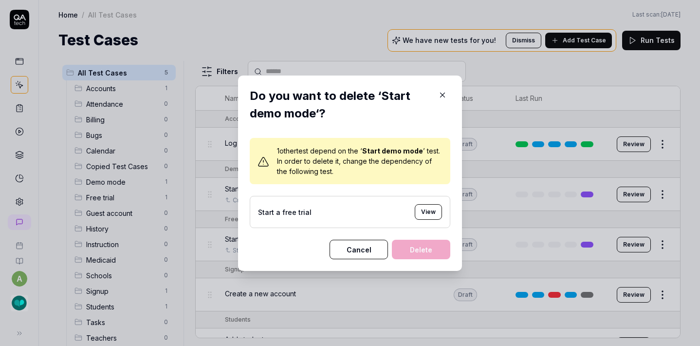
click at [423, 211] on button "View" at bounding box center [428, 212] width 27 height 16
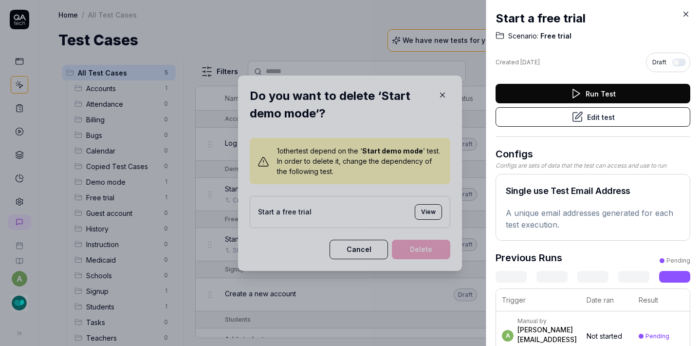
click at [581, 119] on button "Edit test" at bounding box center [593, 116] width 195 height 19
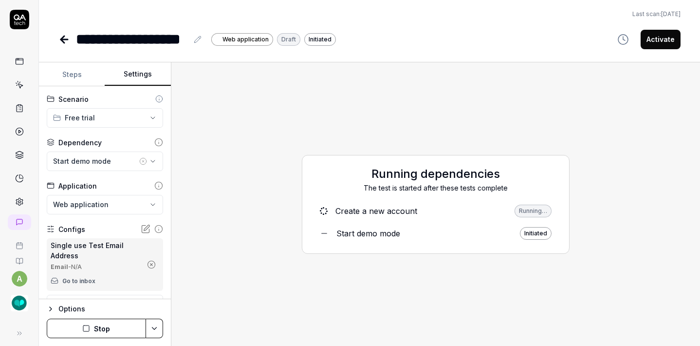
click at [134, 72] on button "Settings" at bounding box center [138, 74] width 66 height 23
click at [139, 158] on icon "button" at bounding box center [143, 161] width 8 height 8
click at [147, 265] on icon "button" at bounding box center [151, 264] width 9 height 9
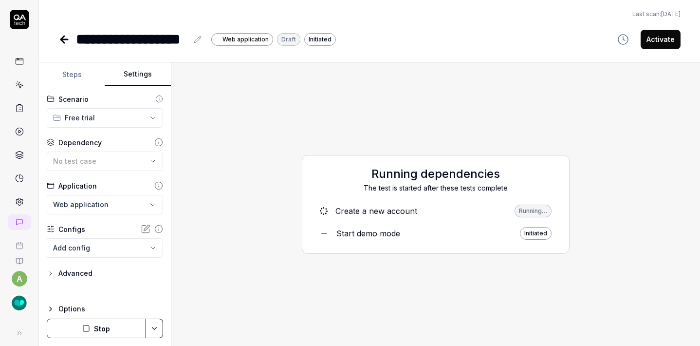
click at [70, 36] on icon at bounding box center [64, 40] width 12 height 12
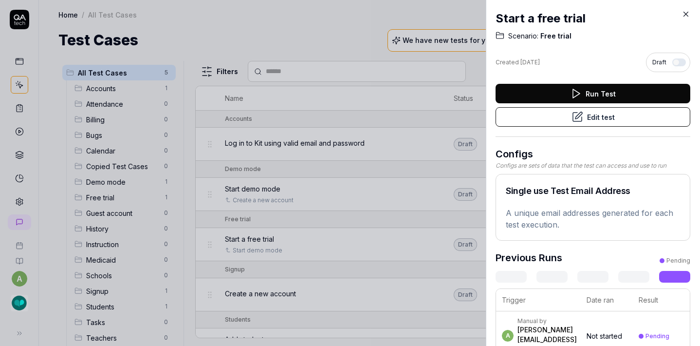
scroll to position [6, 0]
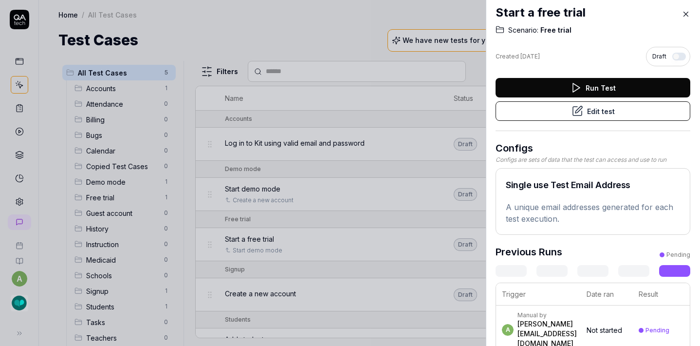
click at [684, 13] on icon at bounding box center [686, 14] width 9 height 9
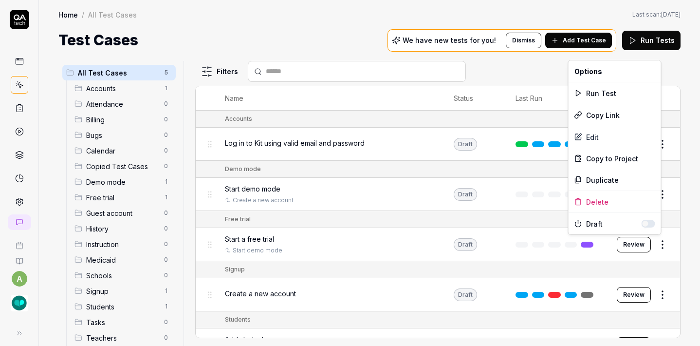
click at [657, 237] on html "a Home / All Test Cases Home / All Test Cases Last scan: [DATE] Test Cases We h…" at bounding box center [350, 173] width 700 height 346
click at [600, 195] on div "Delete" at bounding box center [615, 201] width 93 height 21
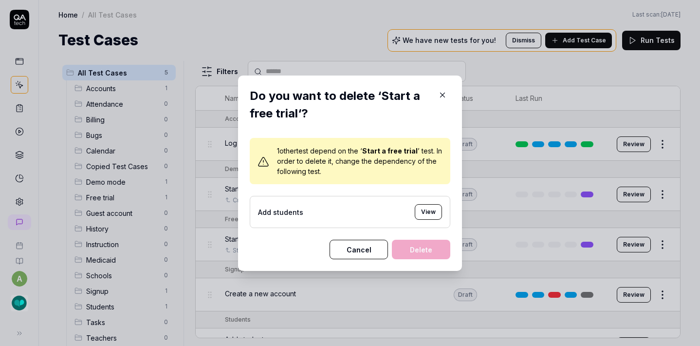
click at [430, 214] on button "View" at bounding box center [428, 212] width 27 height 16
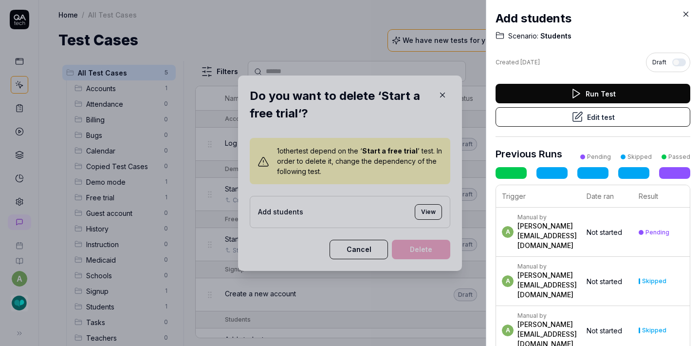
click at [549, 119] on button "Edit test" at bounding box center [593, 116] width 195 height 19
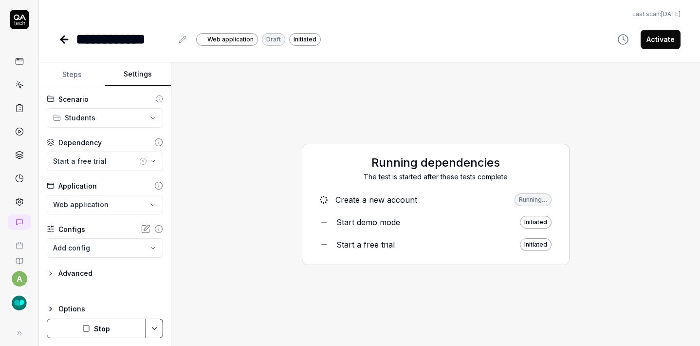
click at [142, 74] on button "Settings" at bounding box center [138, 74] width 66 height 23
click at [63, 39] on icon at bounding box center [64, 39] width 7 height 0
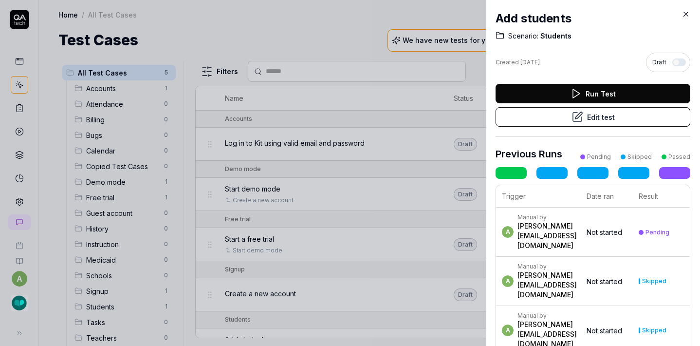
click at [684, 6] on div "Add students Scenario: Students Created [DATE] Draft Run Test Edit test Previou…" at bounding box center [593, 173] width 214 height 346
click at [686, 13] on icon at bounding box center [686, 14] width 9 height 9
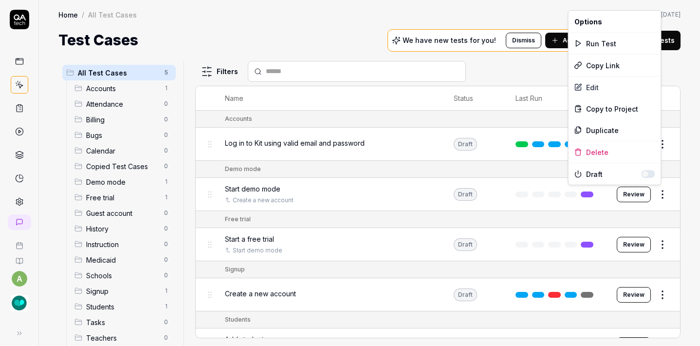
click at [658, 189] on html "a Home / All Test Cases Home / All Test Cases Last scan: [DATE] Test Cases We h…" at bounding box center [350, 173] width 700 height 346
click at [589, 153] on div "Delete" at bounding box center [615, 151] width 93 height 21
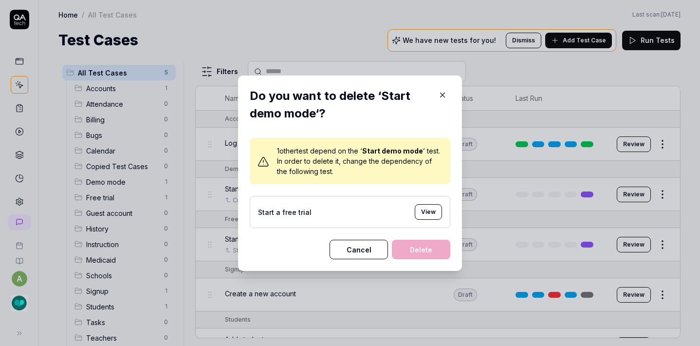
click at [430, 212] on button "View" at bounding box center [428, 212] width 27 height 16
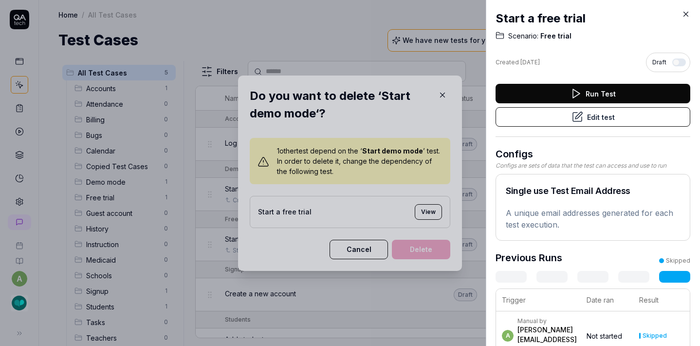
click at [563, 114] on button "Edit test" at bounding box center [593, 116] width 195 height 19
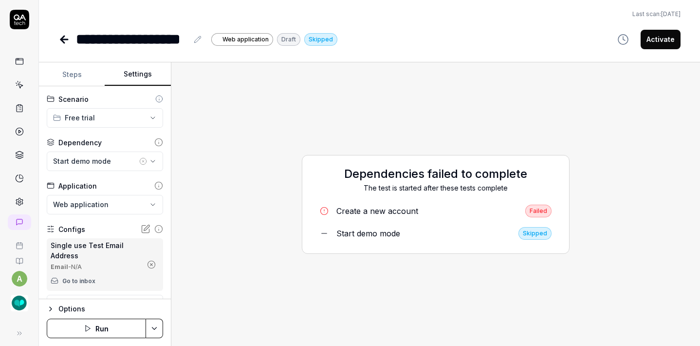
click at [130, 70] on button "Settings" at bounding box center [138, 74] width 66 height 23
click at [139, 161] on icon "button" at bounding box center [143, 161] width 8 height 8
click at [147, 262] on icon "button" at bounding box center [151, 264] width 9 height 9
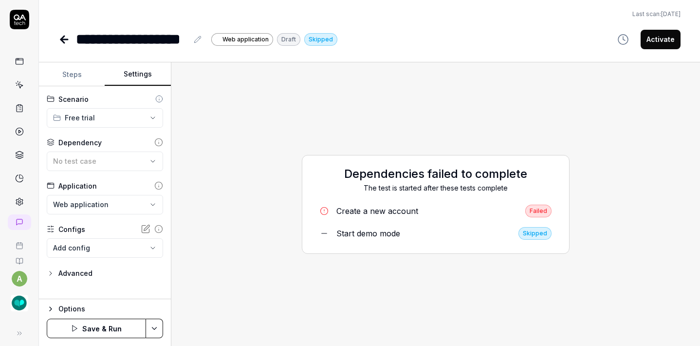
click at [63, 46] on link at bounding box center [65, 39] width 14 height 19
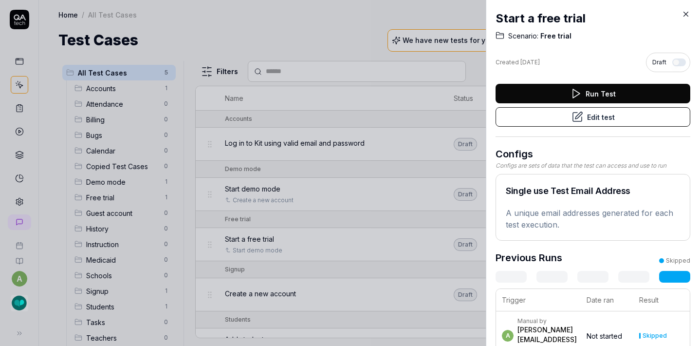
click at [686, 12] on icon at bounding box center [686, 14] width 9 height 9
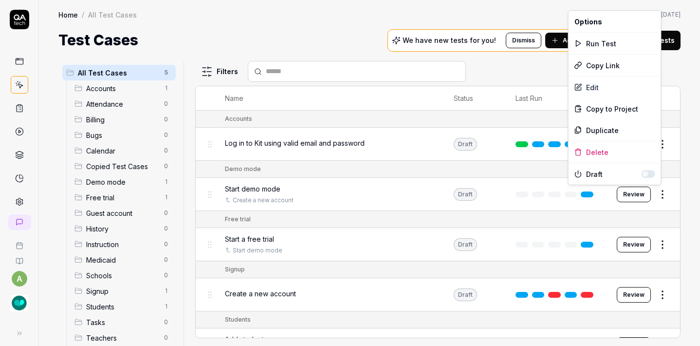
click at [655, 191] on html "a Home / All Test Cases Home / All Test Cases Last scan: [DATE] Test Cases We h…" at bounding box center [350, 173] width 700 height 346
click at [597, 150] on div "Delete" at bounding box center [615, 151] width 93 height 21
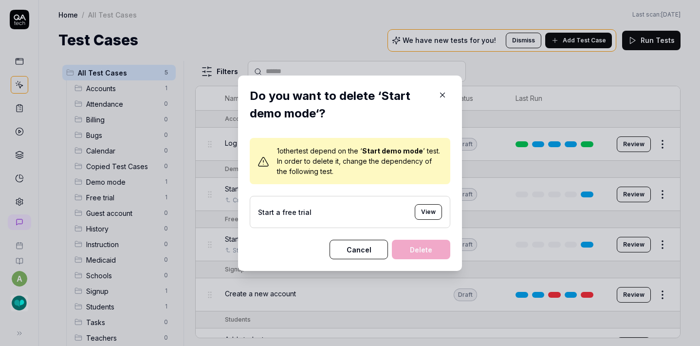
click at [422, 209] on button "View" at bounding box center [428, 212] width 27 height 16
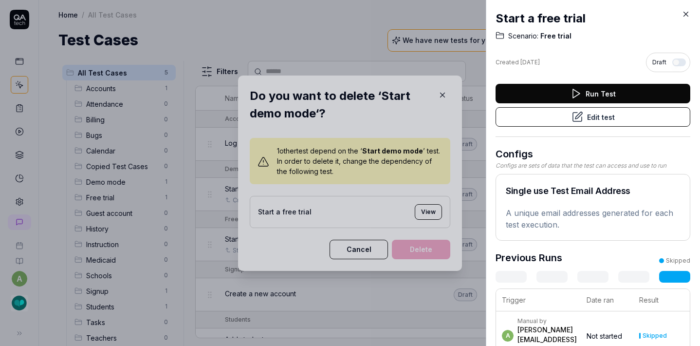
click at [573, 120] on icon at bounding box center [577, 116] width 9 height 9
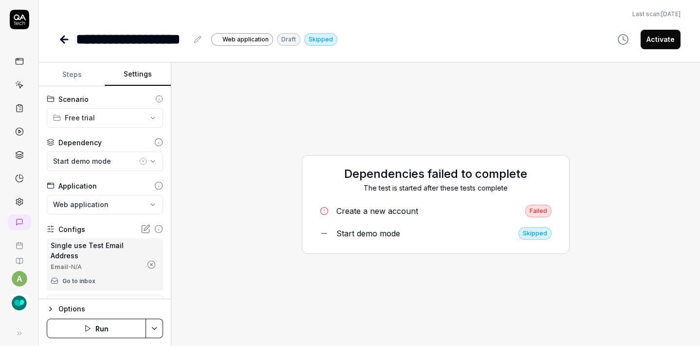
click at [135, 81] on button "Settings" at bounding box center [138, 74] width 66 height 23
click at [138, 81] on button "Settings" at bounding box center [138, 74] width 66 height 23
